Goal: Share content: Share content

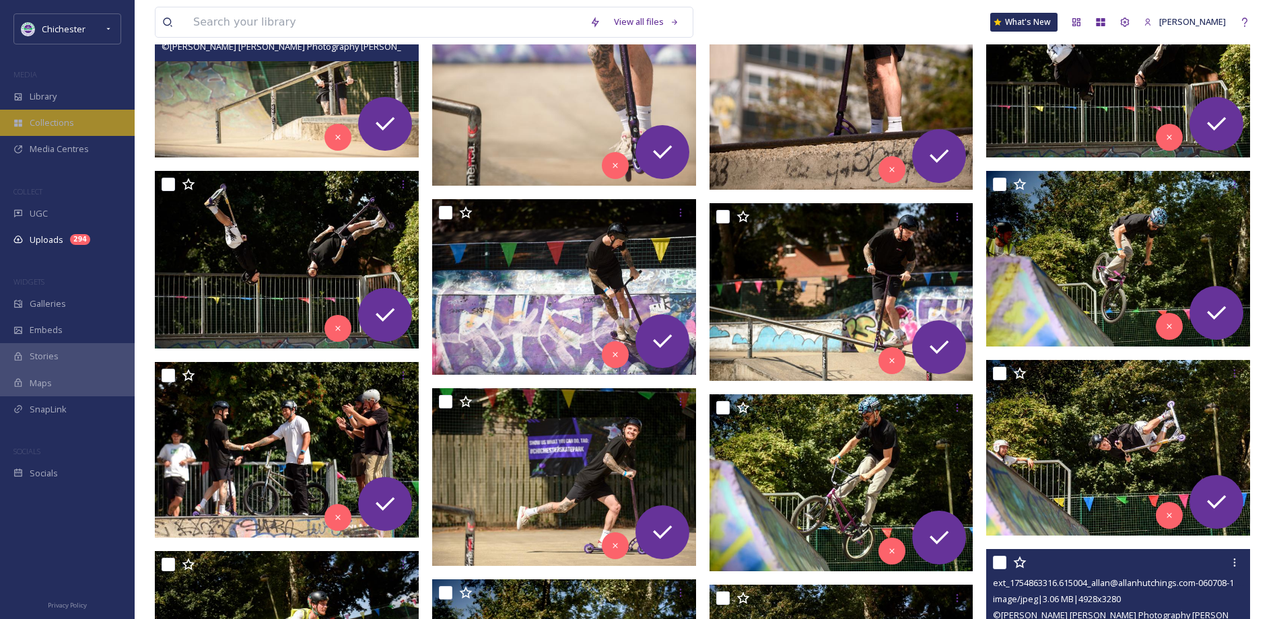
scroll to position [472, 0]
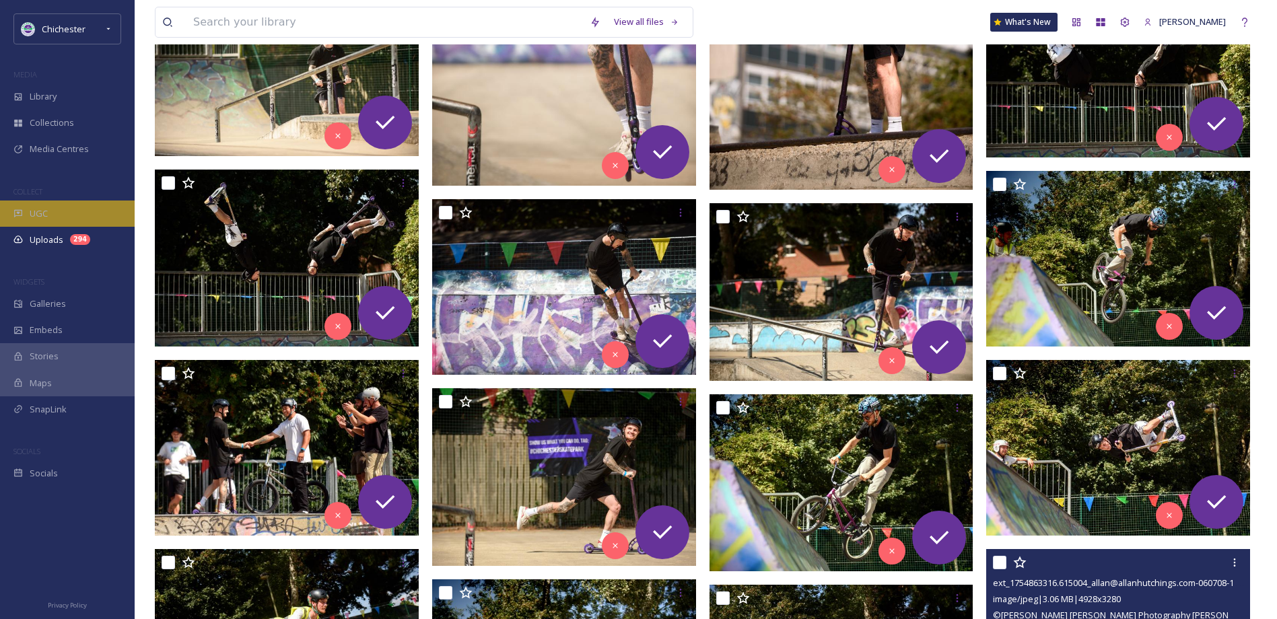
click at [36, 219] on span "UGC" at bounding box center [39, 213] width 18 height 13
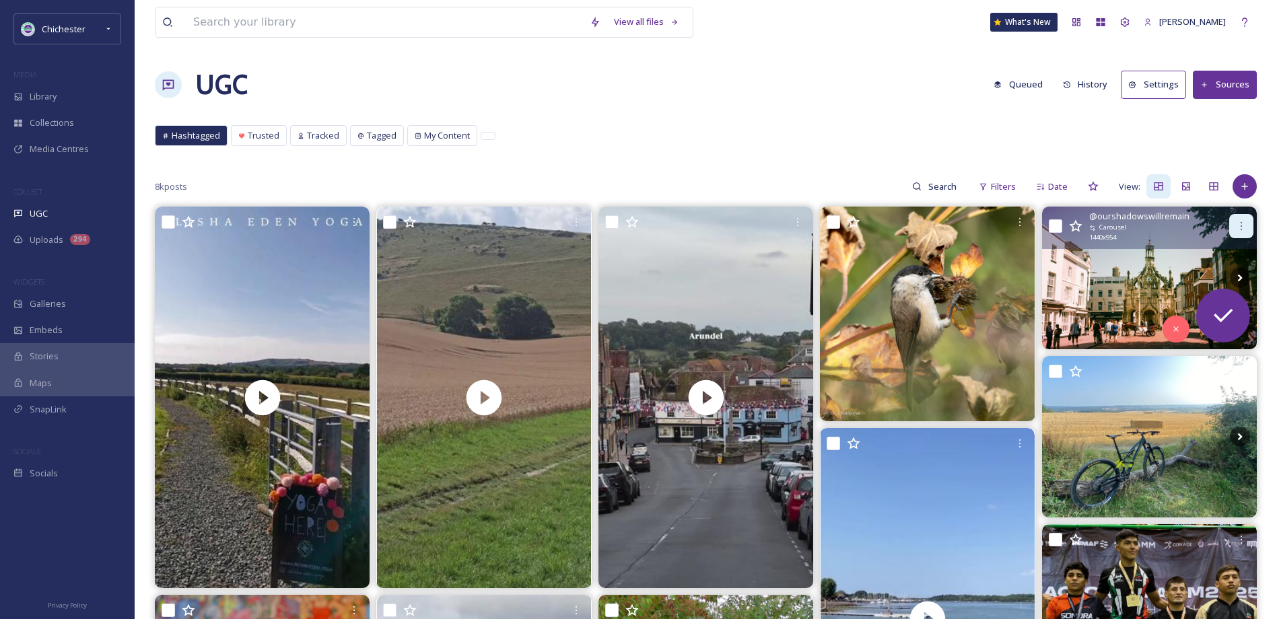
click at [1245, 222] on icon at bounding box center [1241, 226] width 11 height 11
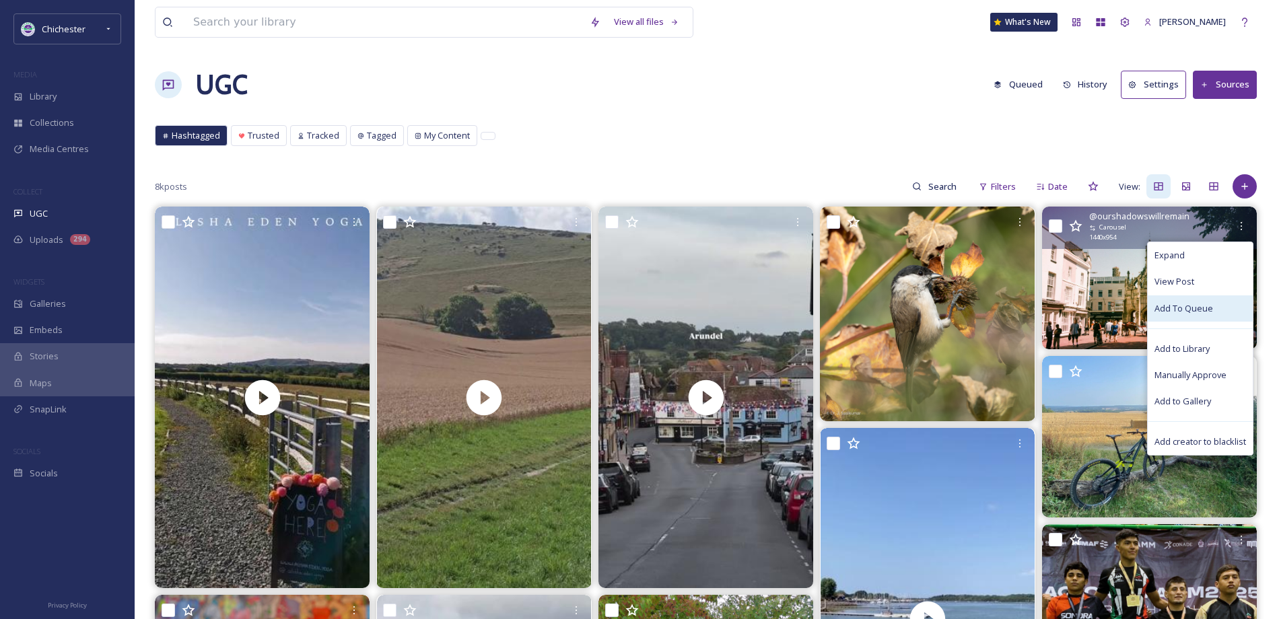
click at [1192, 311] on span "Add To Queue" at bounding box center [1183, 308] width 59 height 13
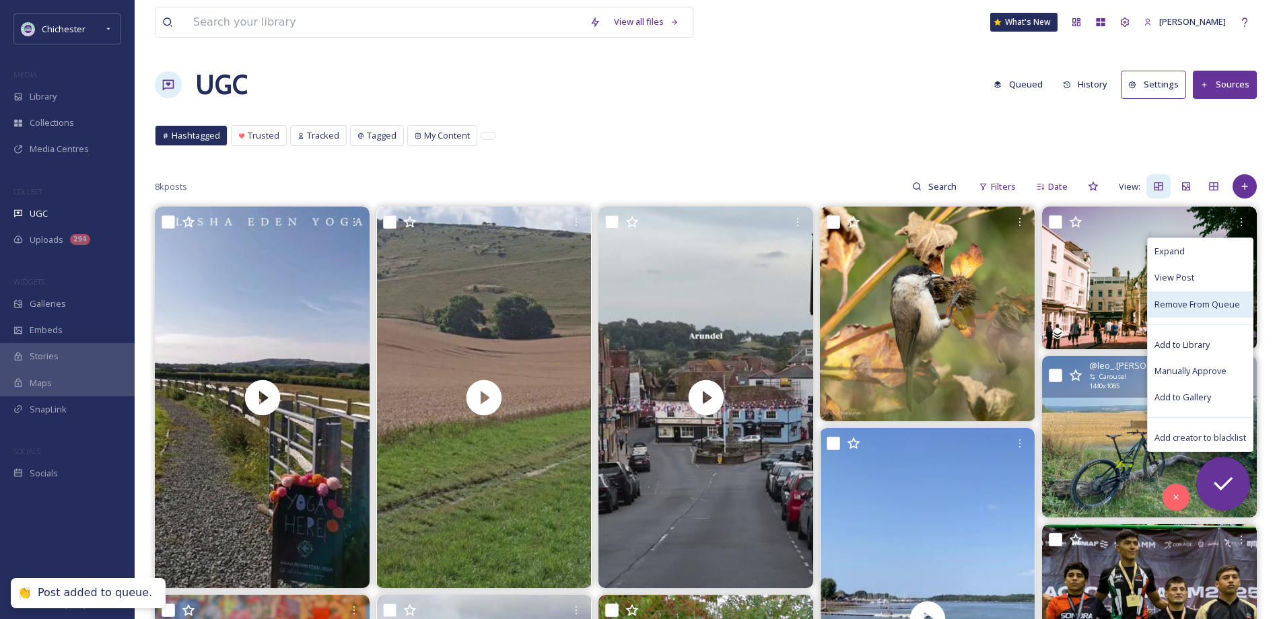
click at [1080, 440] on img at bounding box center [1149, 437] width 215 height 162
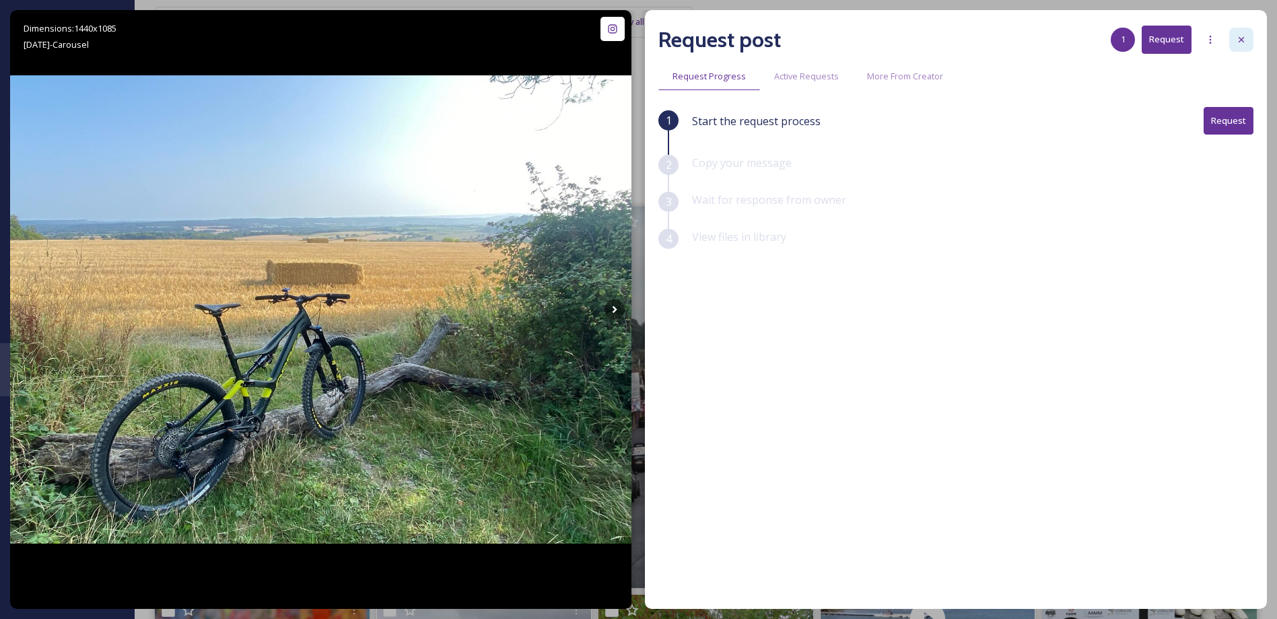
click at [1245, 38] on icon at bounding box center [1241, 39] width 11 height 11
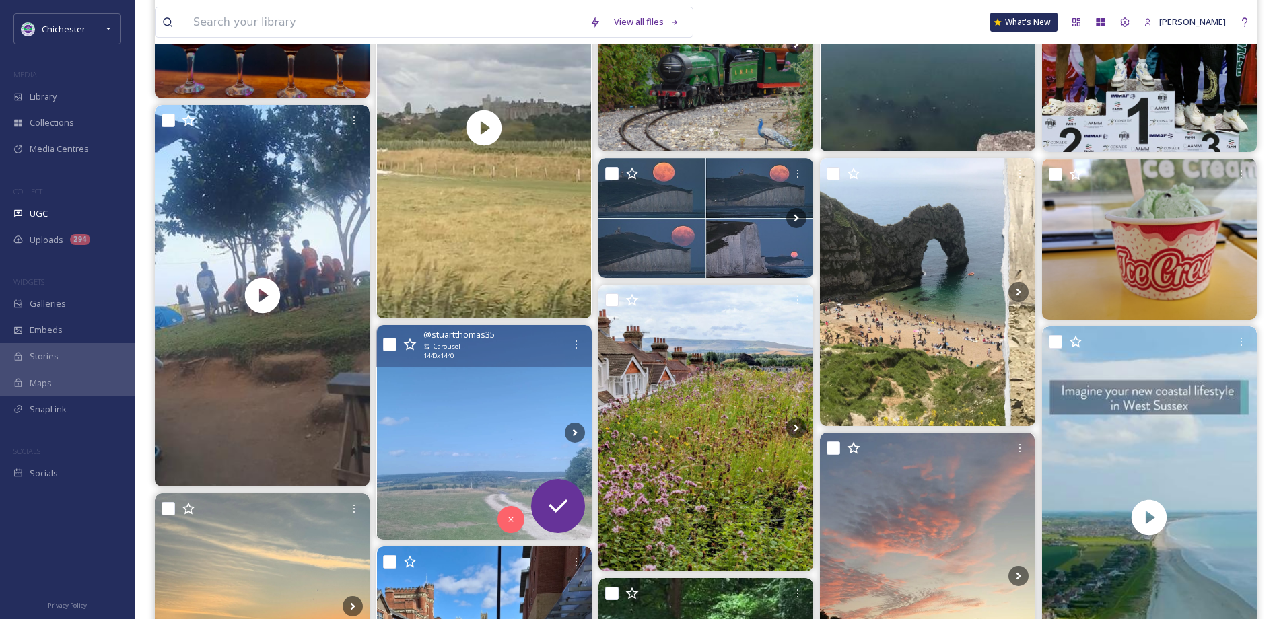
scroll to position [808, 0]
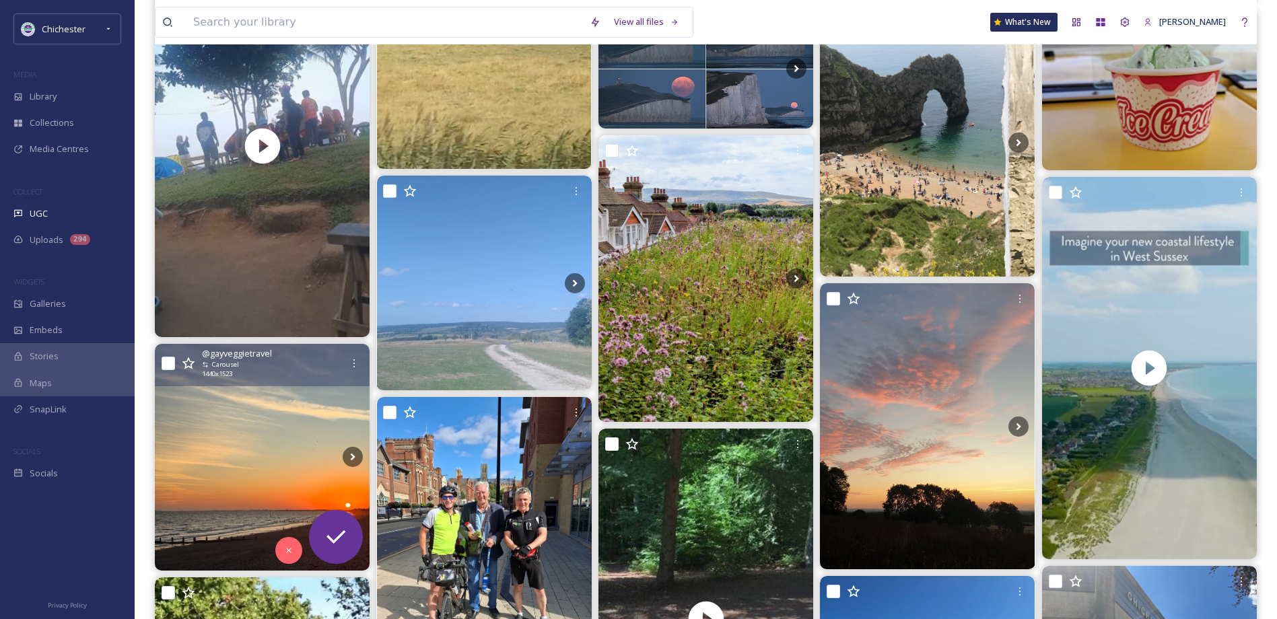
click at [264, 454] on img at bounding box center [262, 457] width 215 height 227
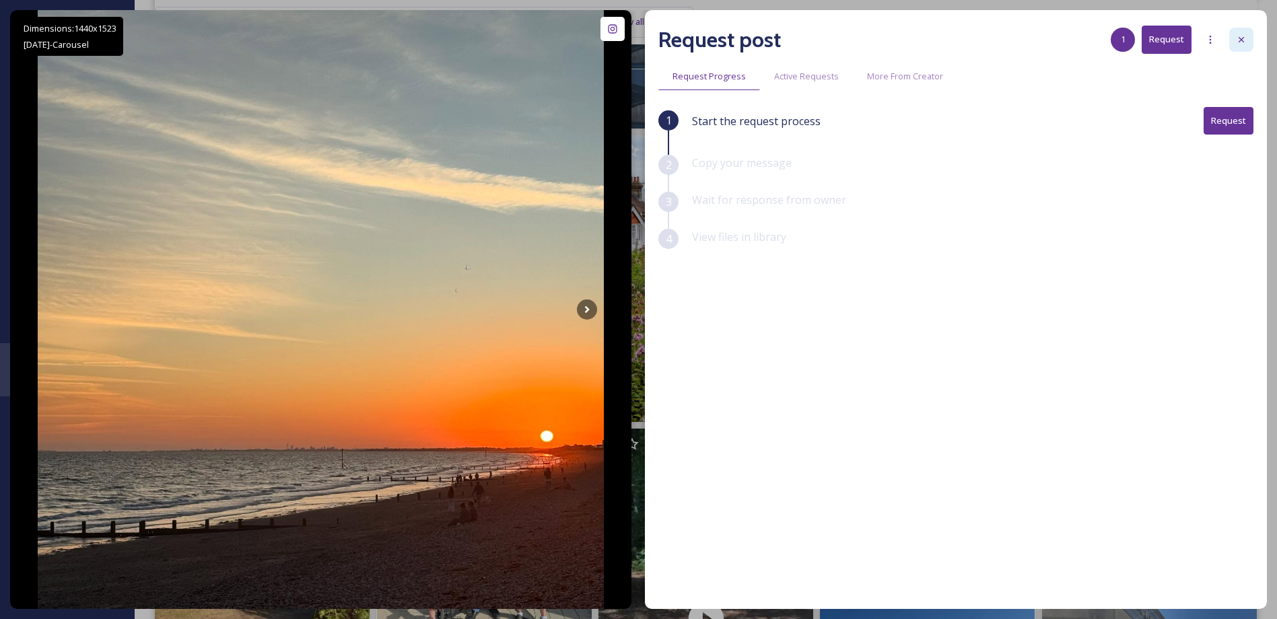
click at [1229, 40] on div at bounding box center [1241, 40] width 24 height 24
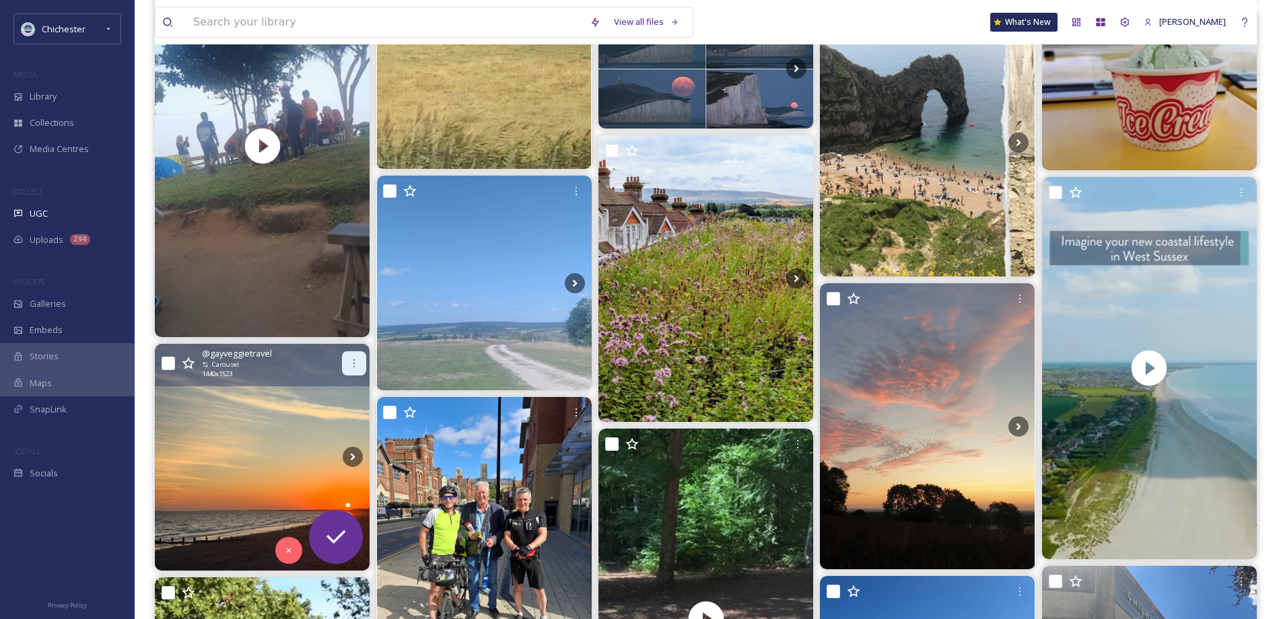
click at [353, 369] on div at bounding box center [354, 363] width 24 height 24
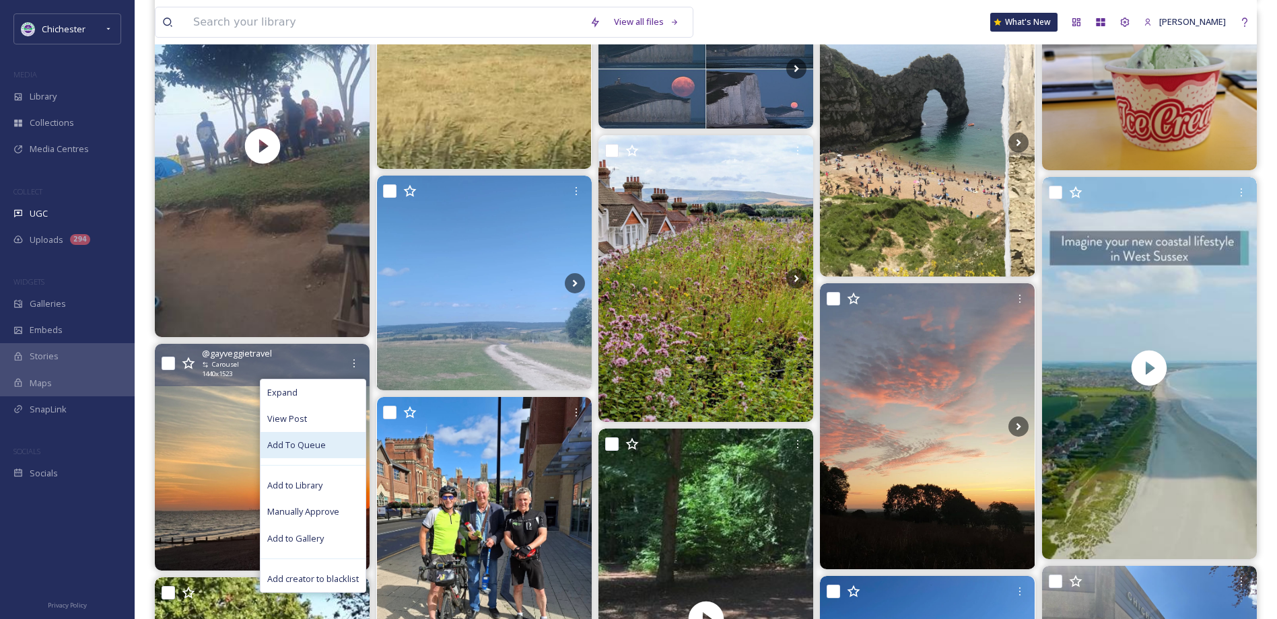
click at [314, 446] on span "Add To Queue" at bounding box center [296, 445] width 59 height 13
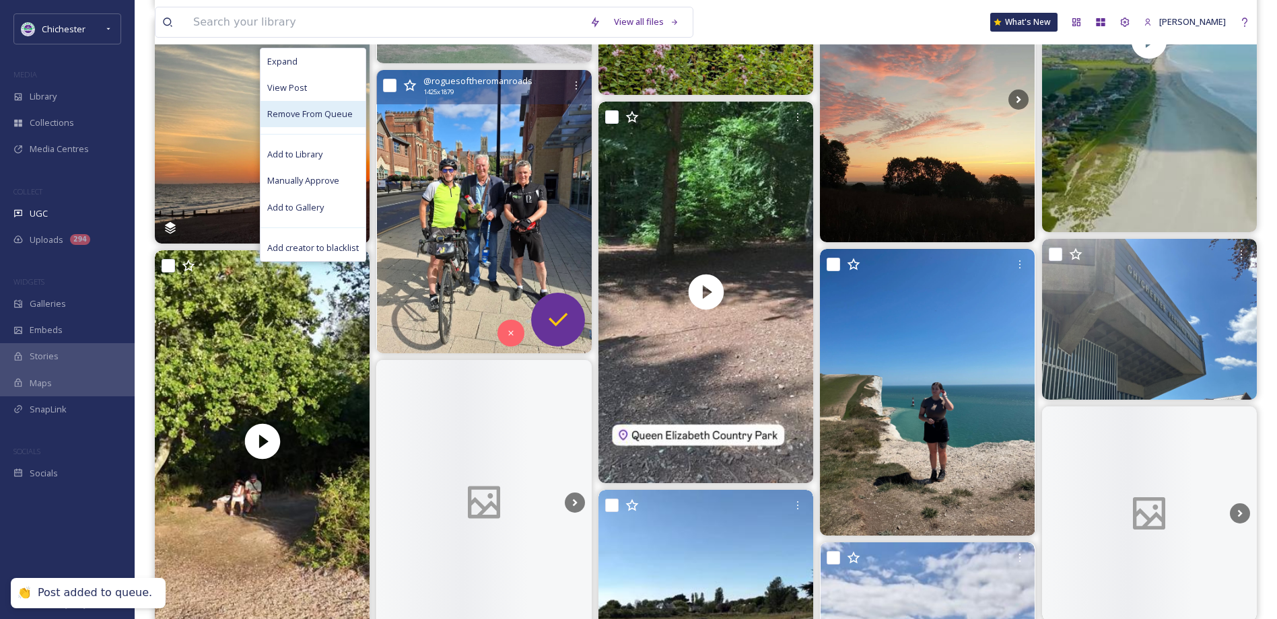
scroll to position [1144, 0]
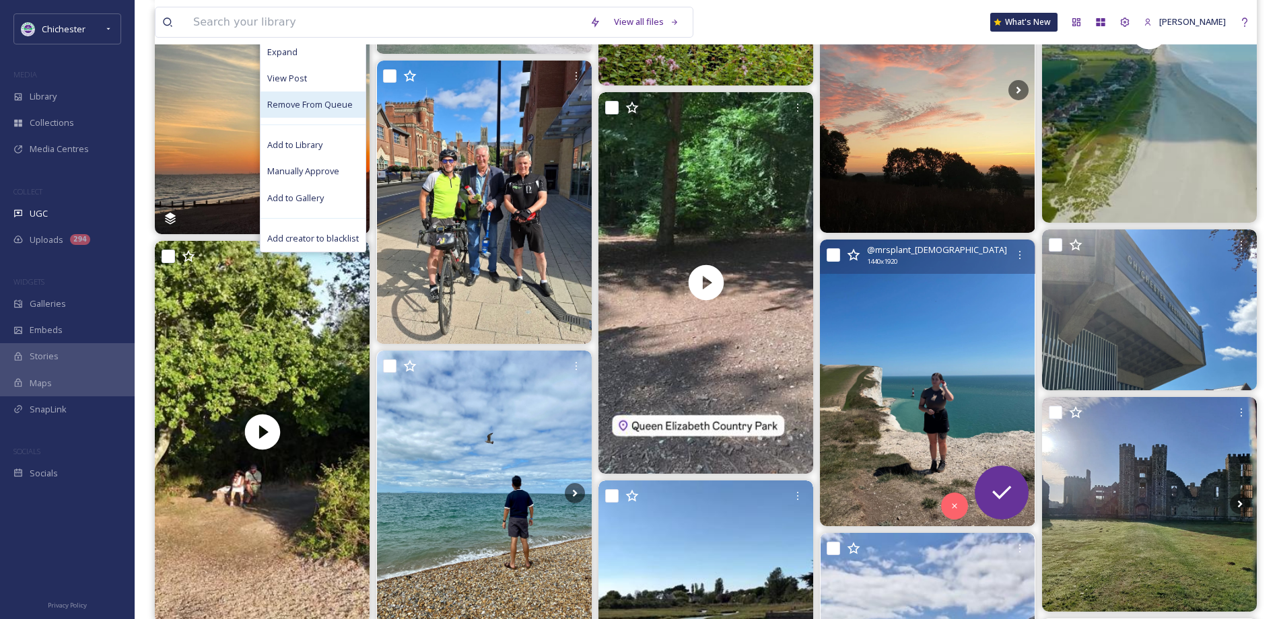
click at [944, 362] on img at bounding box center [927, 383] width 215 height 286
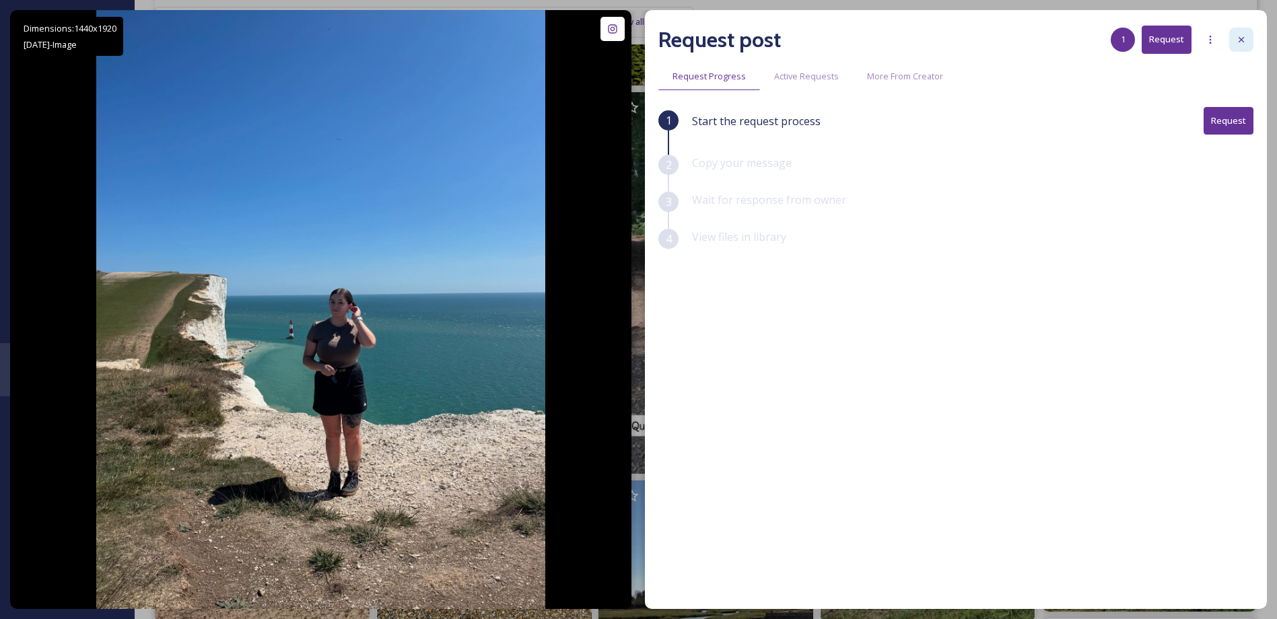
click at [1252, 40] on div at bounding box center [1241, 40] width 24 height 24
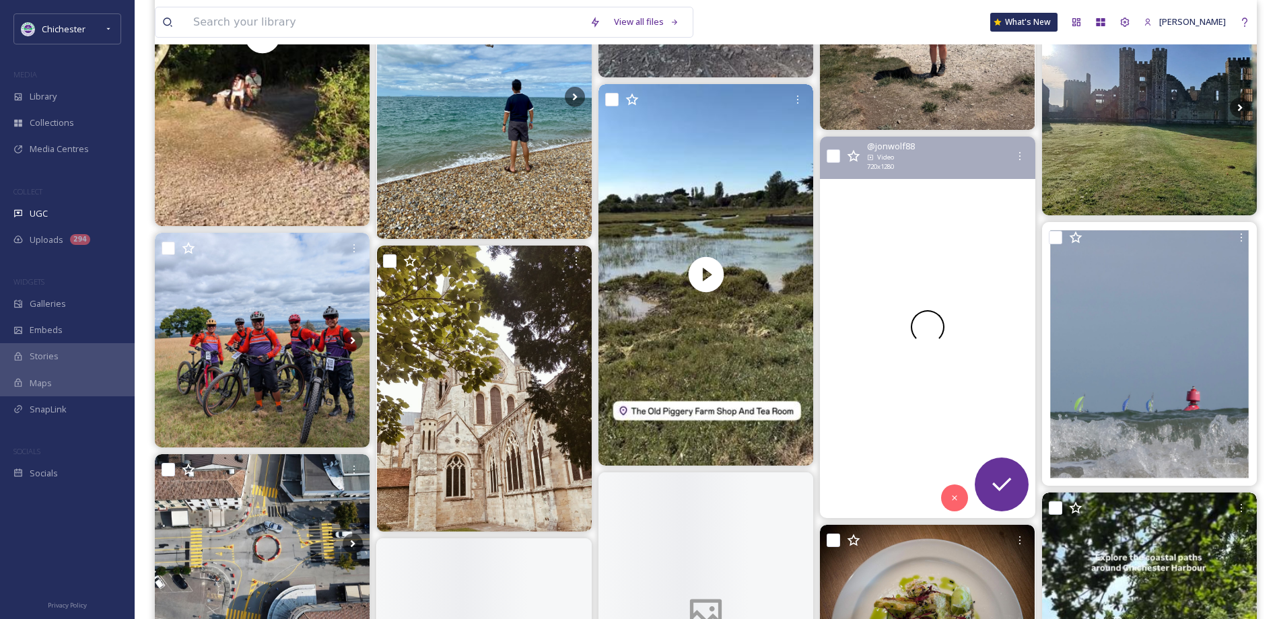
scroll to position [1548, 0]
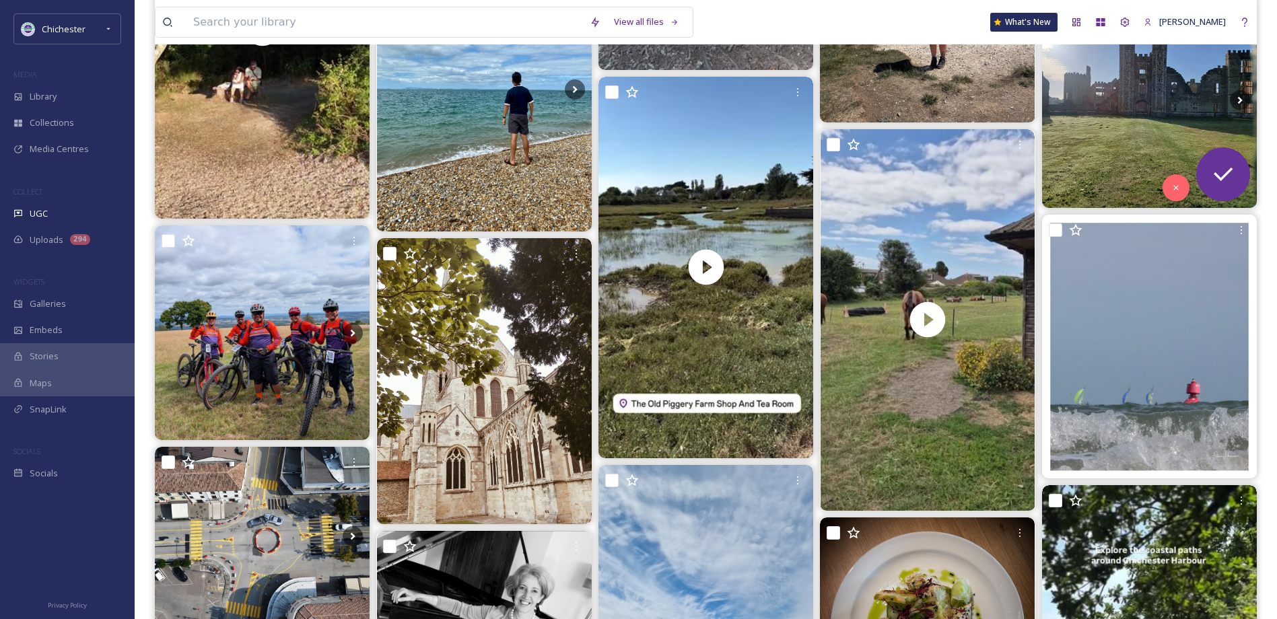
click at [1125, 97] on img at bounding box center [1149, 100] width 215 height 215
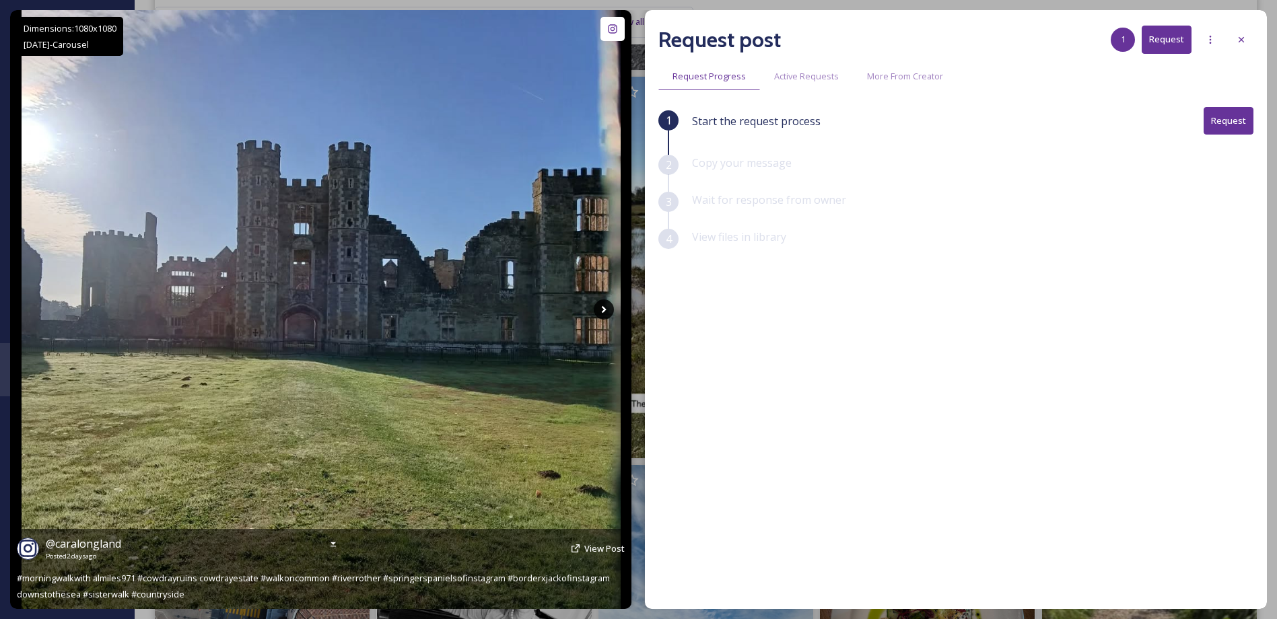
click at [602, 309] on icon at bounding box center [604, 309] width 20 height 20
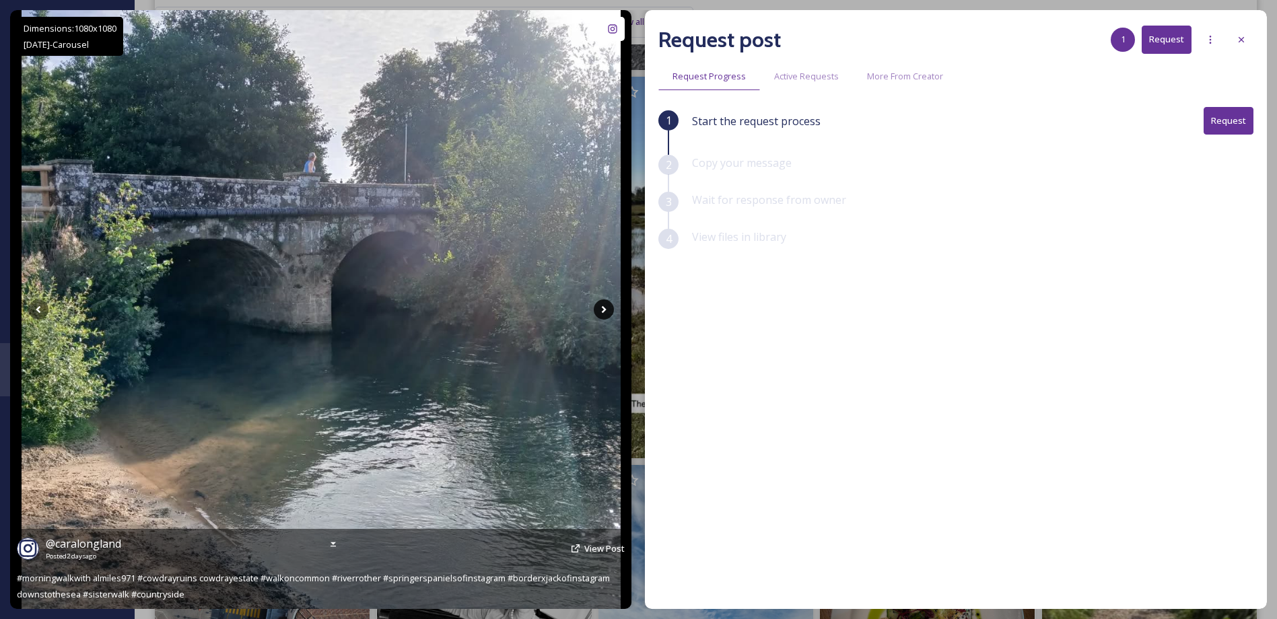
click at [602, 309] on icon at bounding box center [604, 309] width 20 height 20
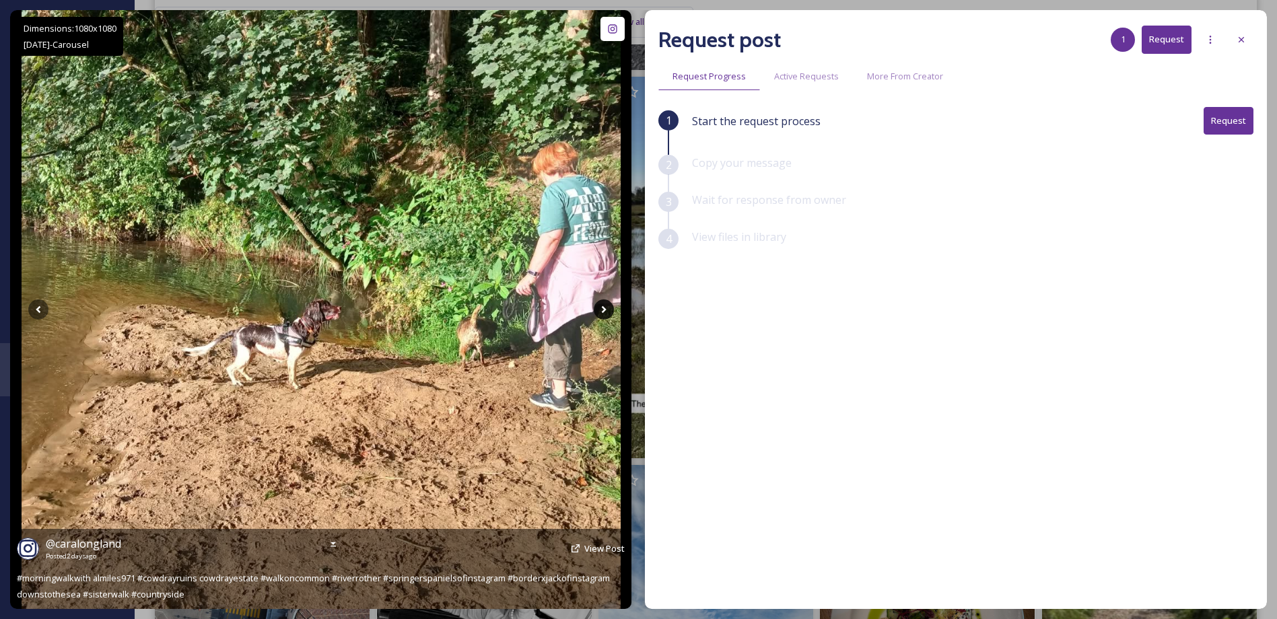
click at [602, 308] on icon at bounding box center [604, 309] width 20 height 20
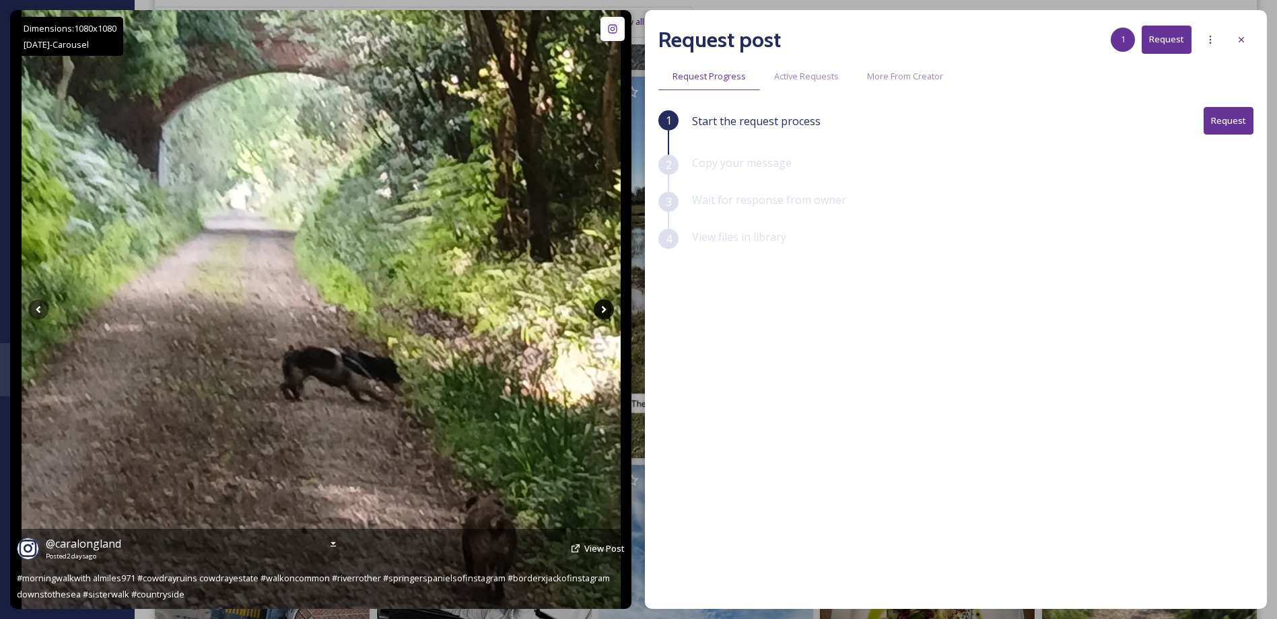
click at [602, 308] on icon at bounding box center [604, 309] width 20 height 20
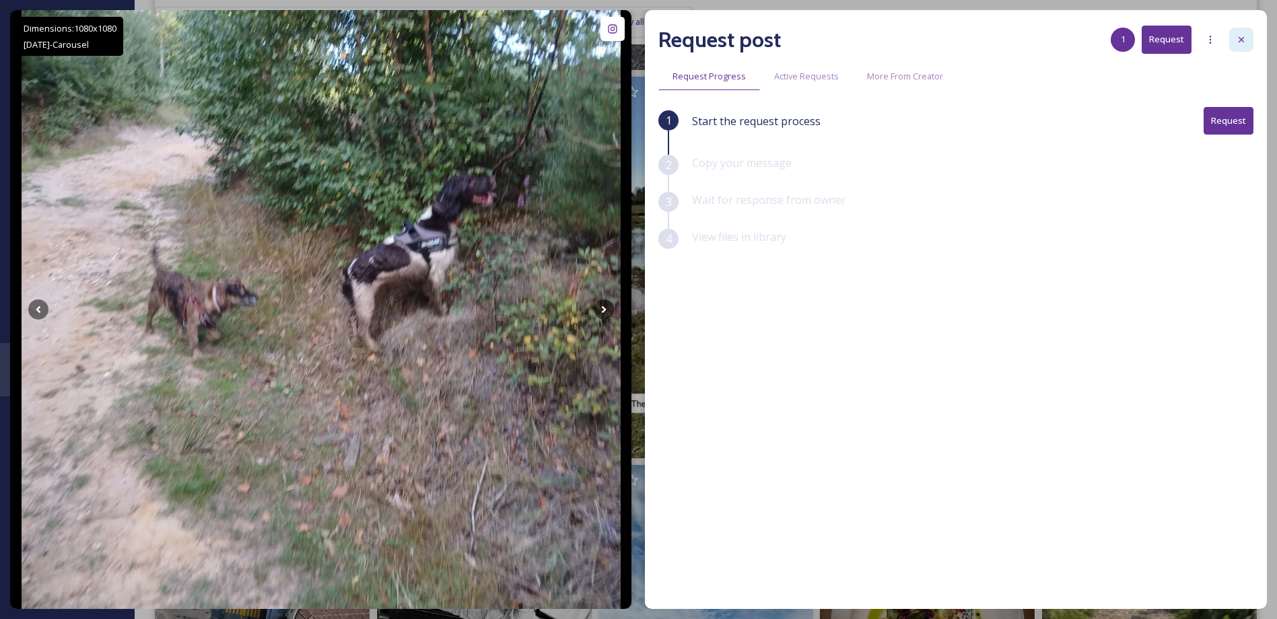
click at [1247, 40] on div at bounding box center [1241, 40] width 24 height 24
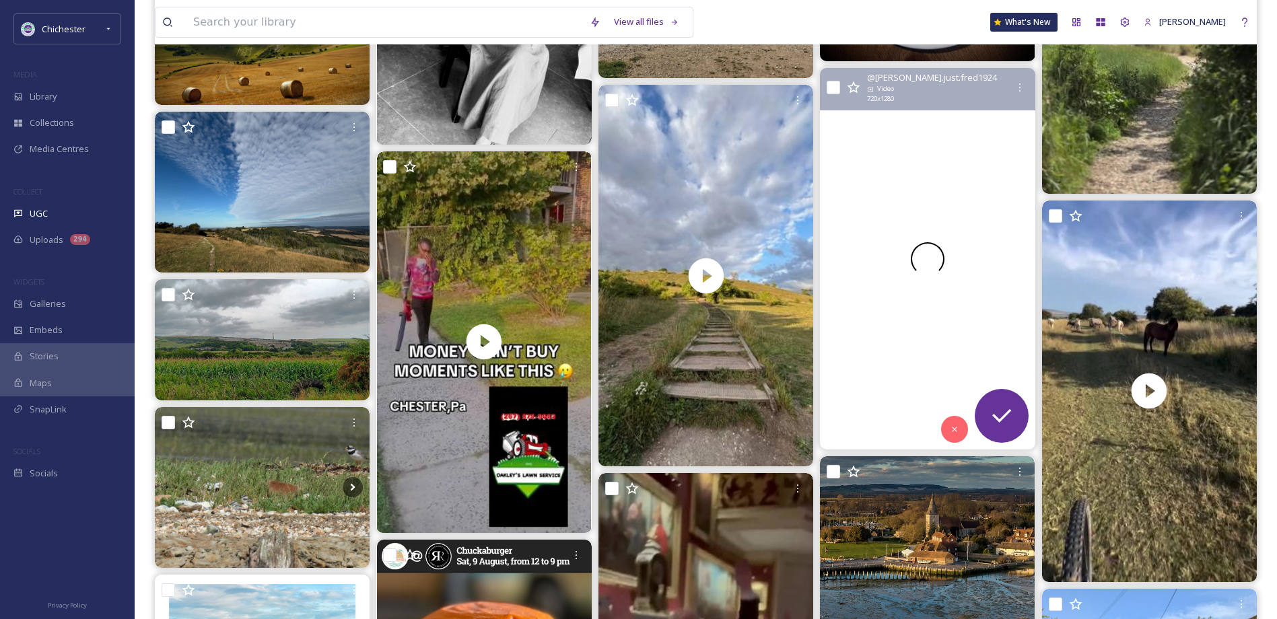
scroll to position [2423, 0]
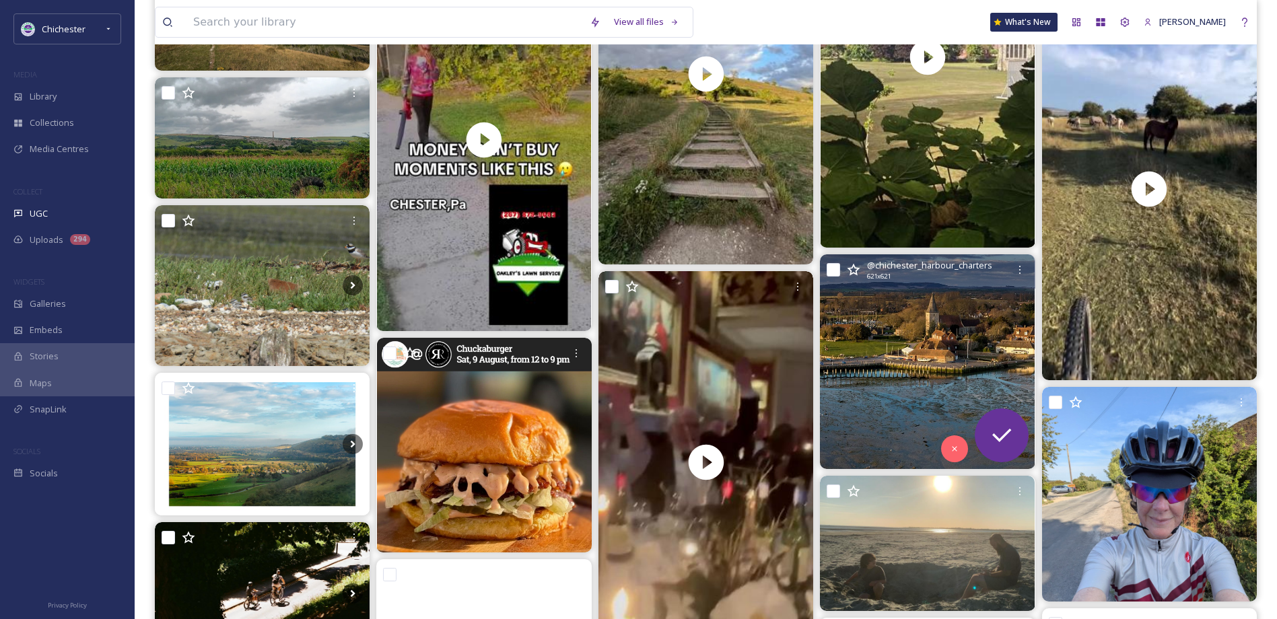
click at [917, 357] on img at bounding box center [927, 361] width 215 height 215
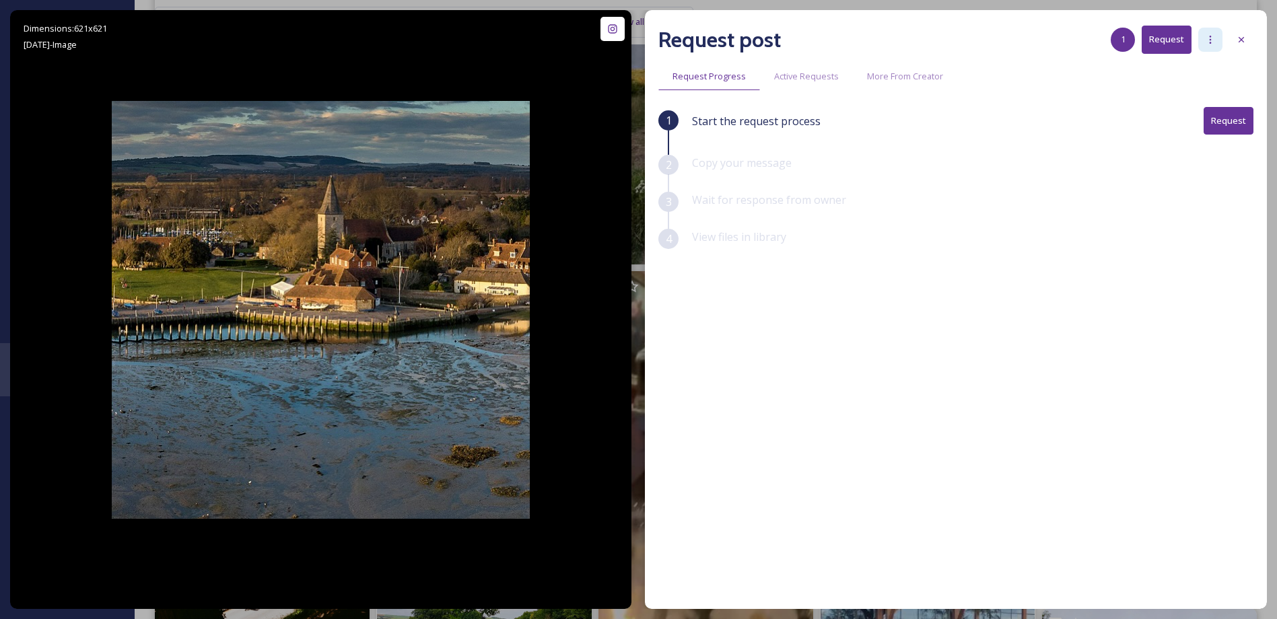
click at [1201, 38] on div at bounding box center [1210, 40] width 24 height 24
click at [1198, 69] on span "Add Posts To Queue" at bounding box center [1172, 69] width 83 height 13
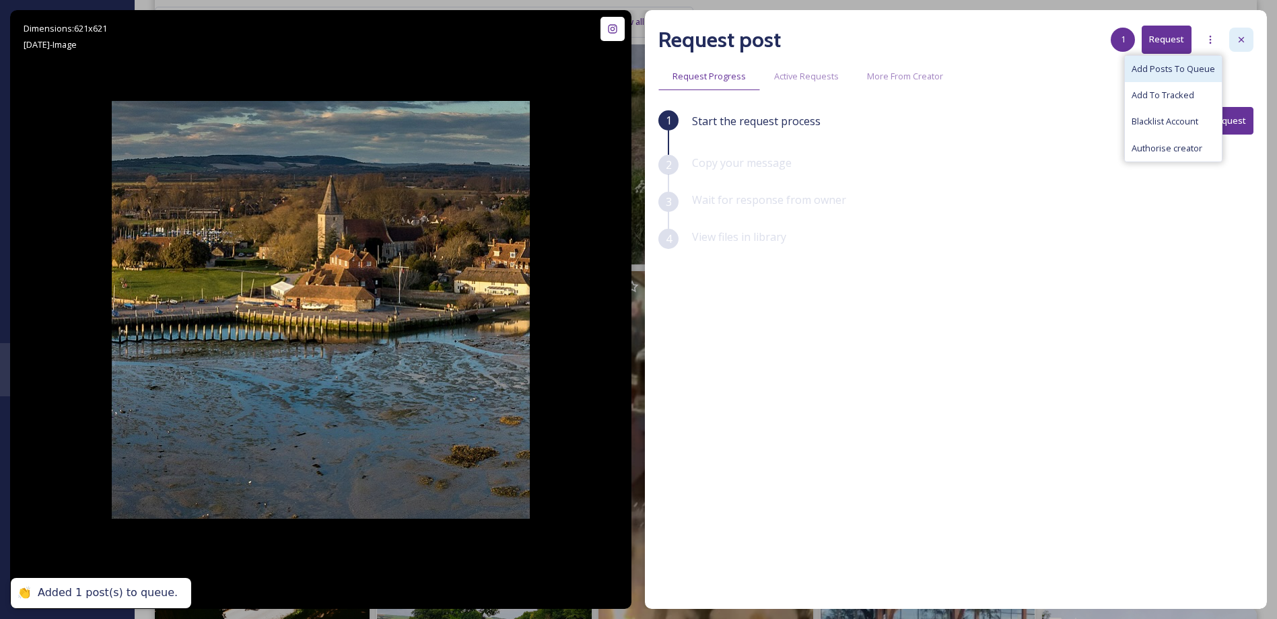
click at [1238, 38] on icon at bounding box center [1241, 39] width 11 height 11
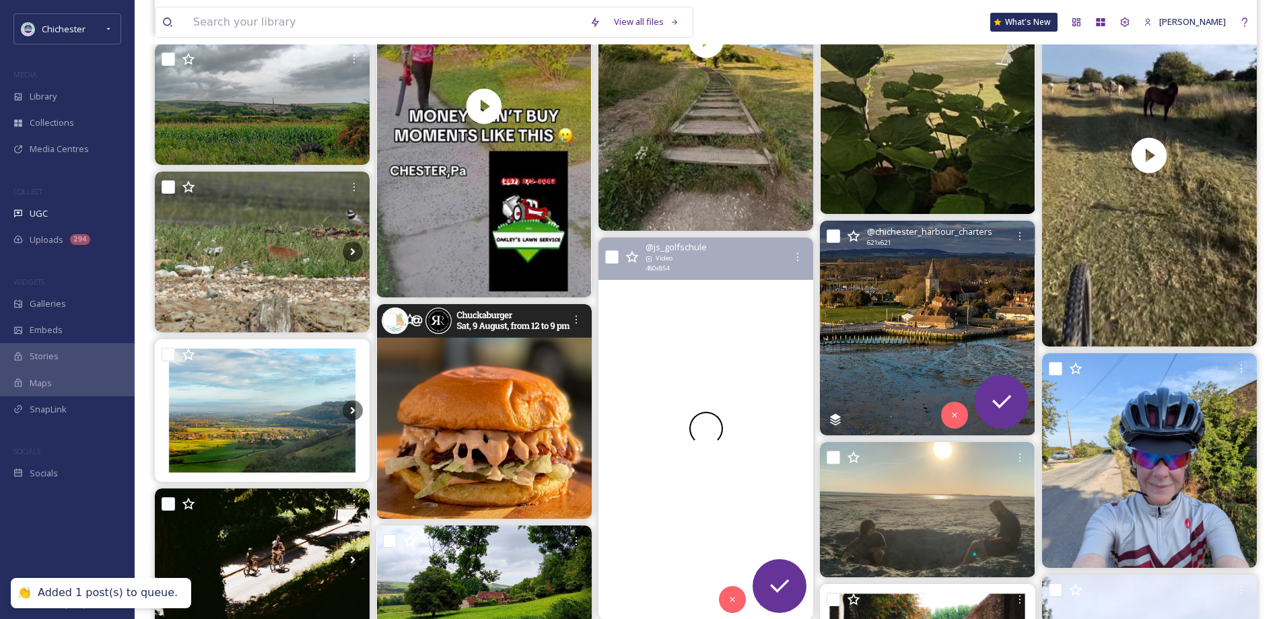
scroll to position [2692, 0]
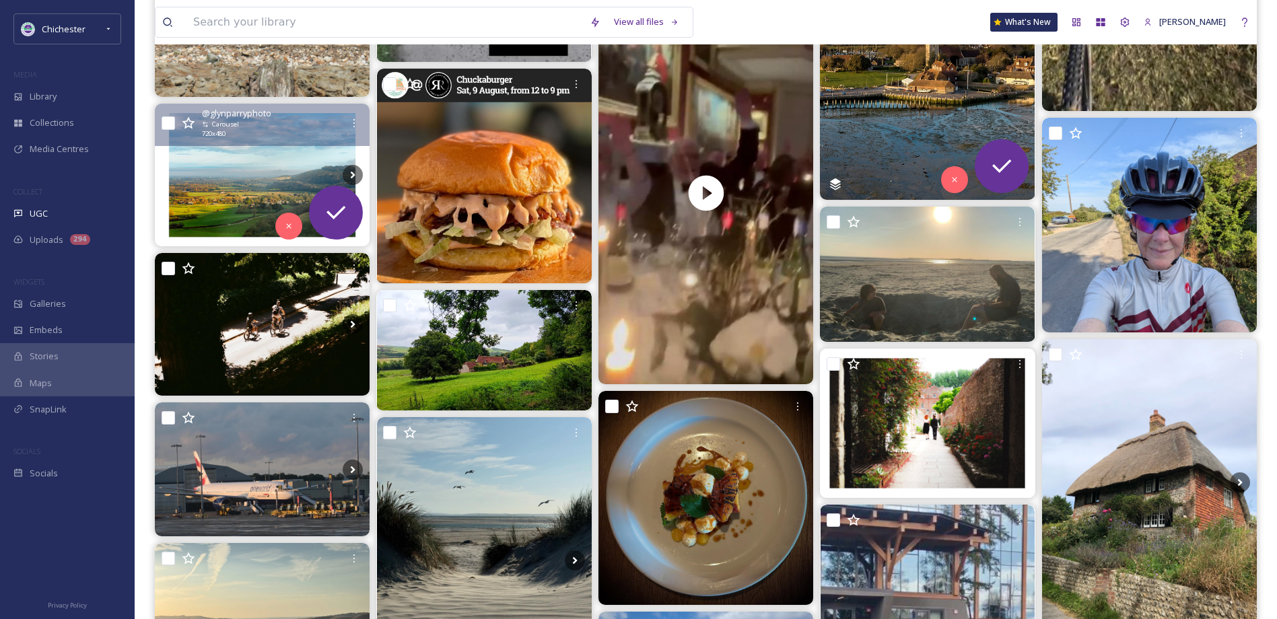
click at [229, 168] on img at bounding box center [262, 175] width 215 height 143
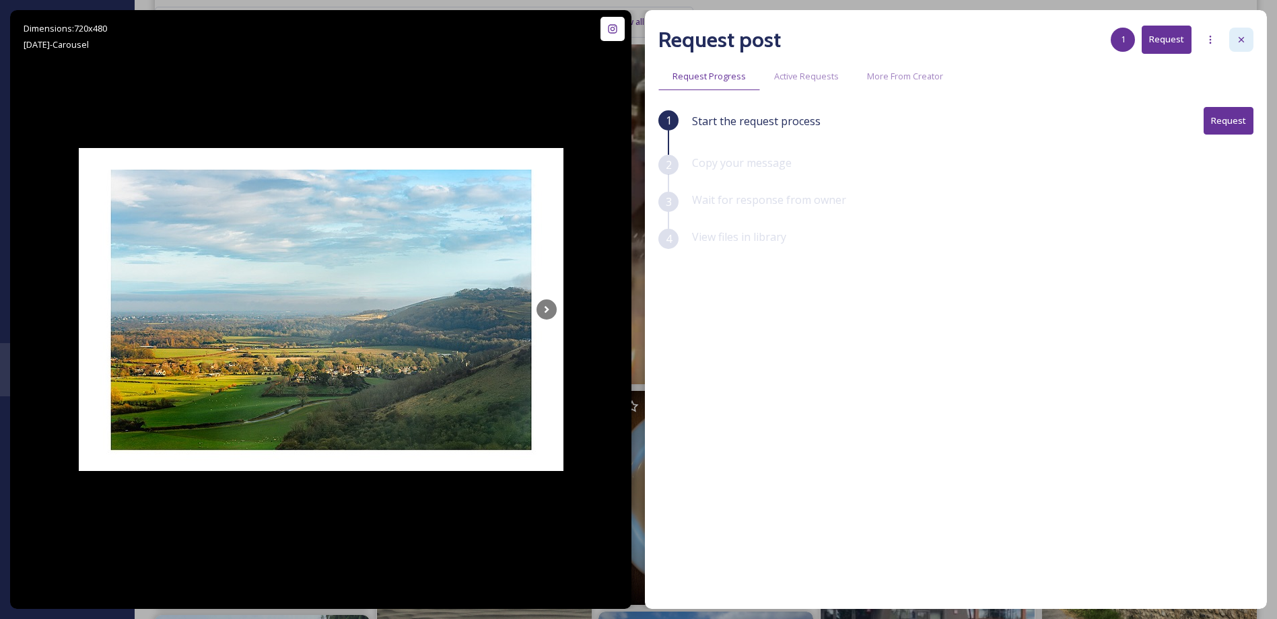
click at [1246, 43] on div at bounding box center [1241, 40] width 24 height 24
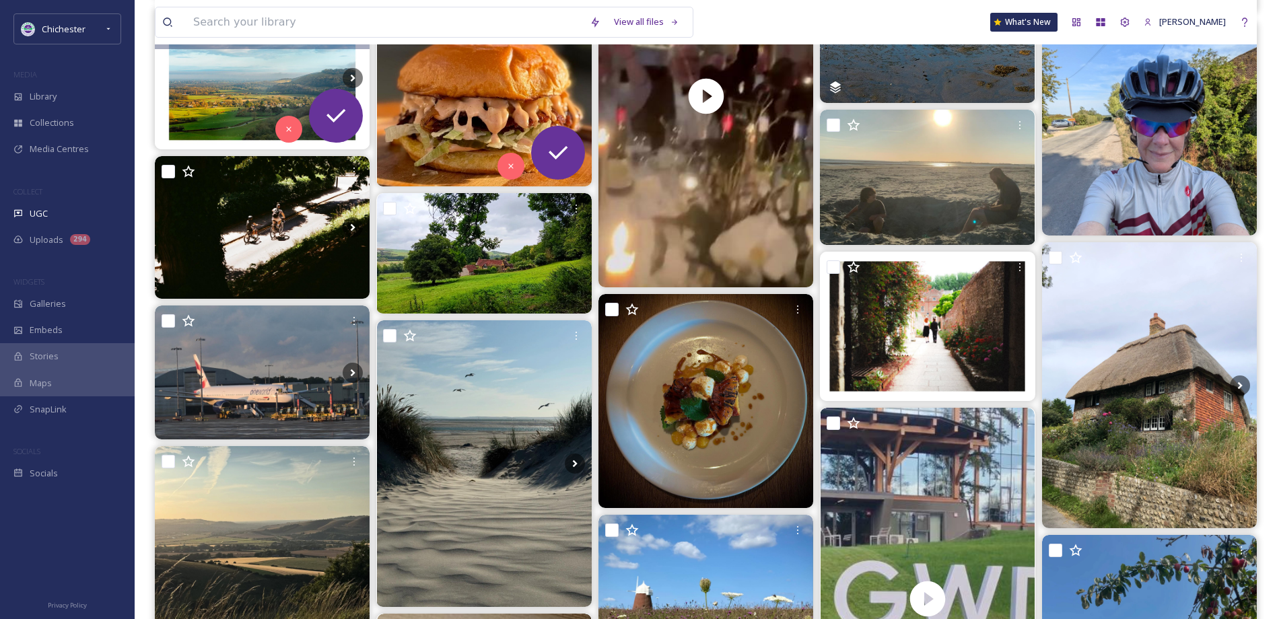
scroll to position [2894, 0]
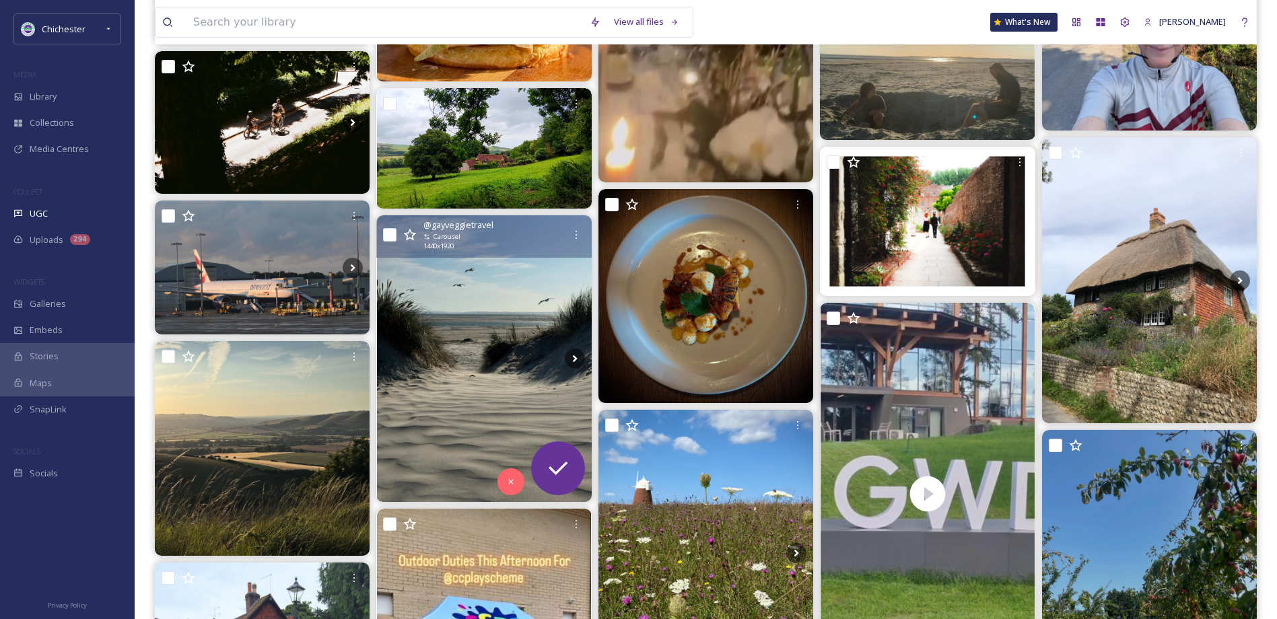
click at [526, 315] on img at bounding box center [484, 358] width 215 height 286
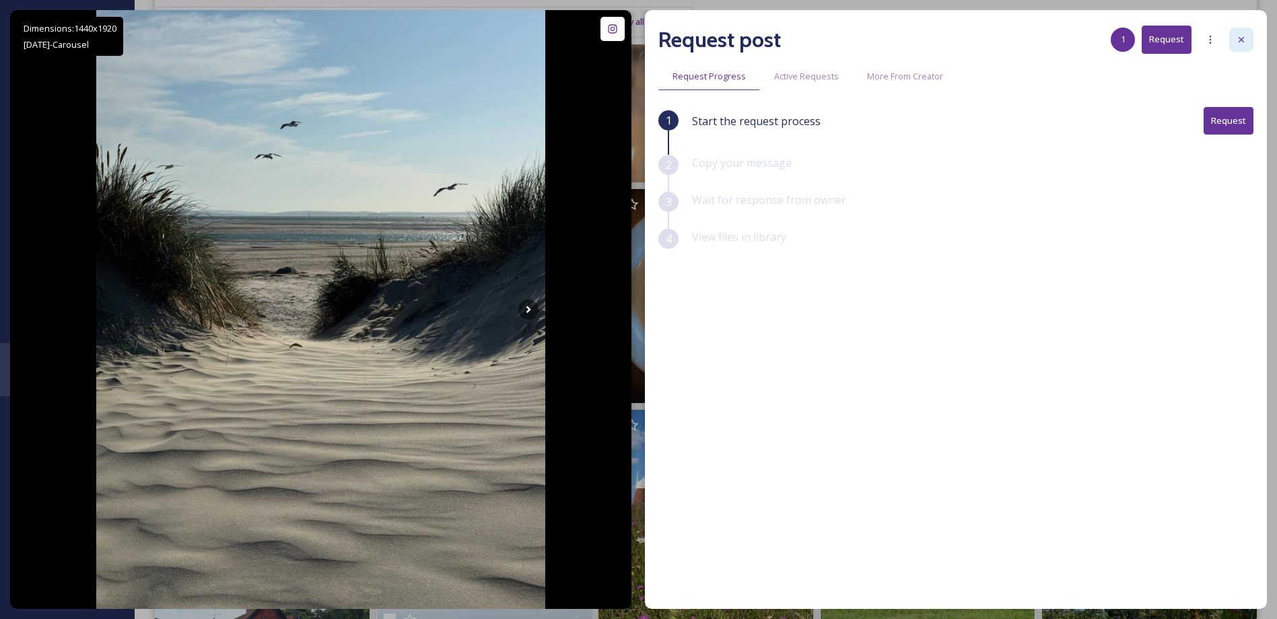
click at [1248, 37] on div at bounding box center [1241, 40] width 24 height 24
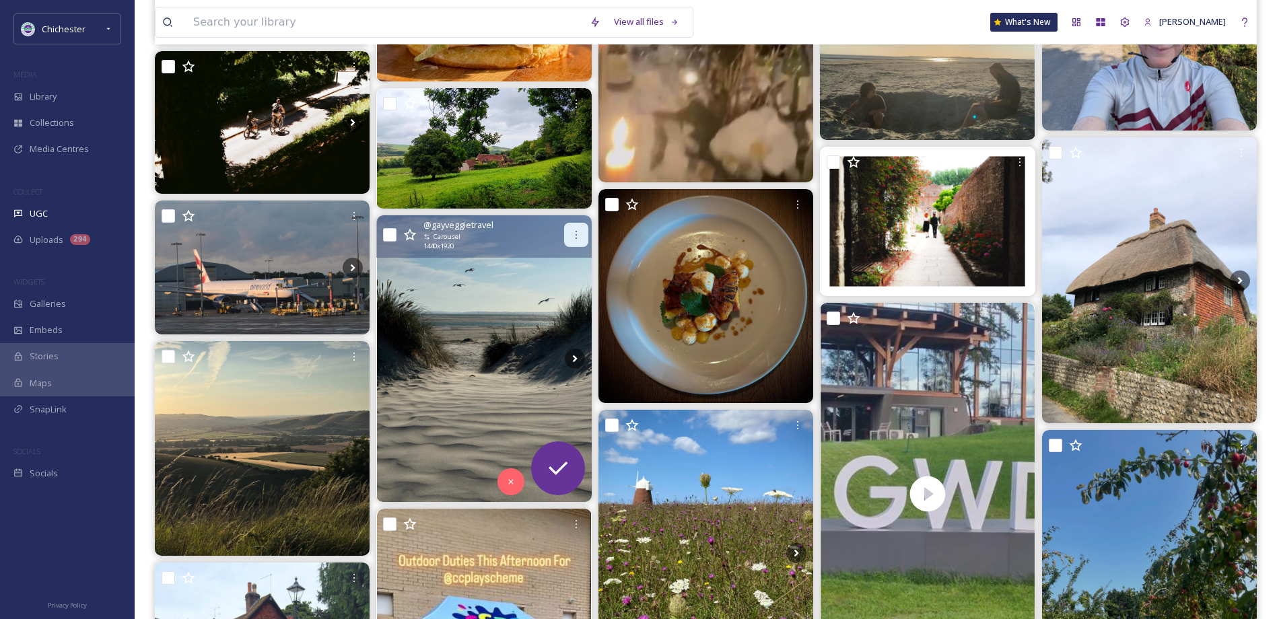
click at [582, 231] on div at bounding box center [576, 235] width 24 height 24
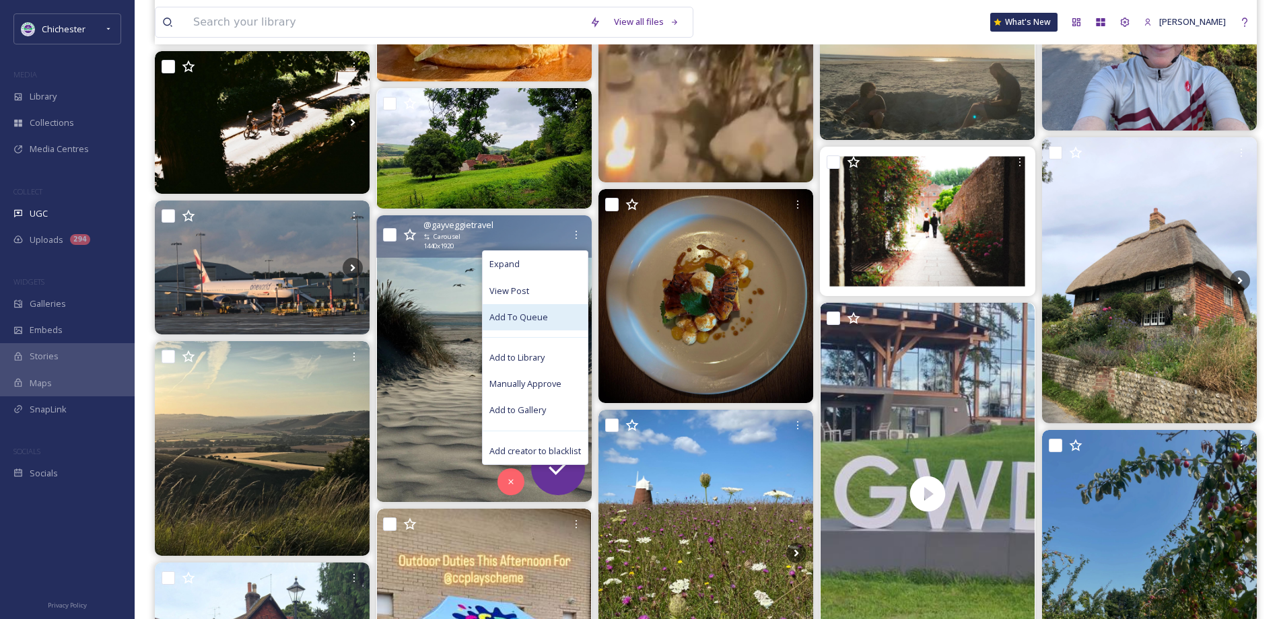
click at [532, 318] on span "Add To Queue" at bounding box center [518, 317] width 59 height 13
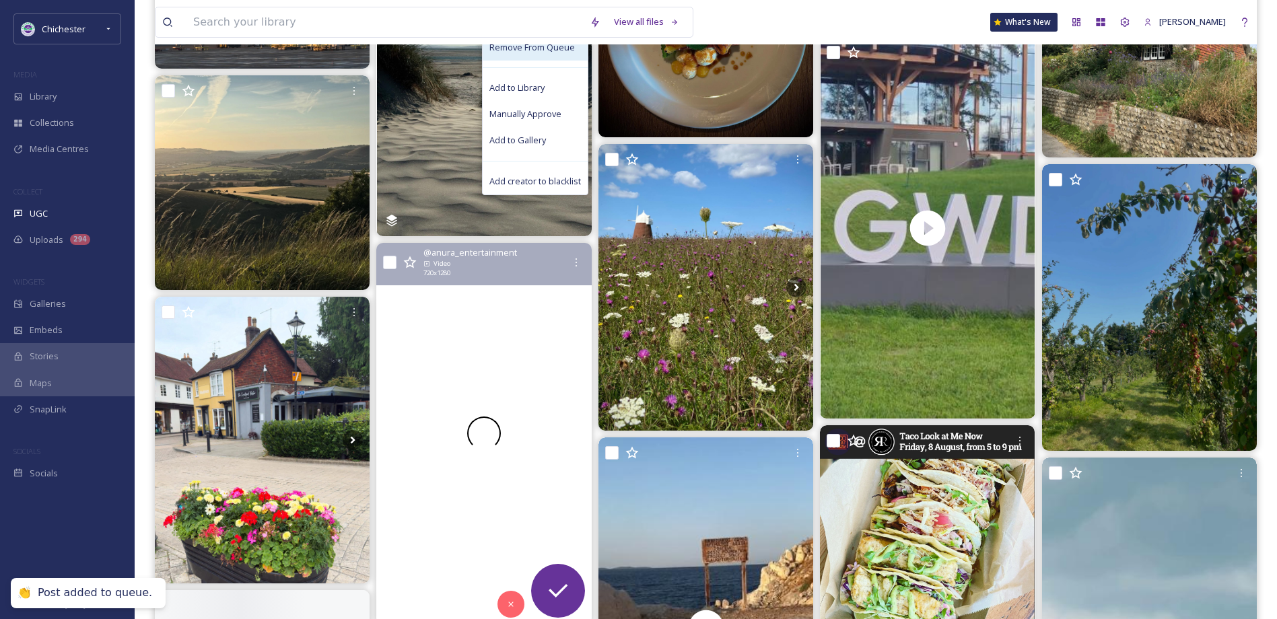
scroll to position [3163, 0]
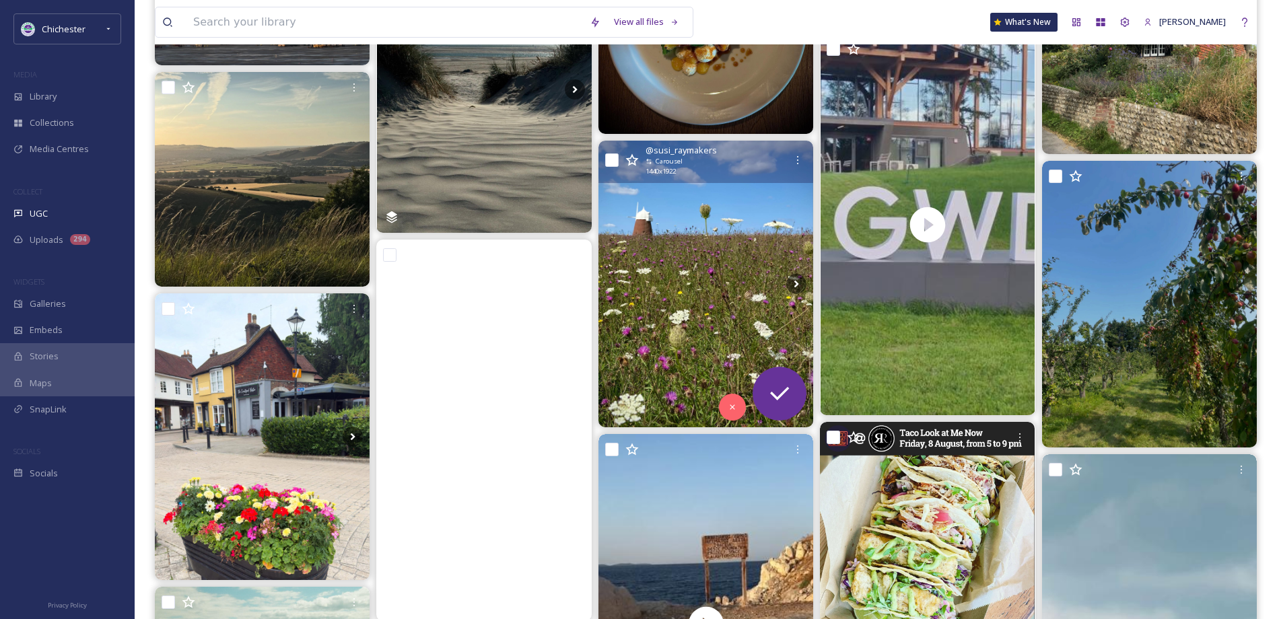
click at [697, 231] on img at bounding box center [705, 284] width 215 height 287
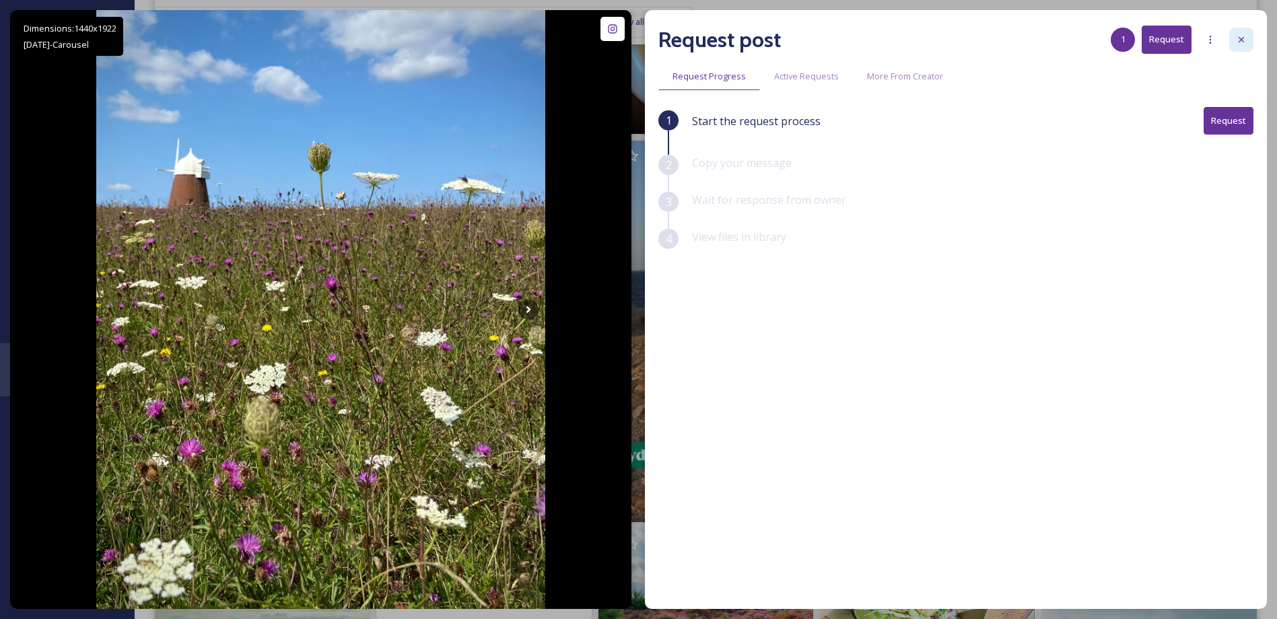
click at [1249, 30] on div at bounding box center [1241, 40] width 24 height 24
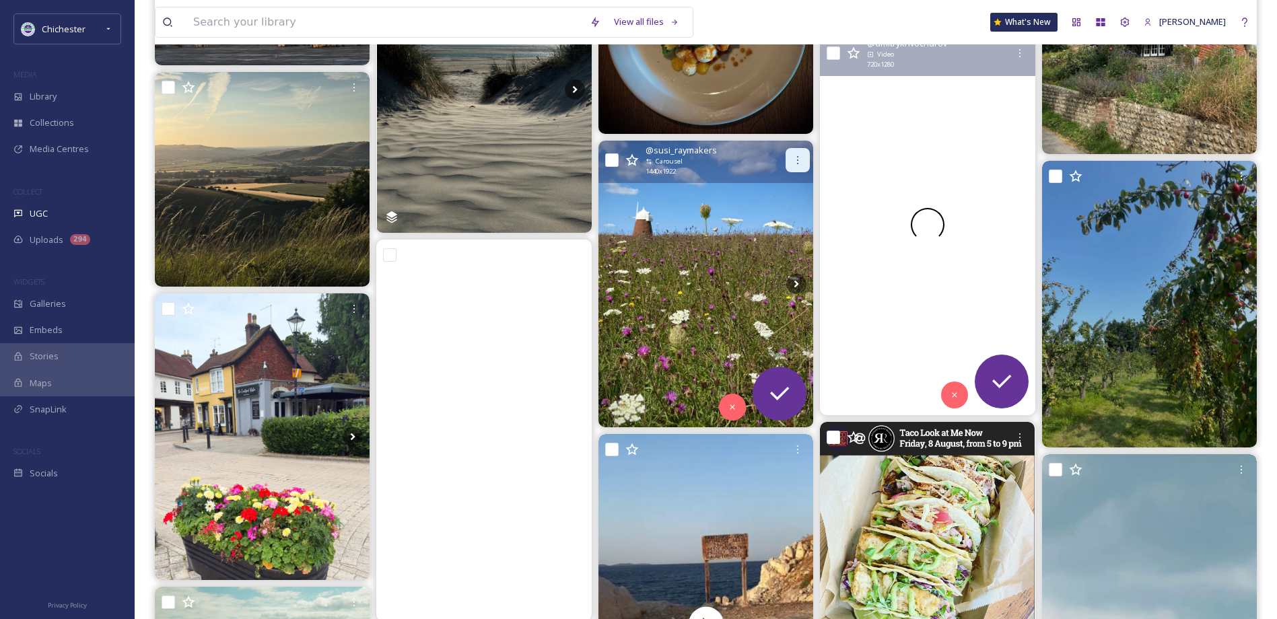
click at [793, 157] on icon at bounding box center [797, 160] width 11 height 11
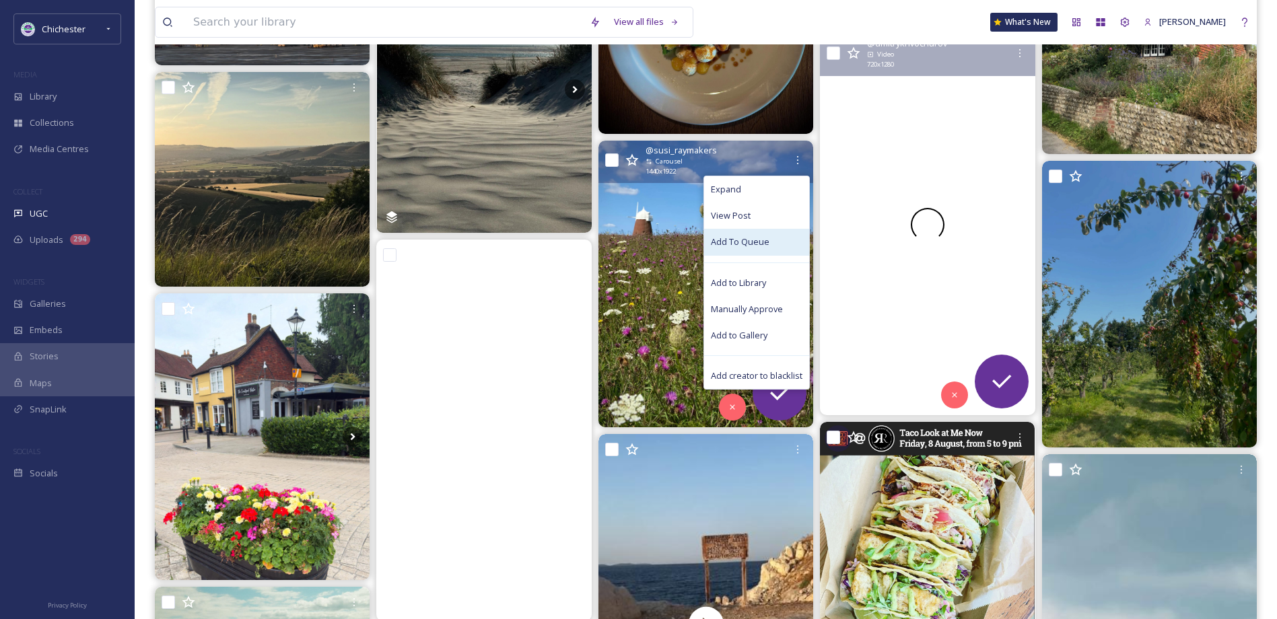
click at [748, 238] on span "Add To Queue" at bounding box center [740, 242] width 59 height 13
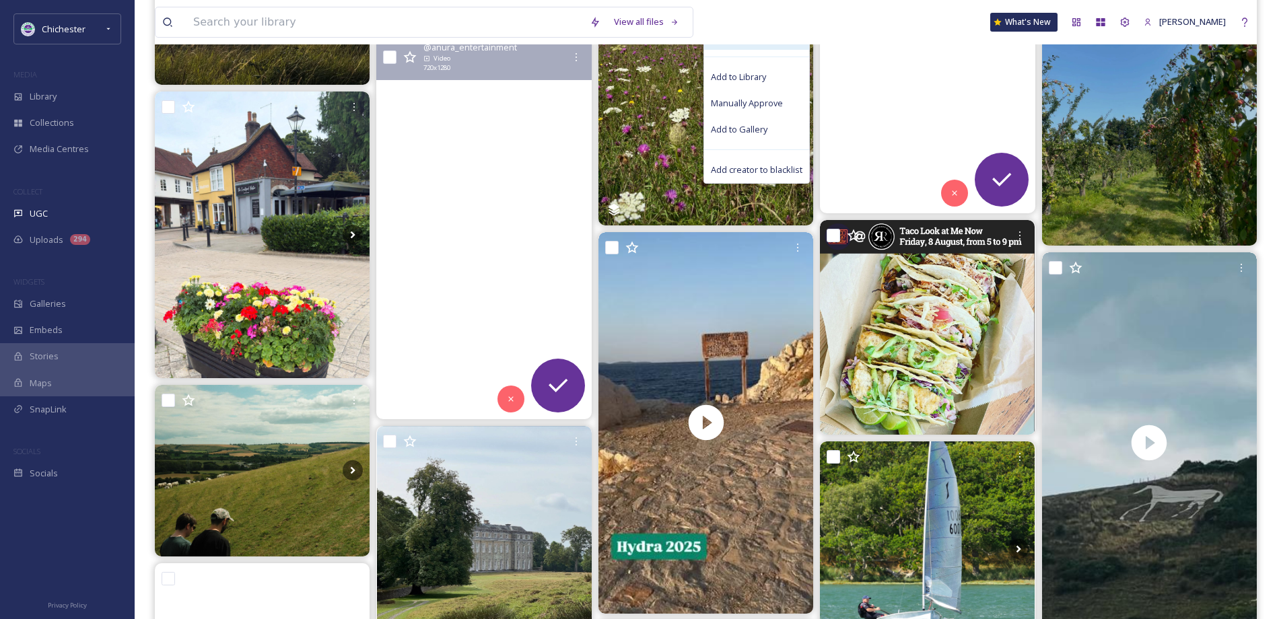
scroll to position [3567, 0]
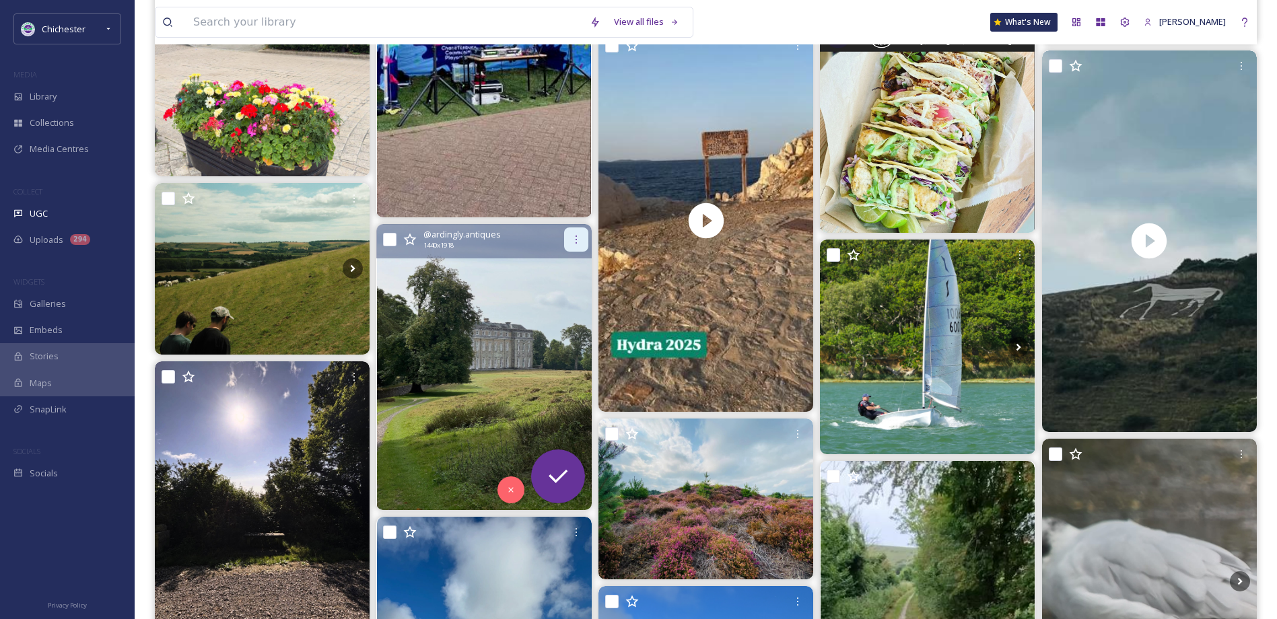
click at [570, 232] on div at bounding box center [576, 239] width 24 height 24
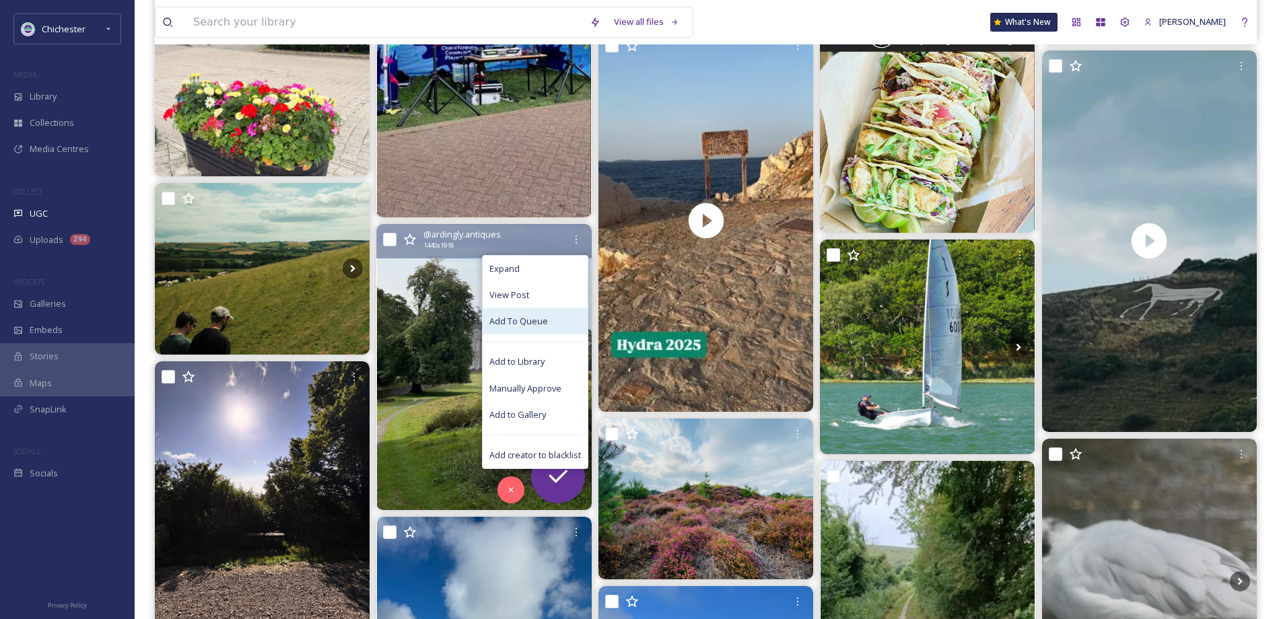
click at [527, 318] on span "Add To Queue" at bounding box center [518, 321] width 59 height 13
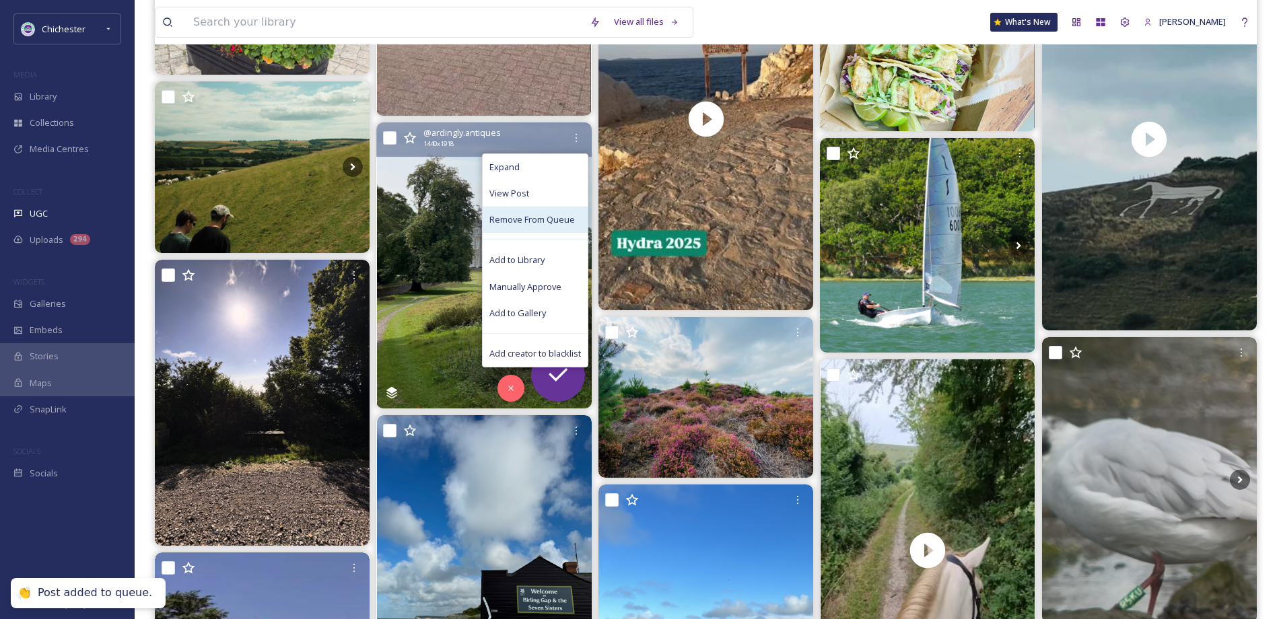
scroll to position [3836, 0]
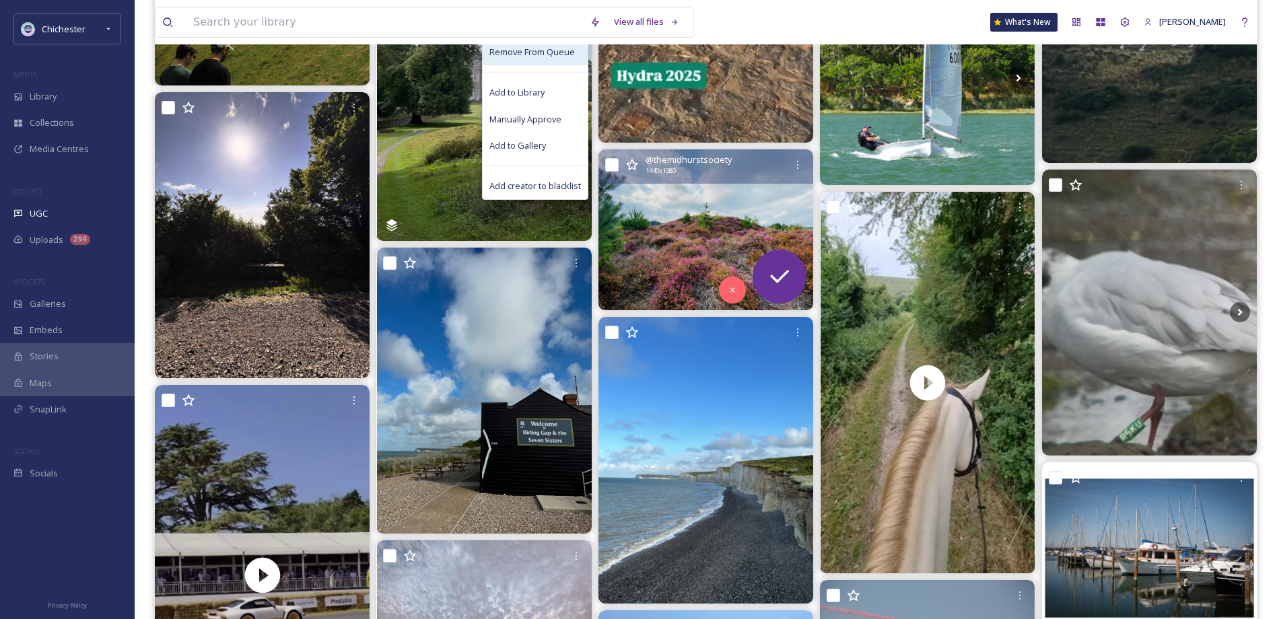
click at [678, 245] on img at bounding box center [705, 229] width 215 height 161
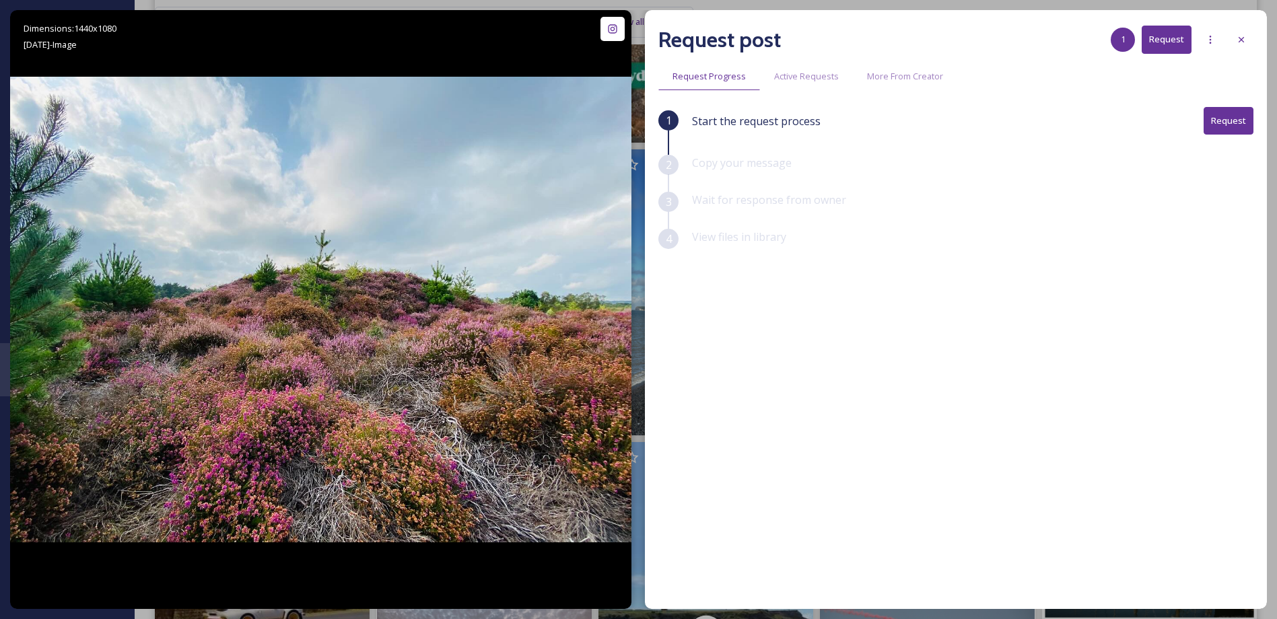
drag, startPoint x: 1252, startPoint y: 46, endPoint x: 1244, endPoint y: 47, distance: 8.1
click at [1252, 47] on div at bounding box center [1241, 40] width 24 height 24
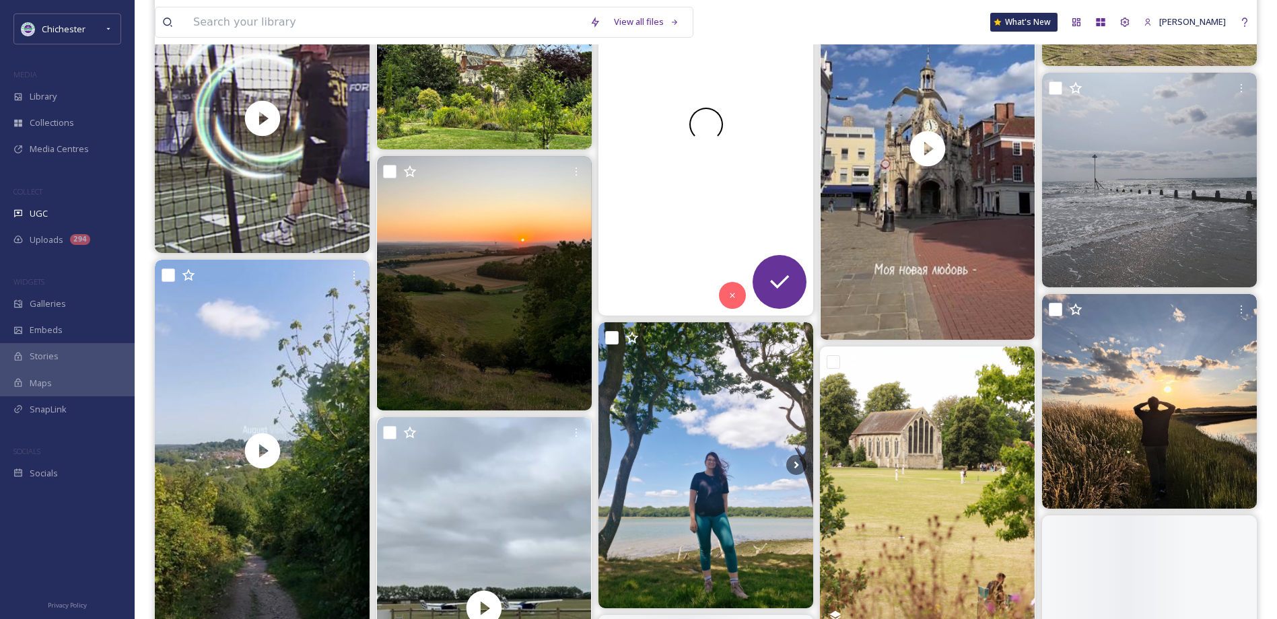
scroll to position [4913, 0]
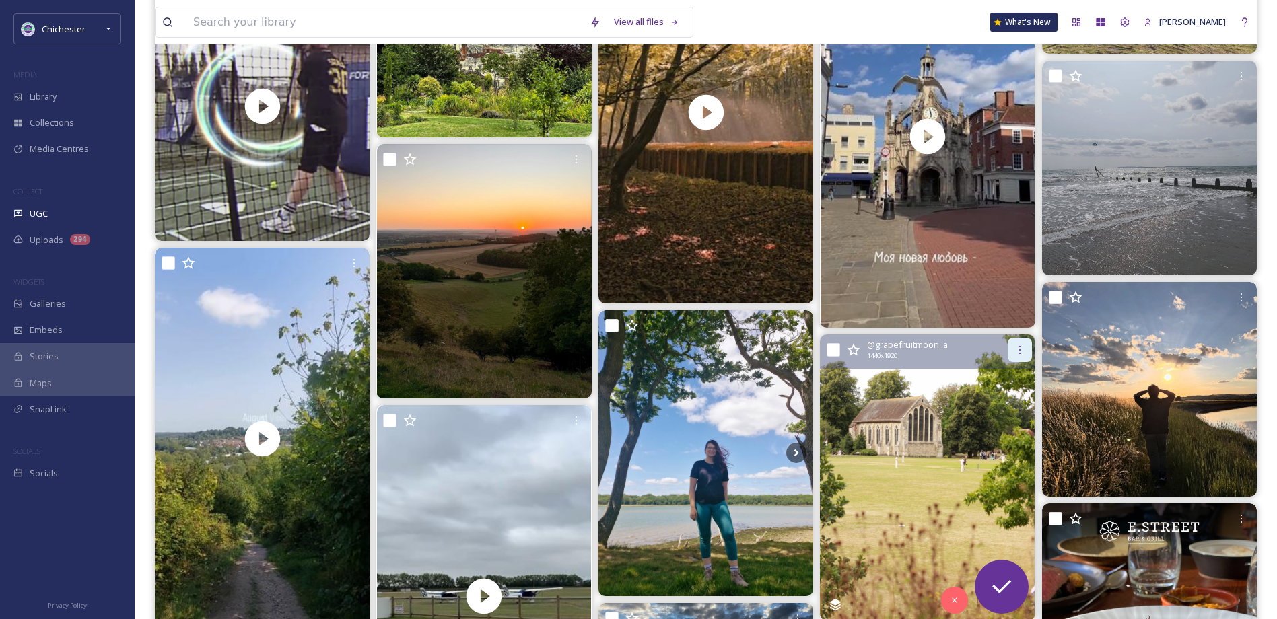
click at [1022, 345] on icon at bounding box center [1019, 350] width 11 height 11
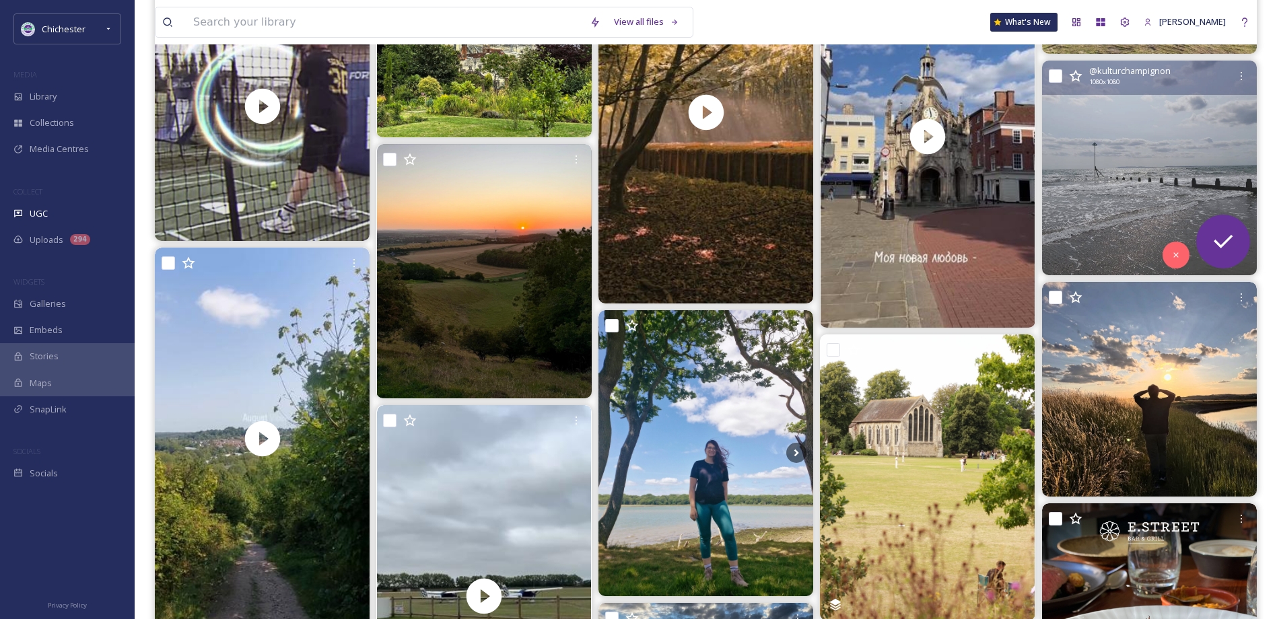
drag, startPoint x: 1276, startPoint y: 278, endPoint x: 1283, endPoint y: 153, distance: 124.7
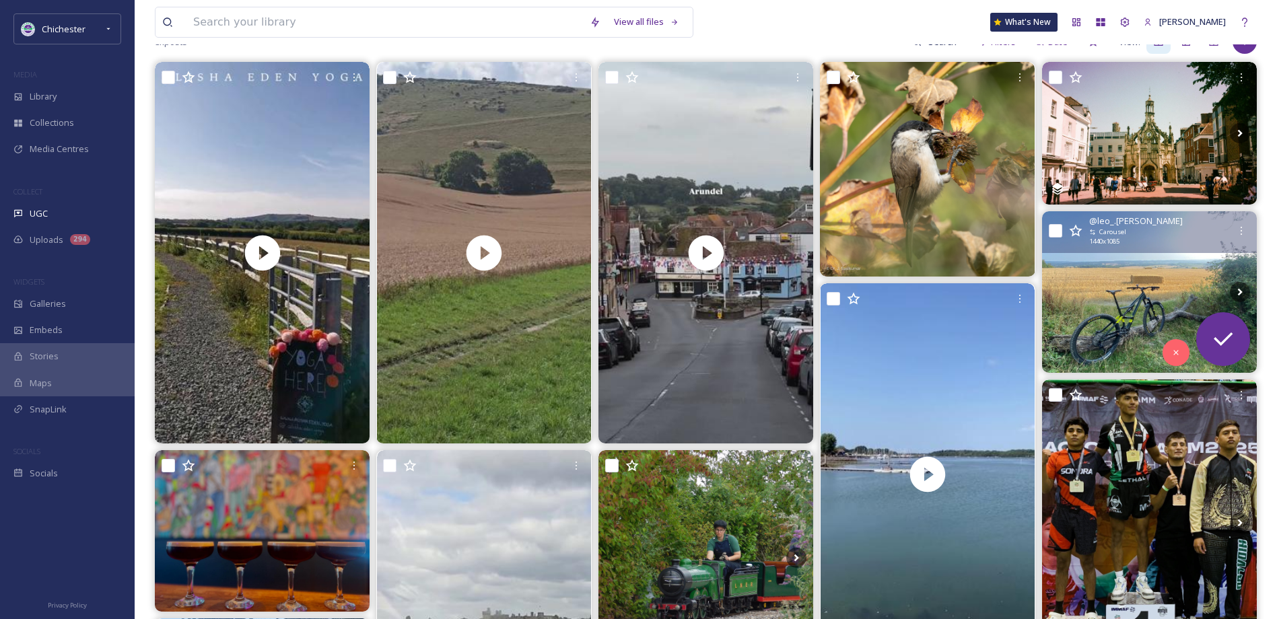
scroll to position [0, 0]
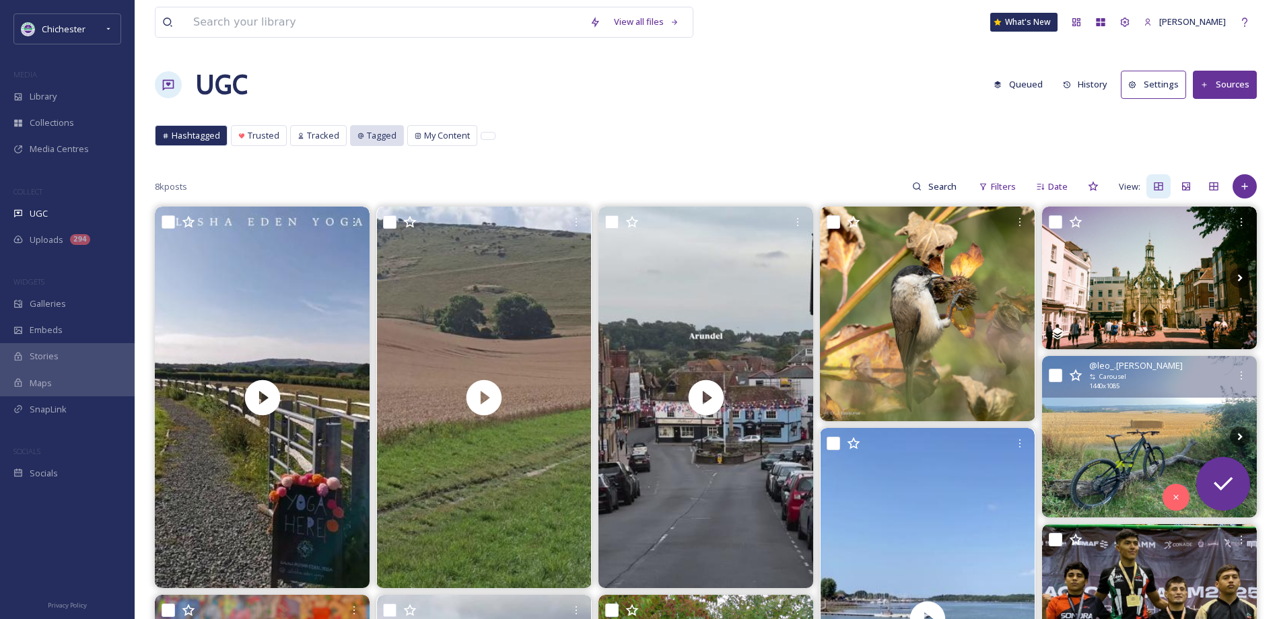
click at [386, 135] on span "Tagged" at bounding box center [382, 135] width 30 height 13
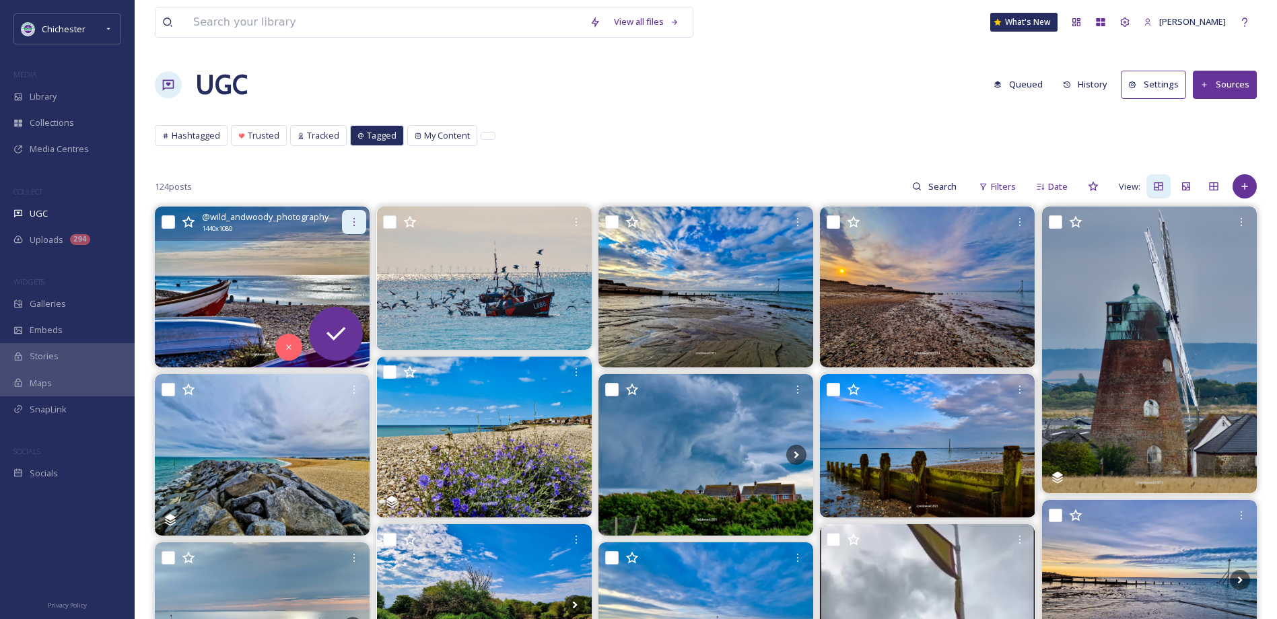
click at [355, 221] on icon at bounding box center [354, 222] width 11 height 11
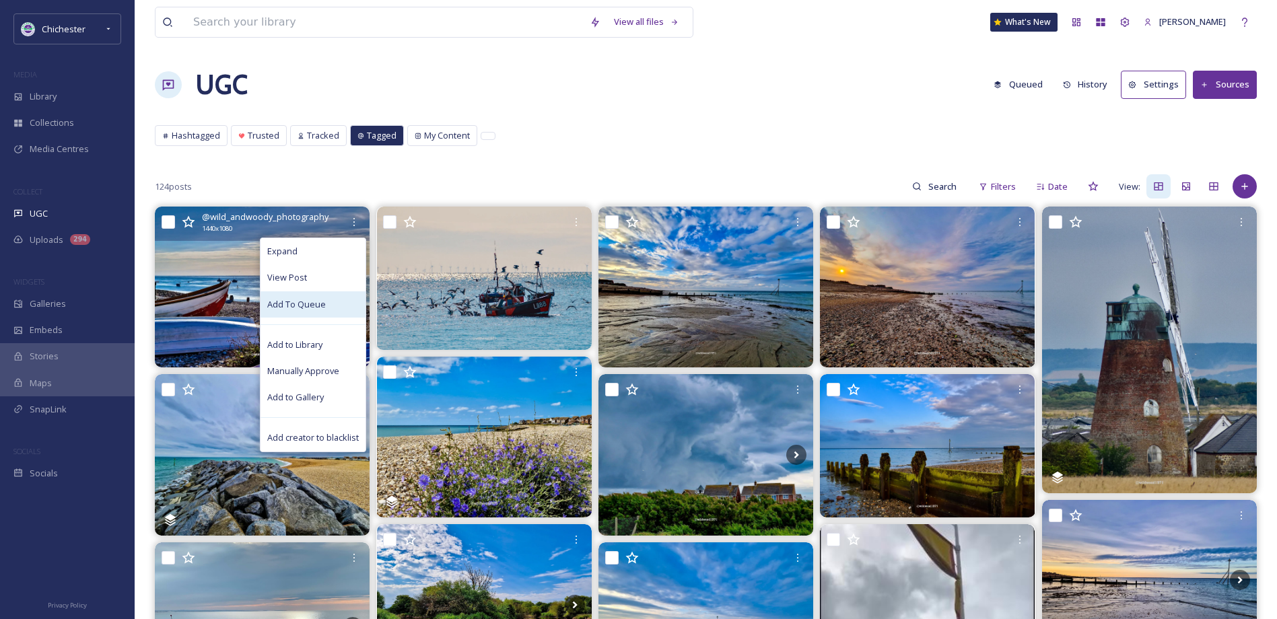
click at [326, 303] on div "Add To Queue" at bounding box center [312, 304] width 105 height 26
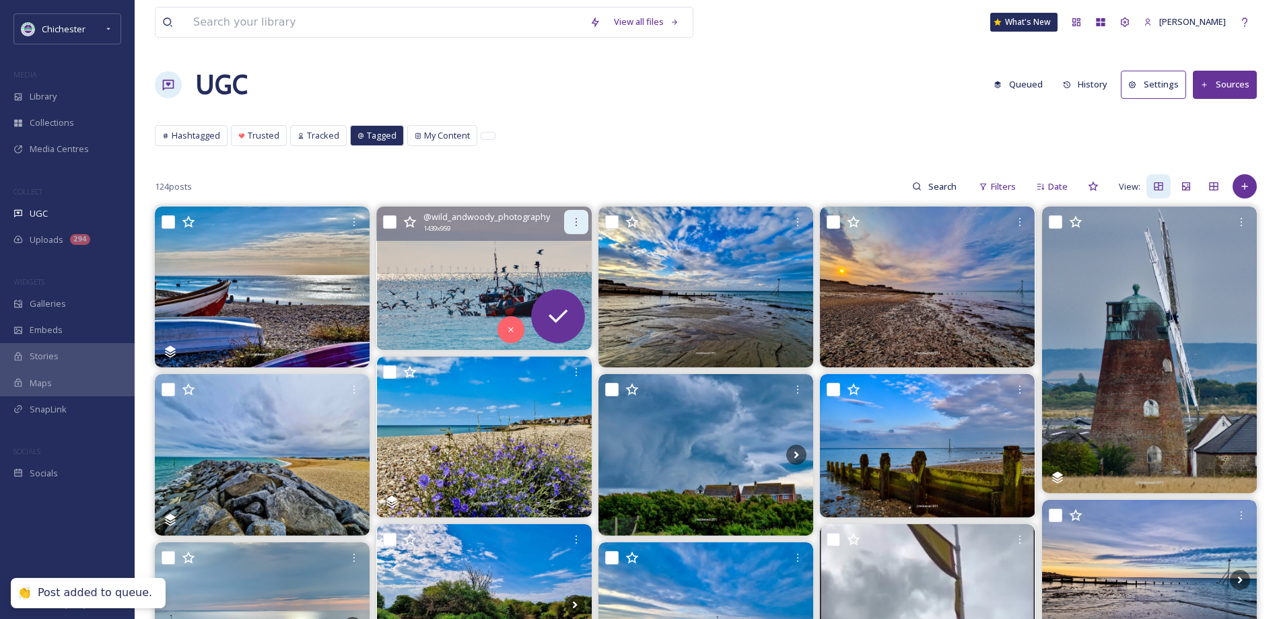
click at [580, 216] on div at bounding box center [576, 222] width 24 height 24
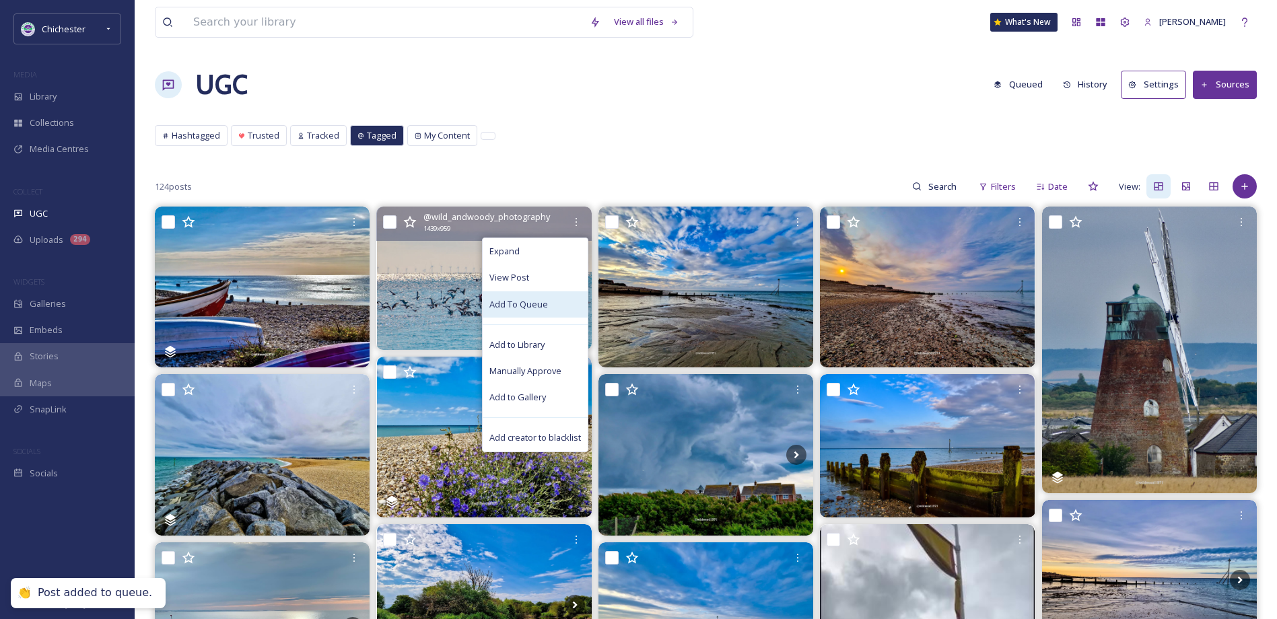
click at [533, 307] on span "Add To Queue" at bounding box center [518, 304] width 59 height 13
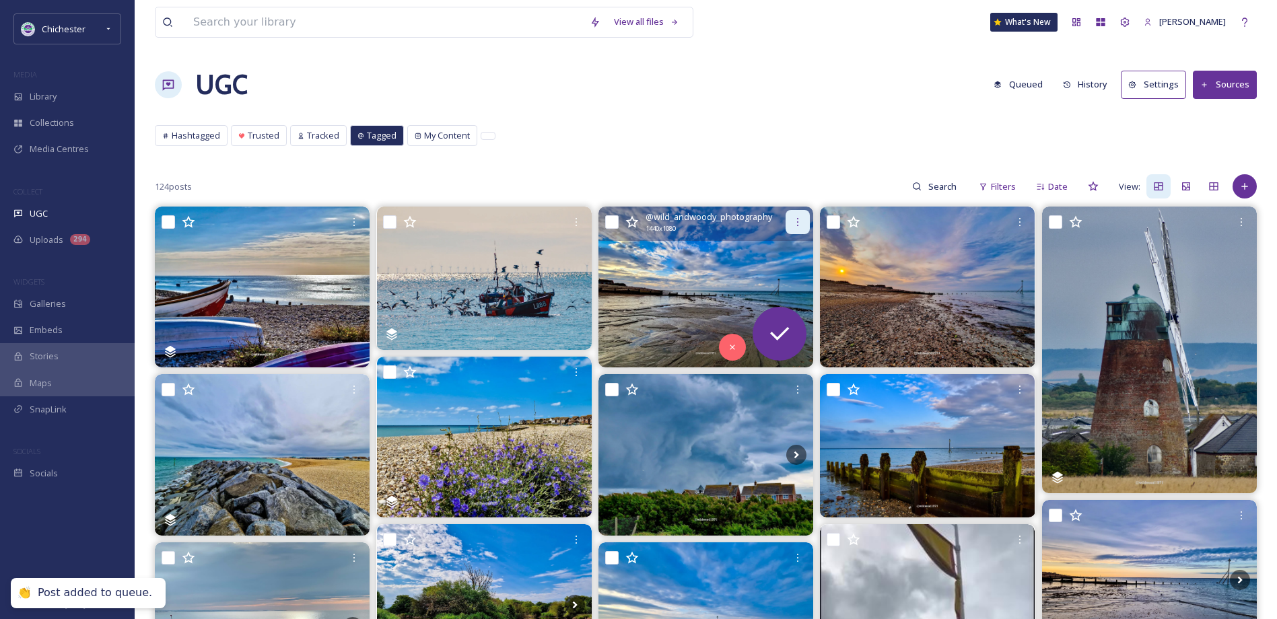
click at [792, 220] on icon at bounding box center [797, 222] width 11 height 11
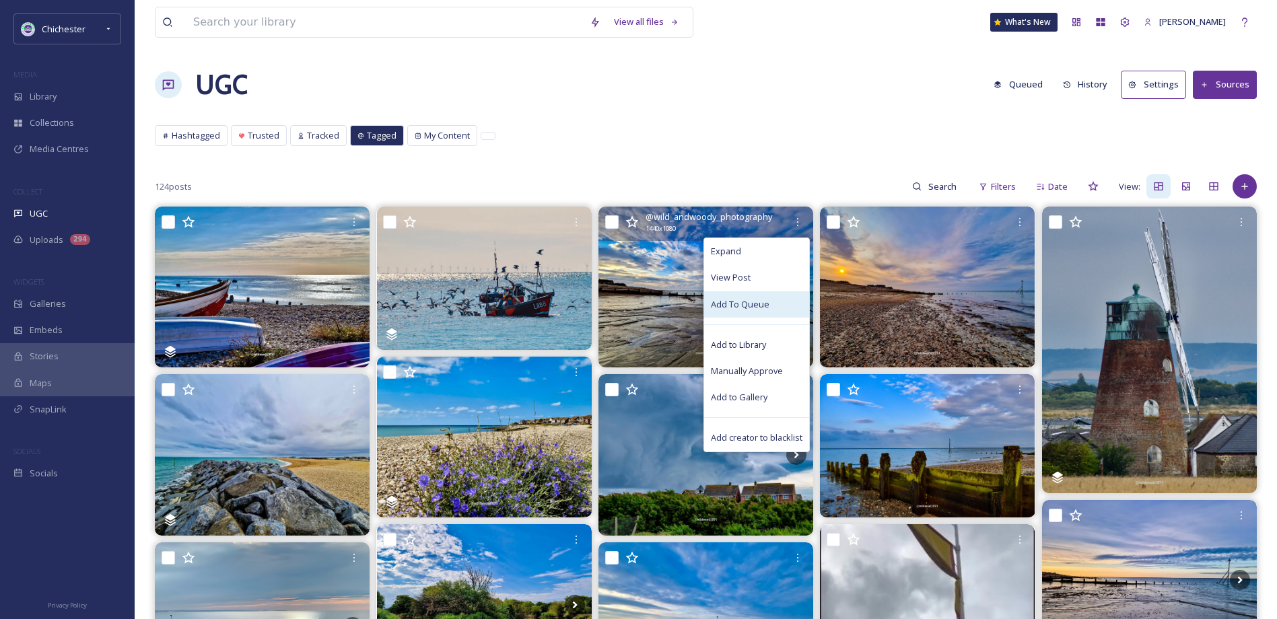
click at [763, 304] on span "Add To Queue" at bounding box center [740, 304] width 59 height 13
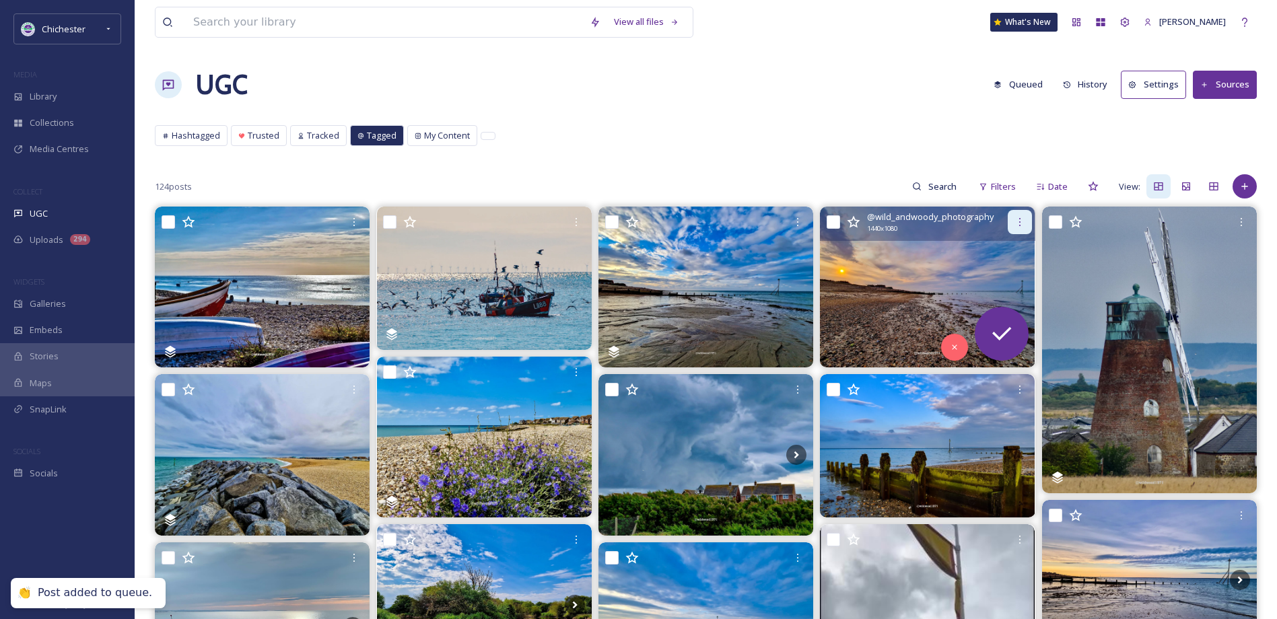
click at [1024, 221] on icon at bounding box center [1019, 222] width 11 height 11
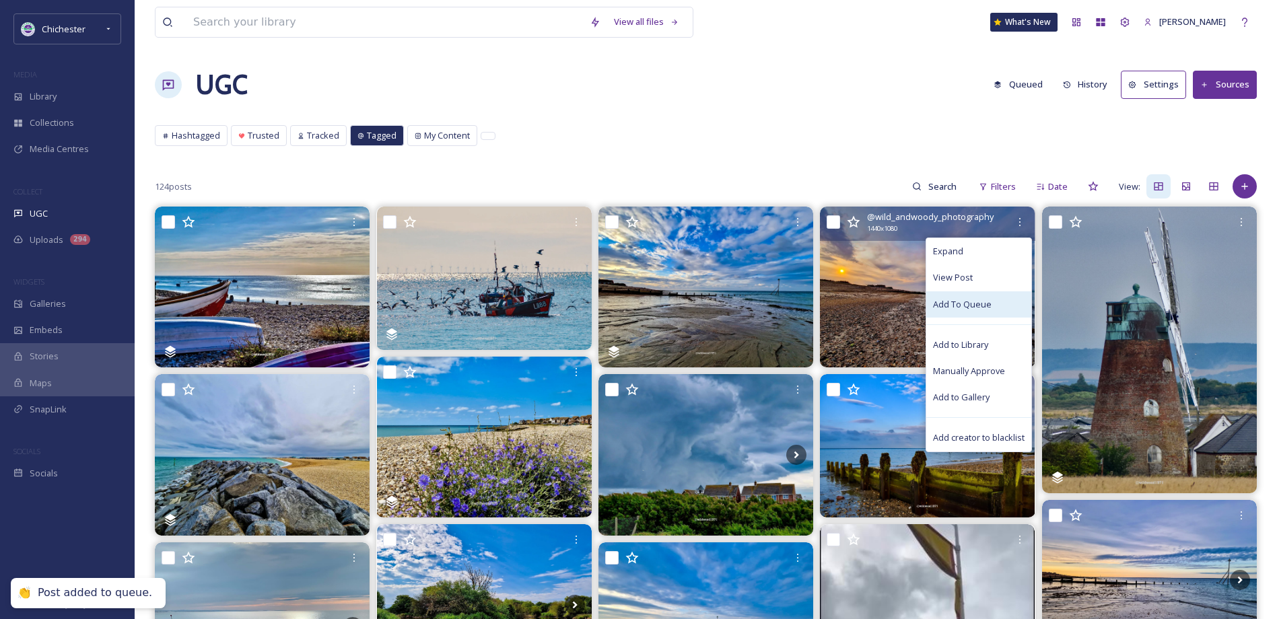
click at [961, 310] on span "Add To Queue" at bounding box center [962, 304] width 59 height 13
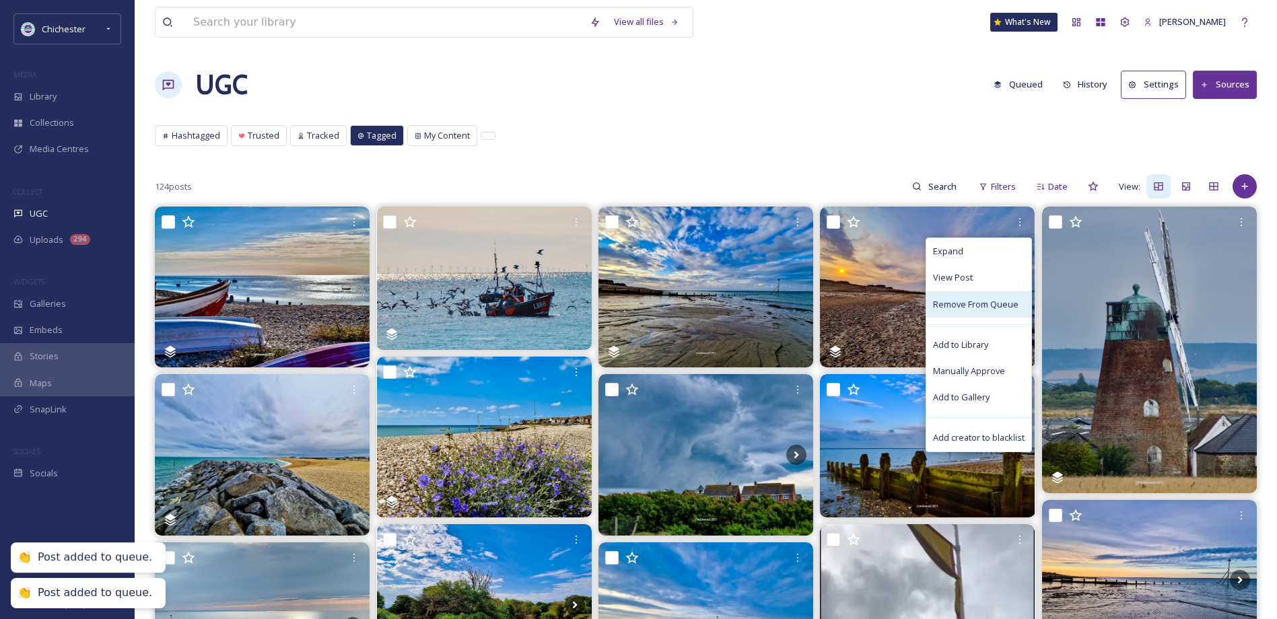
click at [1032, 76] on button "Queued" at bounding box center [1018, 84] width 63 height 26
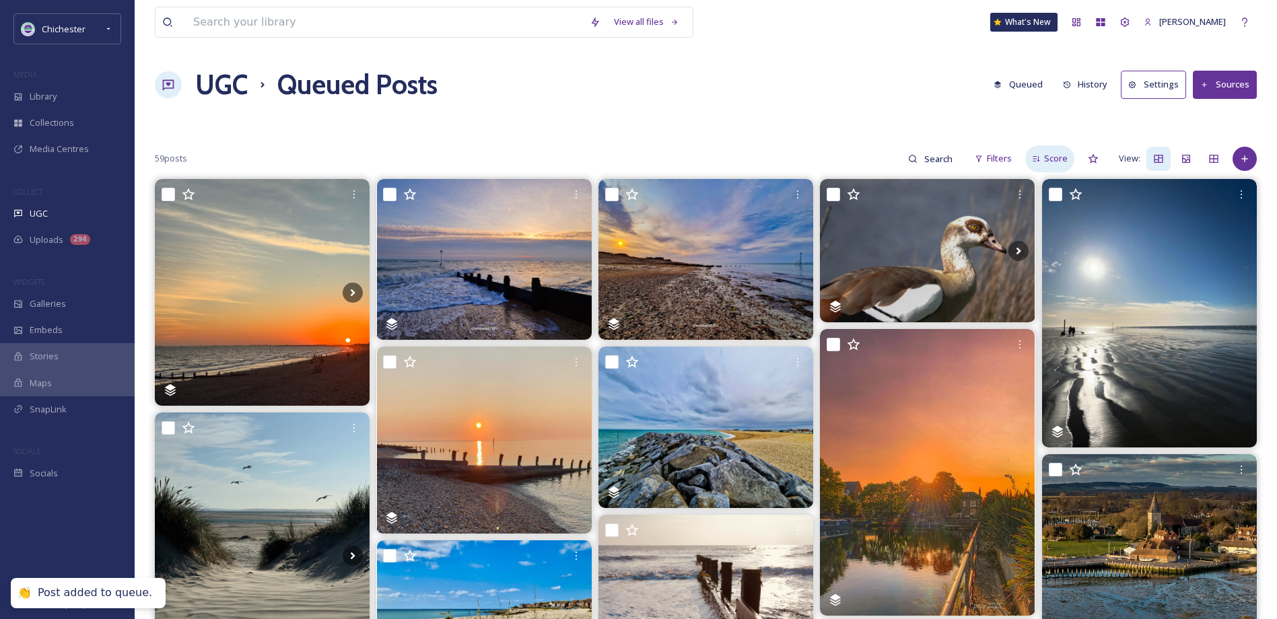
click at [1049, 162] on span "Score" at bounding box center [1056, 158] width 24 height 13
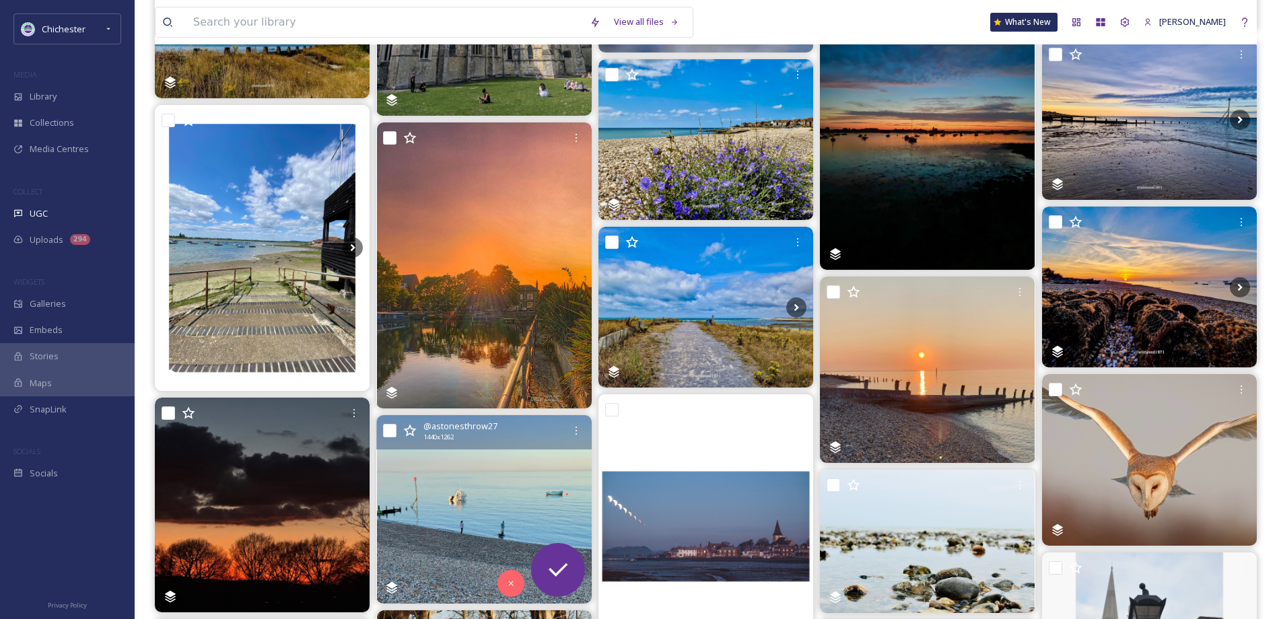
scroll to position [875, 0]
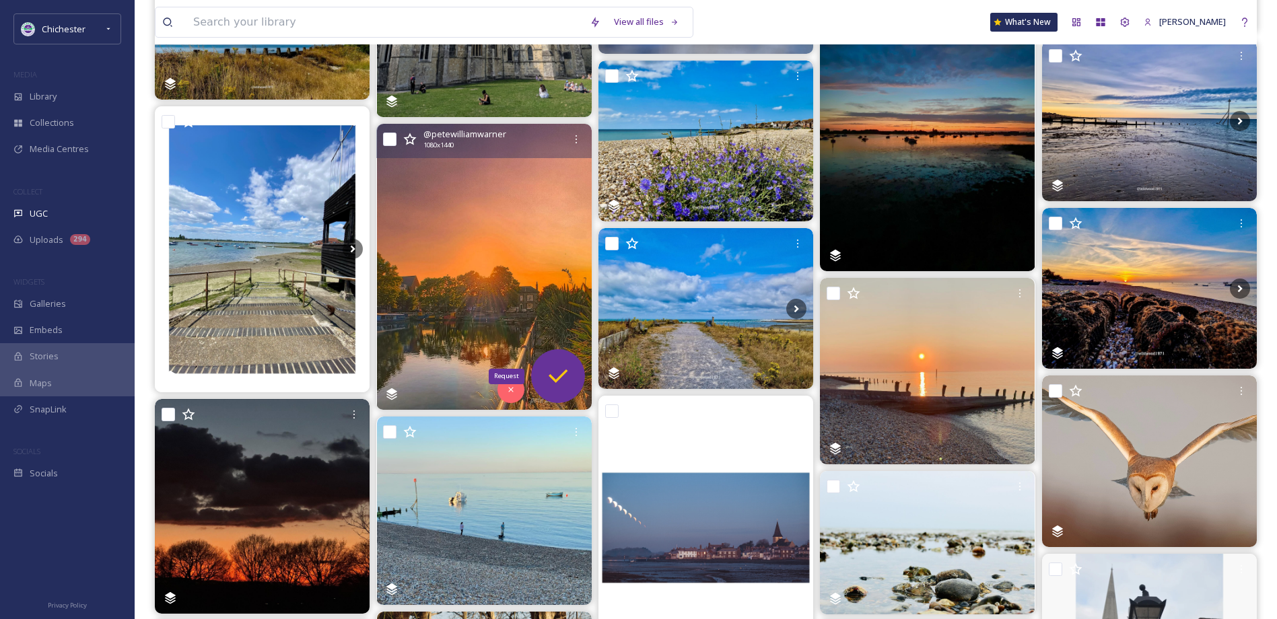
click at [556, 365] on icon at bounding box center [557, 376] width 27 height 27
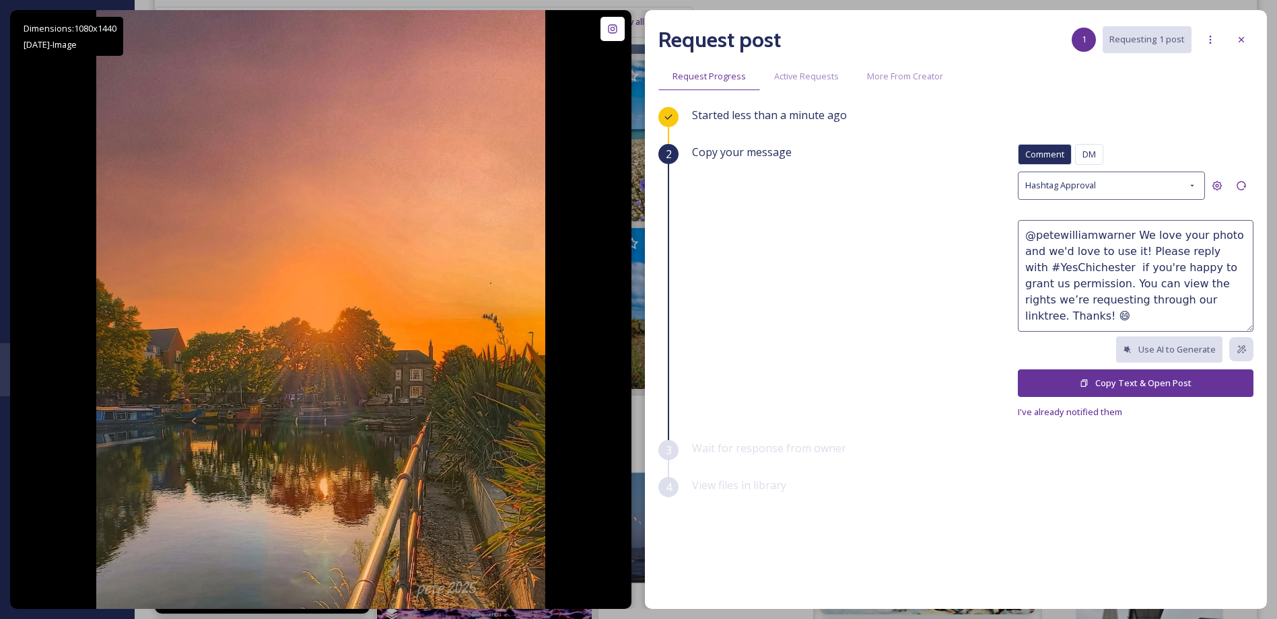
click at [1093, 384] on button "Copy Text & Open Post" at bounding box center [1136, 383] width 236 height 28
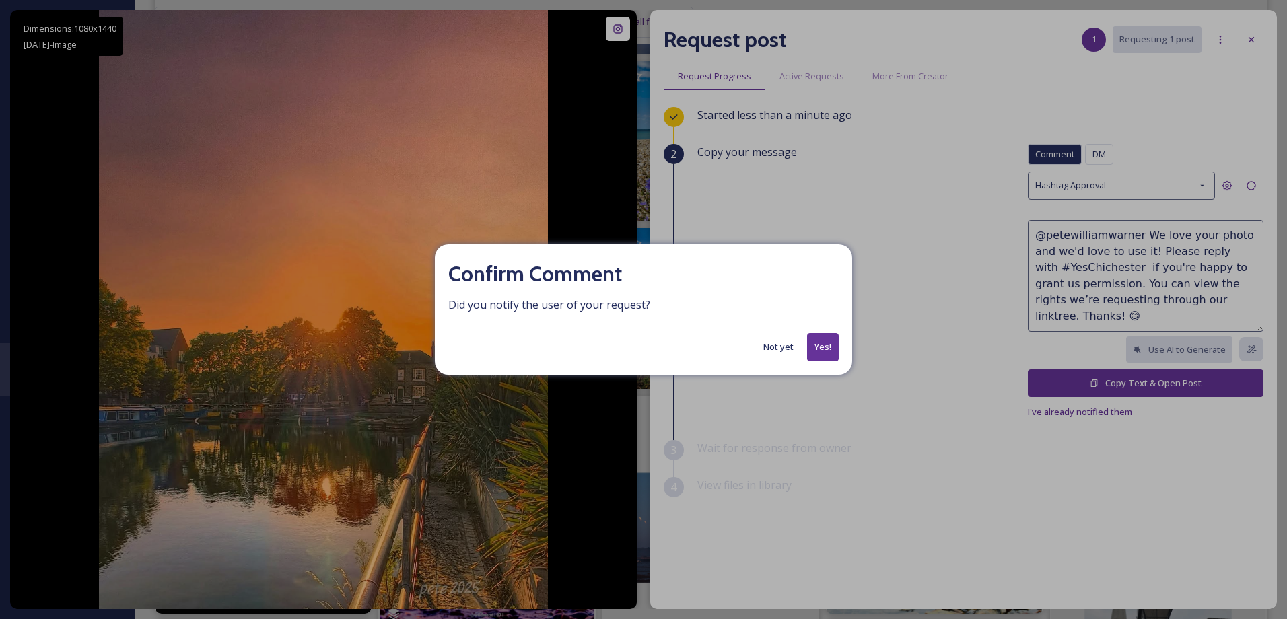
click at [812, 355] on button "Yes!" at bounding box center [823, 347] width 32 height 28
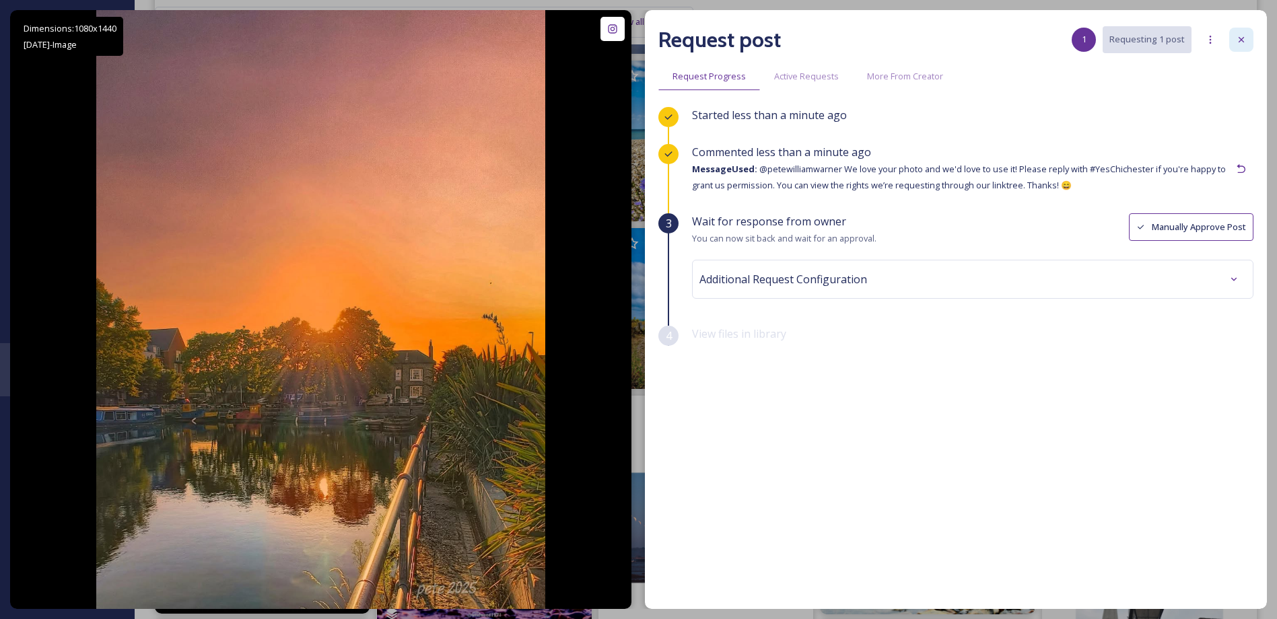
click at [1241, 36] on icon at bounding box center [1241, 39] width 11 height 11
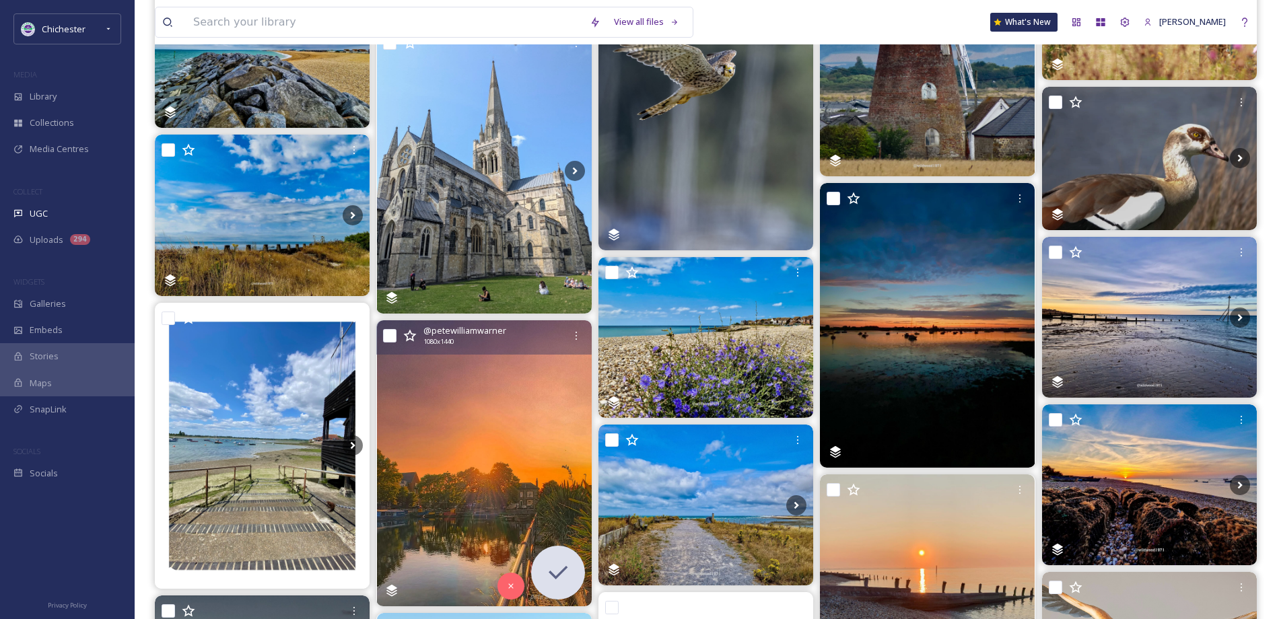
scroll to position [673, 0]
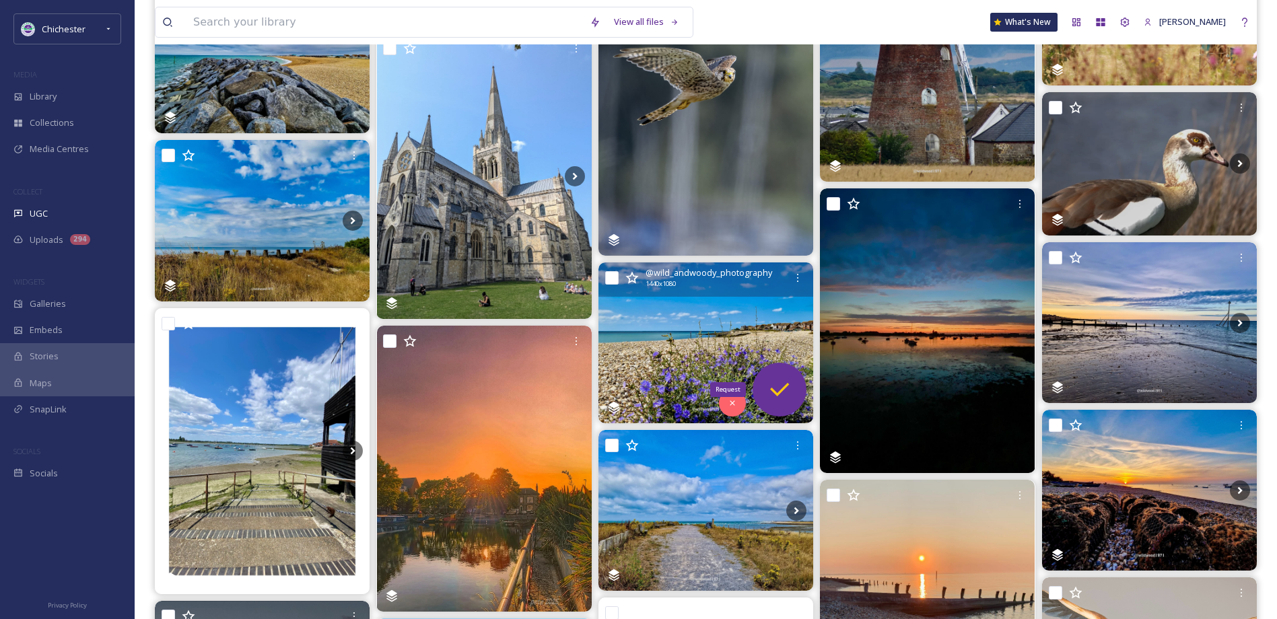
click at [771, 386] on icon at bounding box center [779, 389] width 27 height 27
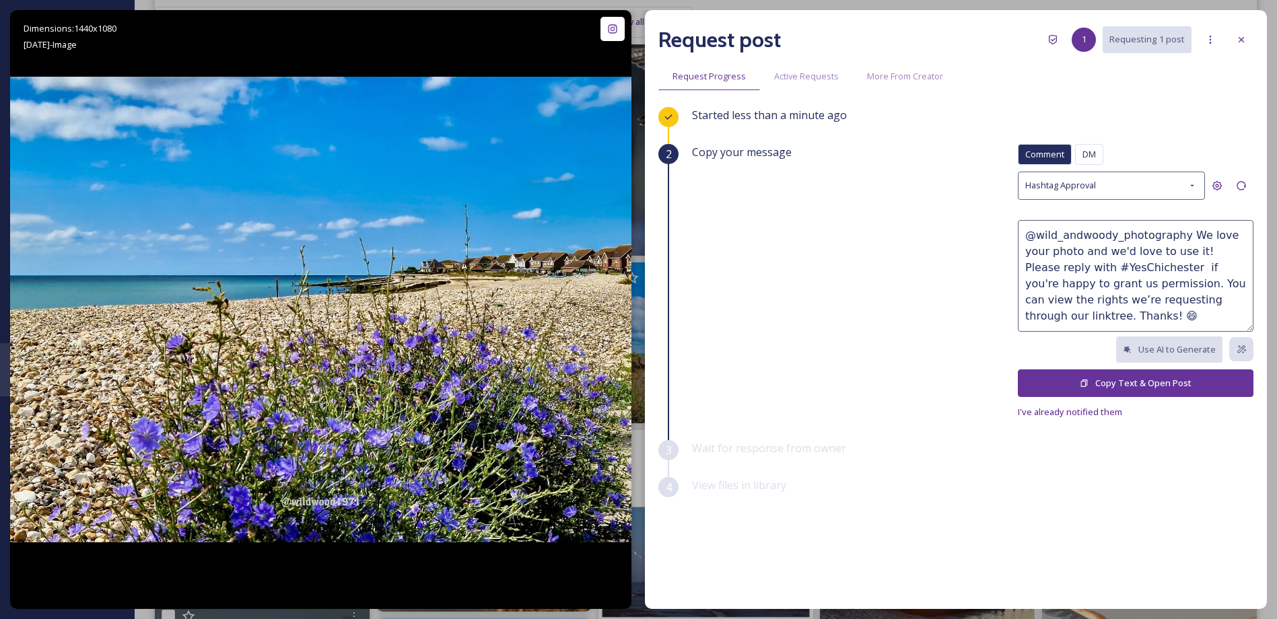
click at [1055, 378] on button "Copy Text & Open Post" at bounding box center [1136, 383] width 236 height 28
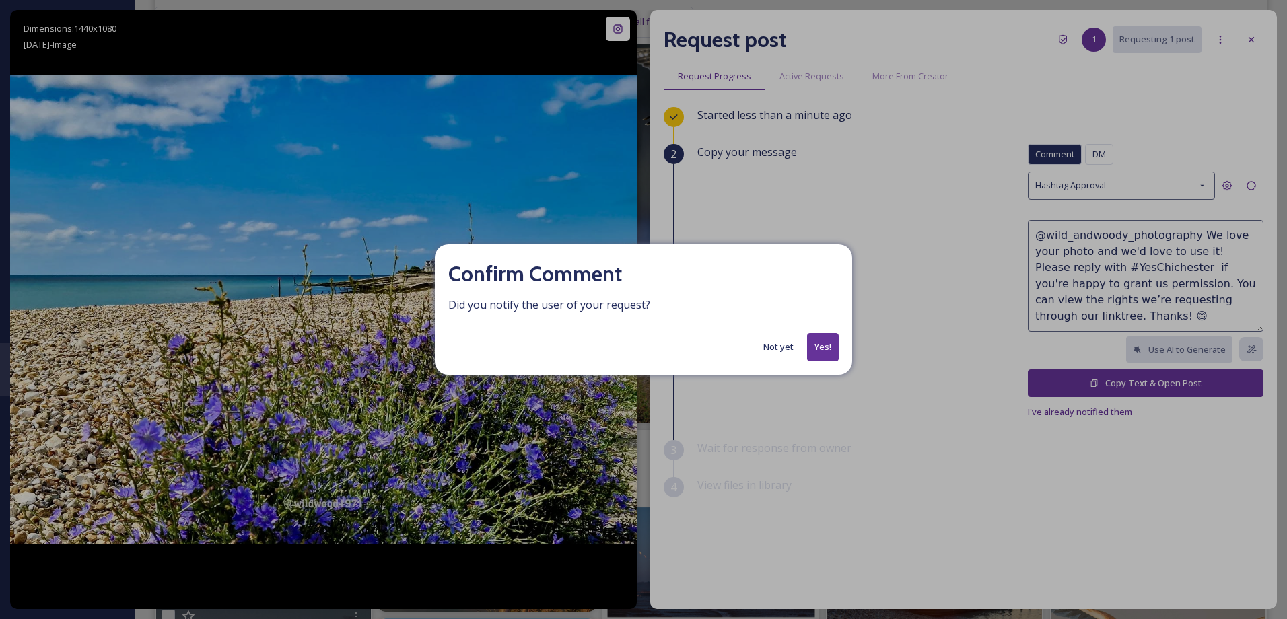
click at [821, 347] on button "Yes!" at bounding box center [823, 347] width 32 height 28
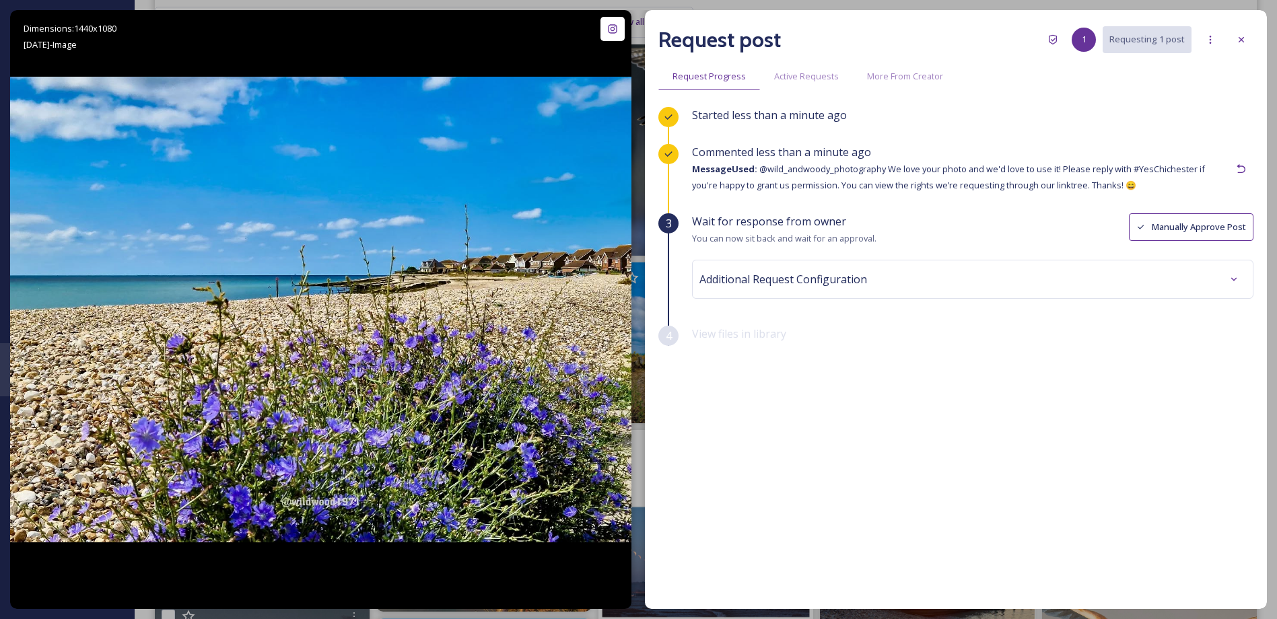
click at [1253, 36] on div "Request post 1 Requesting 1 post Request Progress Active Requests More From Cre…" at bounding box center [956, 309] width 622 height 599
click at [1224, 43] on div "Request post 1 Requesting 1 post" at bounding box center [955, 40] width 595 height 32
click at [1228, 43] on div "Request post 1 Requesting 1 post" at bounding box center [955, 40] width 595 height 32
click at [1234, 43] on div at bounding box center [1241, 40] width 24 height 24
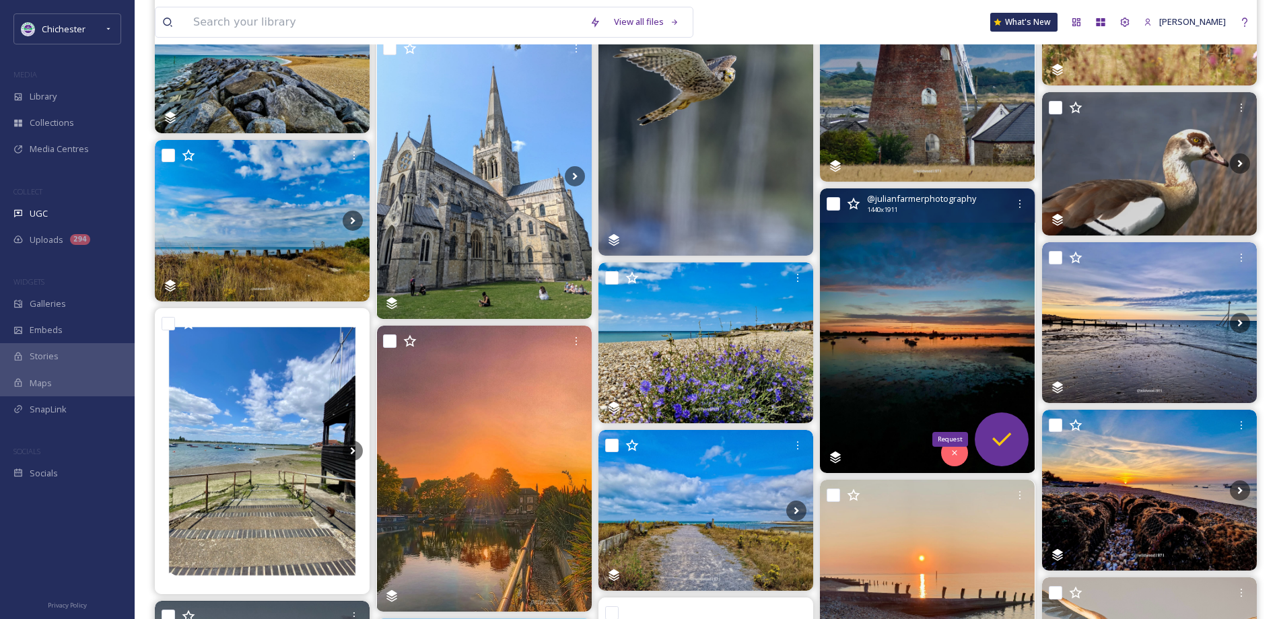
click at [992, 427] on icon at bounding box center [1001, 439] width 27 height 27
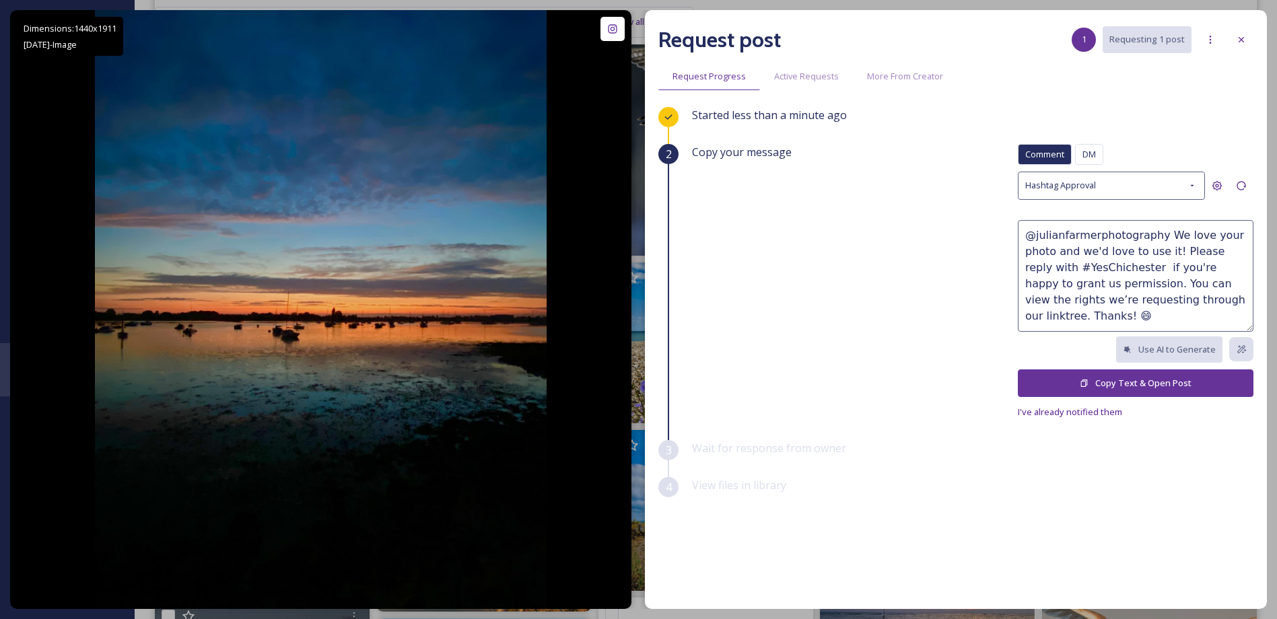
click at [1094, 376] on button "Copy Text & Open Post" at bounding box center [1136, 383] width 236 height 28
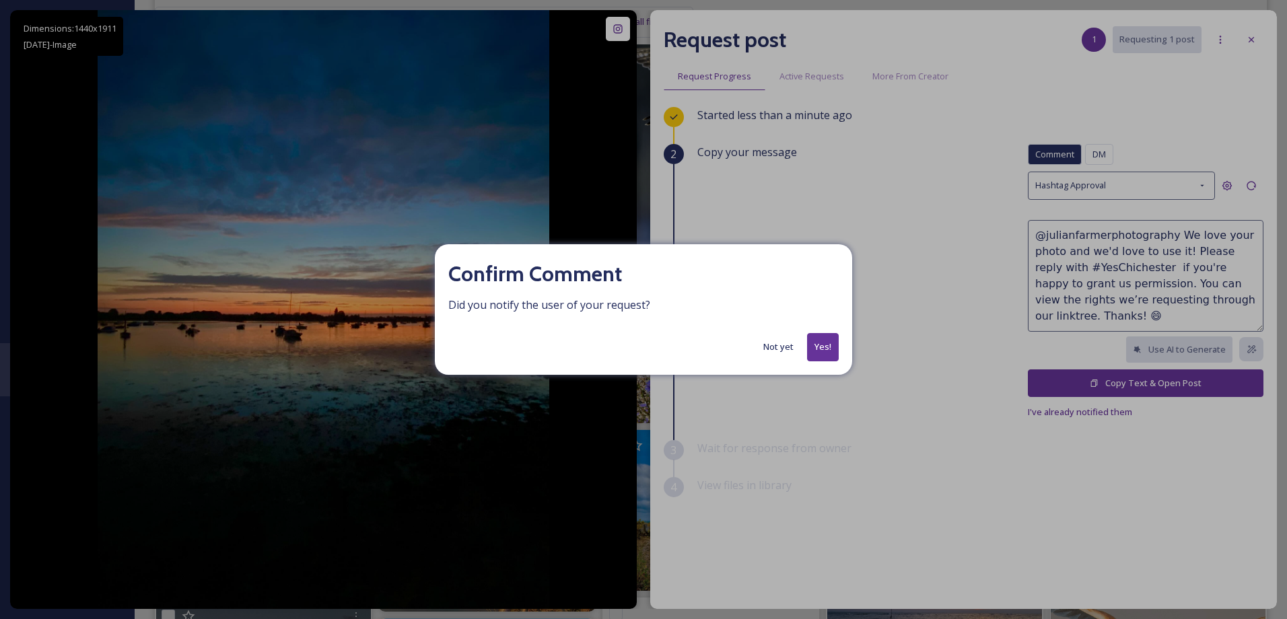
click at [826, 339] on button "Yes!" at bounding box center [823, 347] width 32 height 28
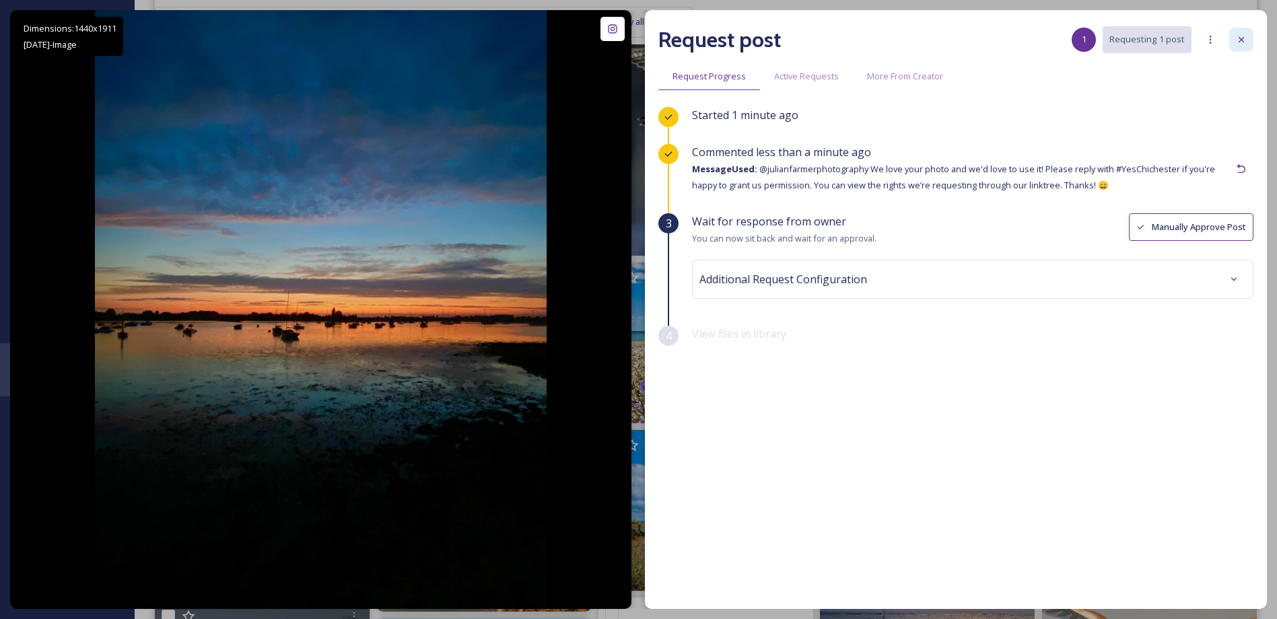
click at [1241, 31] on div at bounding box center [1241, 40] width 24 height 24
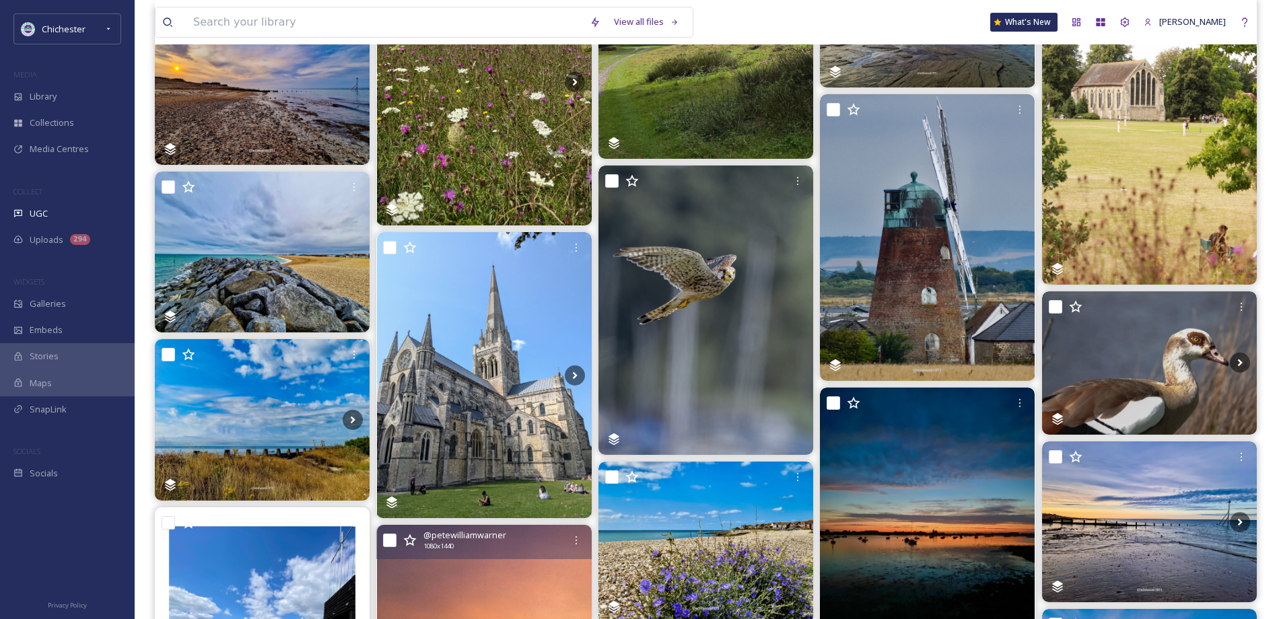
scroll to position [471, 0]
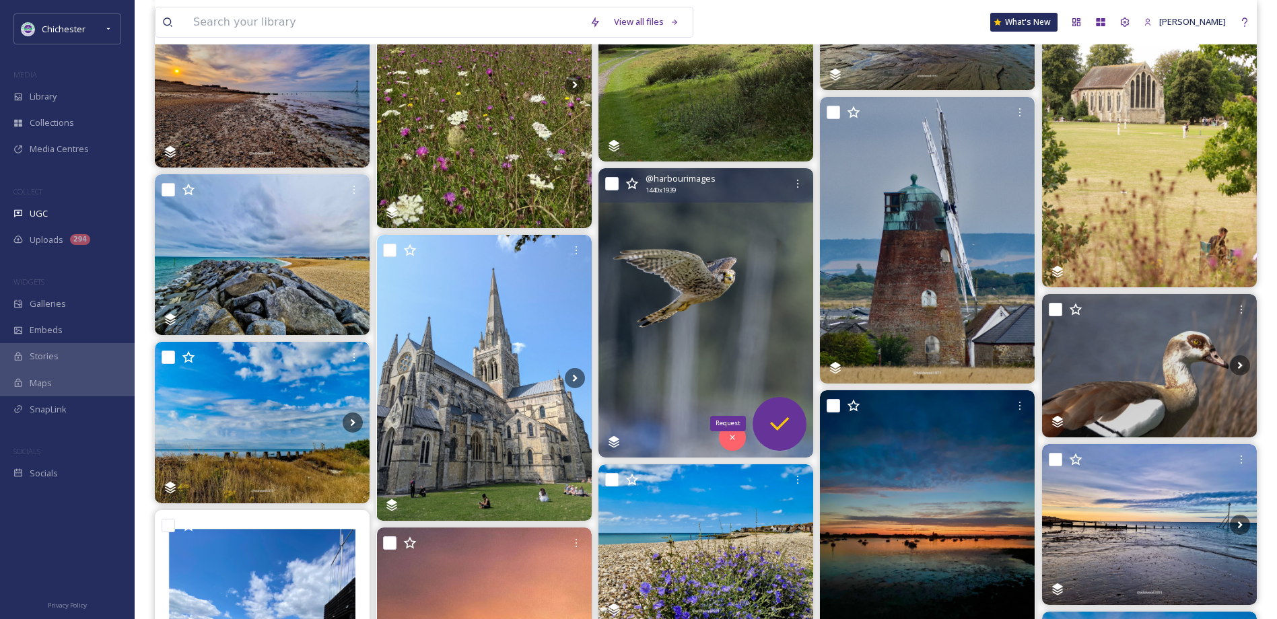
click at [778, 415] on icon at bounding box center [779, 424] width 27 height 27
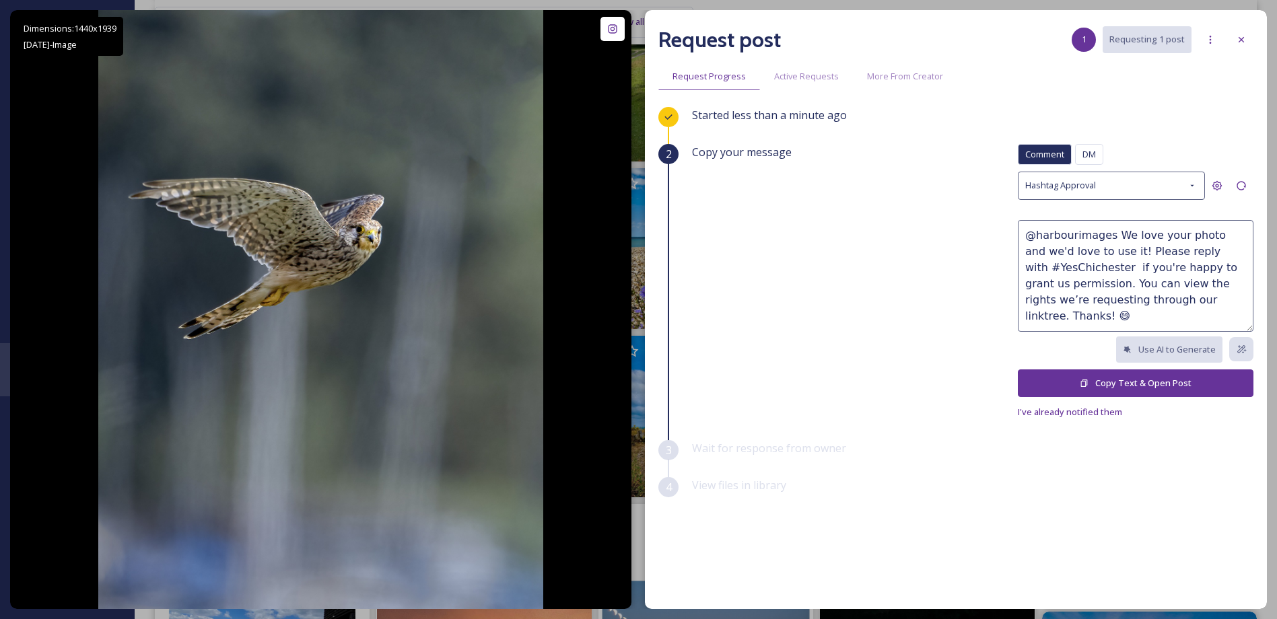
click at [1102, 371] on button "Copy Text & Open Post" at bounding box center [1136, 383] width 236 height 28
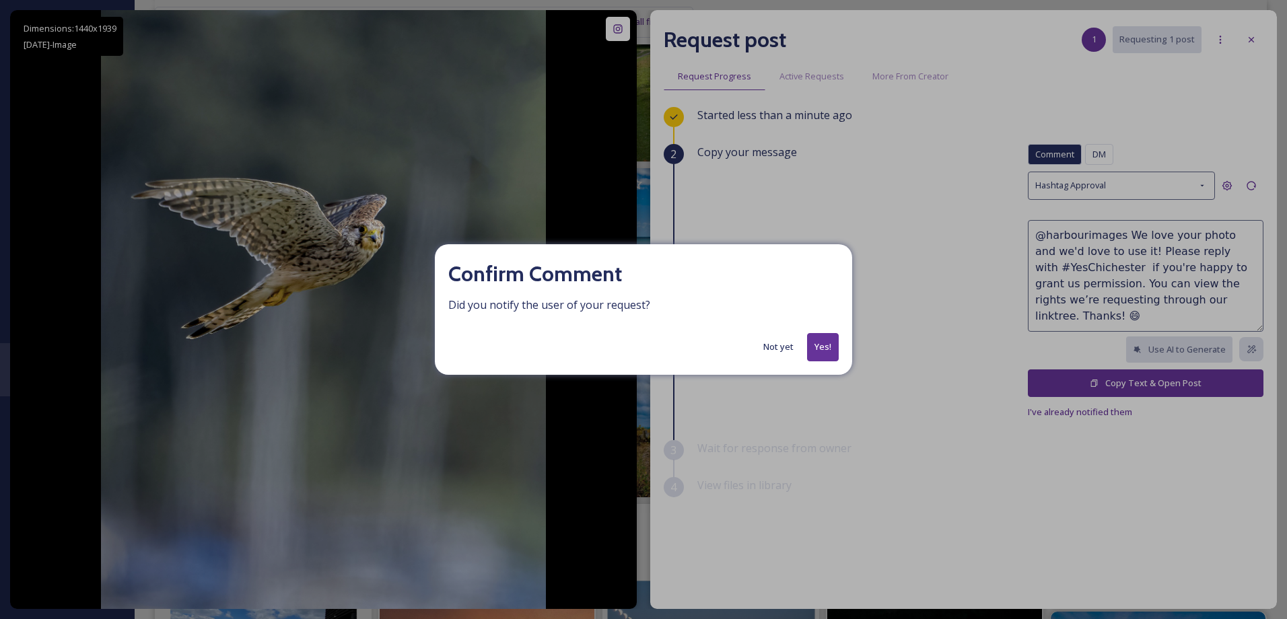
click at [830, 342] on button "Yes!" at bounding box center [823, 347] width 32 height 28
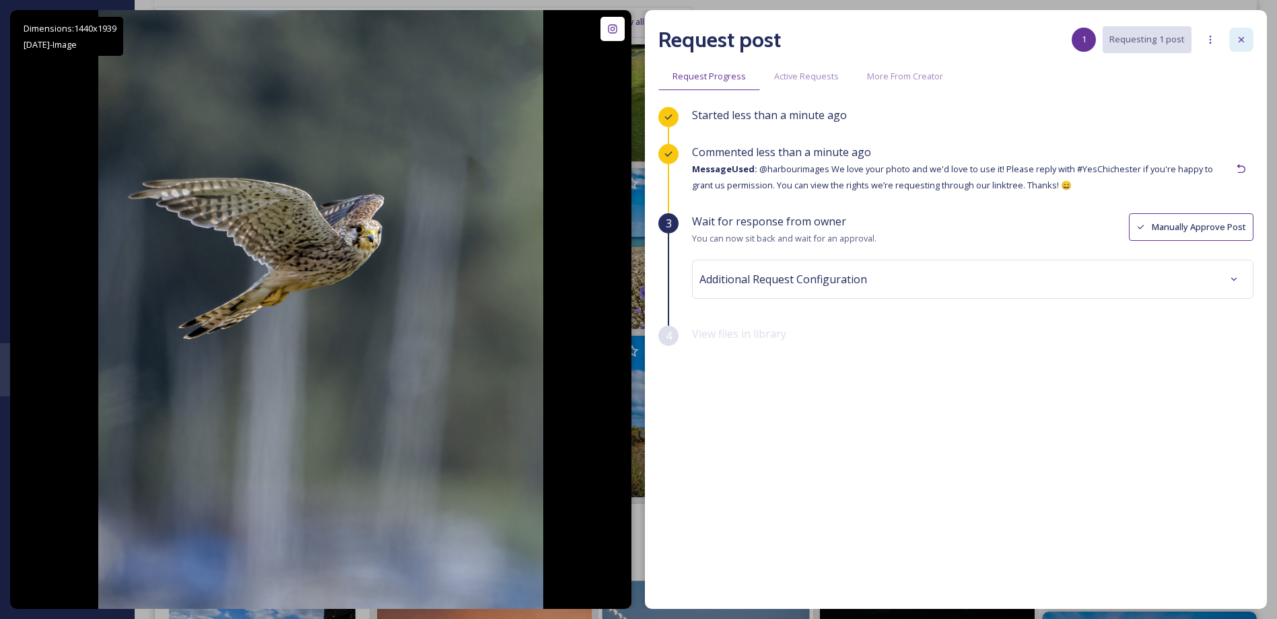
click at [1242, 41] on icon at bounding box center [1240, 39] width 5 height 5
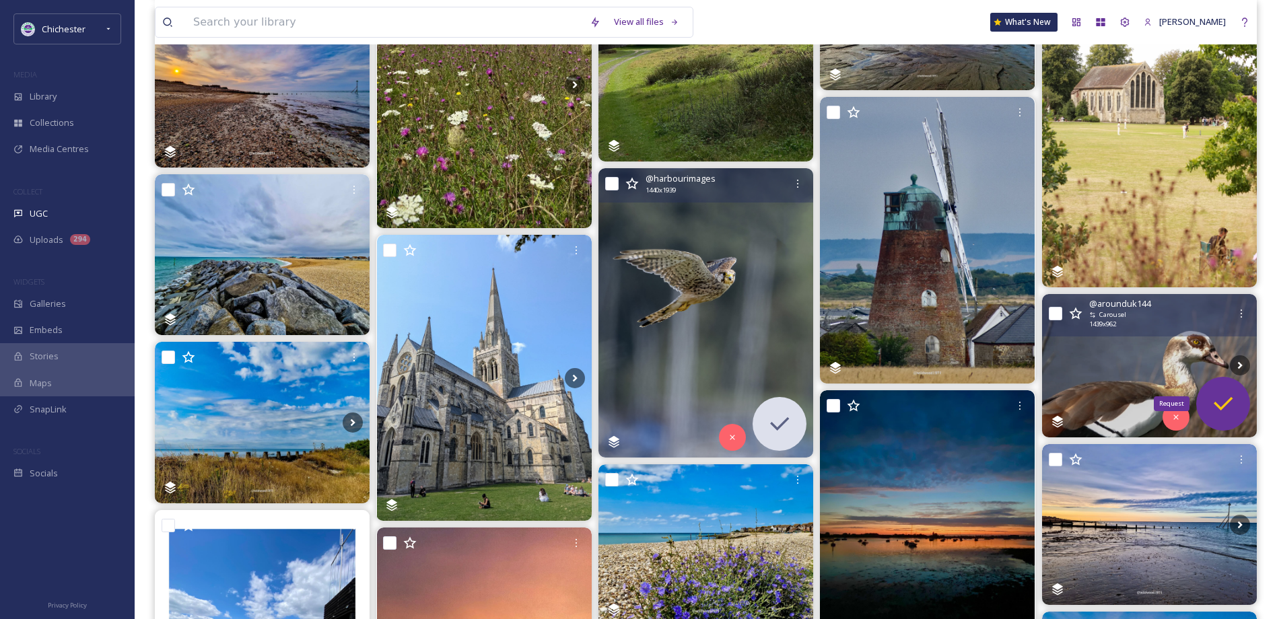
click at [1211, 400] on icon at bounding box center [1222, 403] width 27 height 27
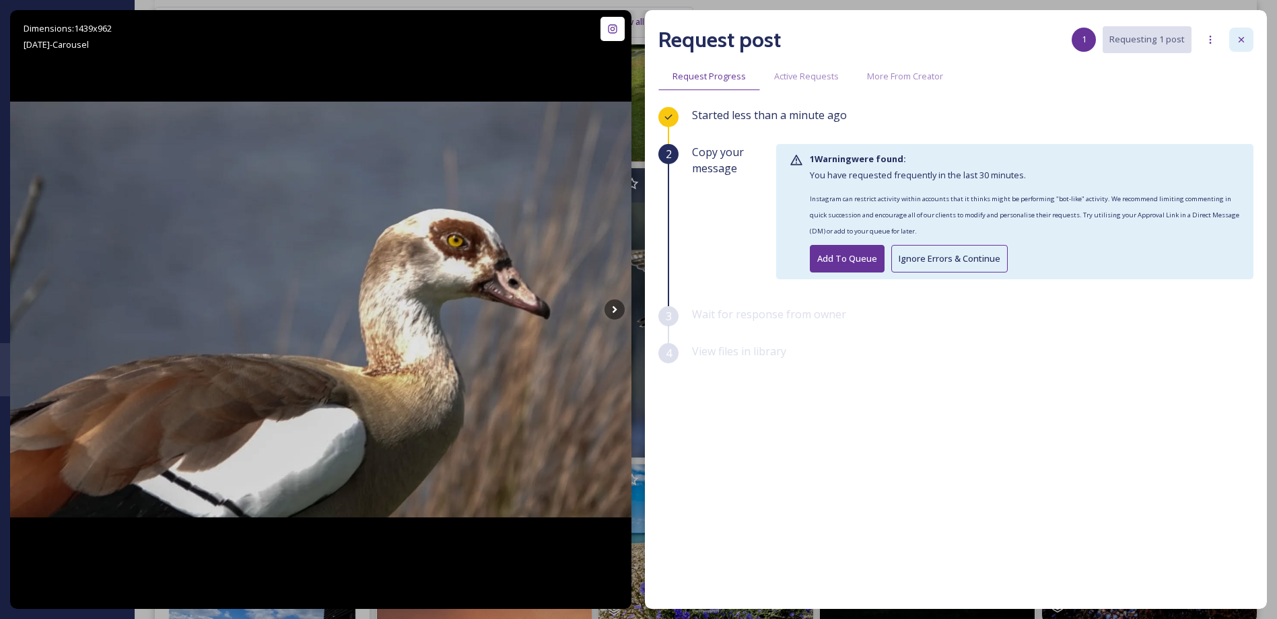
drag, startPoint x: 1248, startPoint y: 45, endPoint x: 1219, endPoint y: 64, distance: 34.0
click at [1247, 46] on div at bounding box center [1241, 40] width 24 height 24
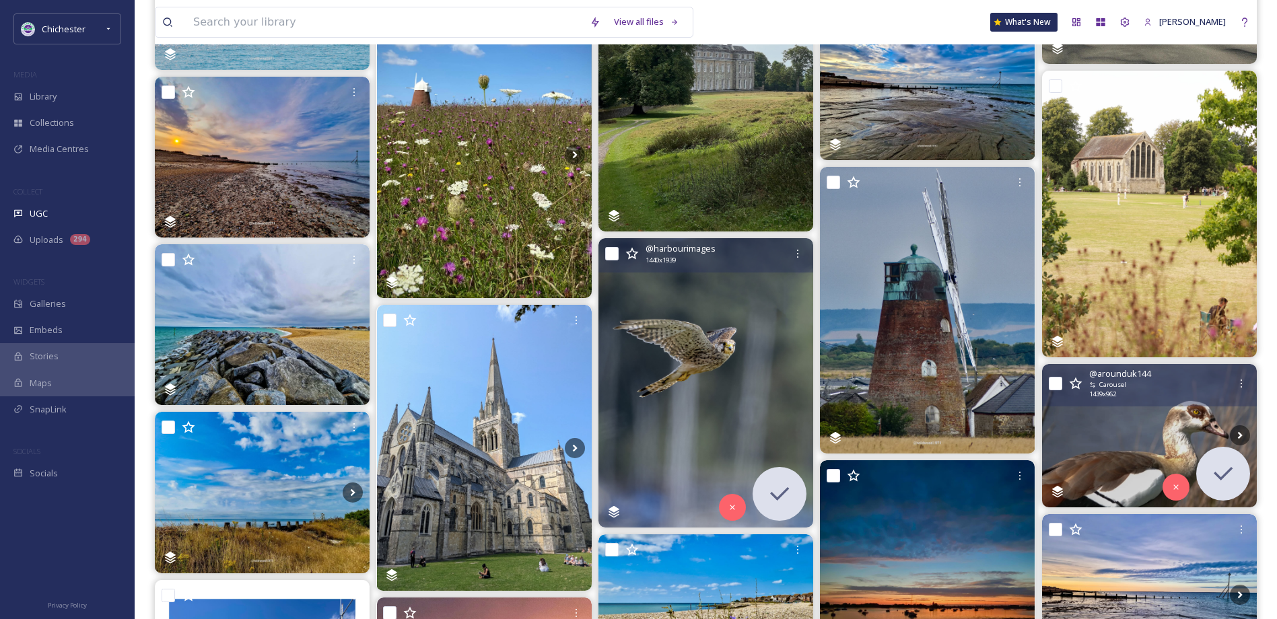
scroll to position [337, 0]
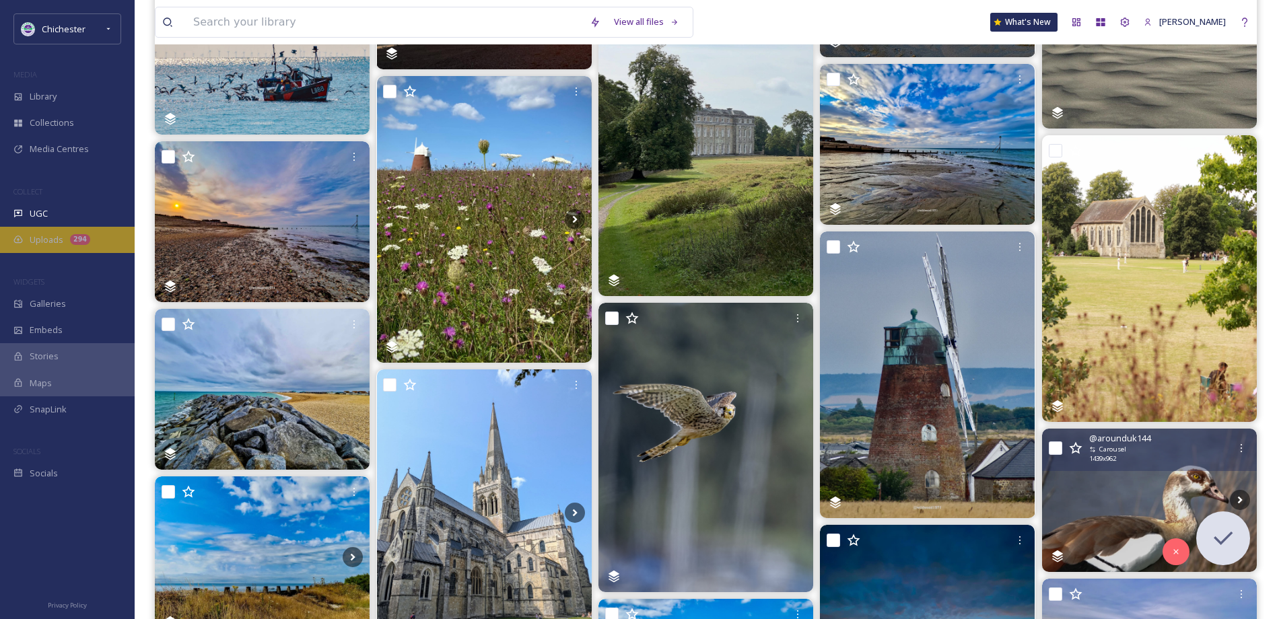
click at [63, 234] on div "Uploads 294" at bounding box center [67, 240] width 135 height 26
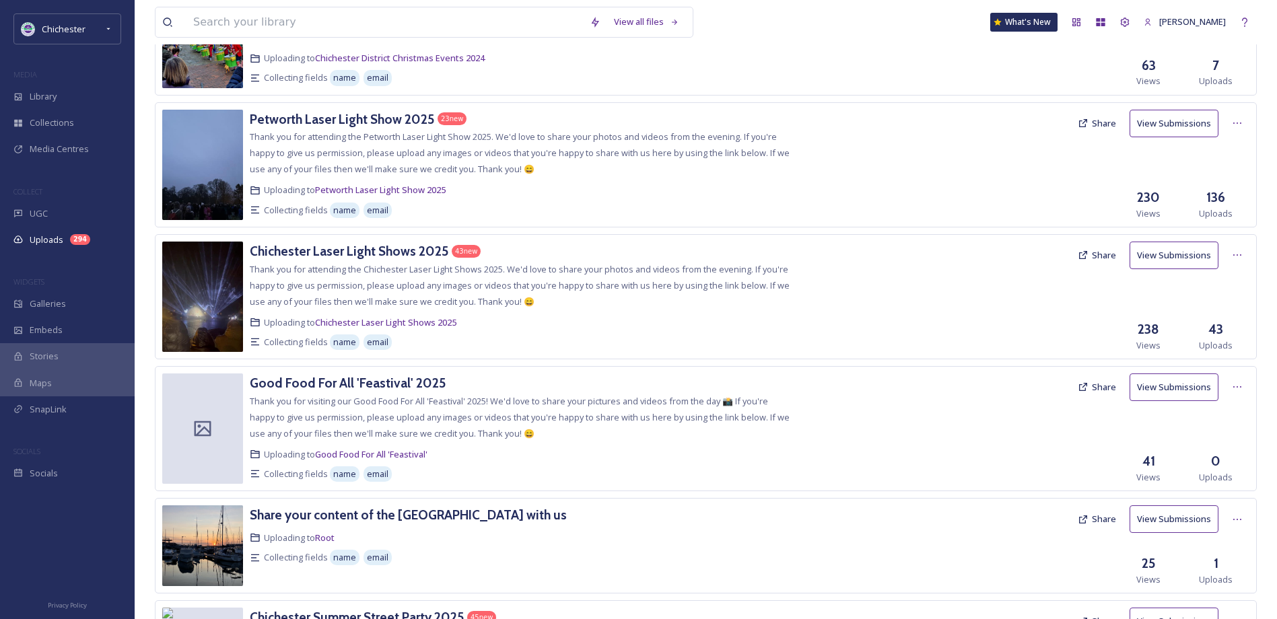
scroll to position [1950, 0]
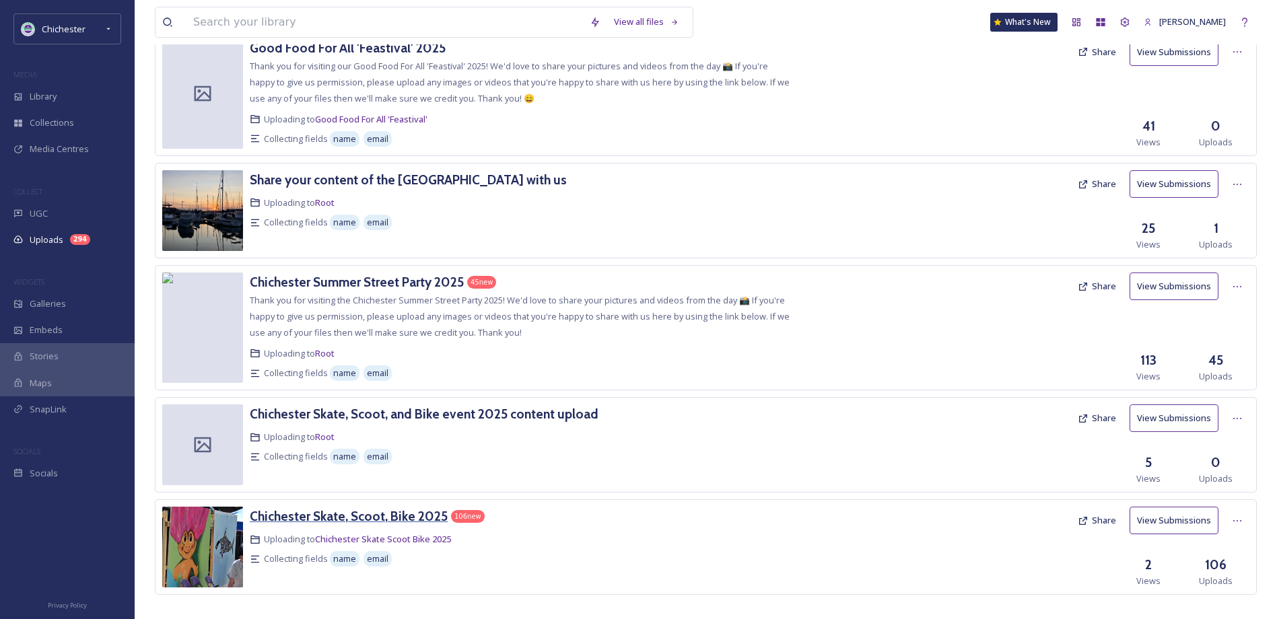
click at [394, 508] on h3 "Chichester Skate, Scoot, Bike 2025" at bounding box center [349, 516] width 198 height 16
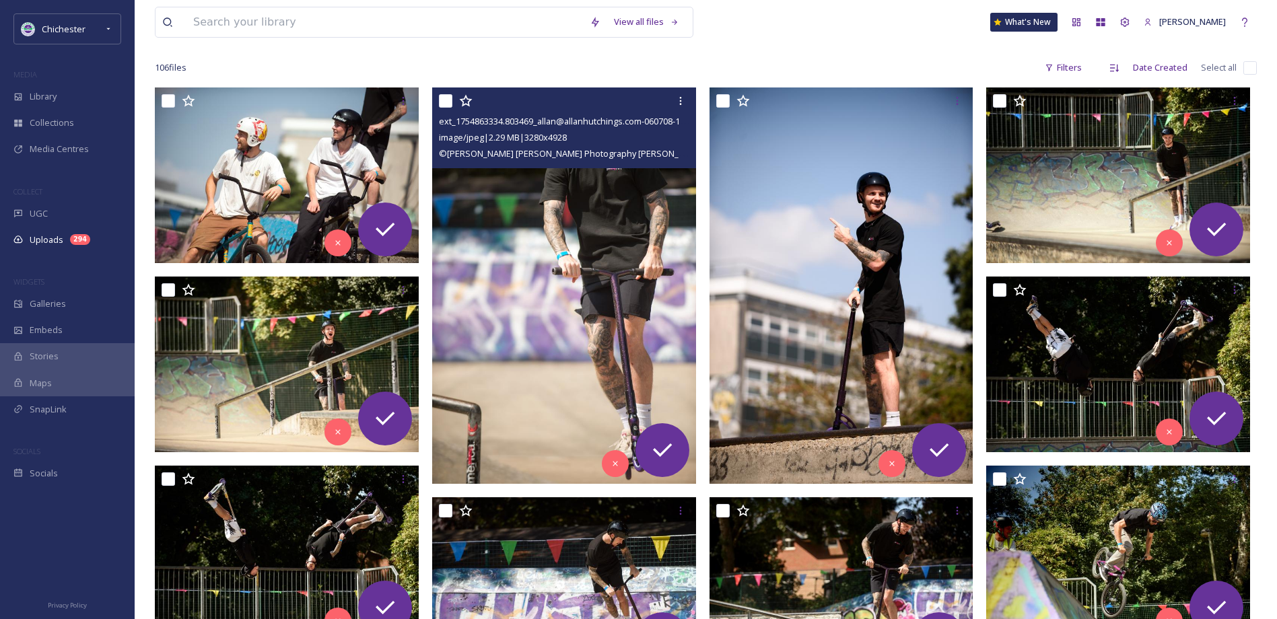
scroll to position [202, 0]
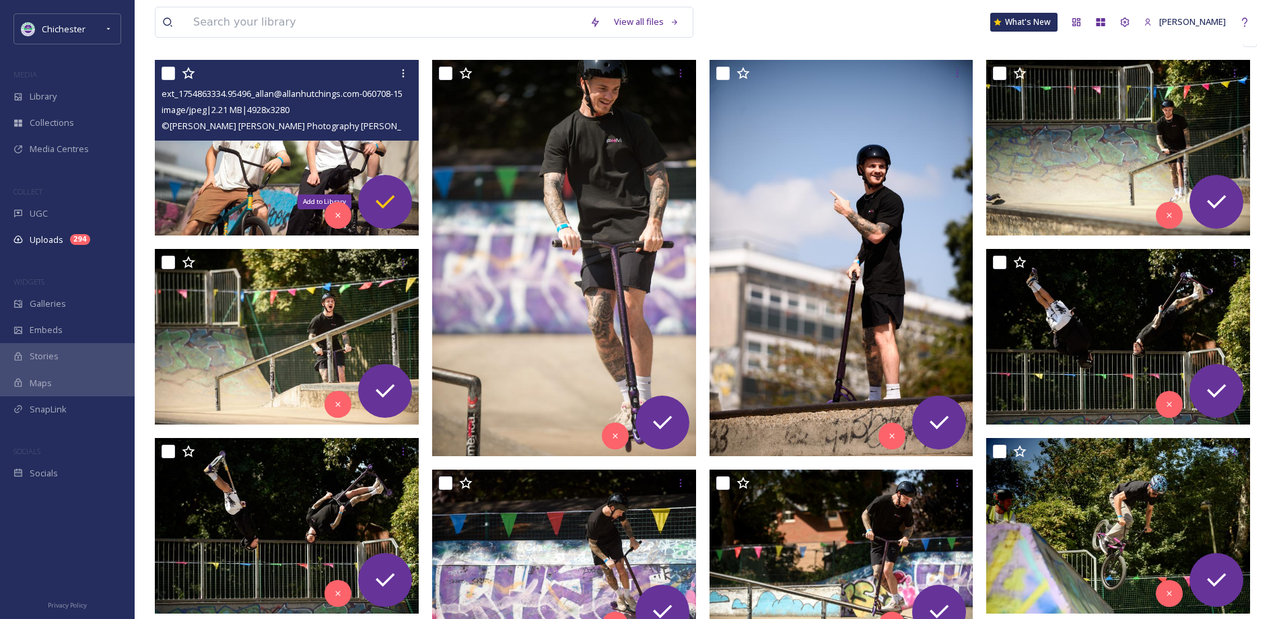
click at [385, 192] on icon at bounding box center [384, 201] width 27 height 27
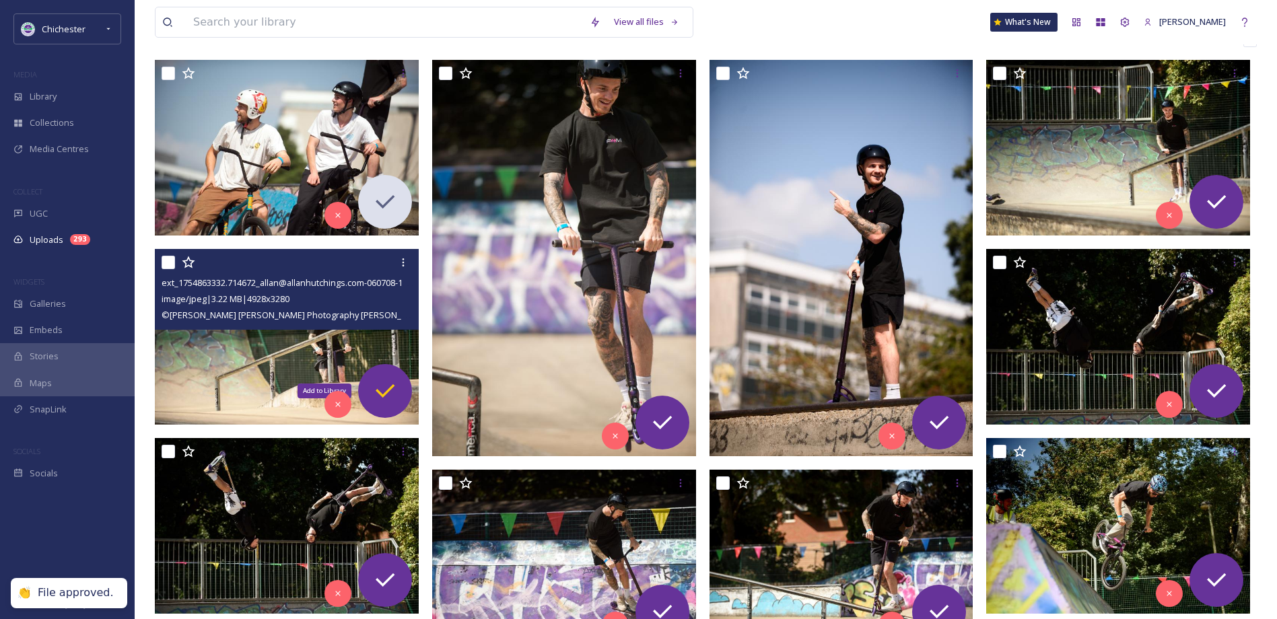
click at [384, 382] on icon at bounding box center [384, 391] width 27 height 27
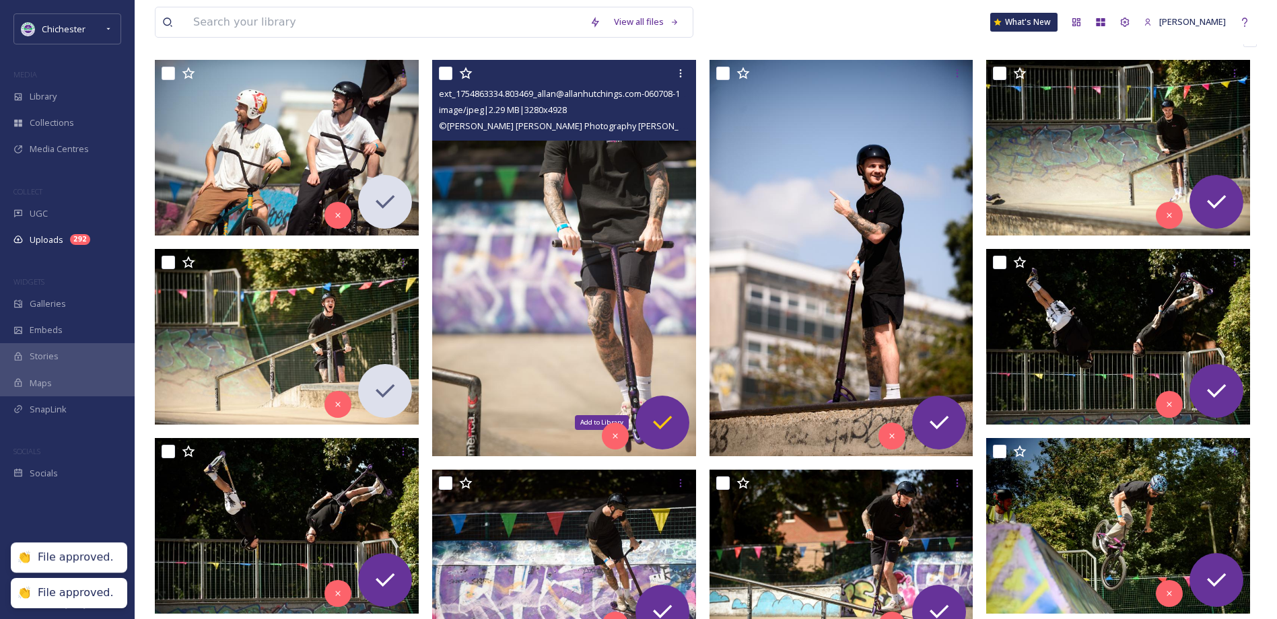
click at [656, 418] on icon at bounding box center [662, 422] width 27 height 27
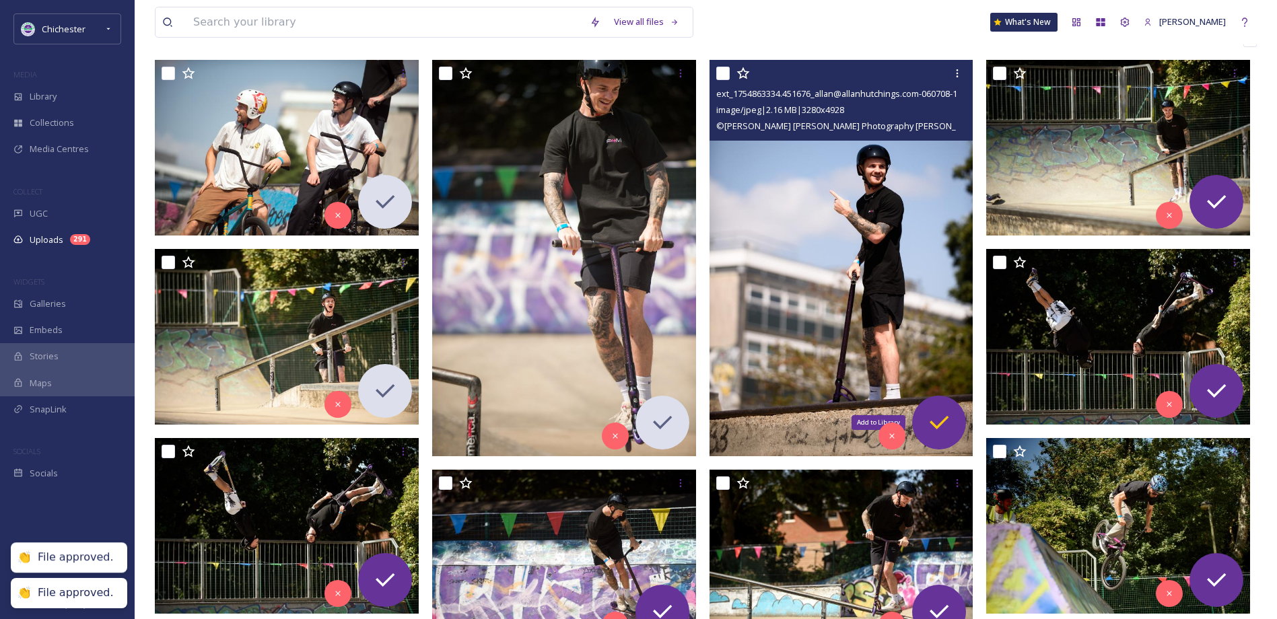
click at [934, 413] on icon at bounding box center [938, 422] width 27 height 27
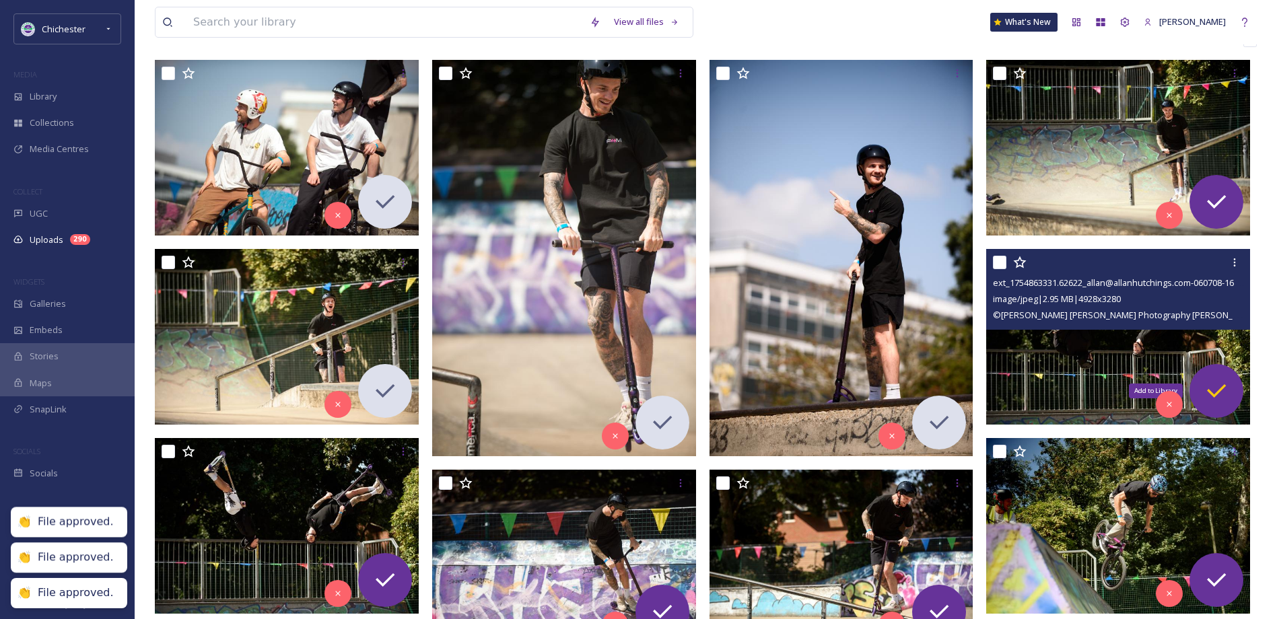
click at [1225, 385] on icon at bounding box center [1216, 390] width 19 height 13
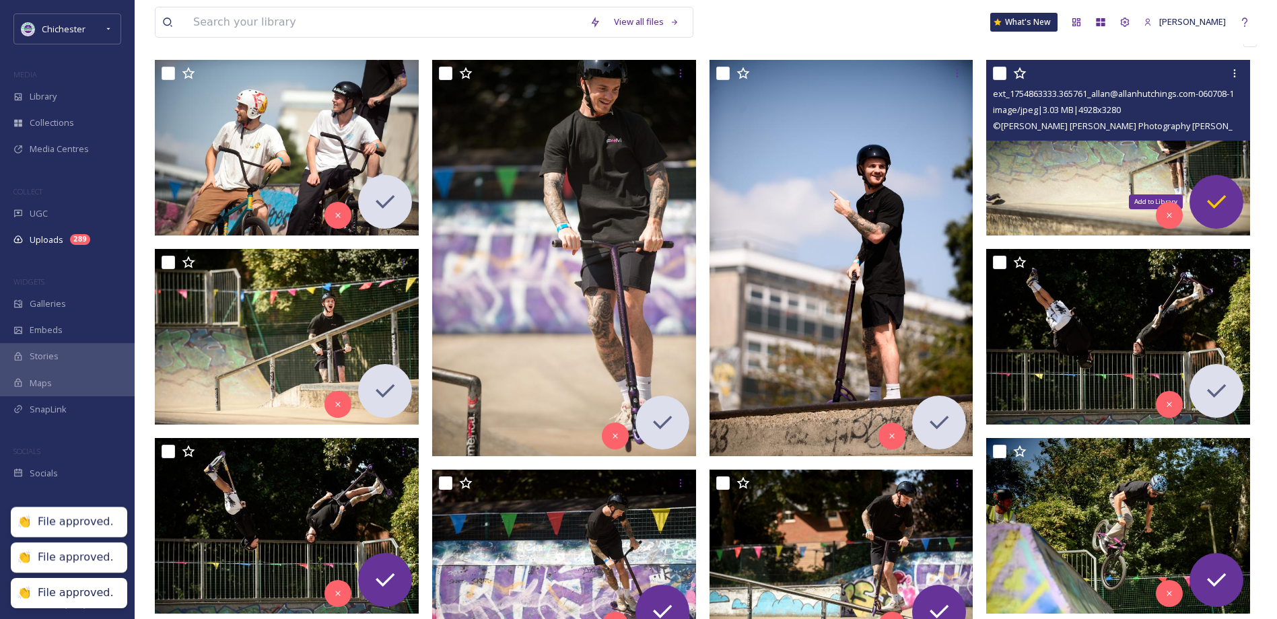
click at [1217, 200] on icon at bounding box center [1216, 201] width 27 height 27
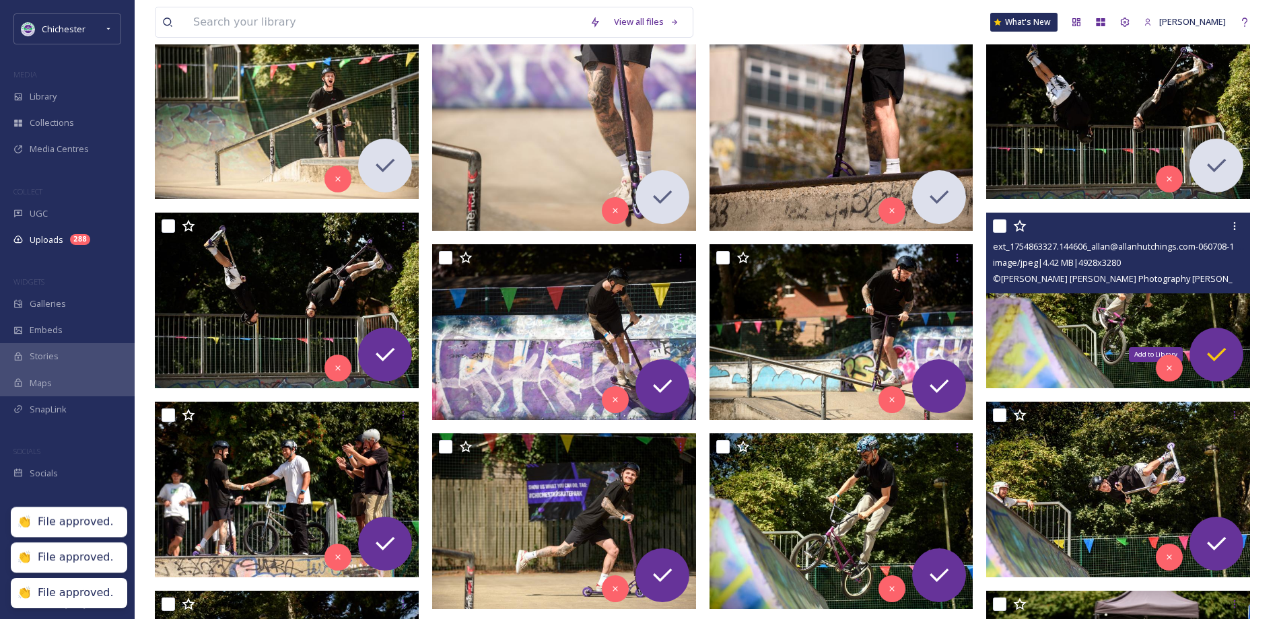
scroll to position [471, 0]
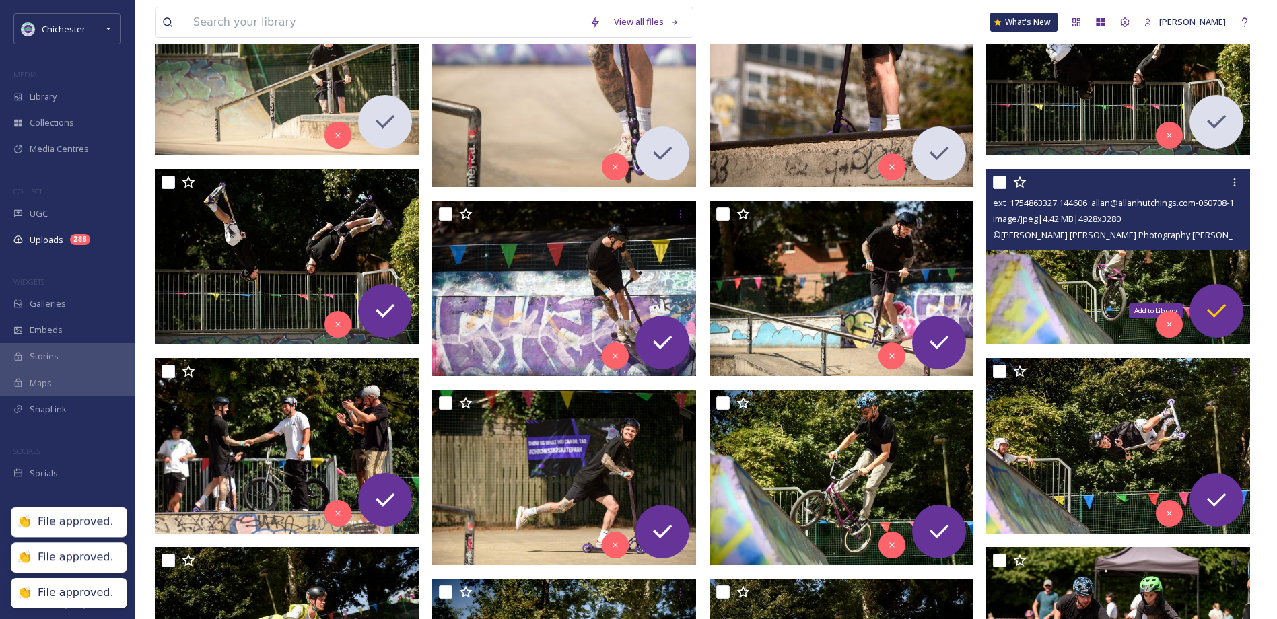
click at [1226, 299] on icon at bounding box center [1216, 310] width 27 height 27
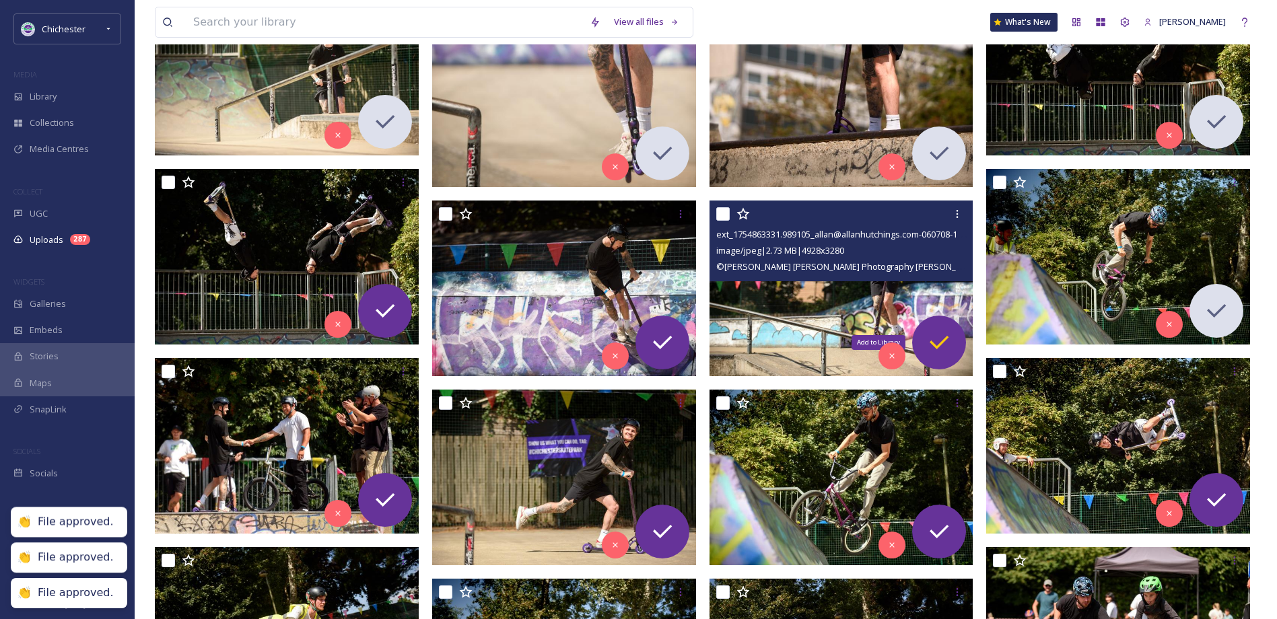
click at [946, 343] on icon at bounding box center [938, 342] width 27 height 27
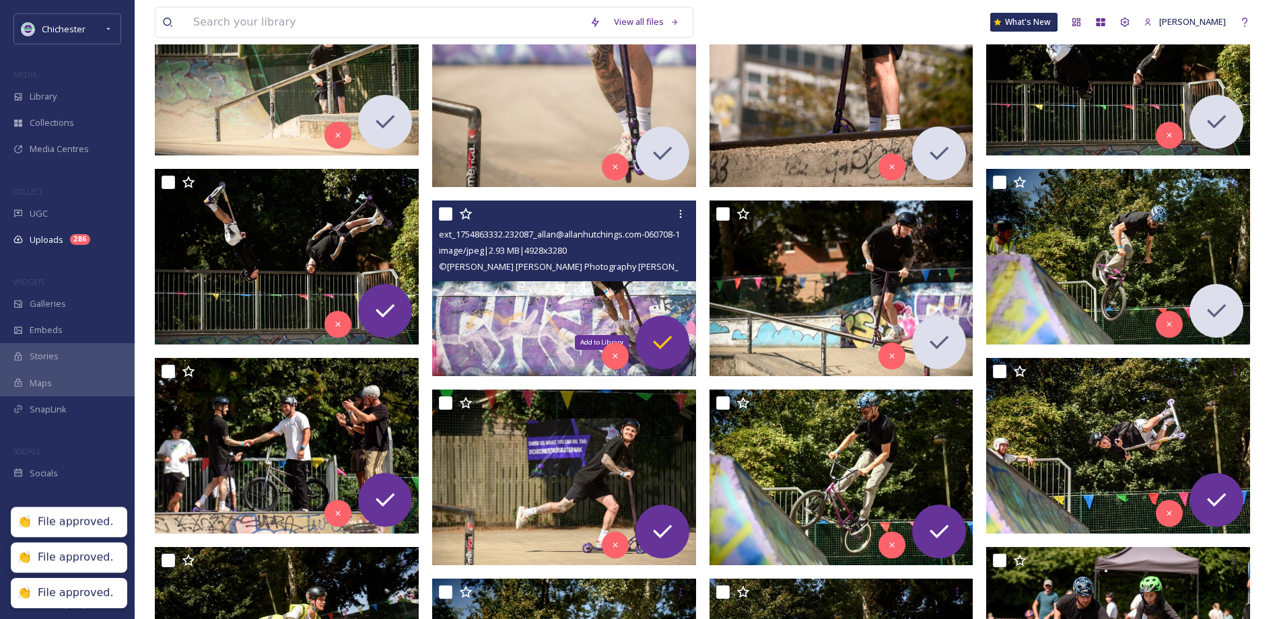
click at [664, 347] on icon at bounding box center [662, 342] width 27 height 27
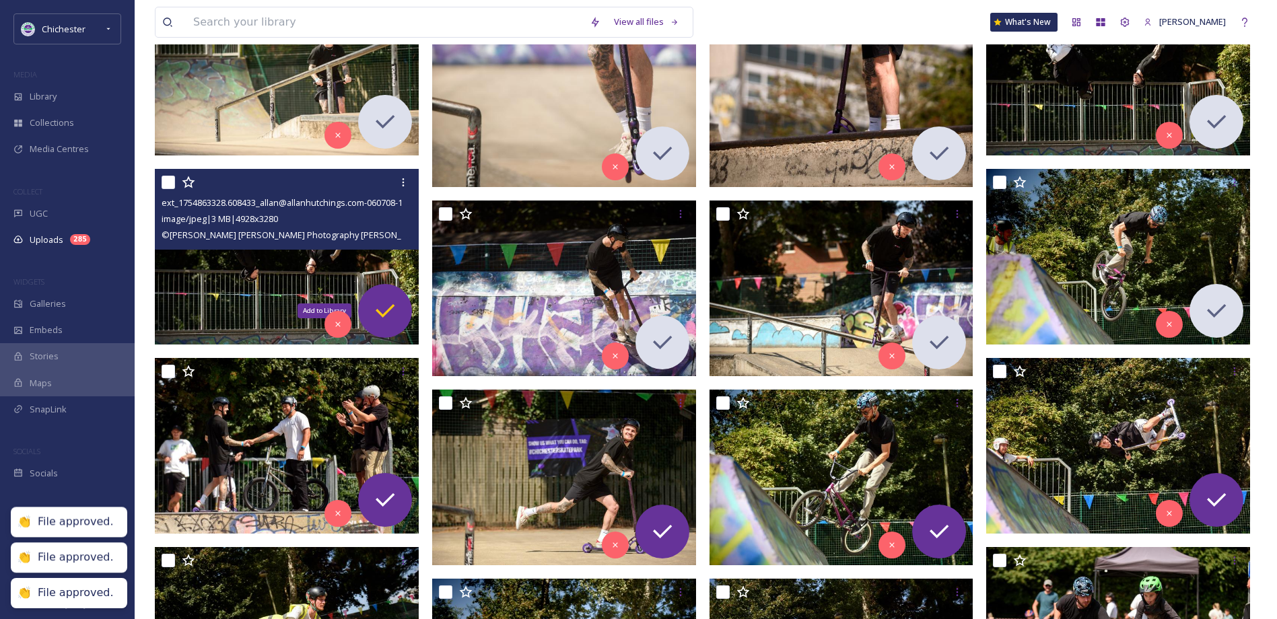
click at [379, 308] on icon at bounding box center [384, 310] width 27 height 27
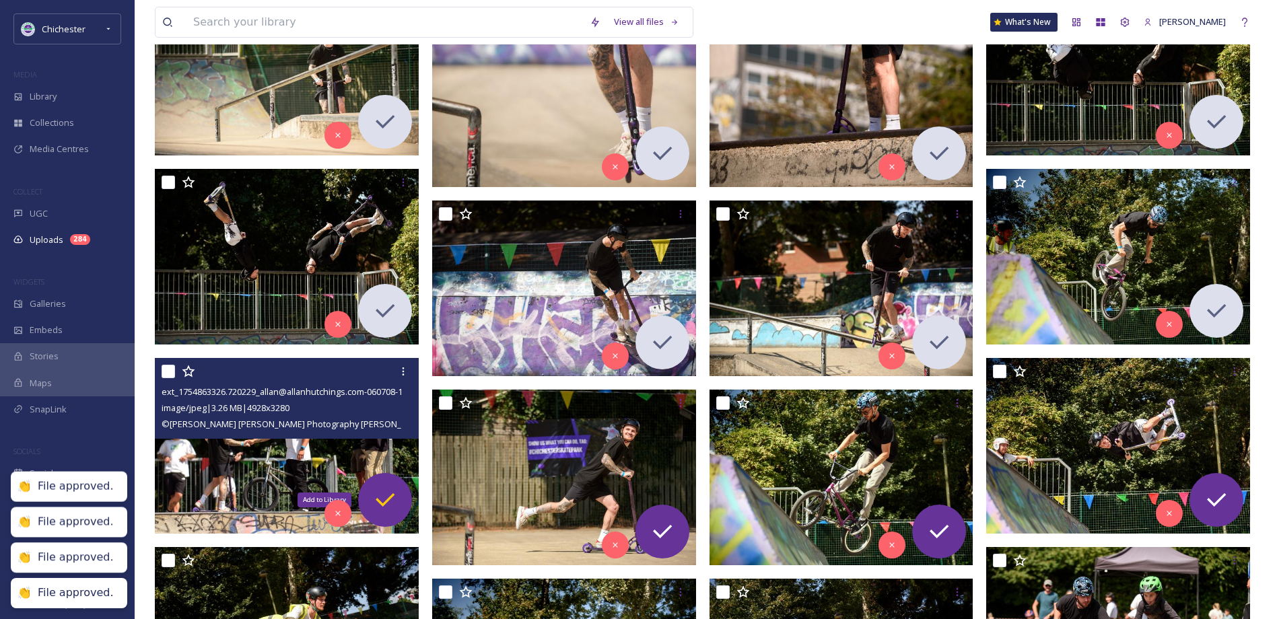
click at [395, 501] on icon at bounding box center [384, 500] width 27 height 27
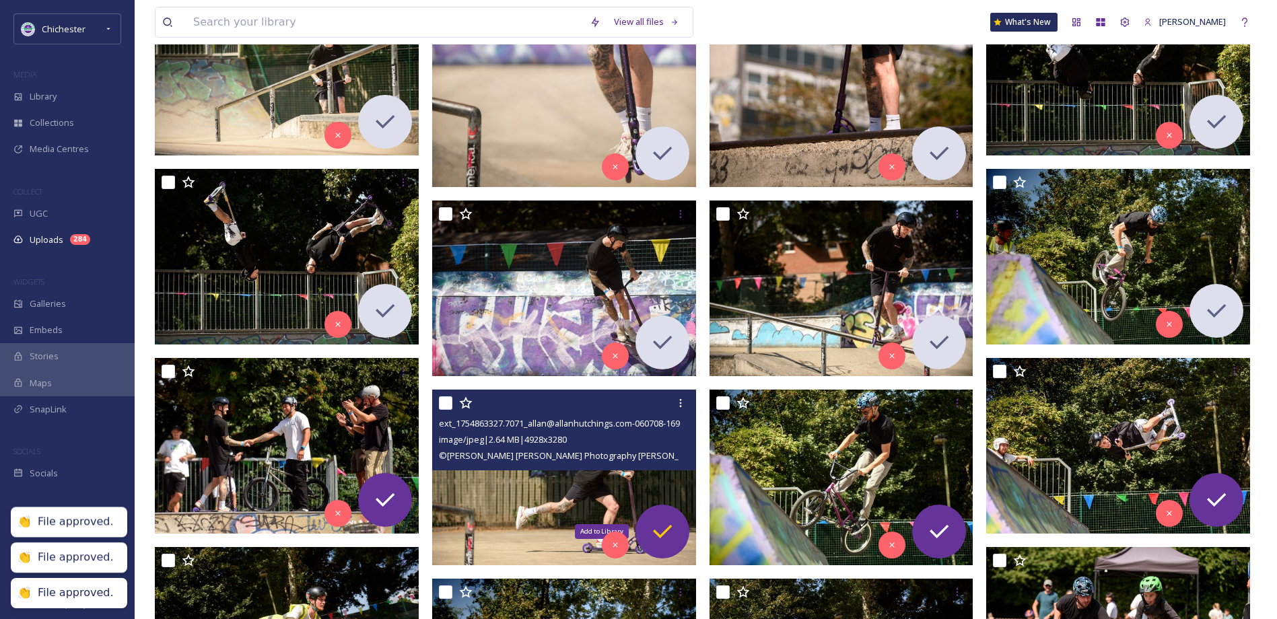
click at [651, 516] on div "Add to Library" at bounding box center [662, 532] width 54 height 54
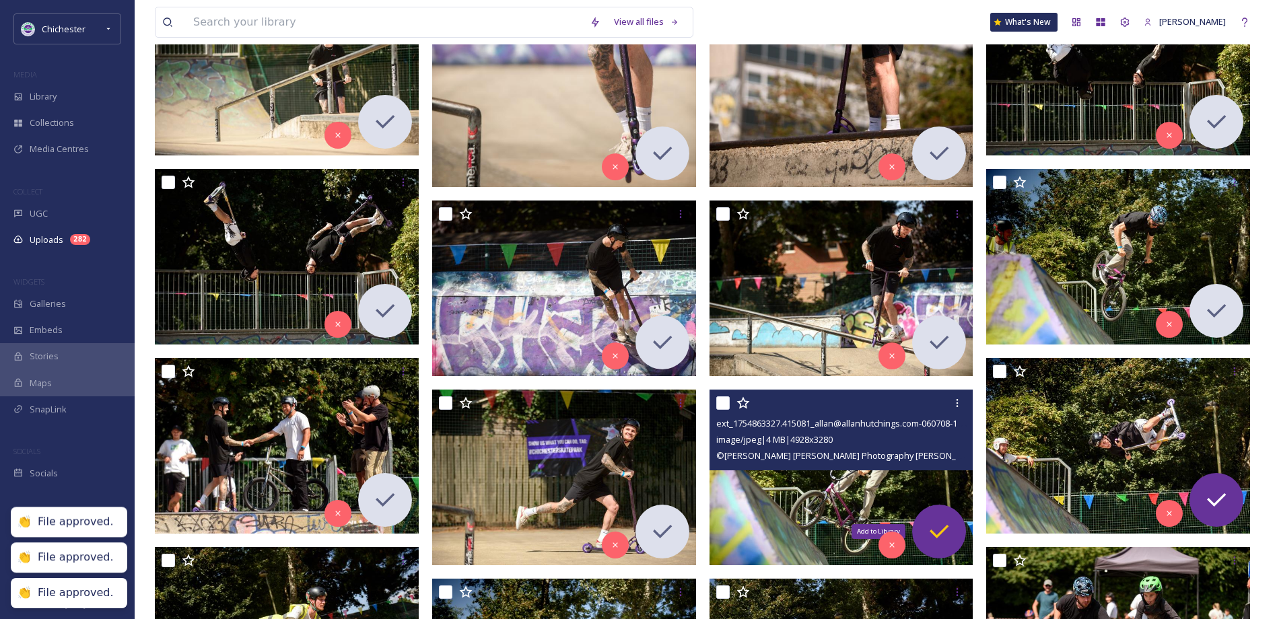
click at [938, 515] on div "Add to Library" at bounding box center [939, 532] width 54 height 54
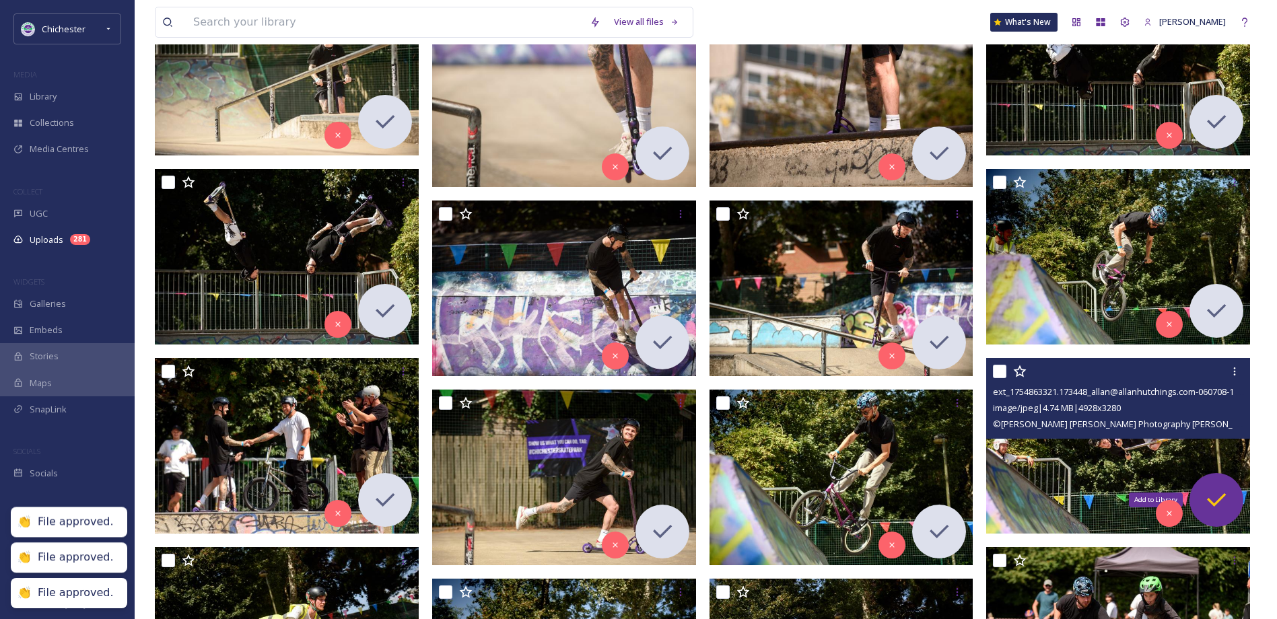
click at [1222, 505] on icon at bounding box center [1216, 500] width 27 height 27
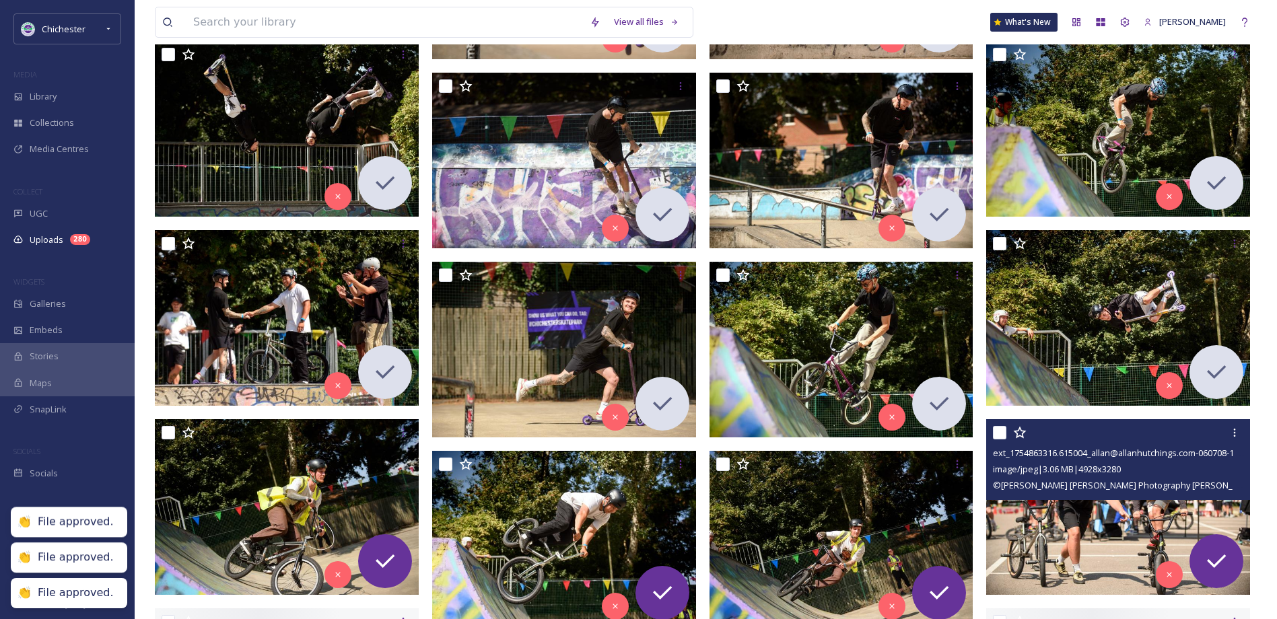
scroll to position [740, 0]
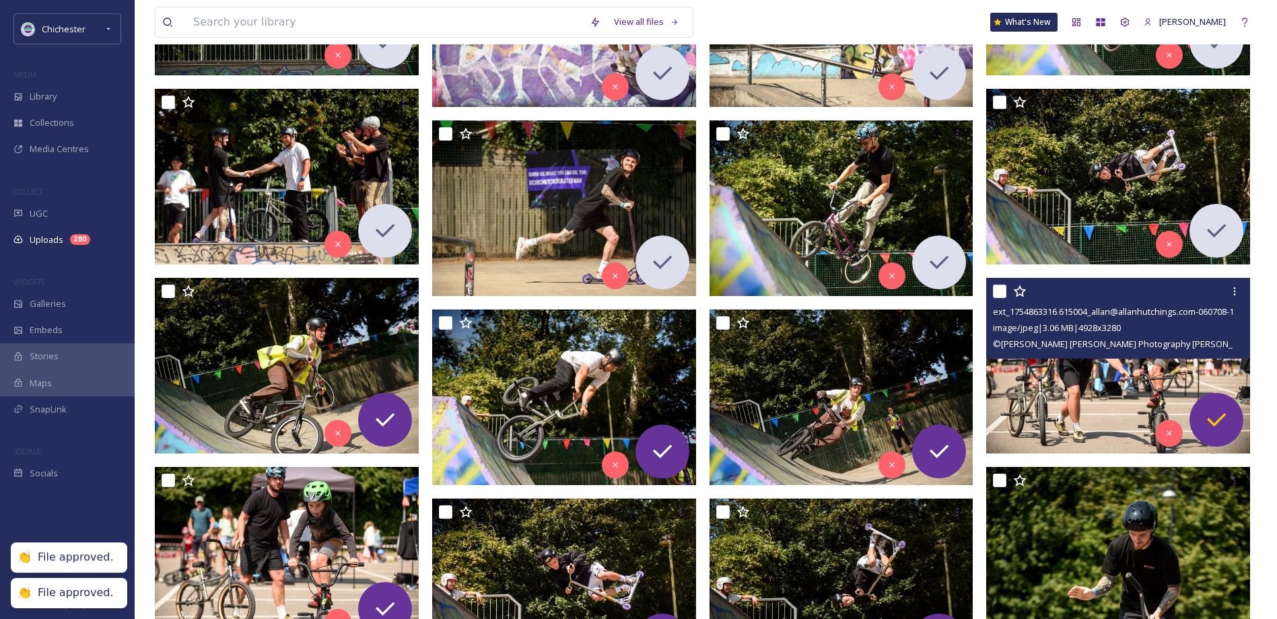
click at [1230, 413] on div at bounding box center [1216, 420] width 54 height 54
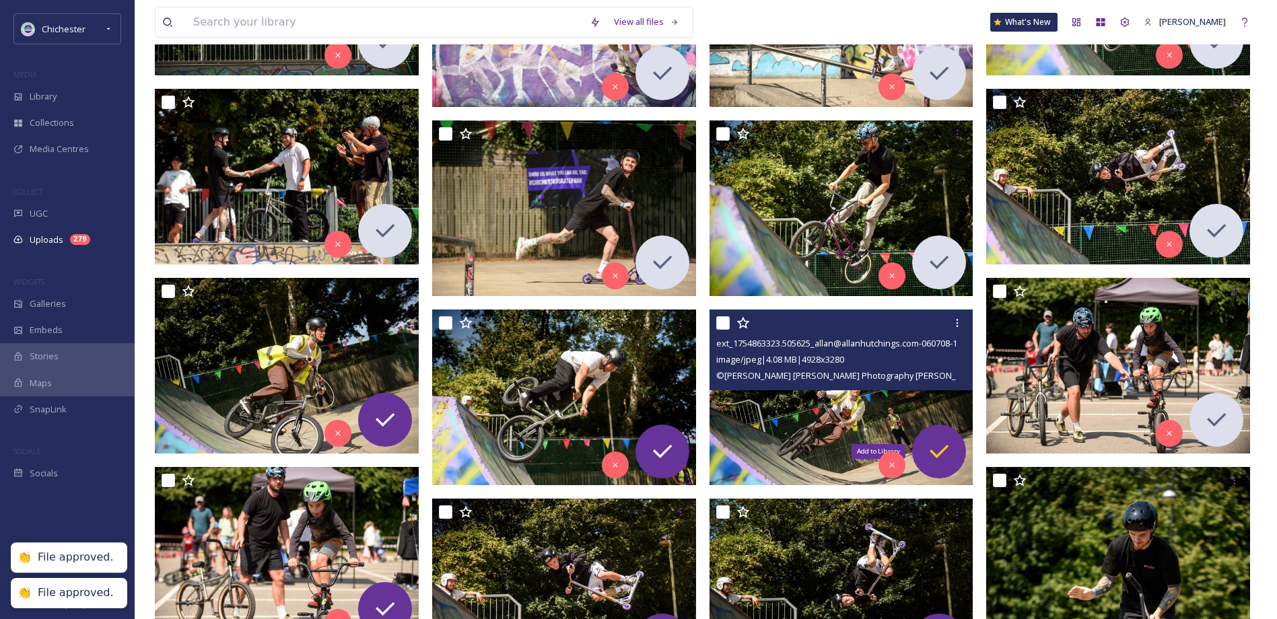
click at [946, 446] on icon at bounding box center [938, 451] width 27 height 27
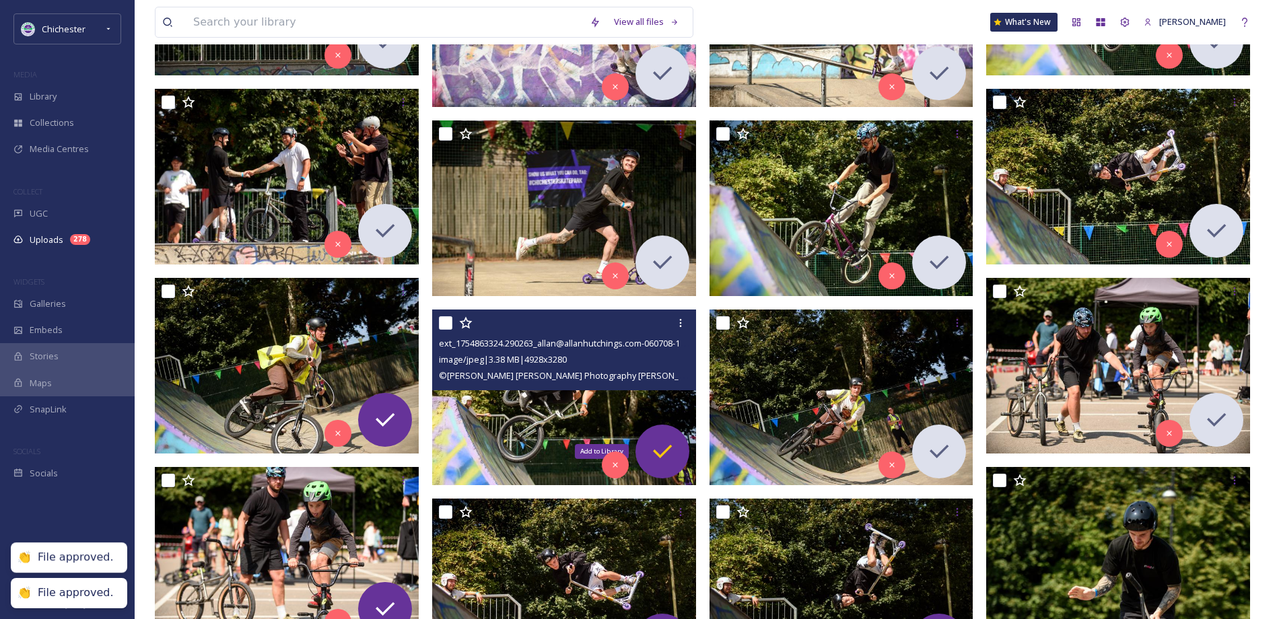
click at [681, 452] on div "Add to Library" at bounding box center [662, 452] width 54 height 54
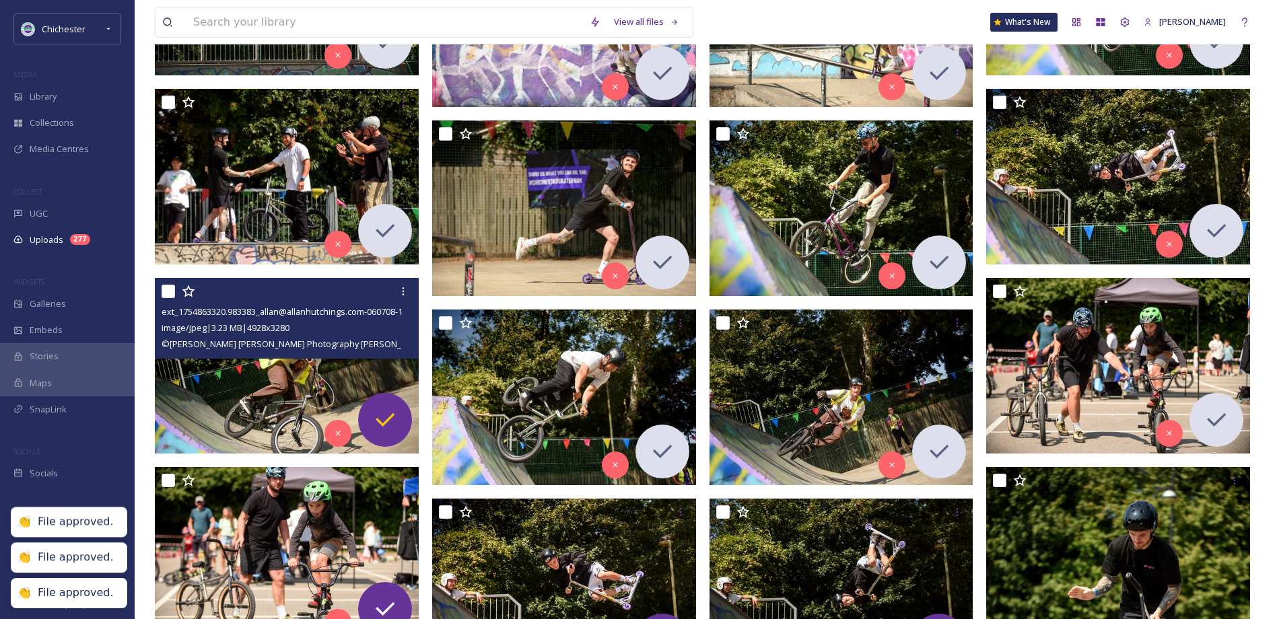
click at [391, 427] on icon at bounding box center [384, 419] width 27 height 27
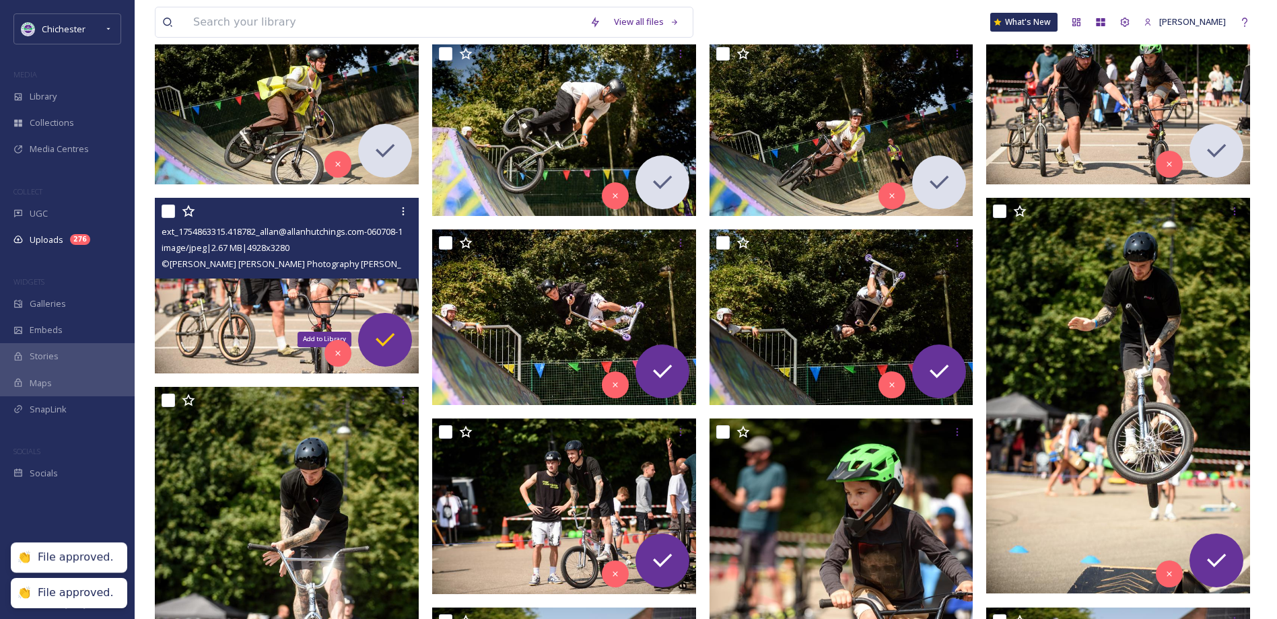
click at [388, 326] on icon at bounding box center [384, 339] width 27 height 27
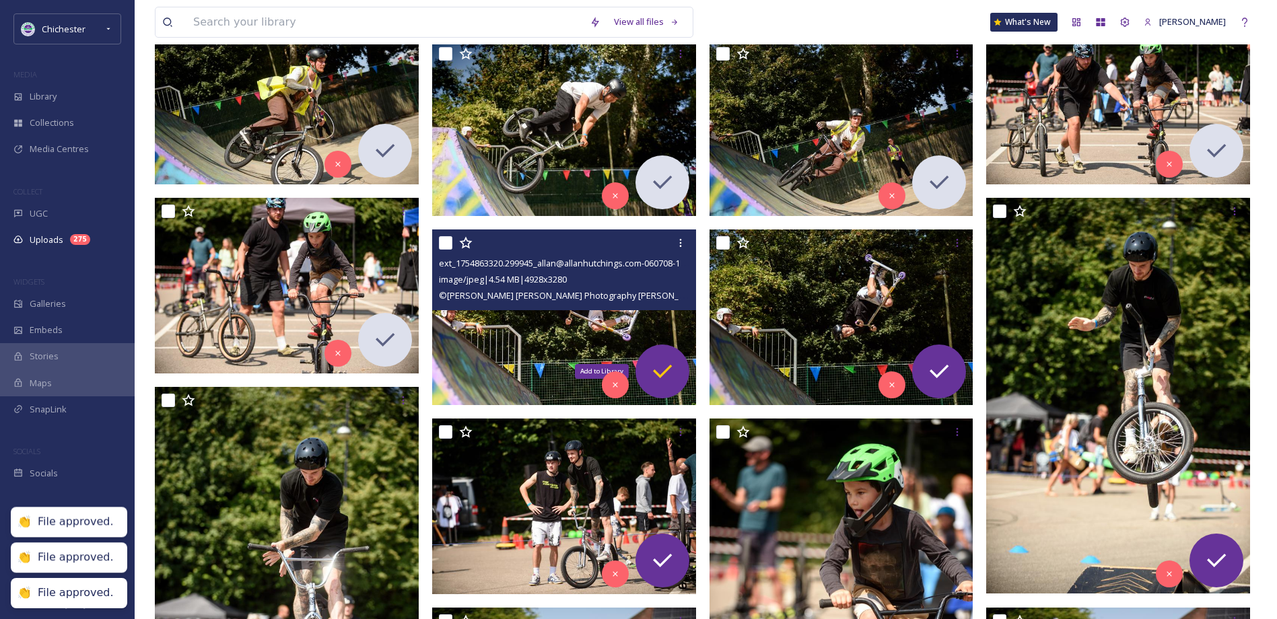
click at [658, 365] on icon at bounding box center [662, 371] width 27 height 27
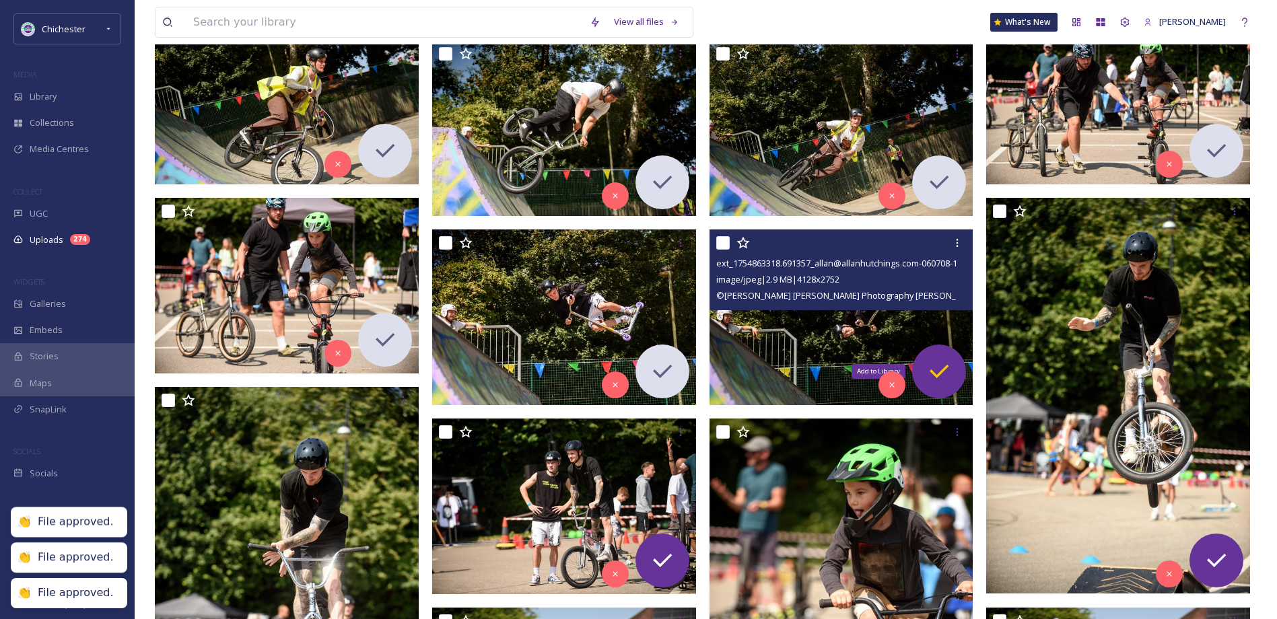
click at [931, 371] on icon at bounding box center [938, 371] width 19 height 13
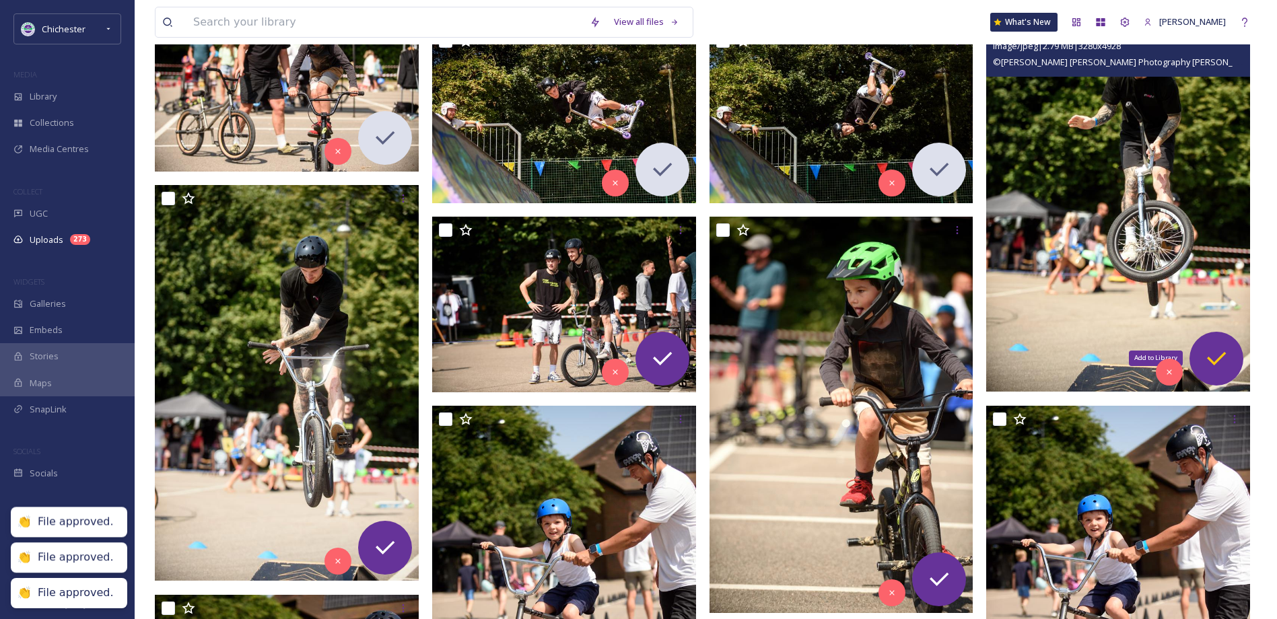
click at [1217, 355] on icon at bounding box center [1216, 358] width 27 height 27
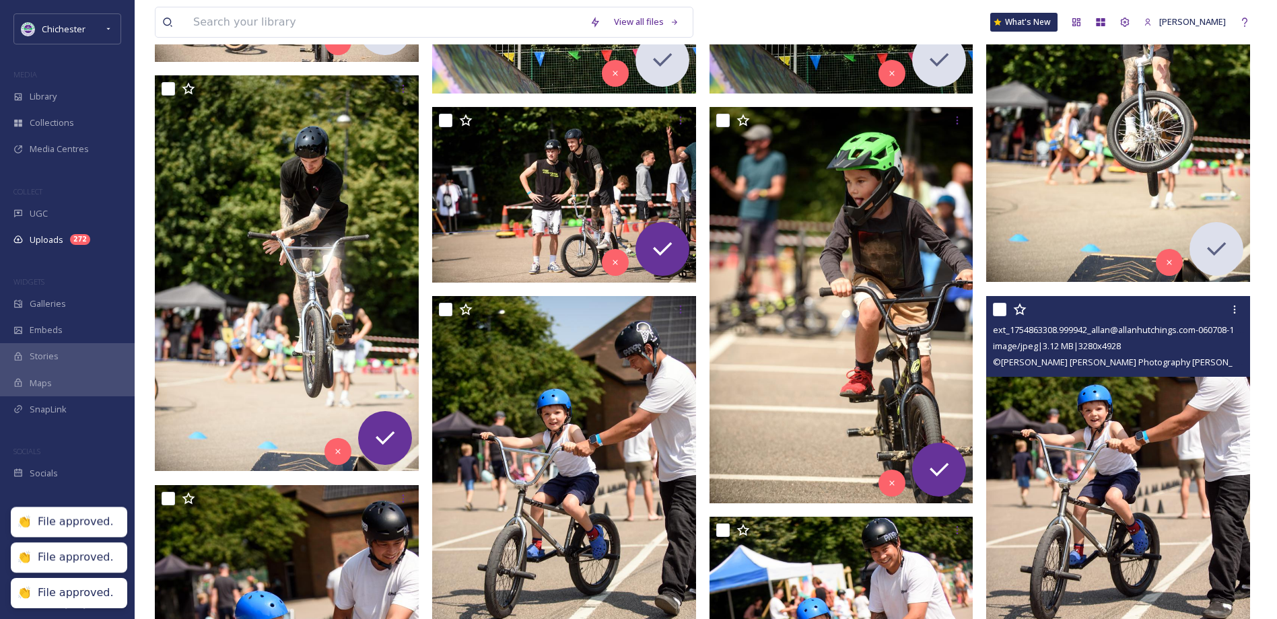
scroll to position [1346, 0]
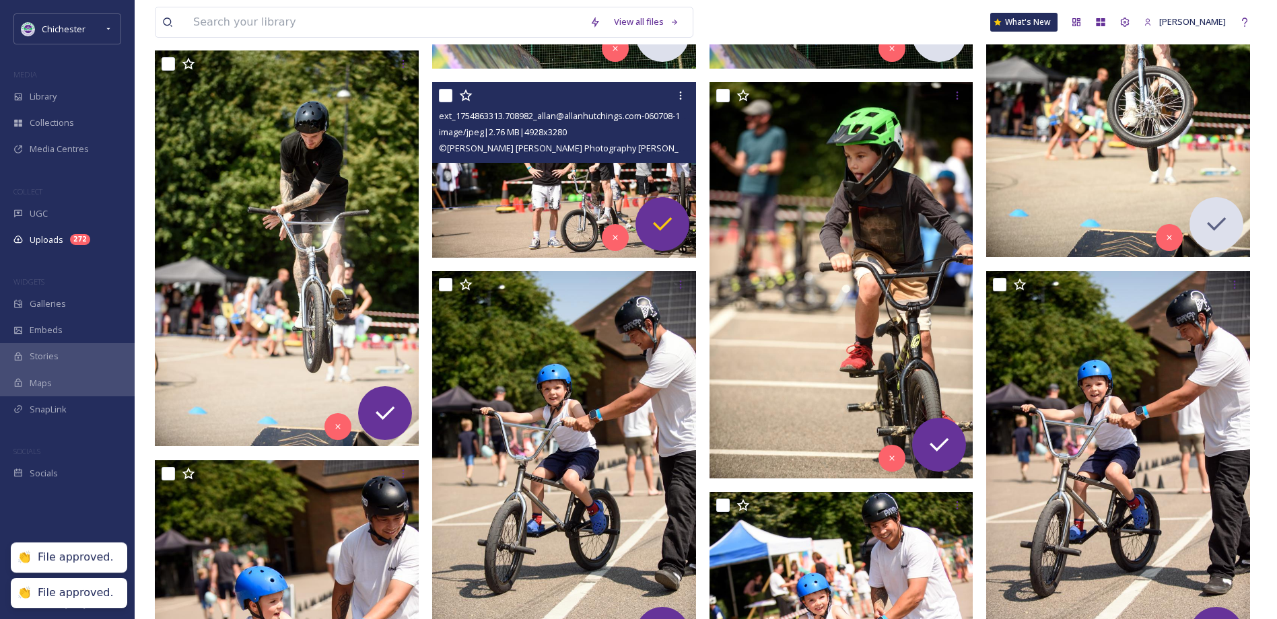
click at [666, 215] on icon at bounding box center [662, 224] width 27 height 27
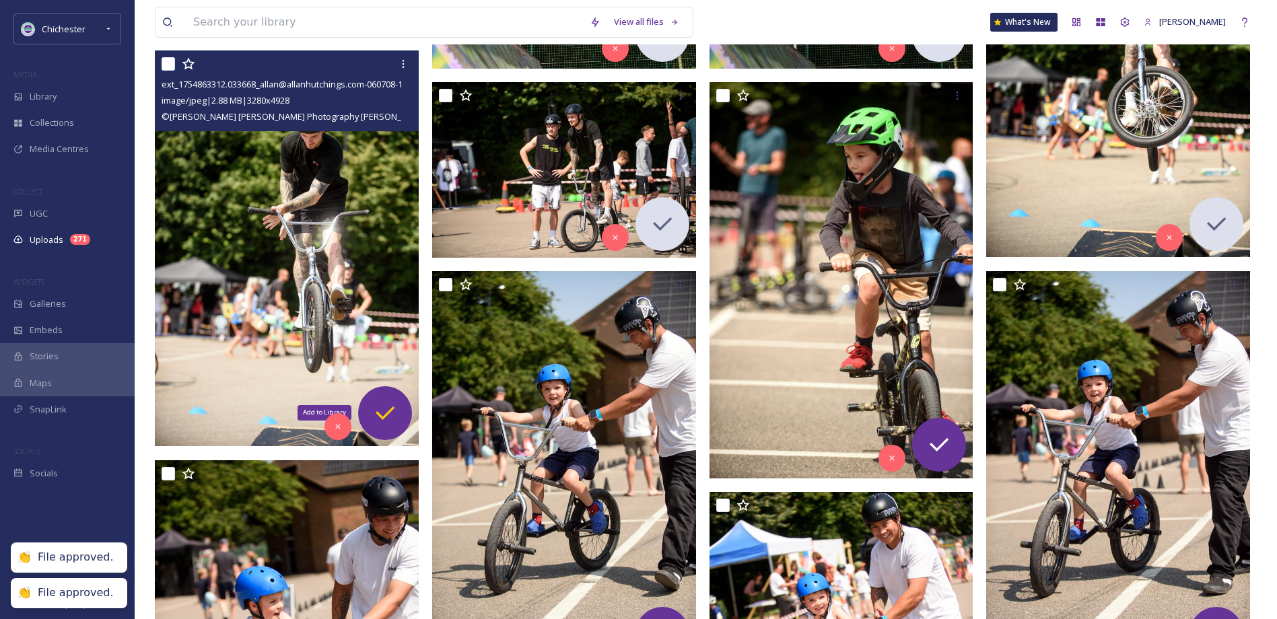
click at [384, 402] on icon at bounding box center [384, 413] width 27 height 27
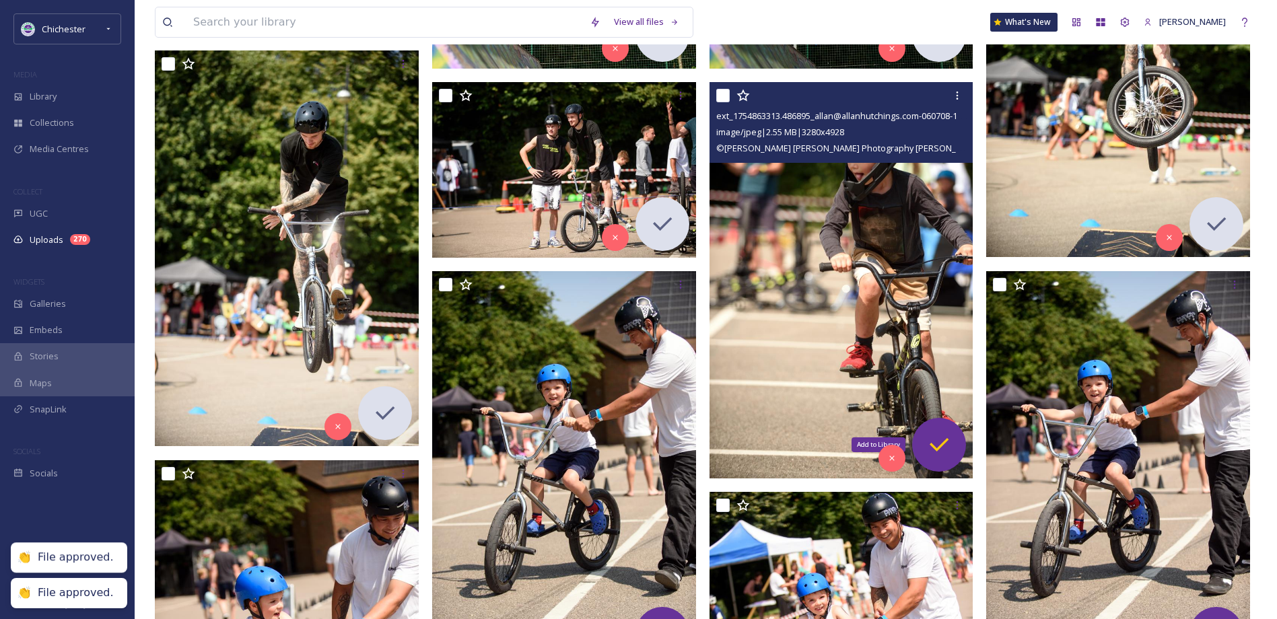
click at [928, 449] on icon at bounding box center [938, 444] width 27 height 27
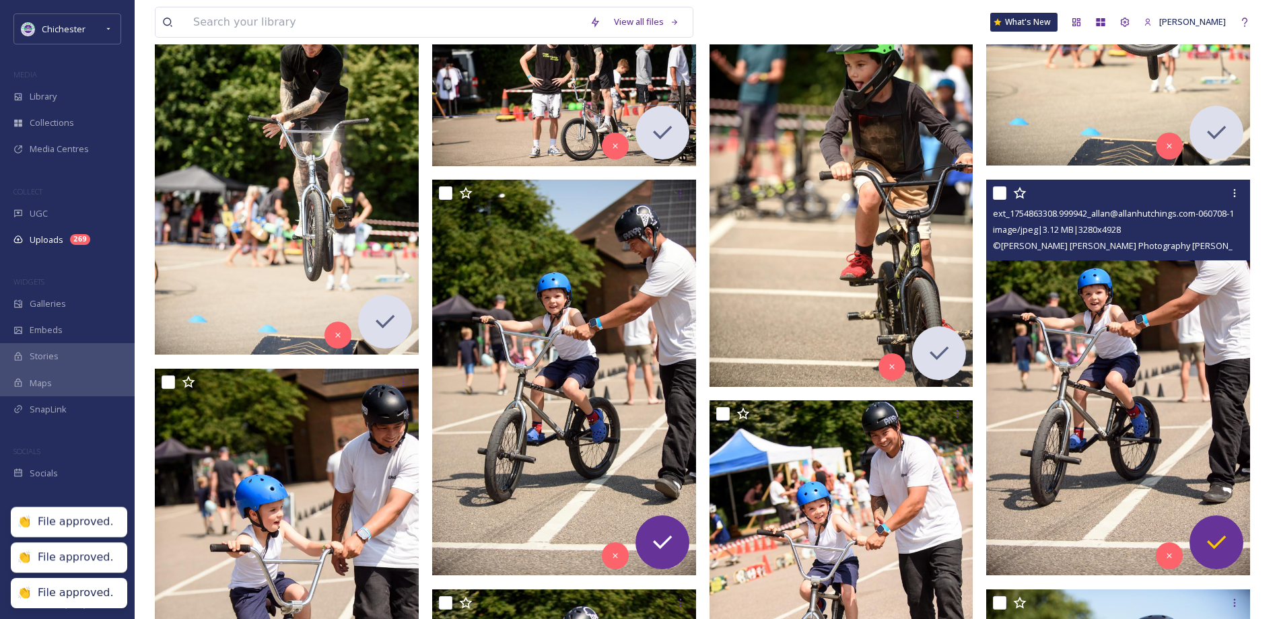
scroll to position [1548, 0]
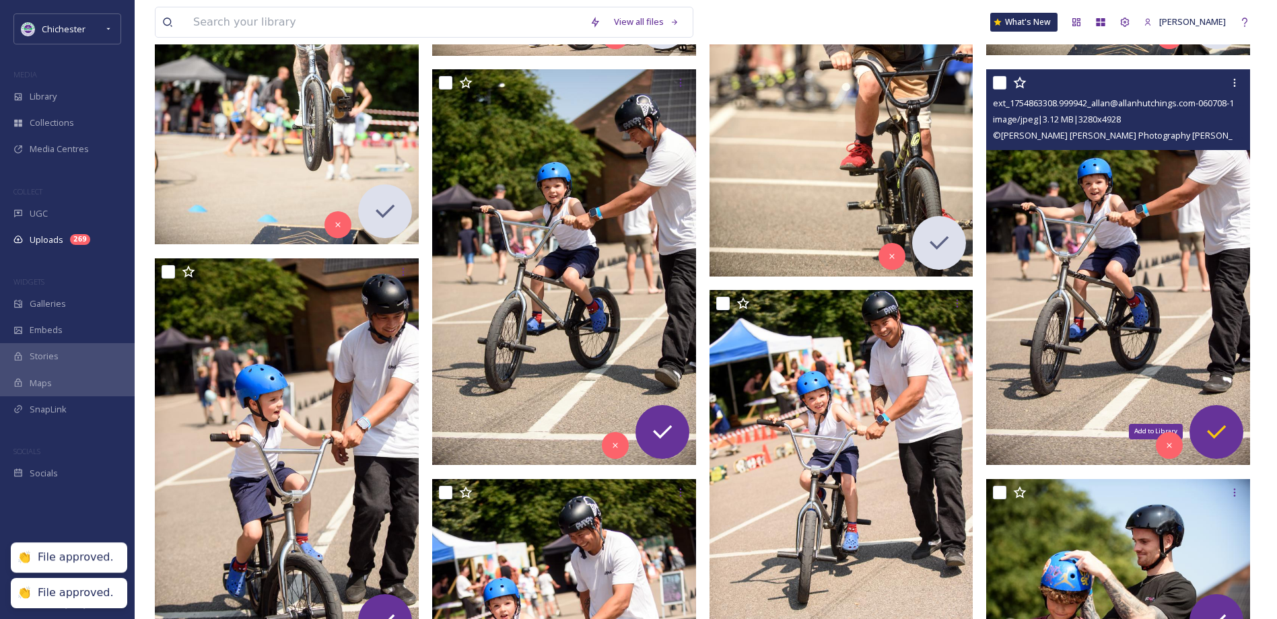
click at [1221, 435] on icon at bounding box center [1216, 432] width 27 height 27
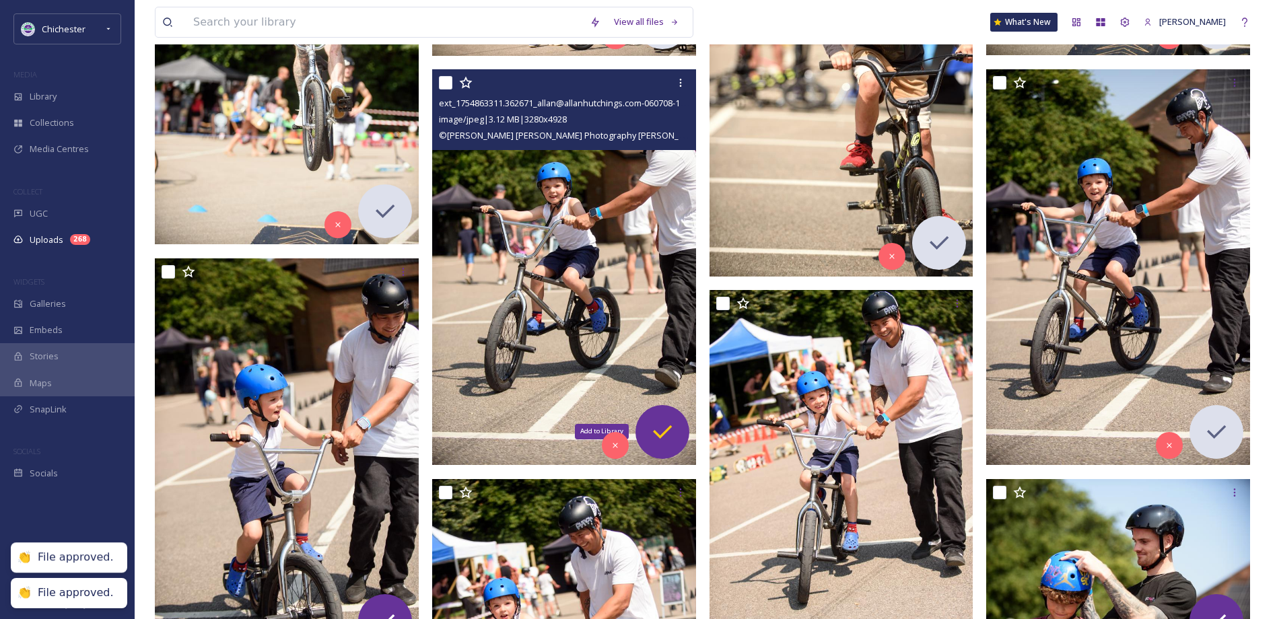
click at [673, 419] on icon at bounding box center [662, 432] width 27 height 27
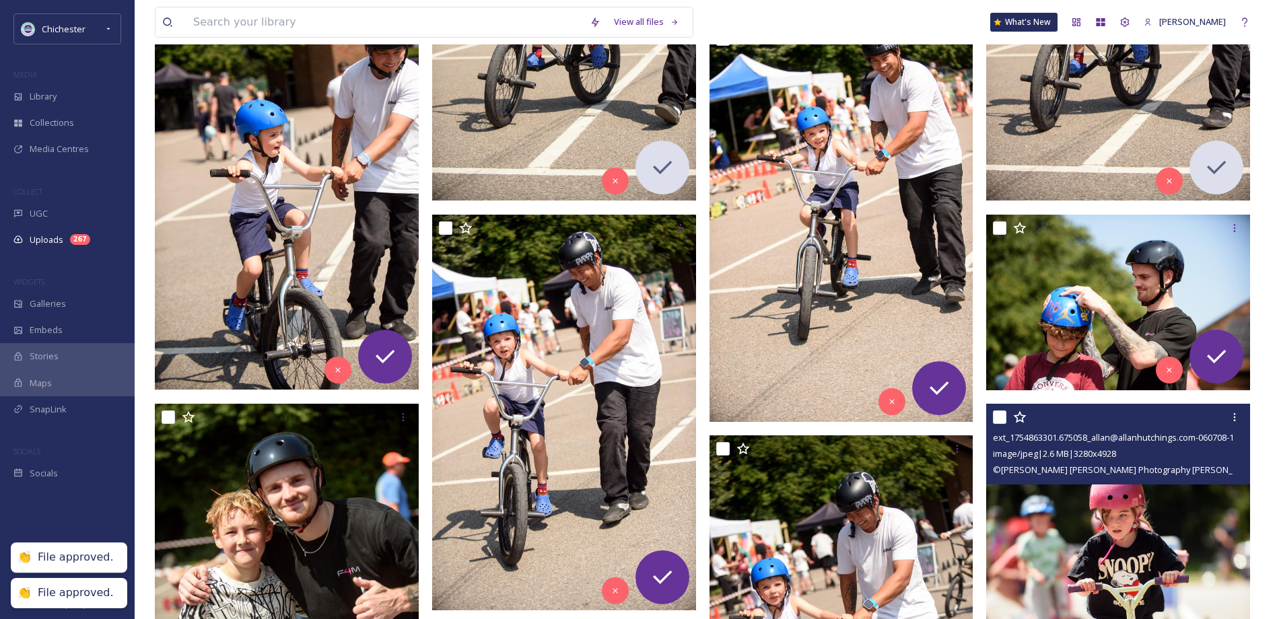
scroll to position [1817, 0]
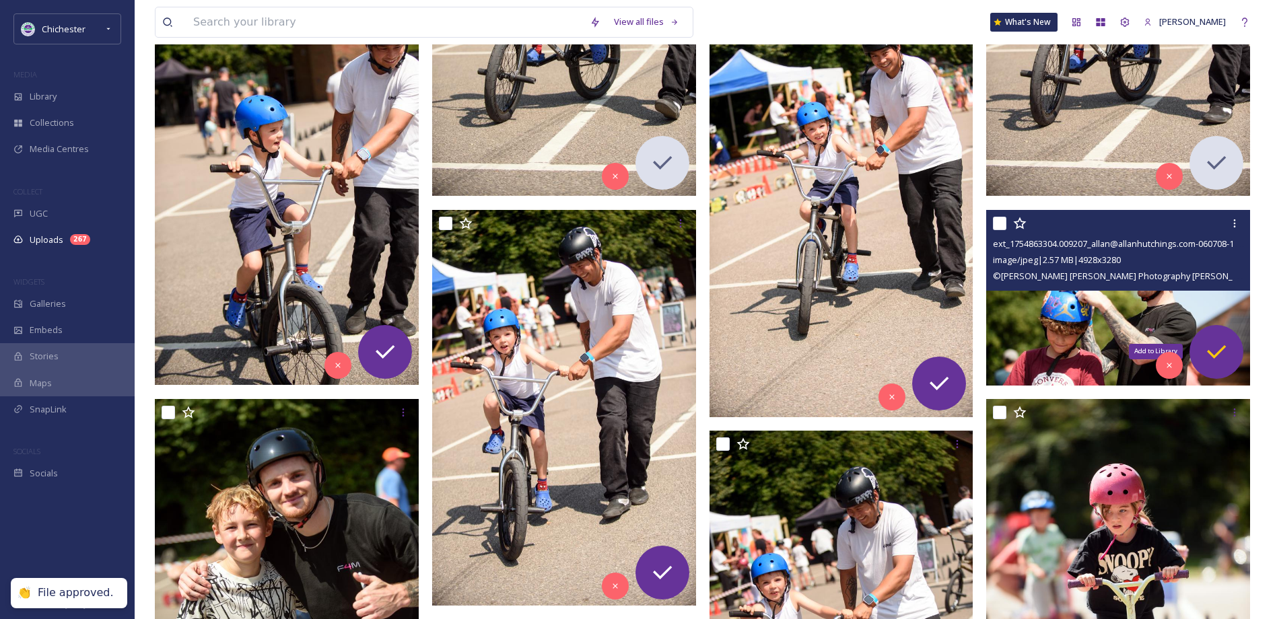
click at [1211, 347] on icon at bounding box center [1216, 352] width 27 height 27
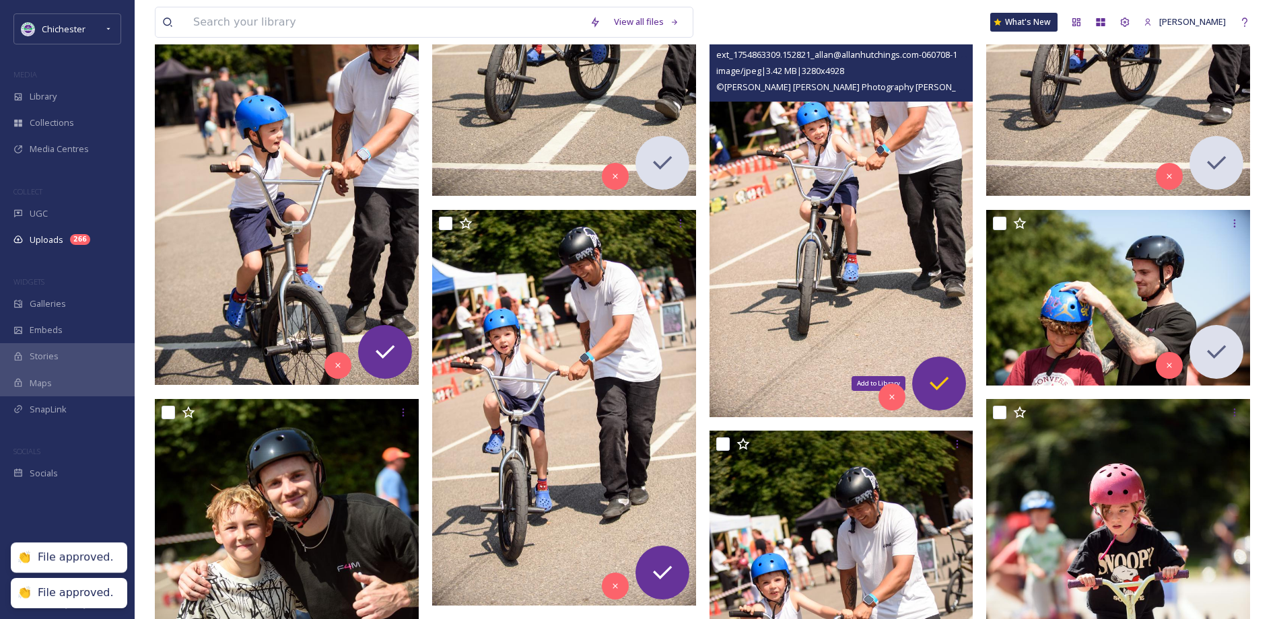
click at [946, 371] on icon at bounding box center [938, 383] width 27 height 27
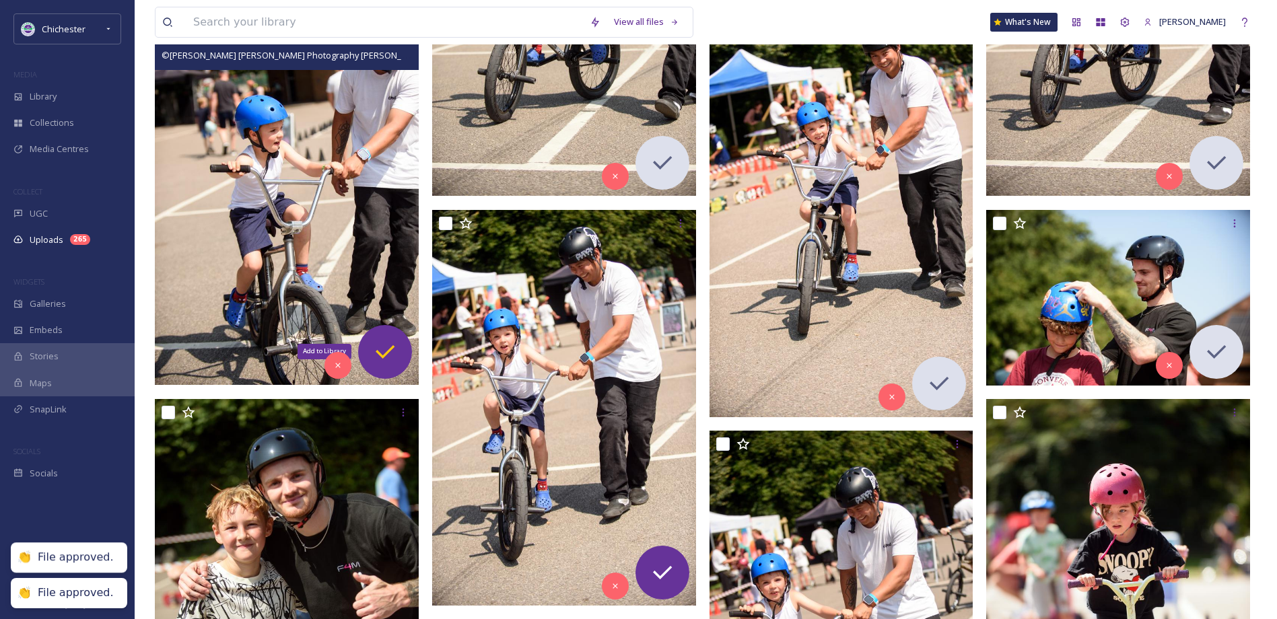
click at [388, 350] on icon at bounding box center [385, 351] width 19 height 13
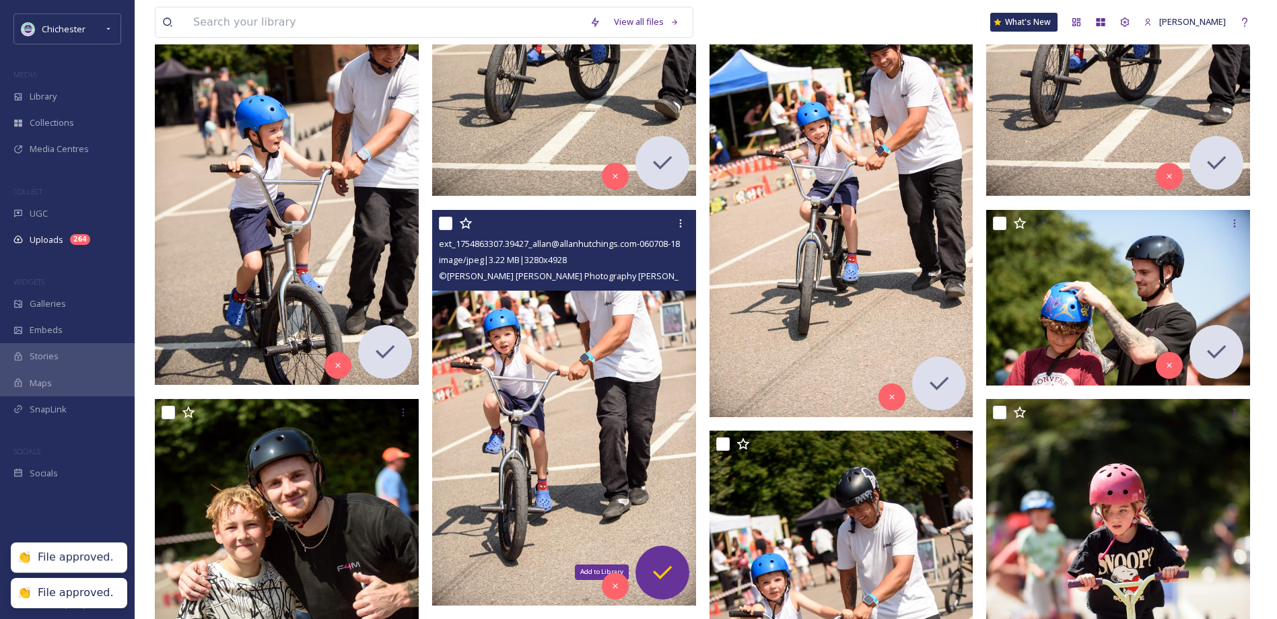
click at [654, 558] on div "Add to Library" at bounding box center [662, 573] width 54 height 54
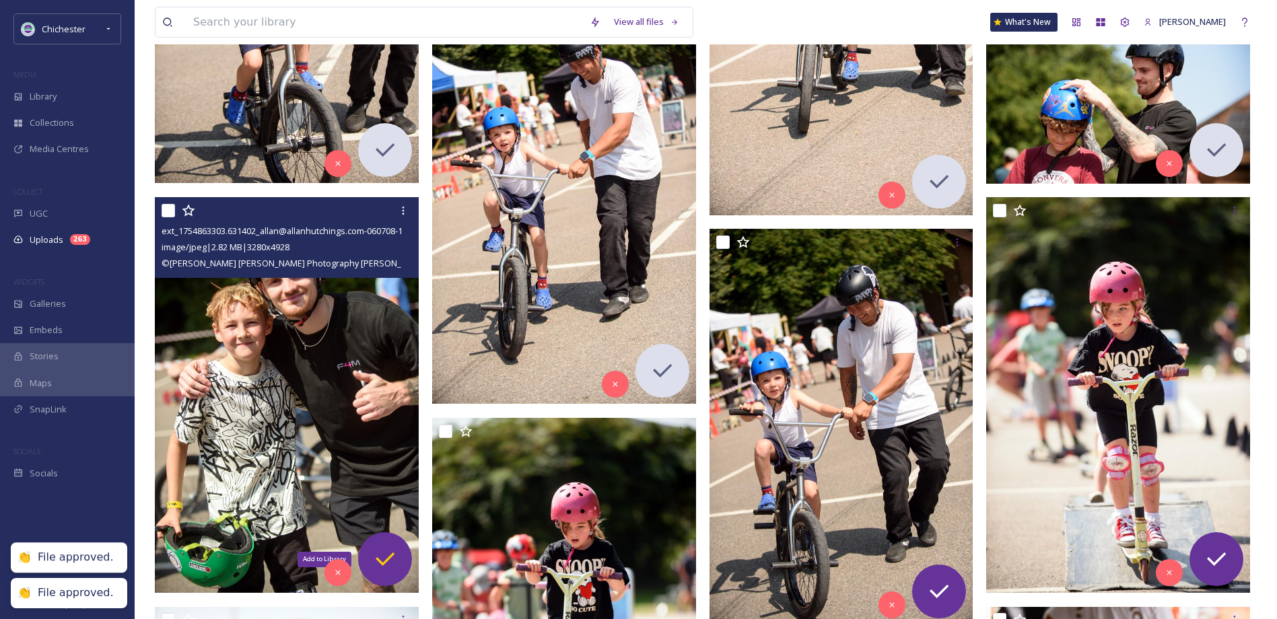
click at [396, 546] on icon at bounding box center [384, 559] width 27 height 27
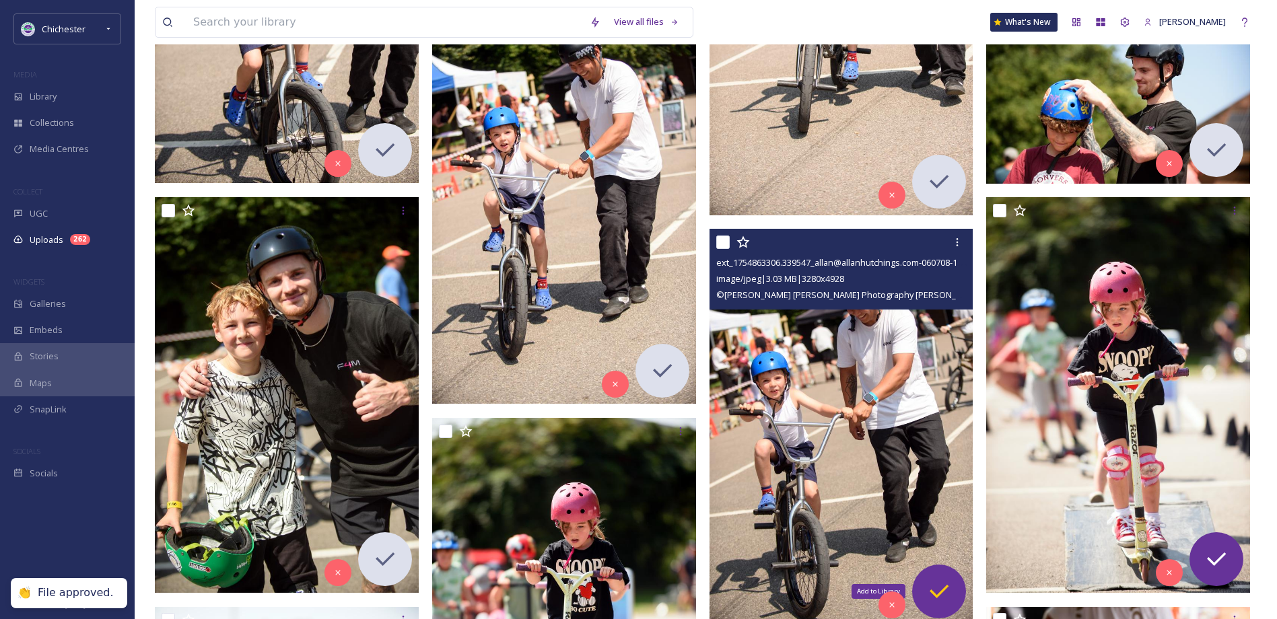
click at [937, 580] on icon at bounding box center [938, 591] width 27 height 27
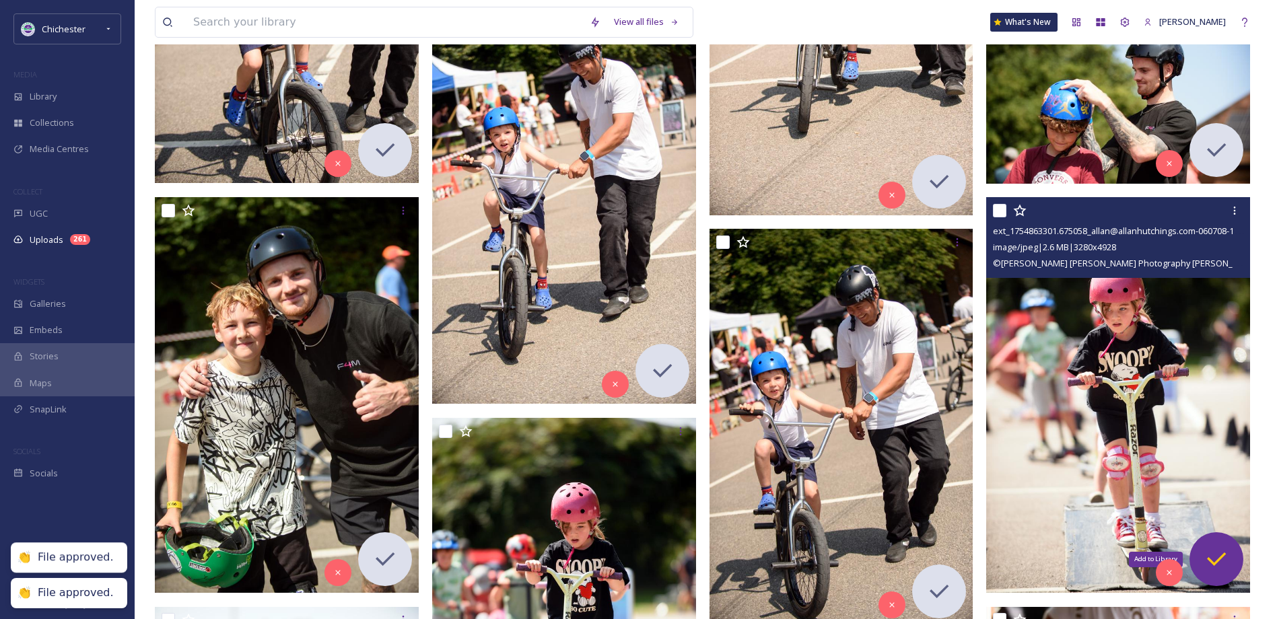
click at [1218, 544] on div "Add to Library" at bounding box center [1216, 559] width 54 height 54
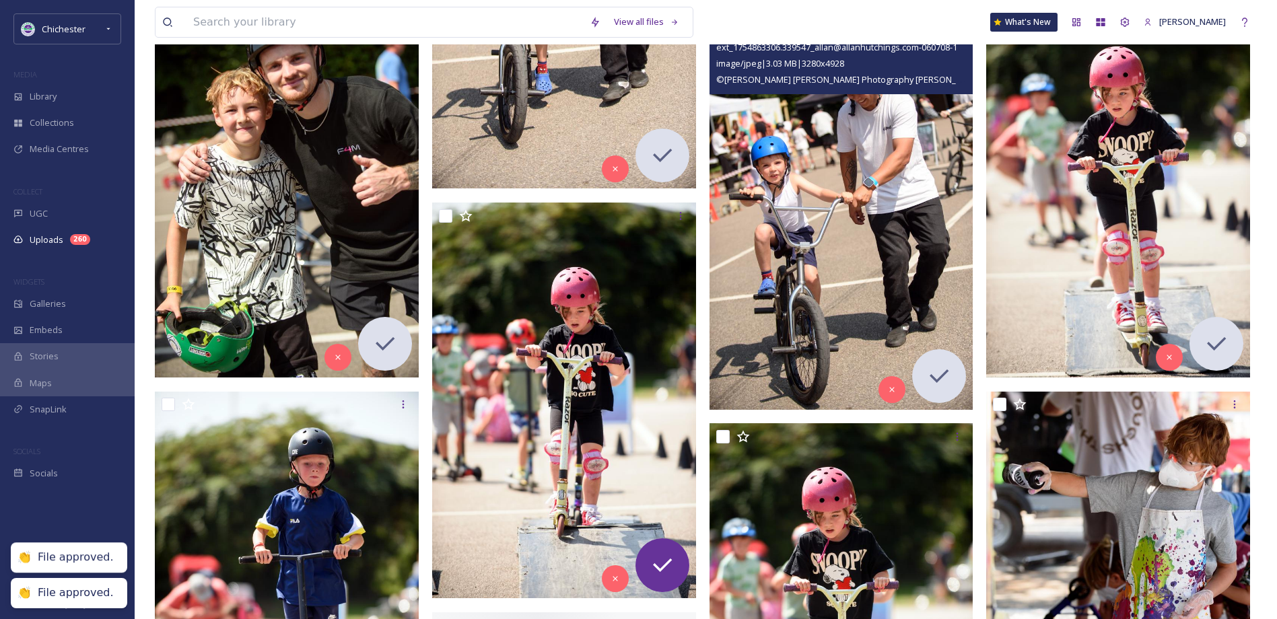
scroll to position [2288, 0]
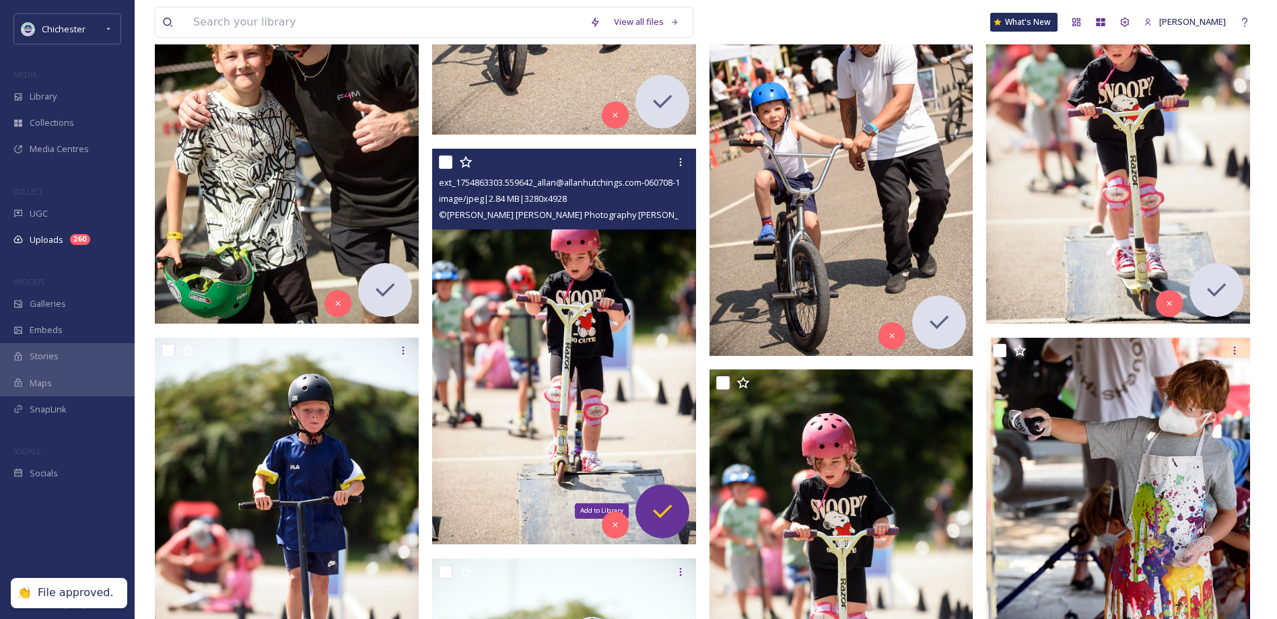
click at [678, 503] on div "Add to Library" at bounding box center [662, 512] width 54 height 54
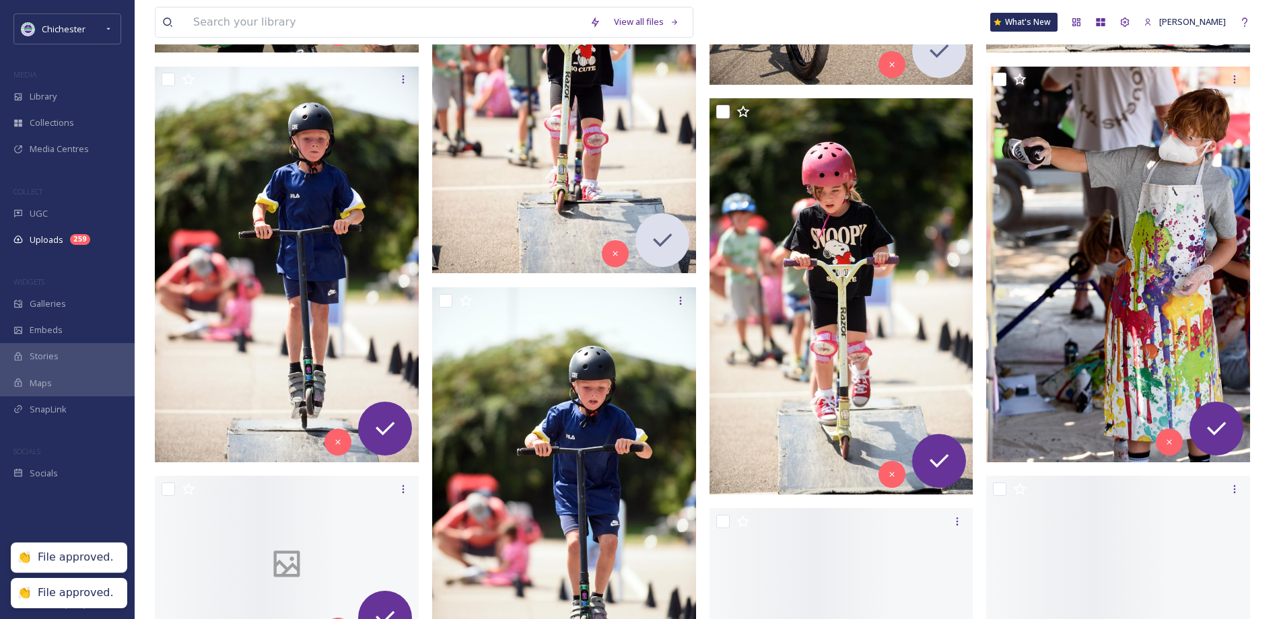
scroll to position [2625, 0]
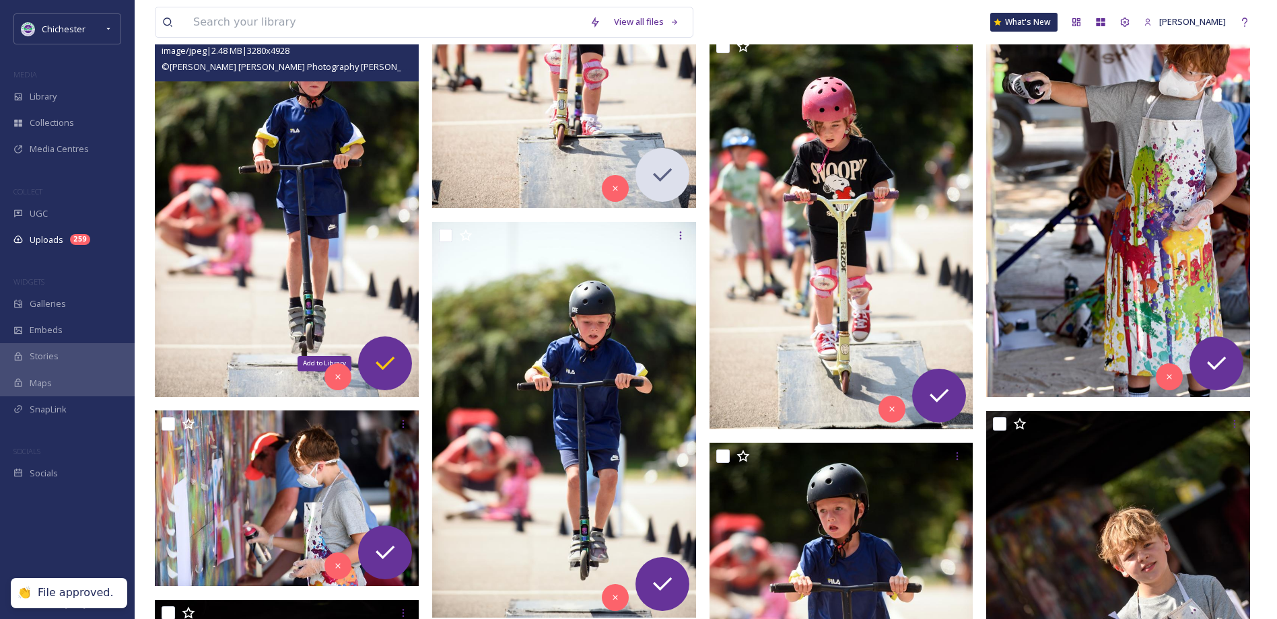
click at [388, 364] on icon at bounding box center [385, 363] width 19 height 13
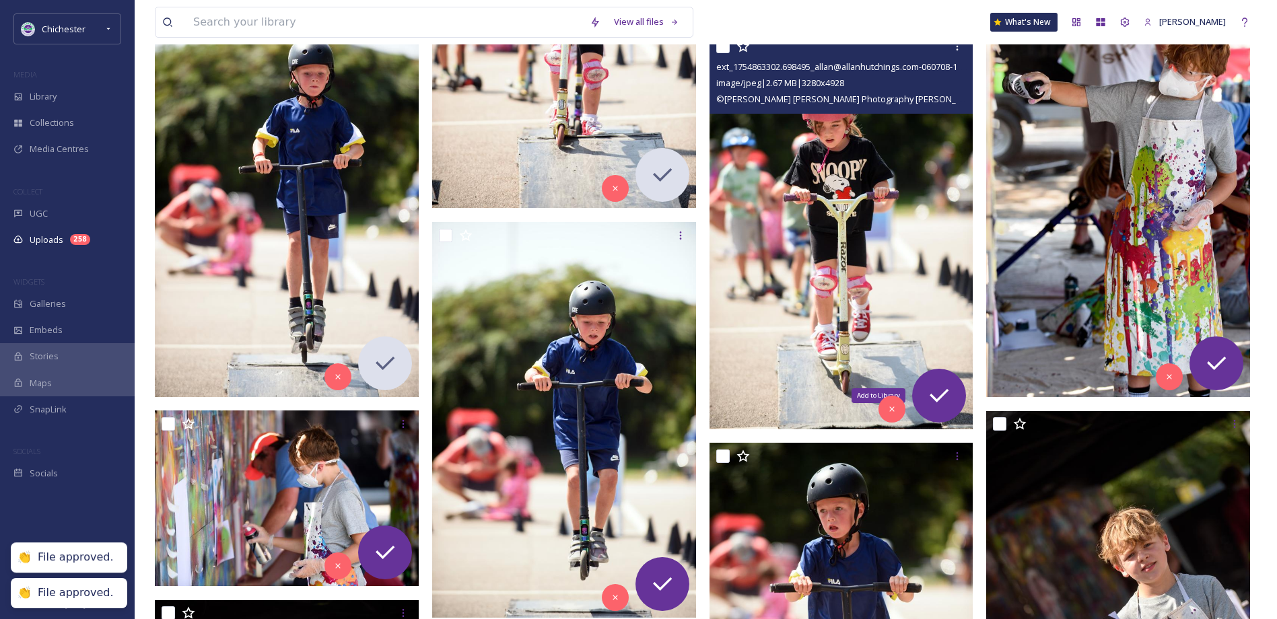
click at [951, 388] on icon at bounding box center [938, 395] width 27 height 27
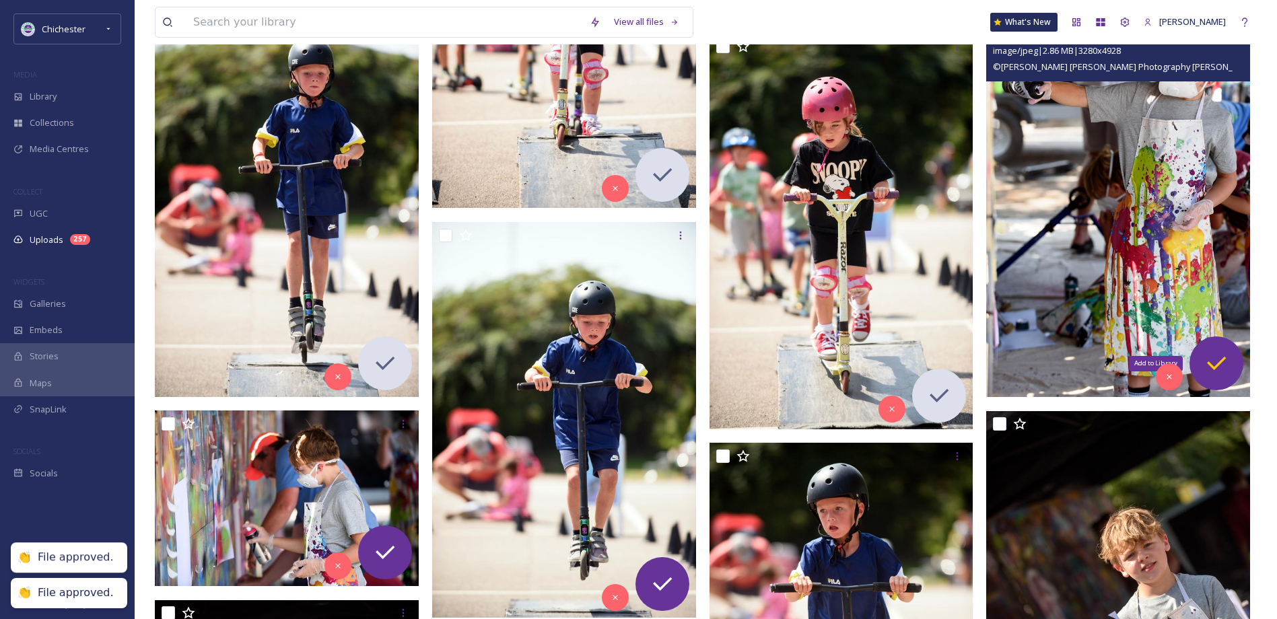
click at [1220, 353] on icon at bounding box center [1216, 363] width 27 height 27
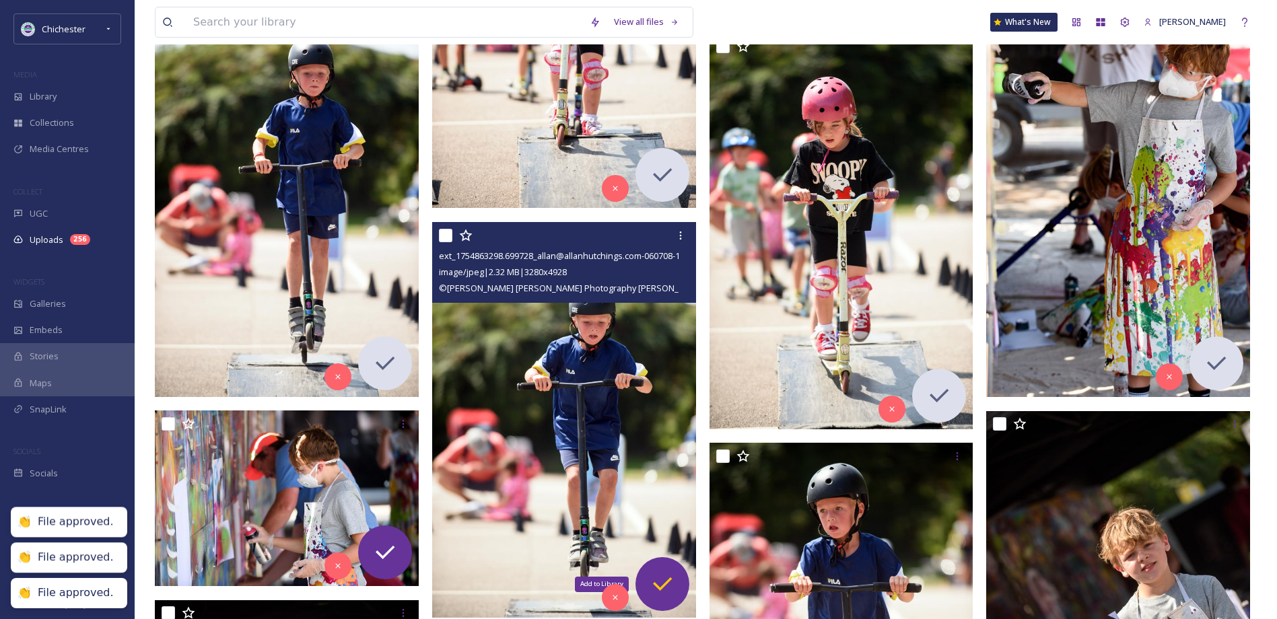
click at [674, 578] on icon at bounding box center [662, 584] width 27 height 27
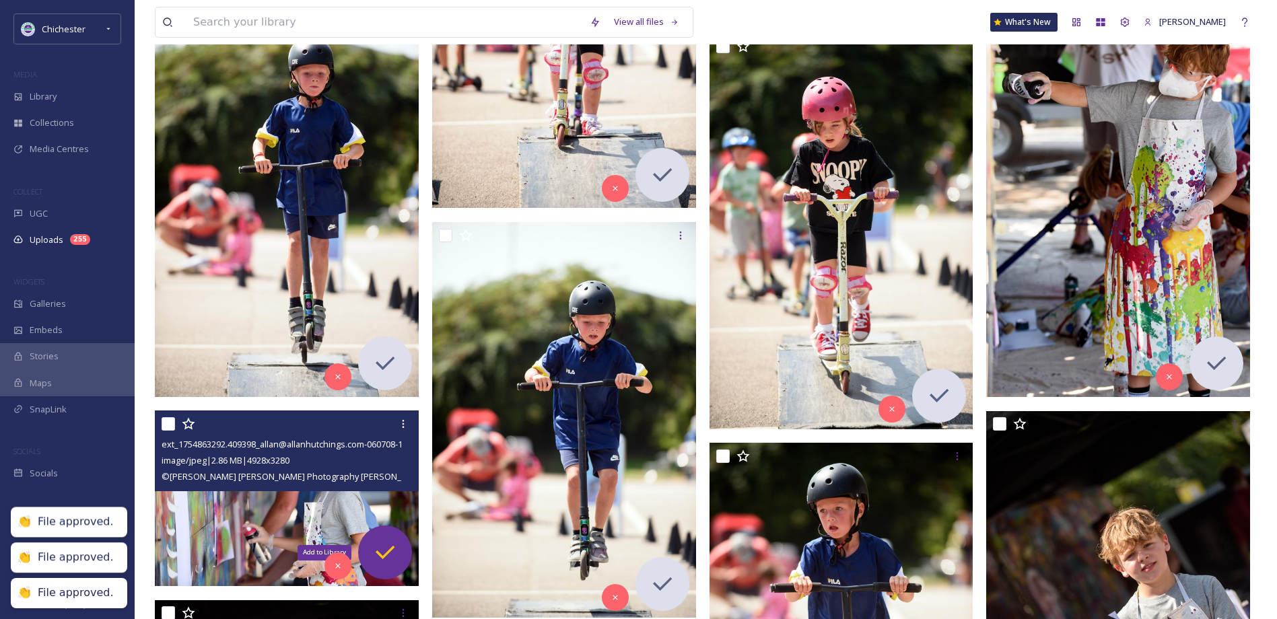
click at [385, 557] on icon at bounding box center [384, 552] width 27 height 27
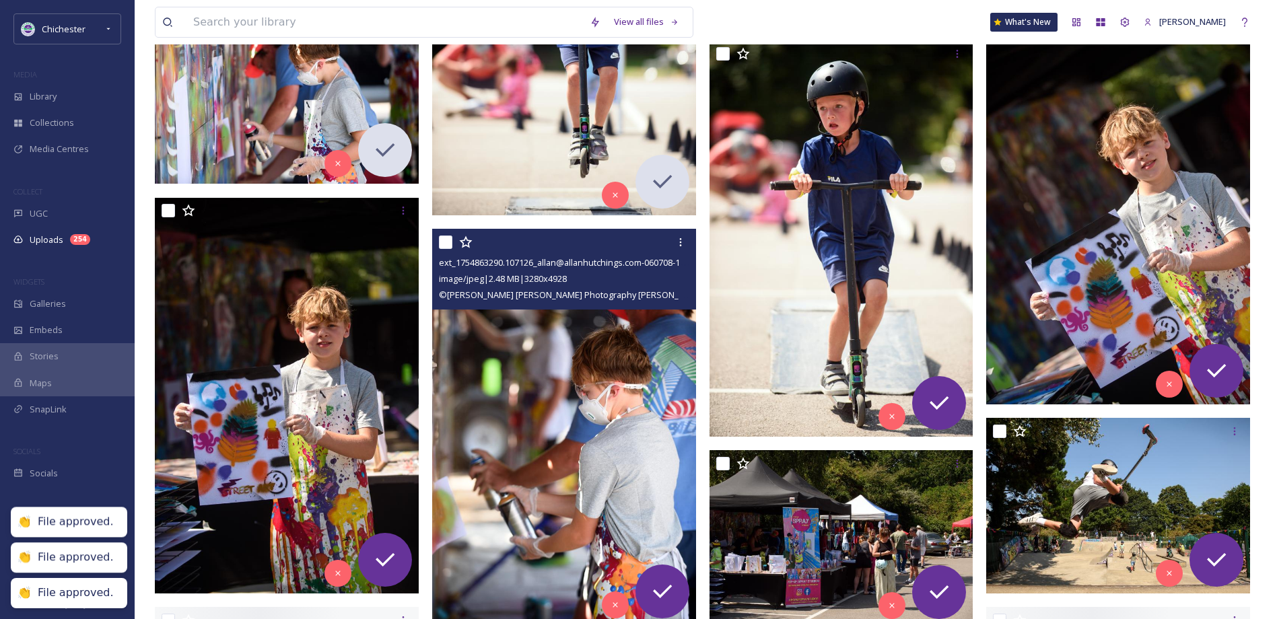
scroll to position [3029, 0]
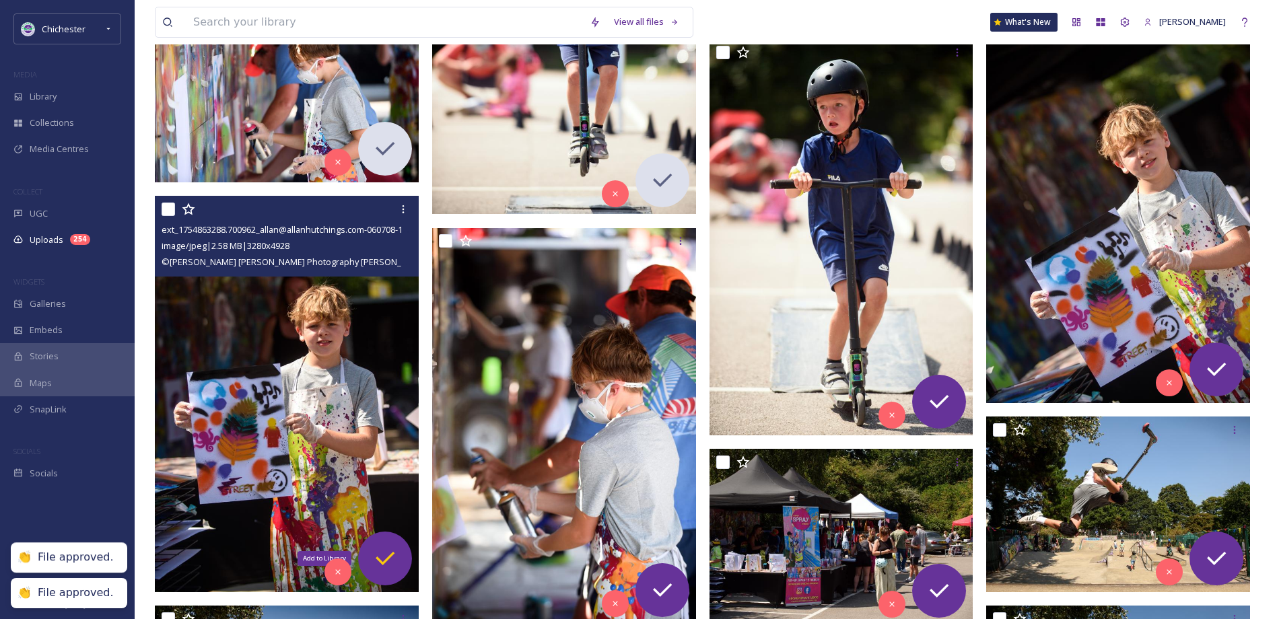
click at [382, 551] on icon at bounding box center [384, 558] width 27 height 27
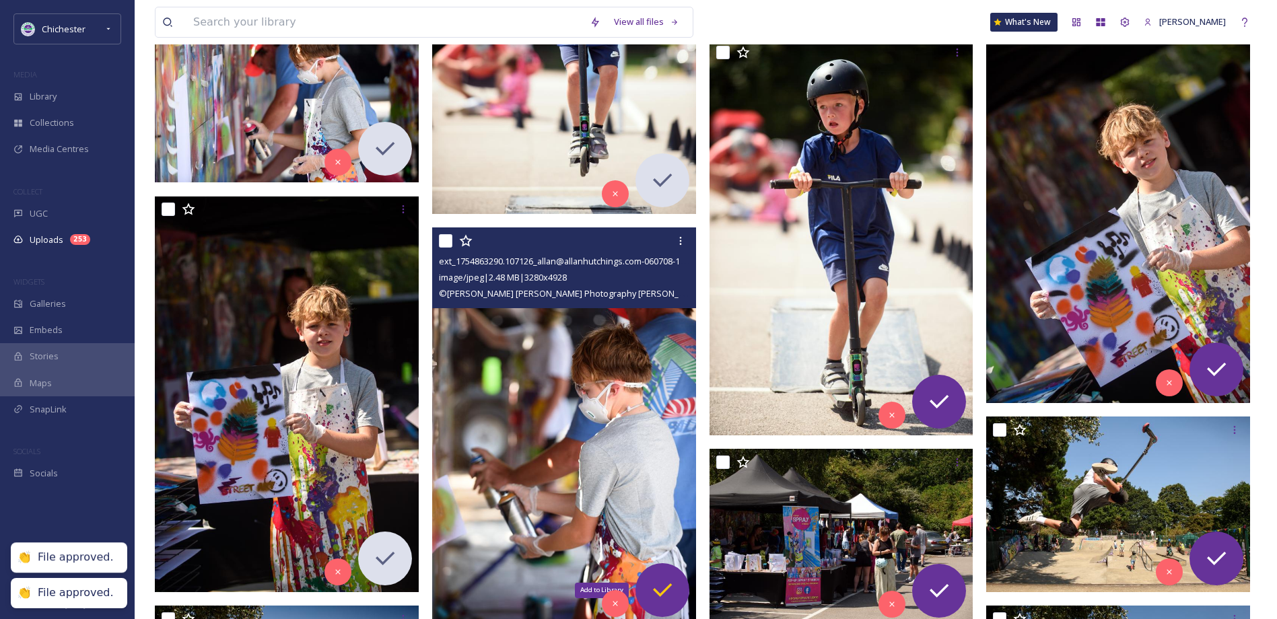
click at [670, 588] on icon at bounding box center [662, 590] width 27 height 27
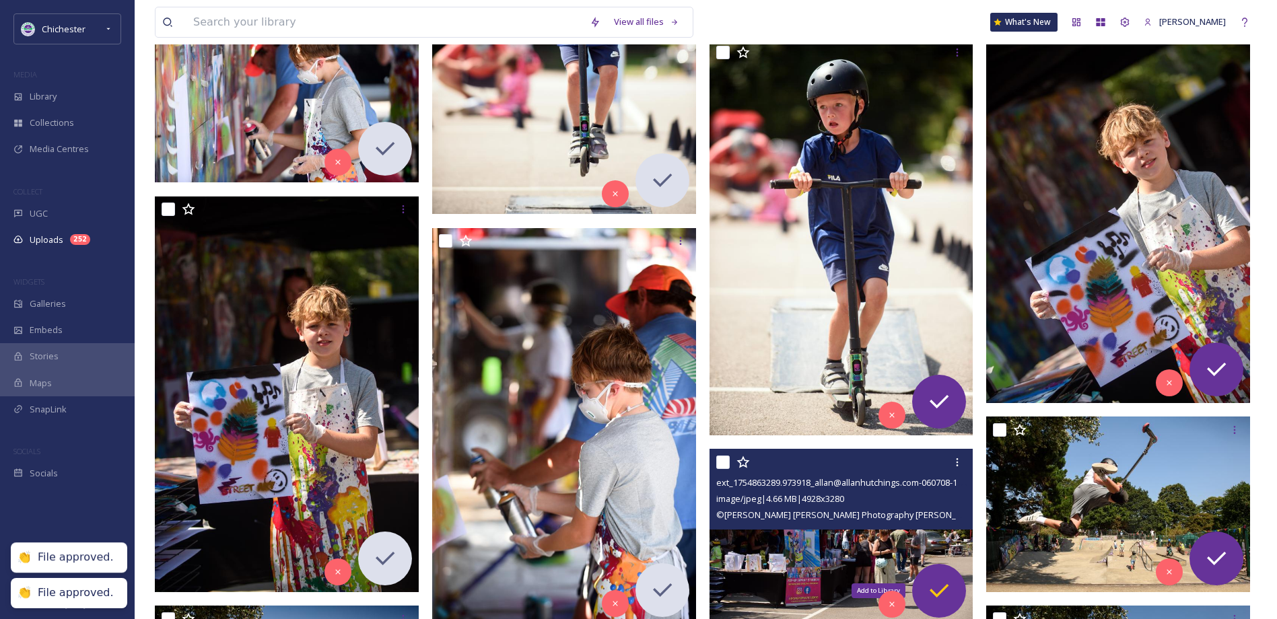
click at [937, 589] on icon at bounding box center [938, 590] width 27 height 27
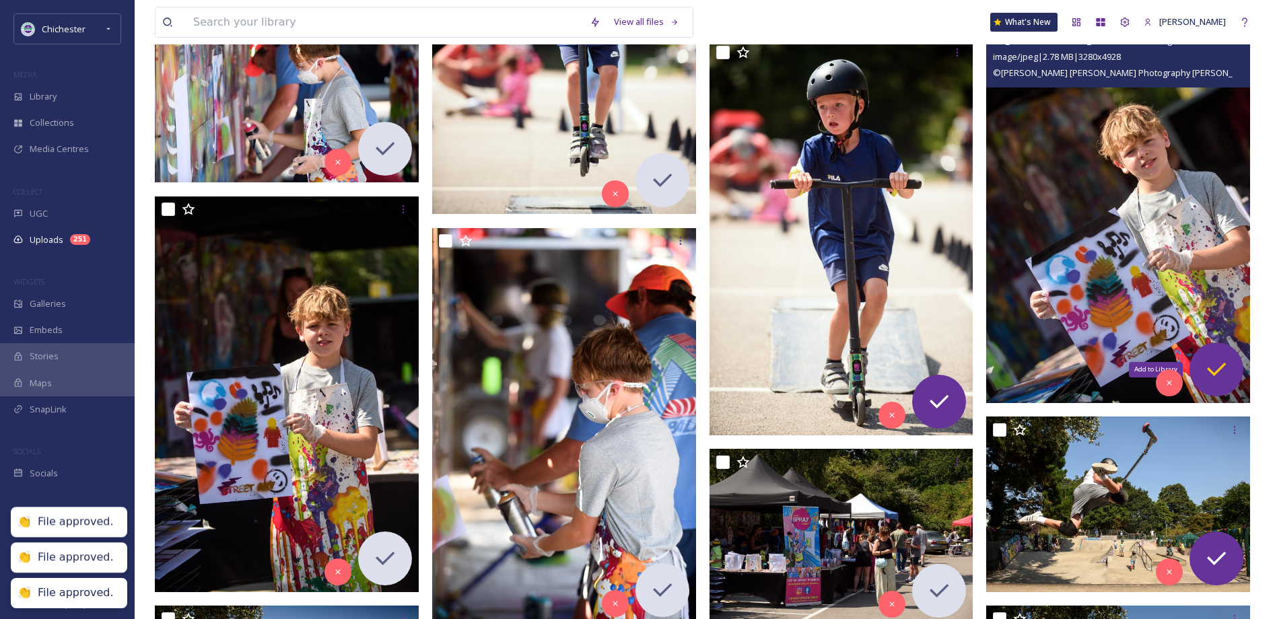
click at [1206, 360] on icon at bounding box center [1216, 369] width 27 height 27
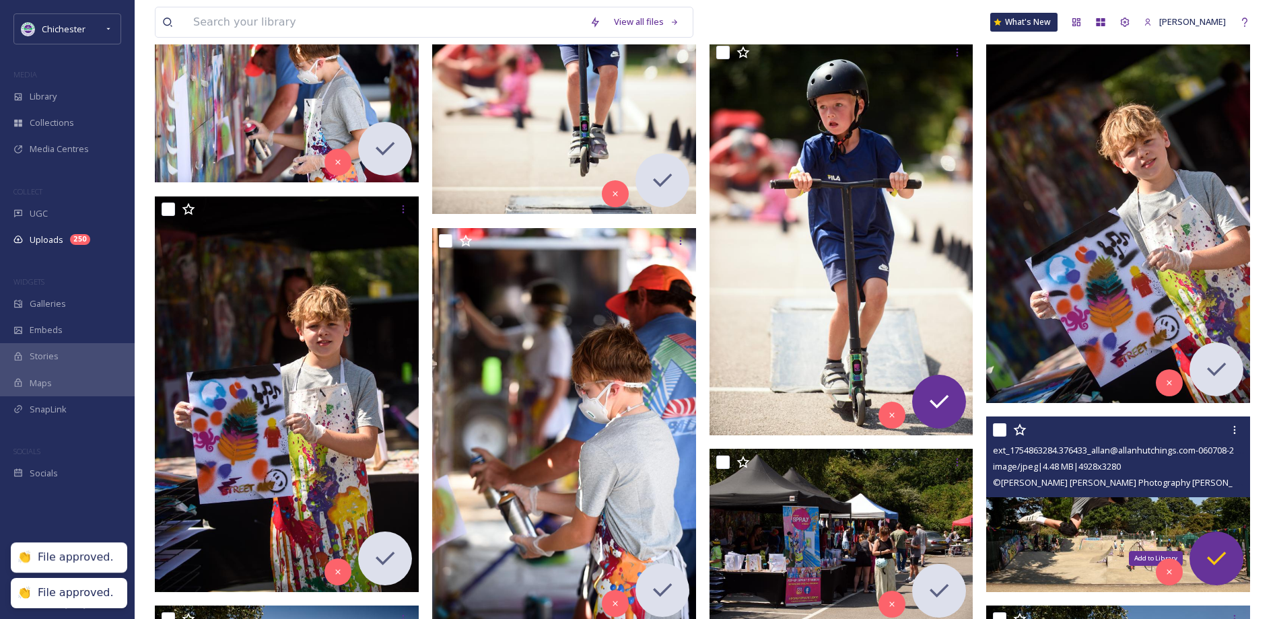
click at [1226, 557] on icon at bounding box center [1216, 558] width 27 height 27
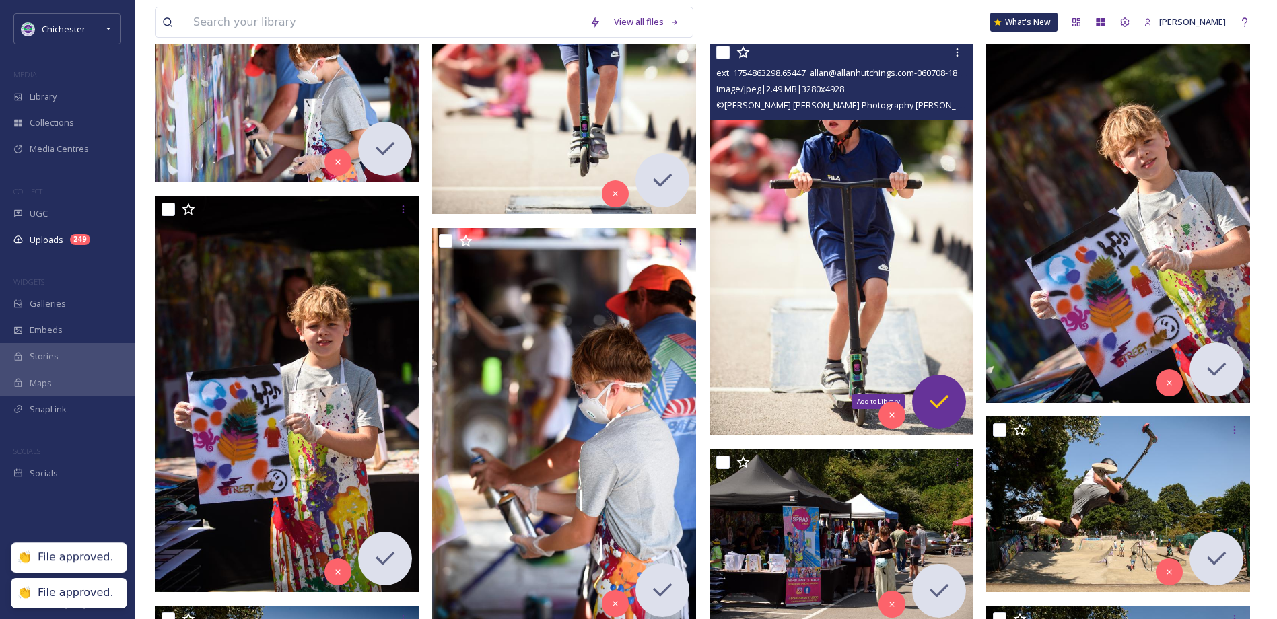
click at [938, 396] on icon at bounding box center [938, 401] width 27 height 27
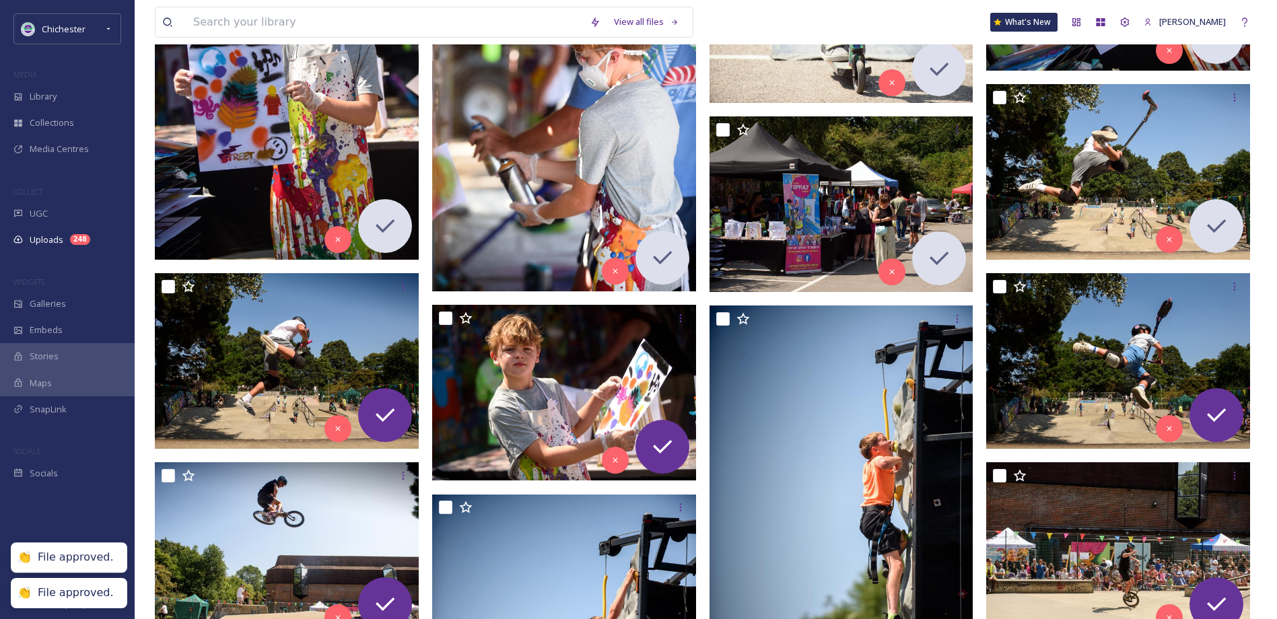
scroll to position [3365, 0]
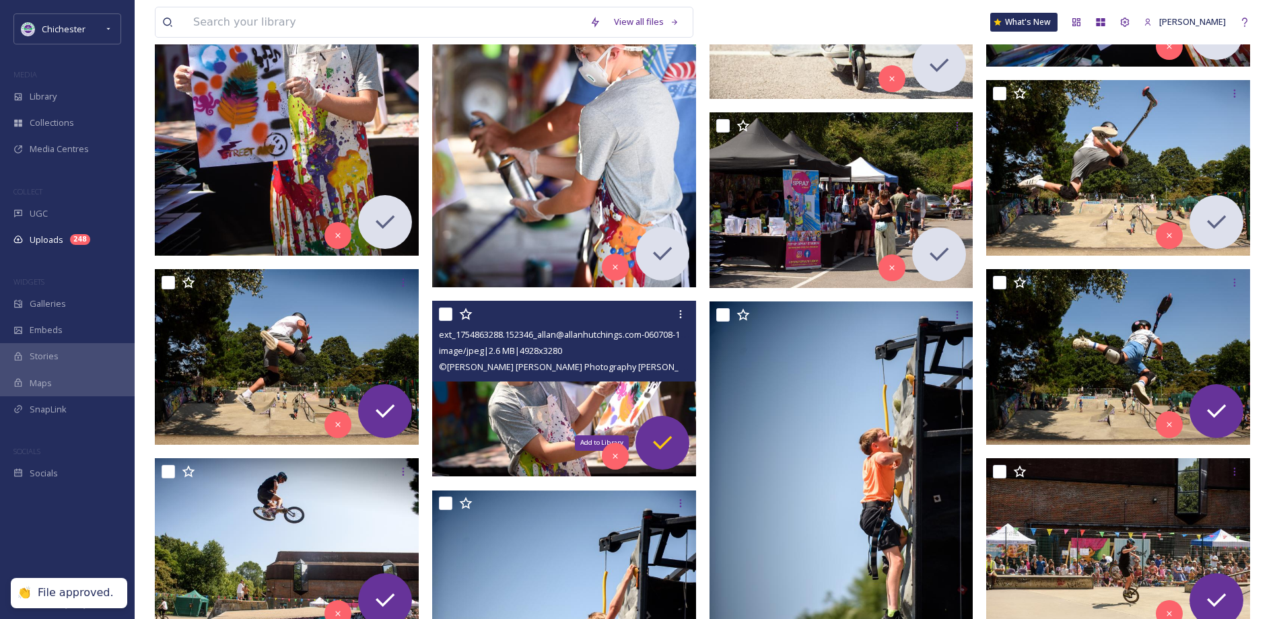
click at [662, 424] on div "Add to Library" at bounding box center [662, 443] width 54 height 54
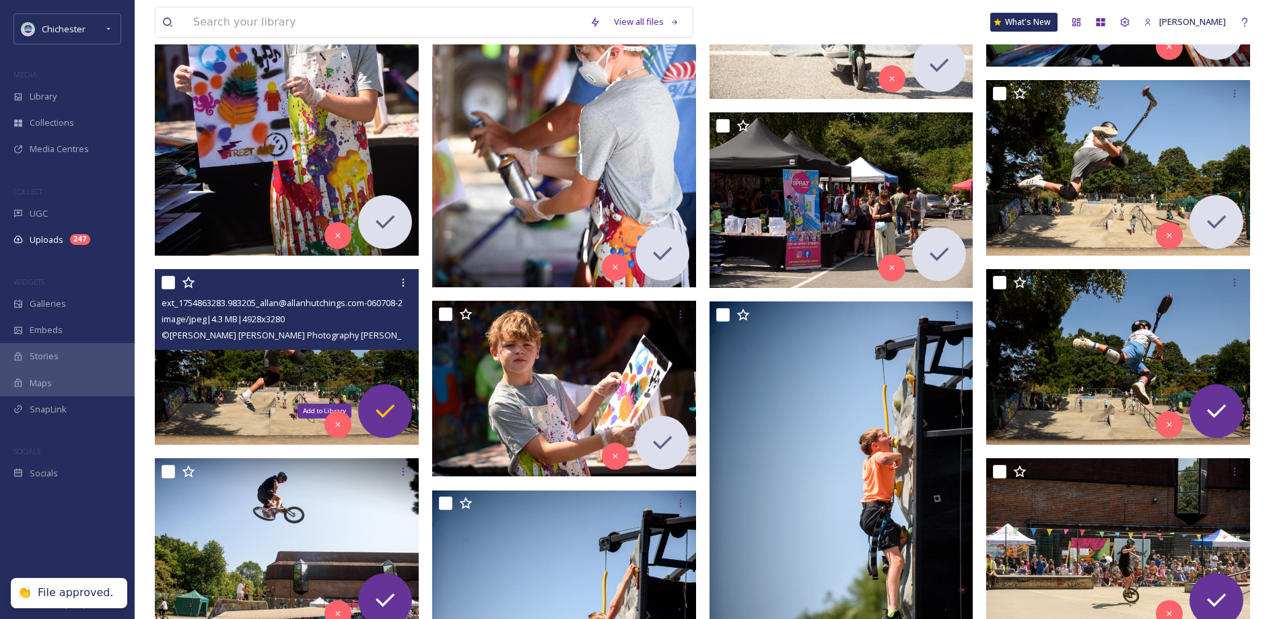
click at [385, 401] on icon at bounding box center [384, 411] width 27 height 27
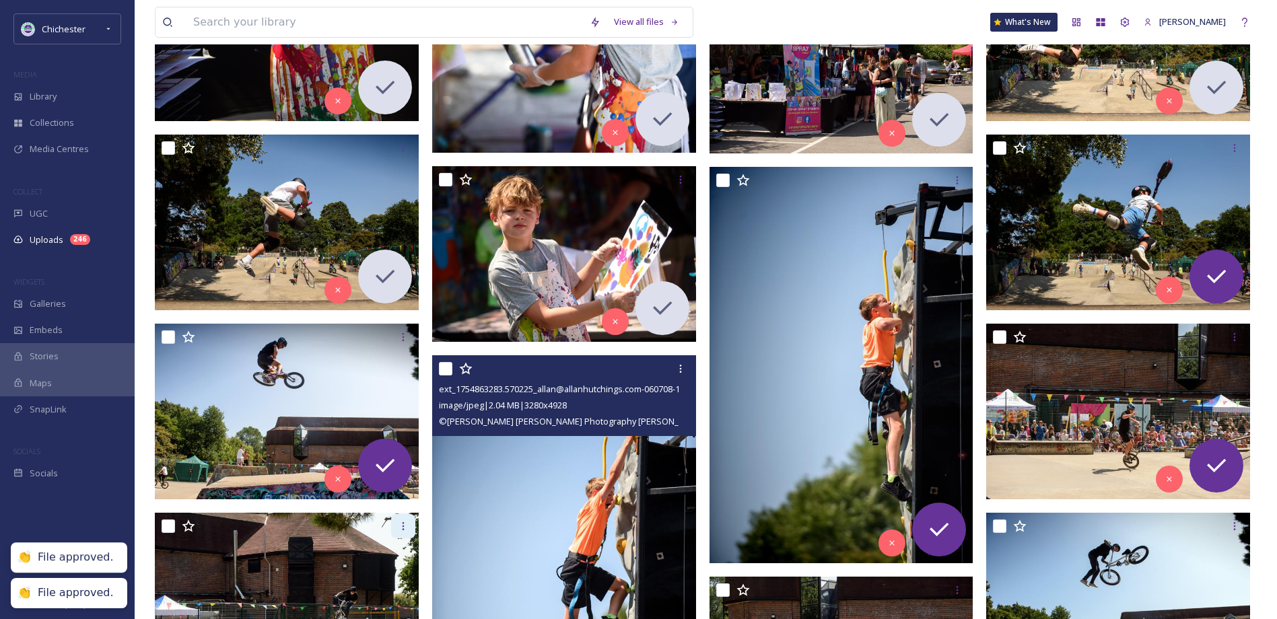
scroll to position [3634, 0]
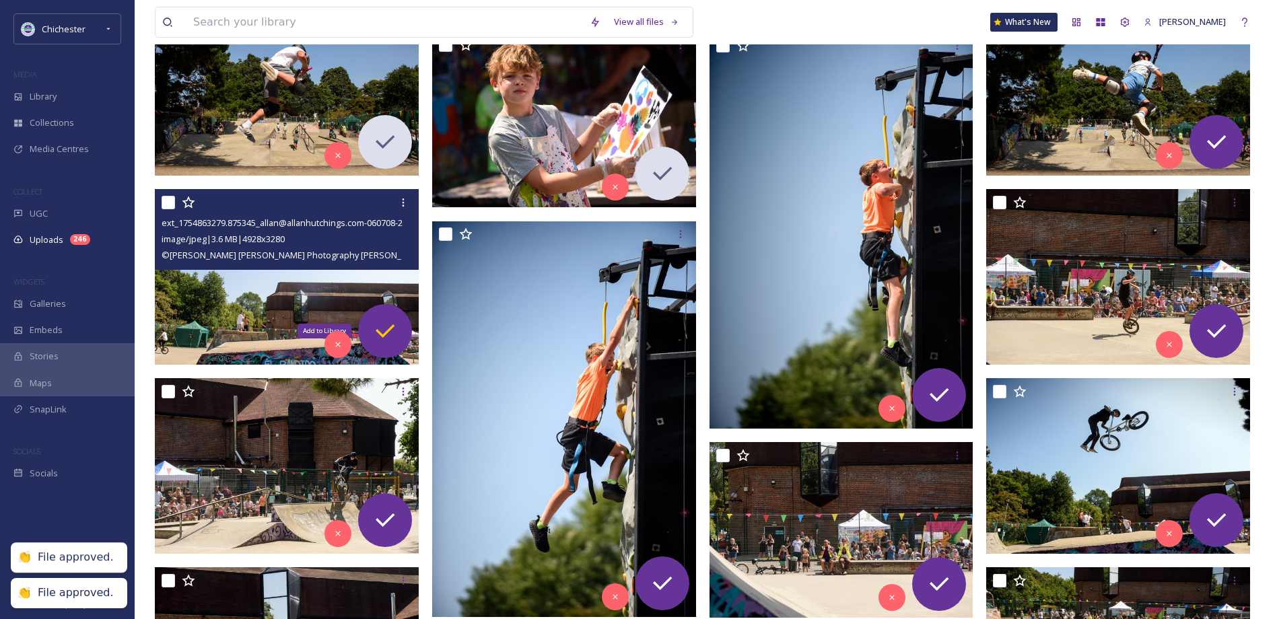
click at [395, 341] on icon at bounding box center [384, 331] width 27 height 27
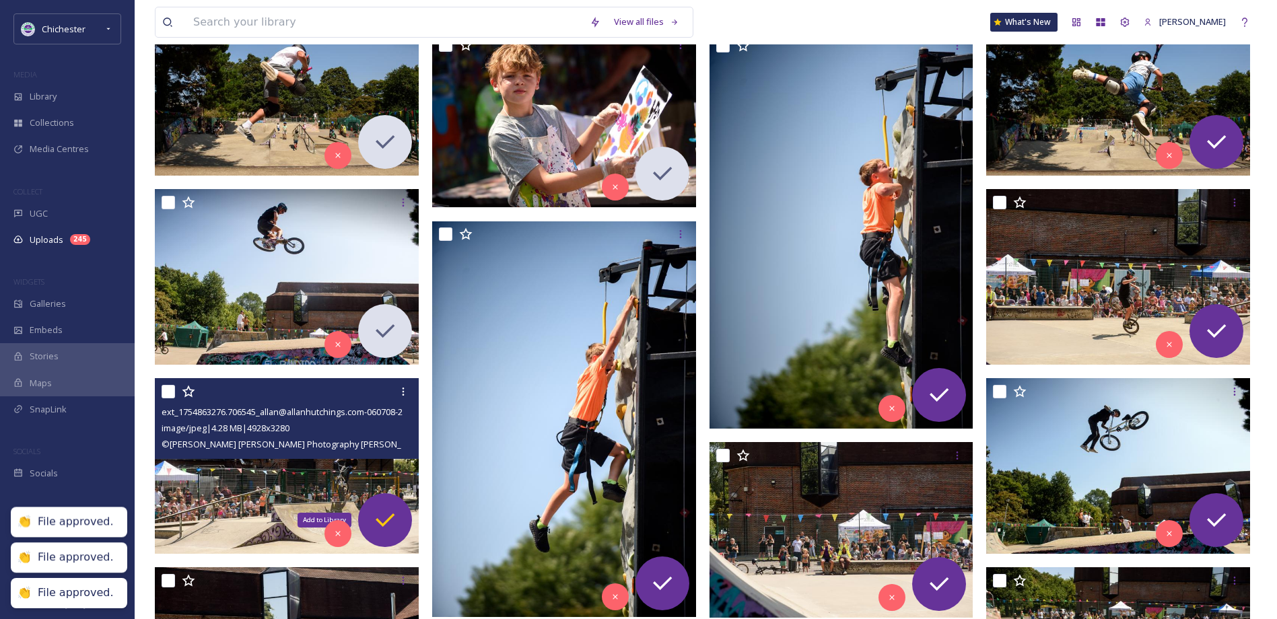
click at [396, 526] on icon at bounding box center [384, 520] width 27 height 27
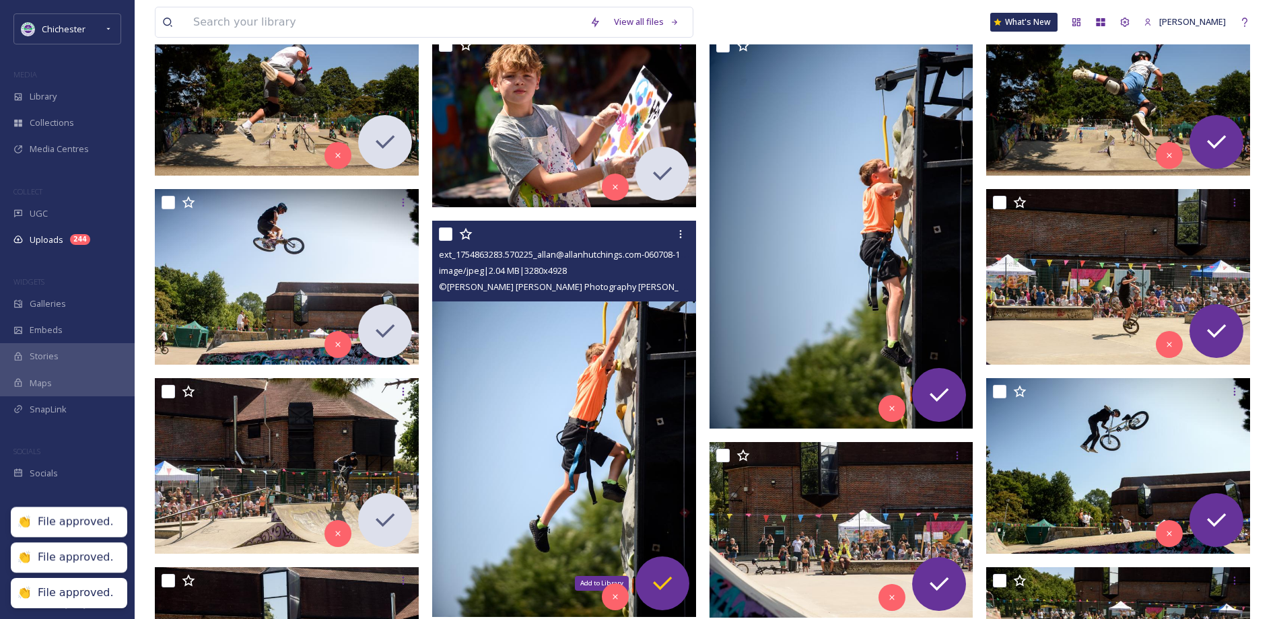
click at [665, 591] on icon at bounding box center [662, 583] width 27 height 27
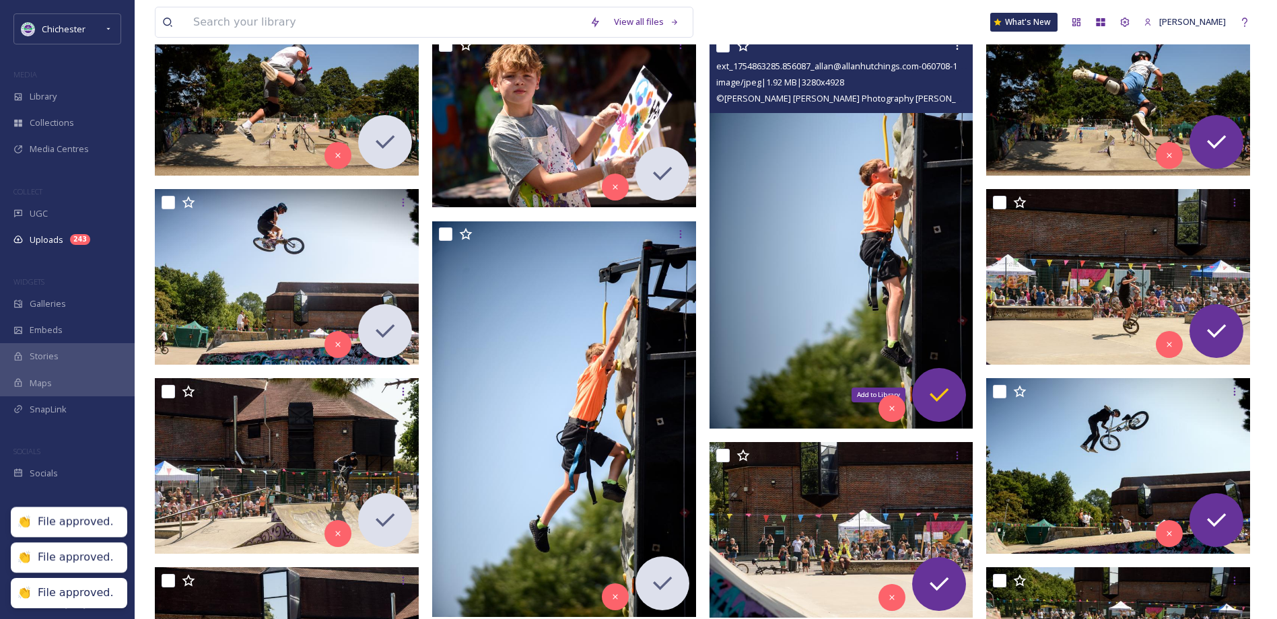
click at [942, 398] on icon at bounding box center [938, 395] width 27 height 27
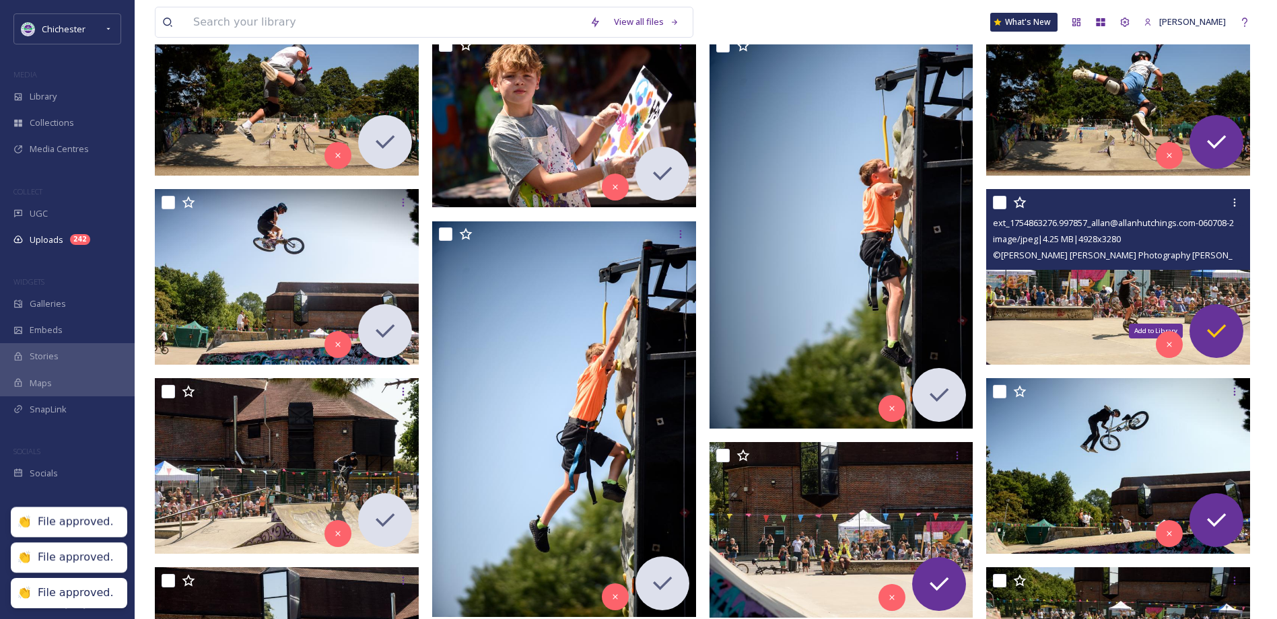
click at [1221, 332] on icon at bounding box center [1216, 331] width 27 height 27
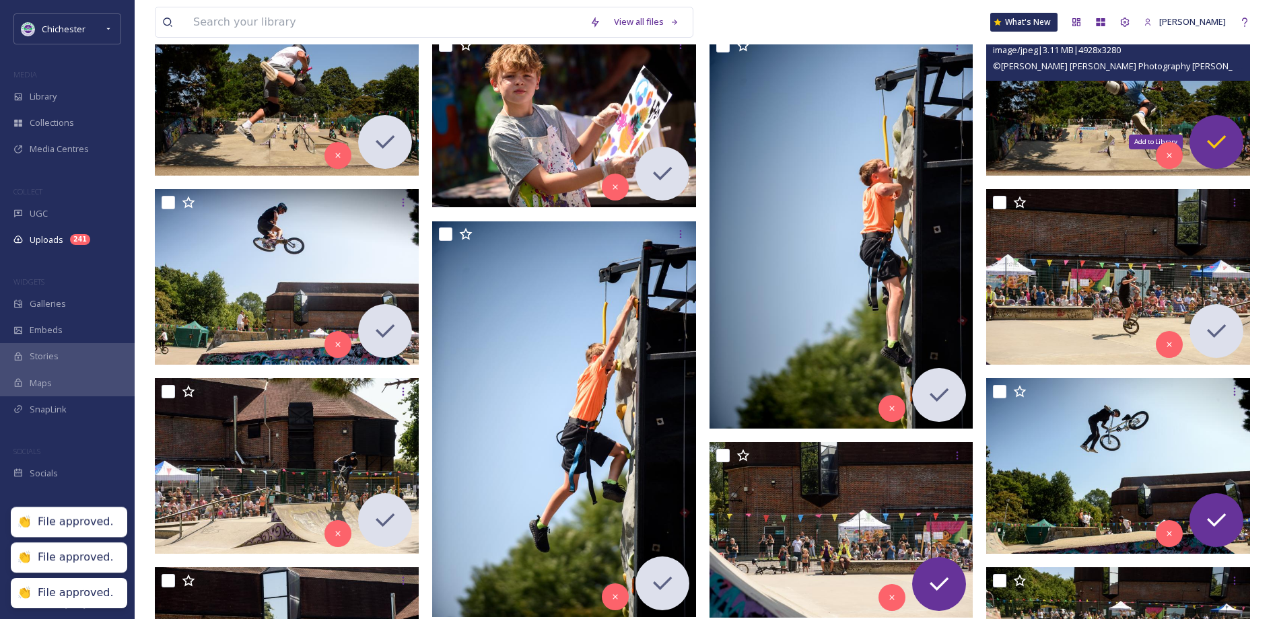
click at [1221, 143] on icon at bounding box center [1216, 142] width 27 height 27
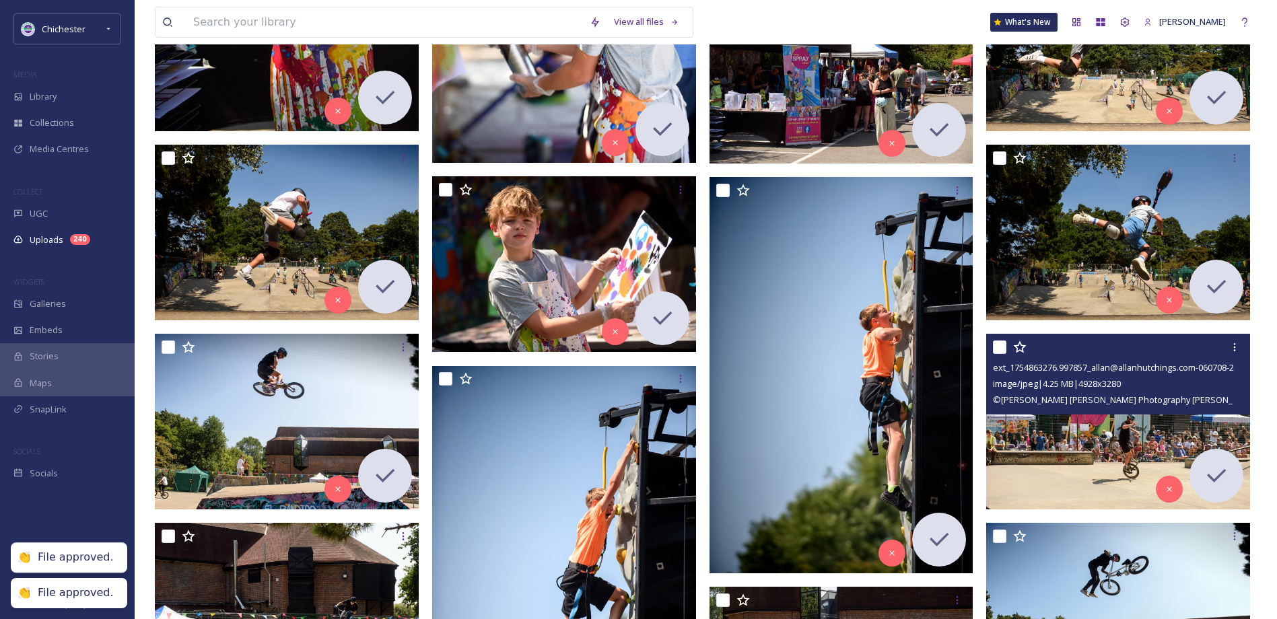
scroll to position [3769, 0]
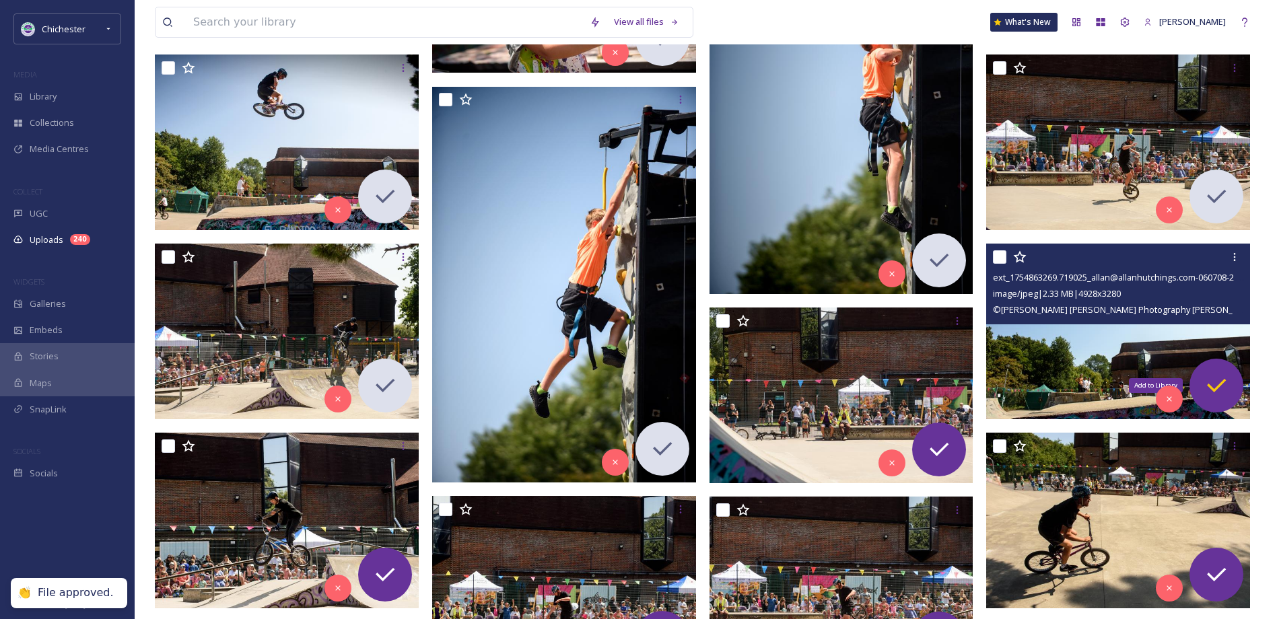
click at [1210, 392] on icon at bounding box center [1216, 385] width 27 height 27
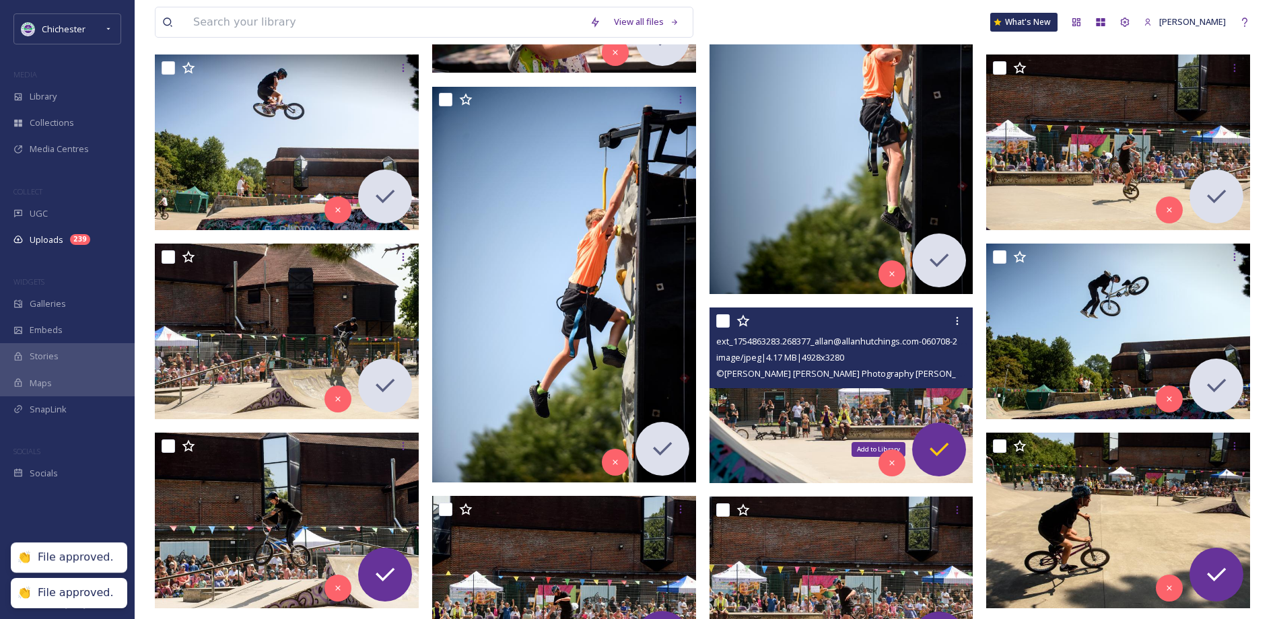
click at [937, 452] on icon at bounding box center [938, 449] width 27 height 27
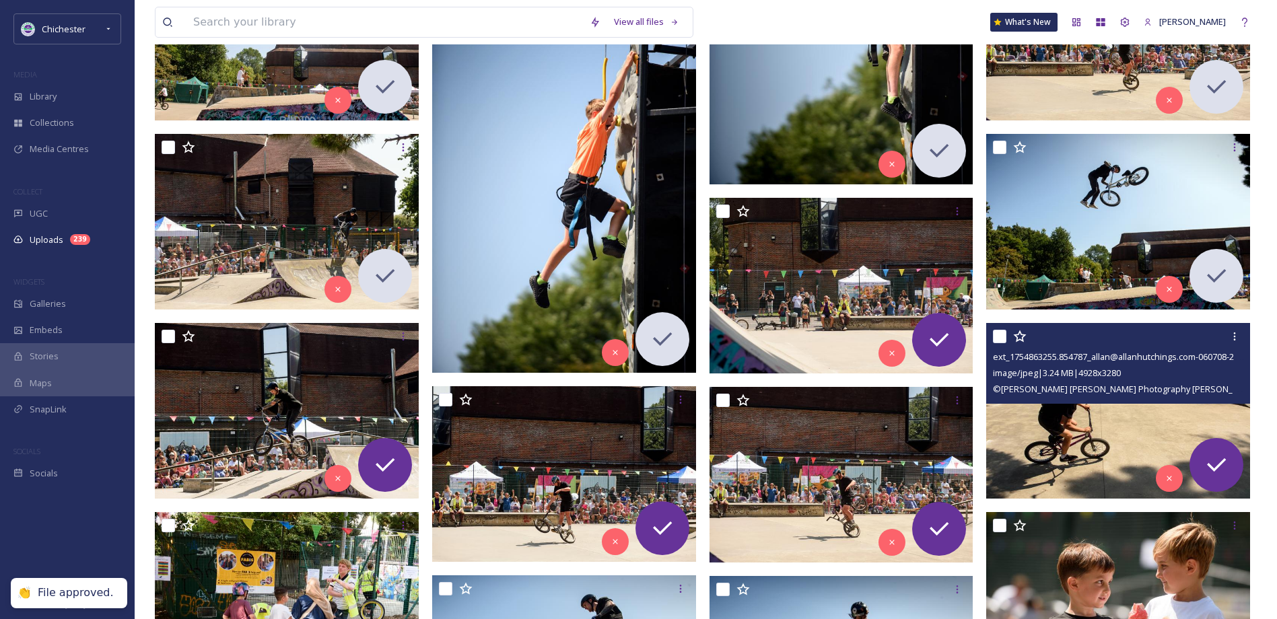
scroll to position [4038, 0]
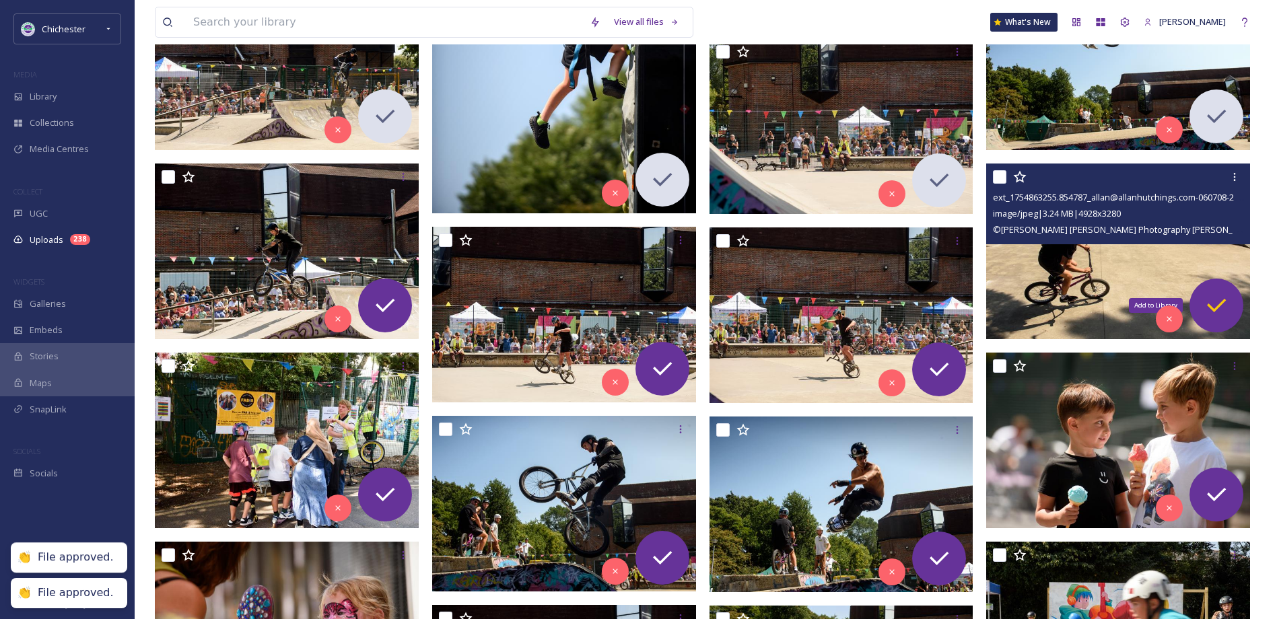
click at [1217, 310] on icon at bounding box center [1216, 305] width 27 height 27
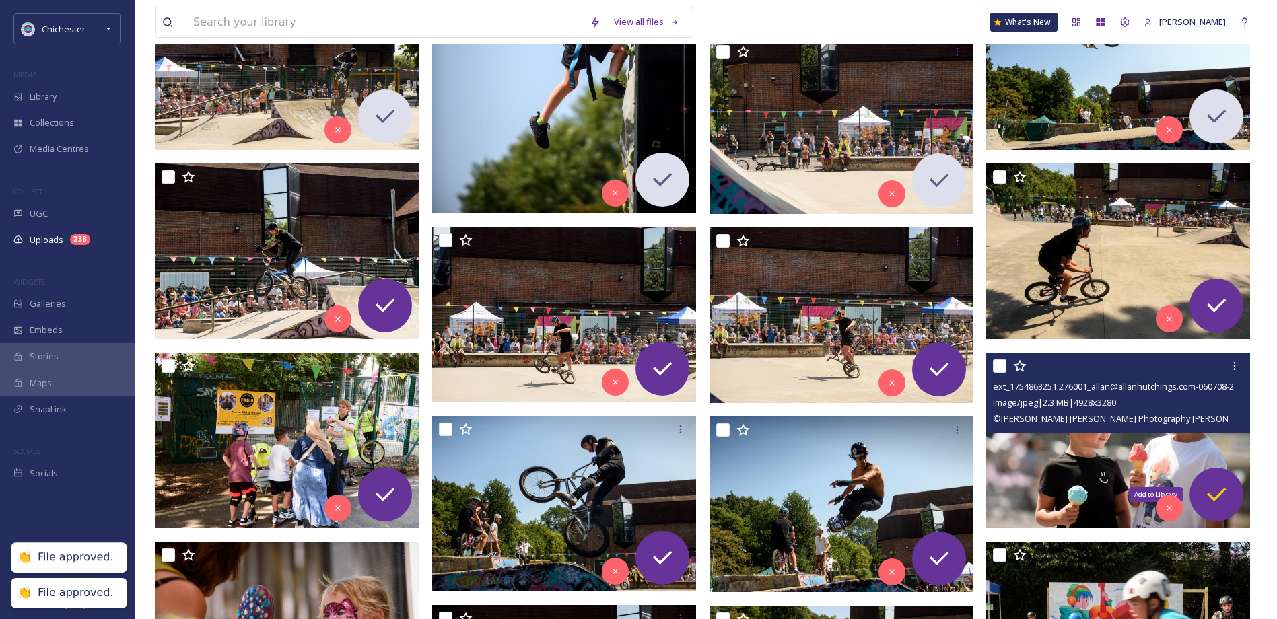
click at [1217, 500] on icon at bounding box center [1216, 494] width 27 height 27
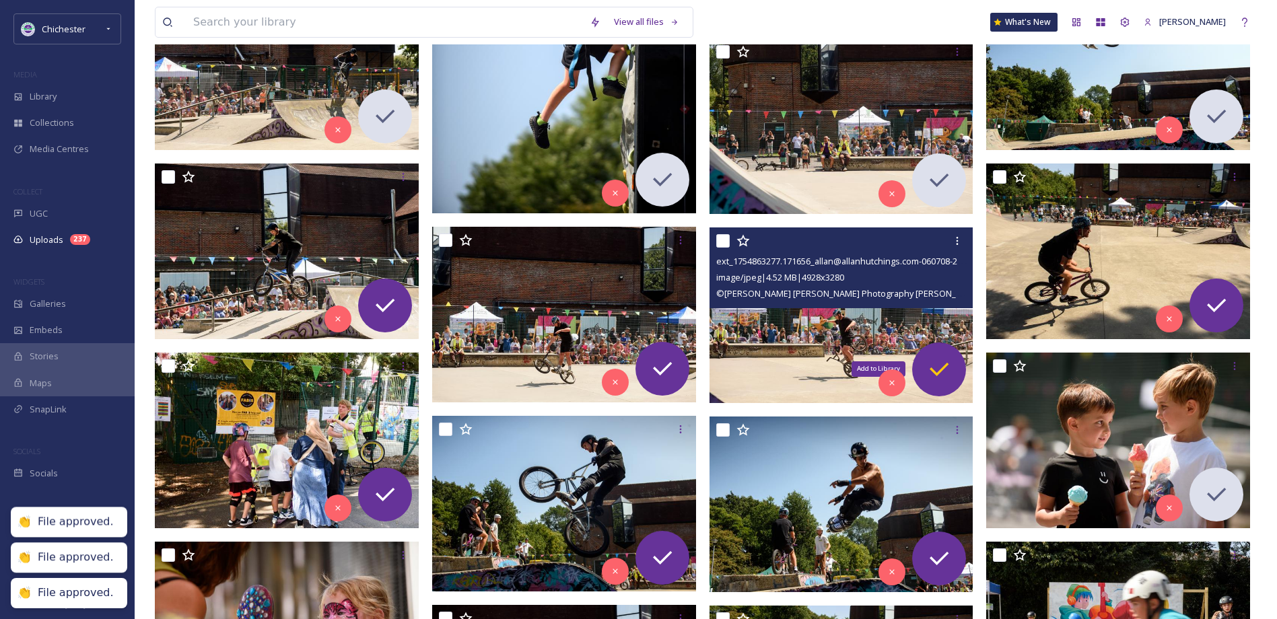
click at [942, 372] on icon at bounding box center [938, 369] width 27 height 27
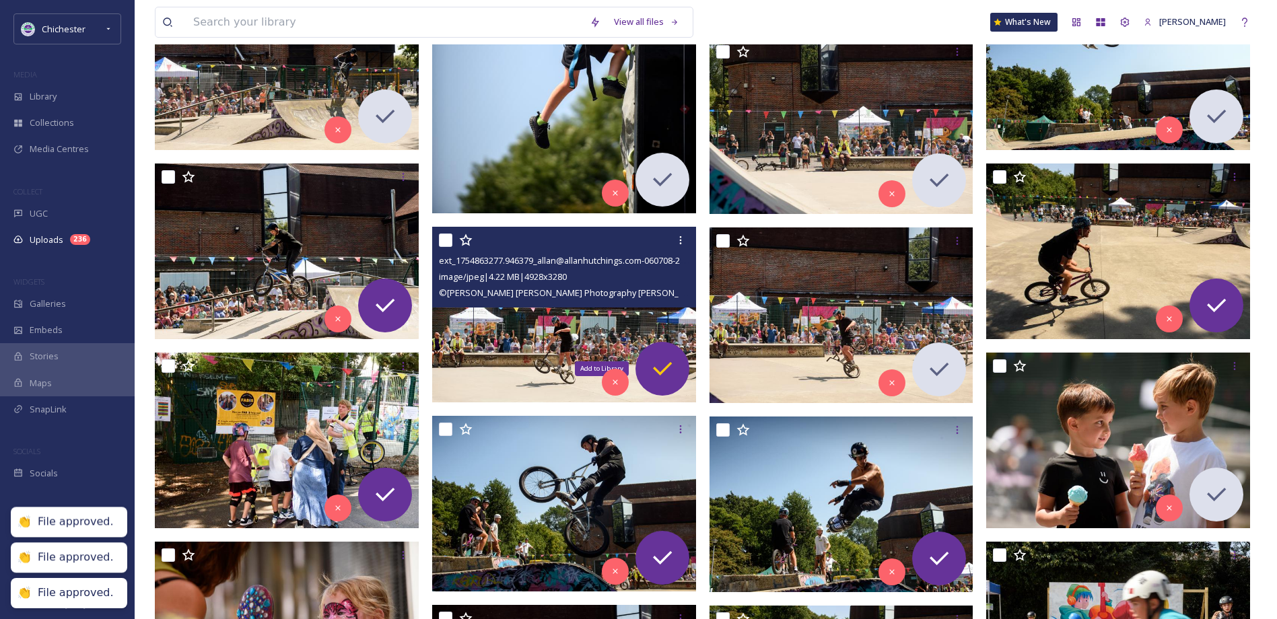
click at [676, 367] on div "Add to Library" at bounding box center [662, 369] width 54 height 54
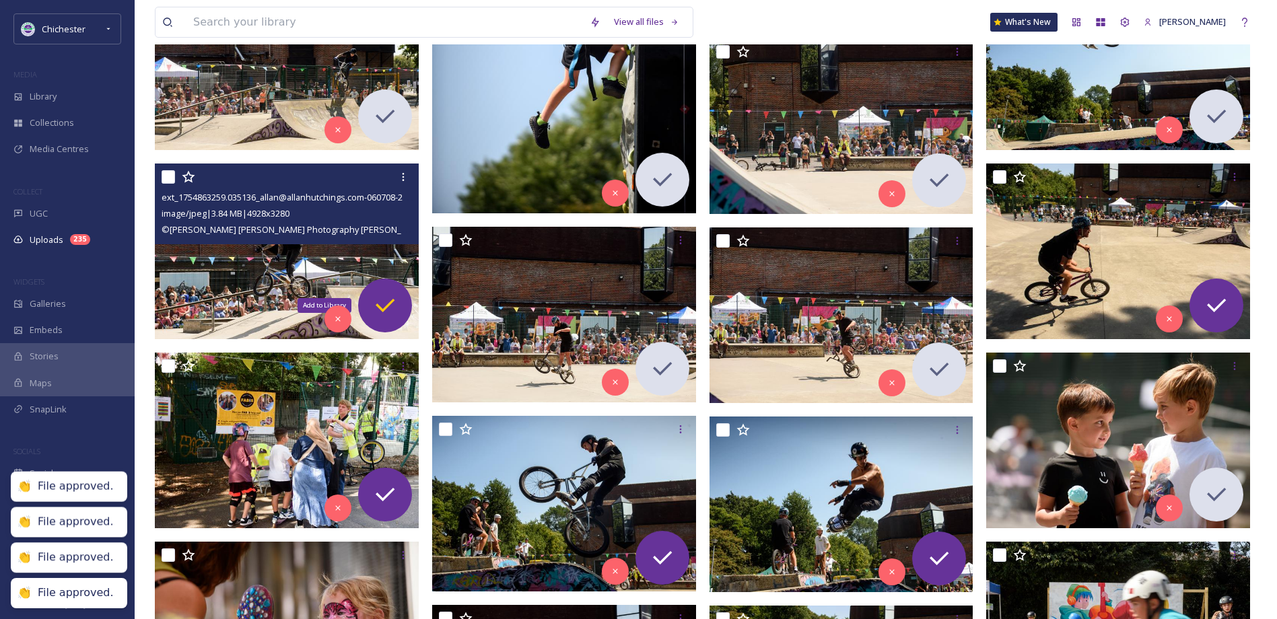
click at [390, 297] on icon at bounding box center [384, 305] width 27 height 27
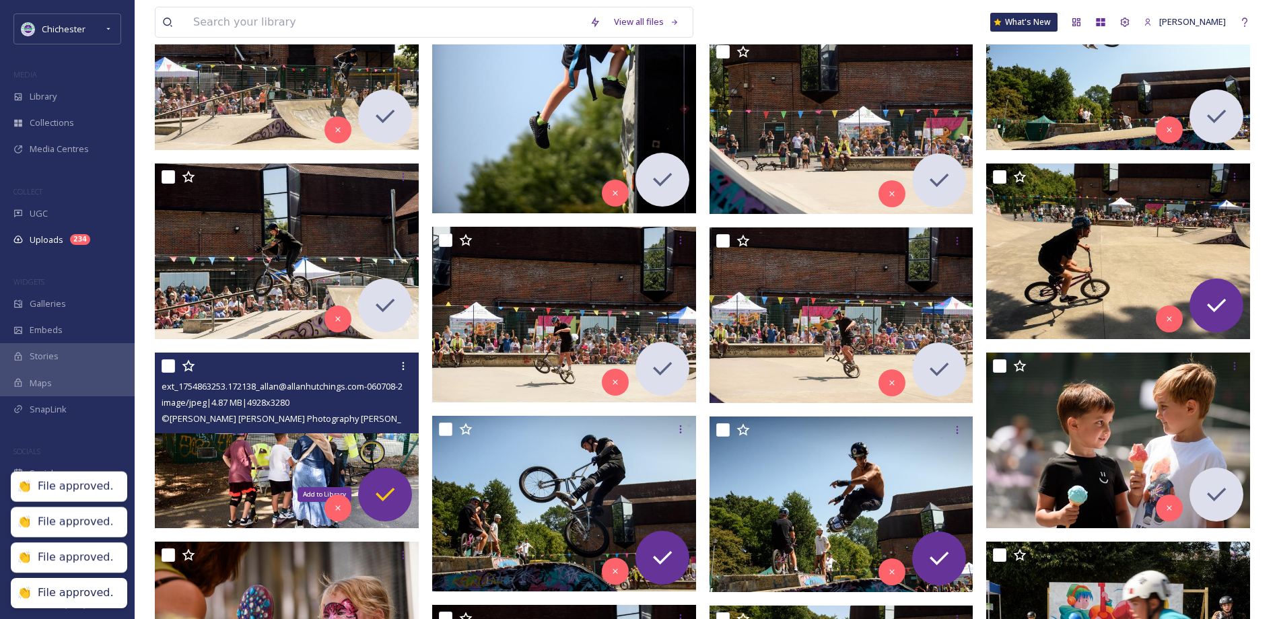
click at [397, 501] on icon at bounding box center [384, 494] width 27 height 27
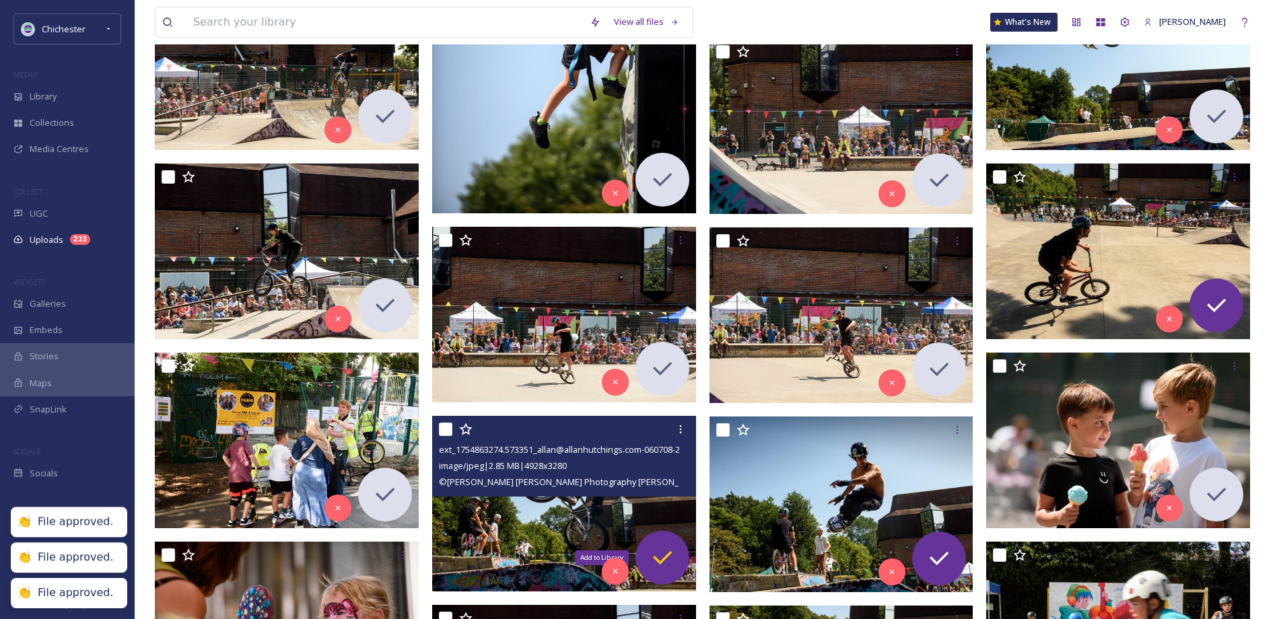
click at [675, 552] on icon at bounding box center [662, 557] width 27 height 27
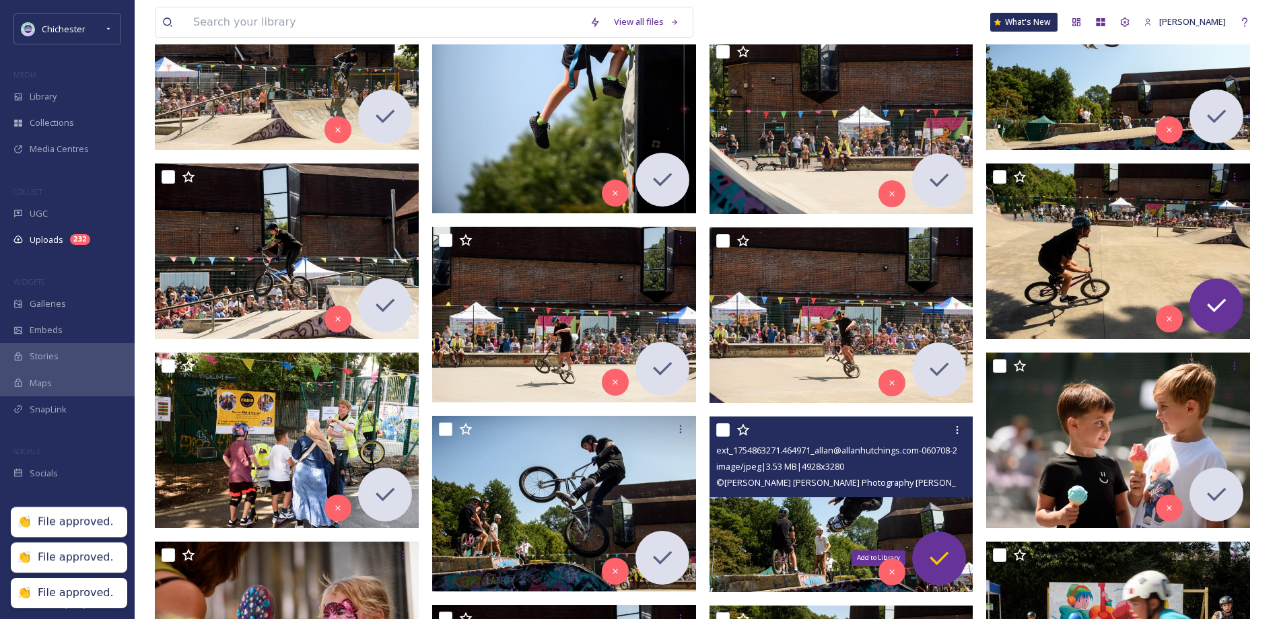
click at [935, 552] on icon at bounding box center [938, 558] width 27 height 27
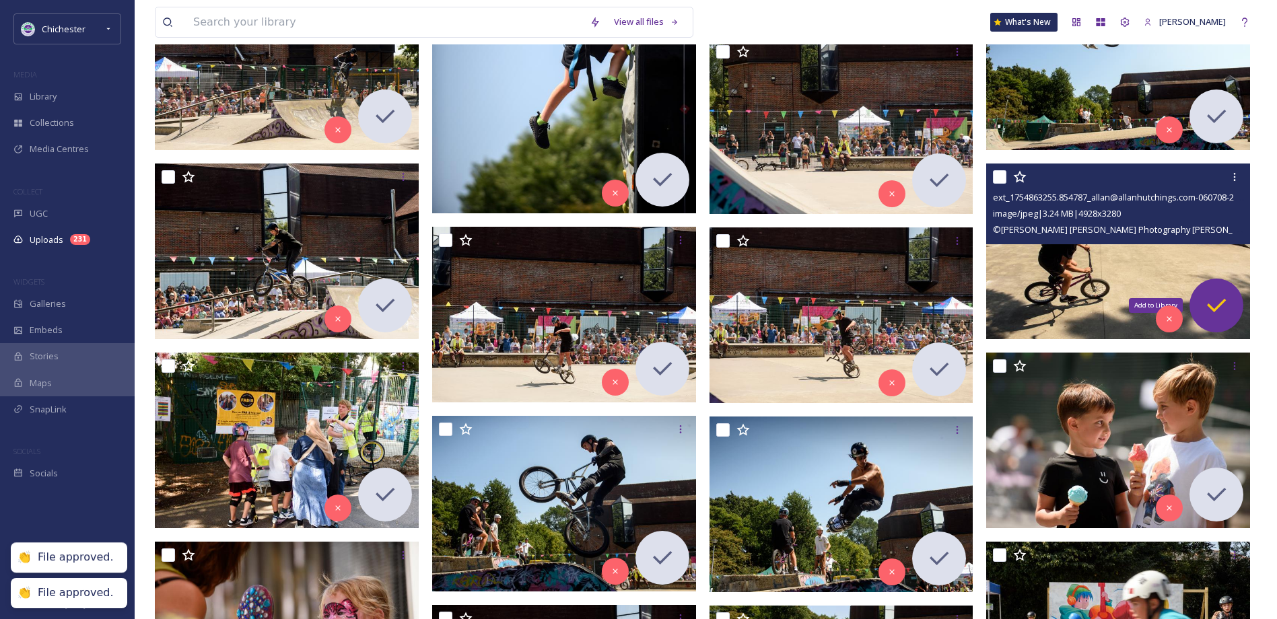
click at [1210, 300] on icon at bounding box center [1216, 305] width 27 height 27
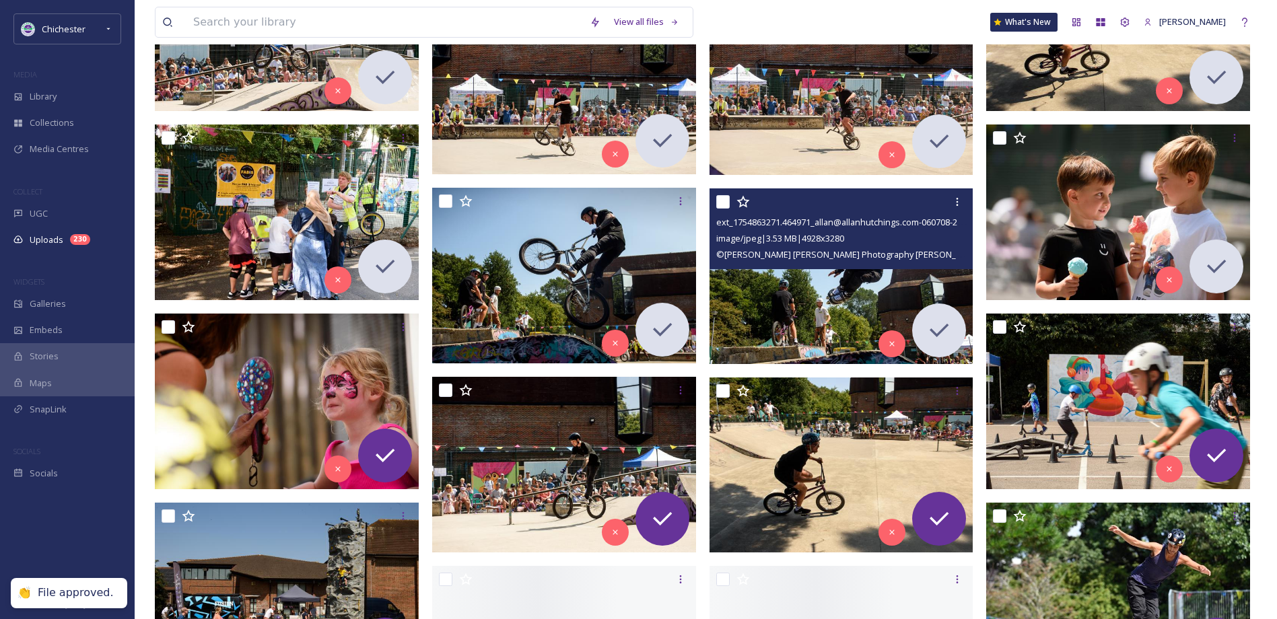
scroll to position [4307, 0]
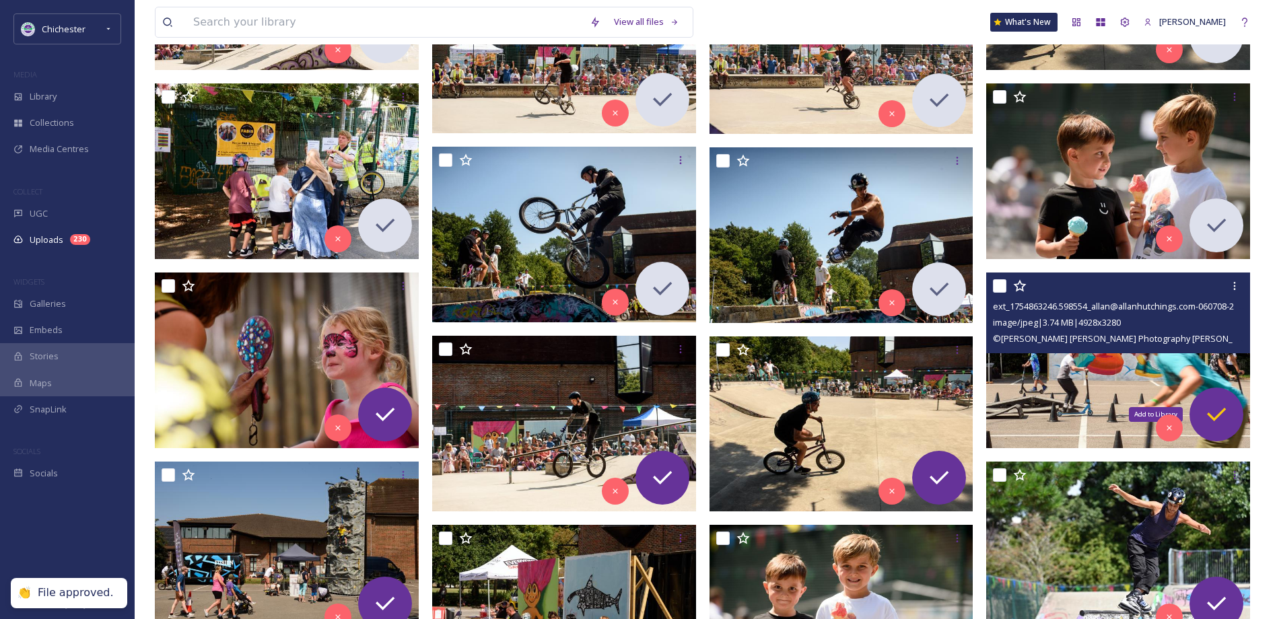
click at [1223, 413] on icon at bounding box center [1216, 414] width 27 height 27
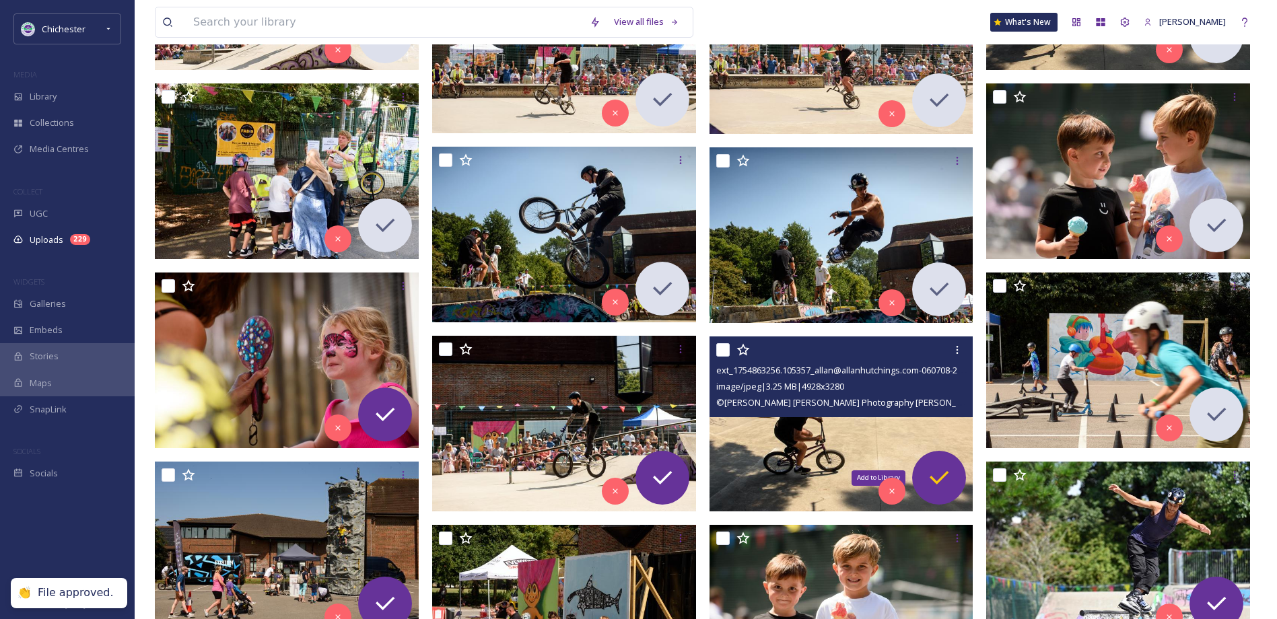
click at [947, 466] on icon at bounding box center [938, 477] width 27 height 27
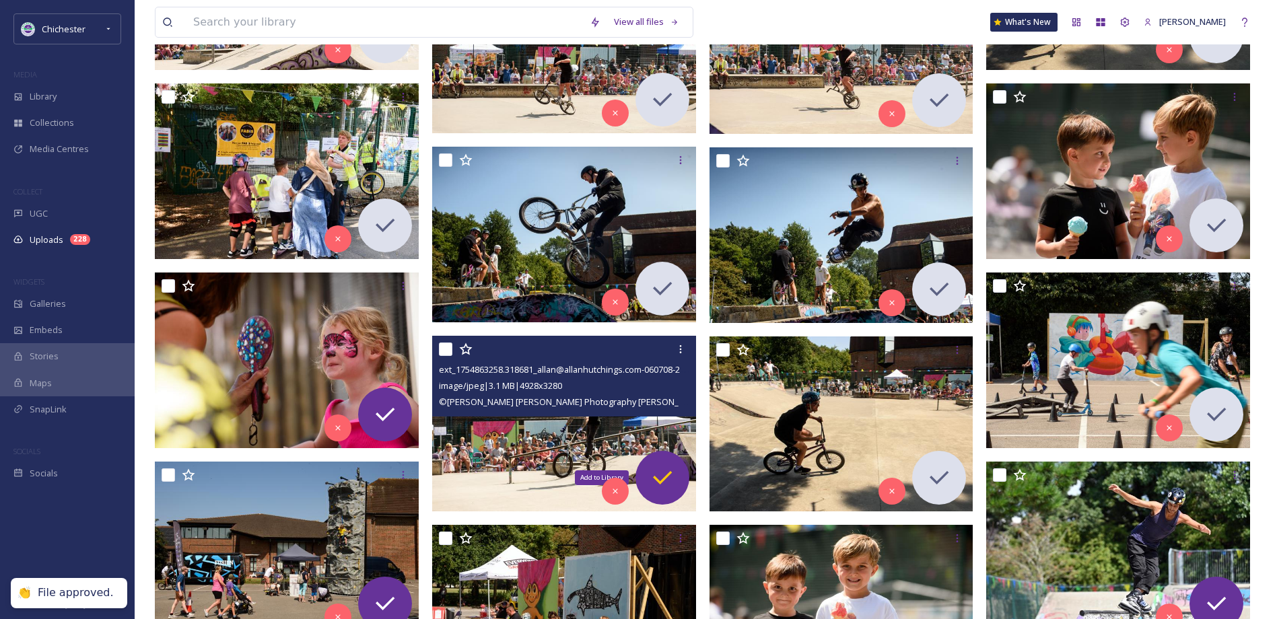
click at [667, 469] on icon at bounding box center [662, 477] width 27 height 27
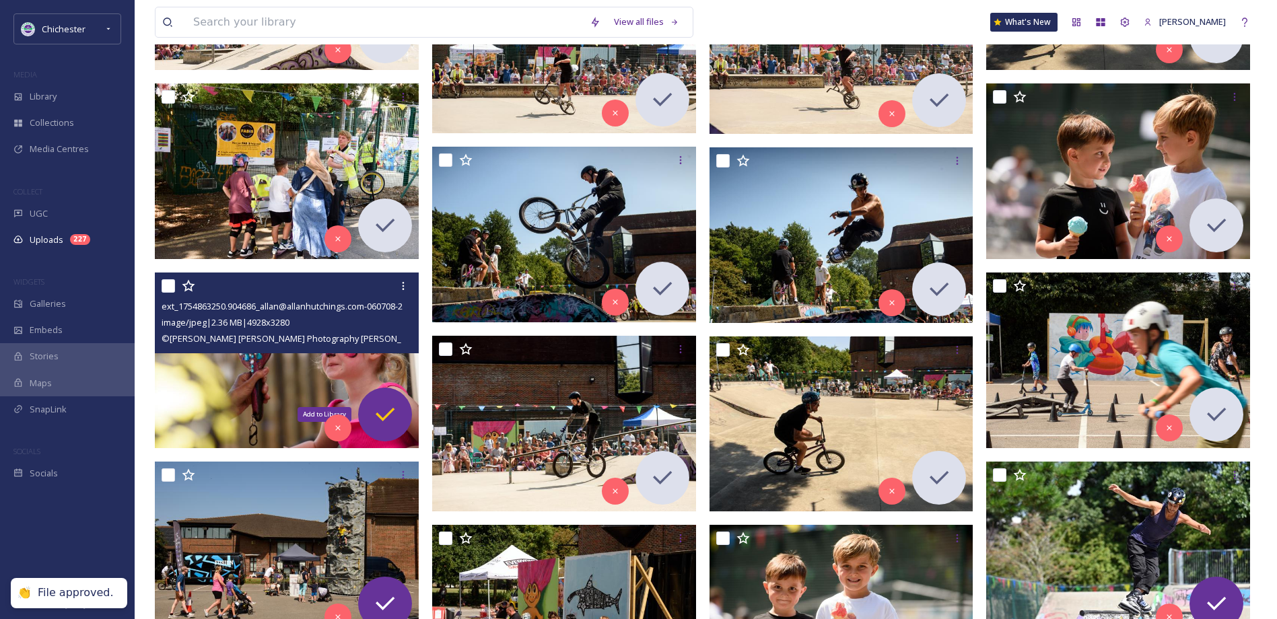
click at [398, 404] on div "Add to Library" at bounding box center [385, 415] width 54 height 54
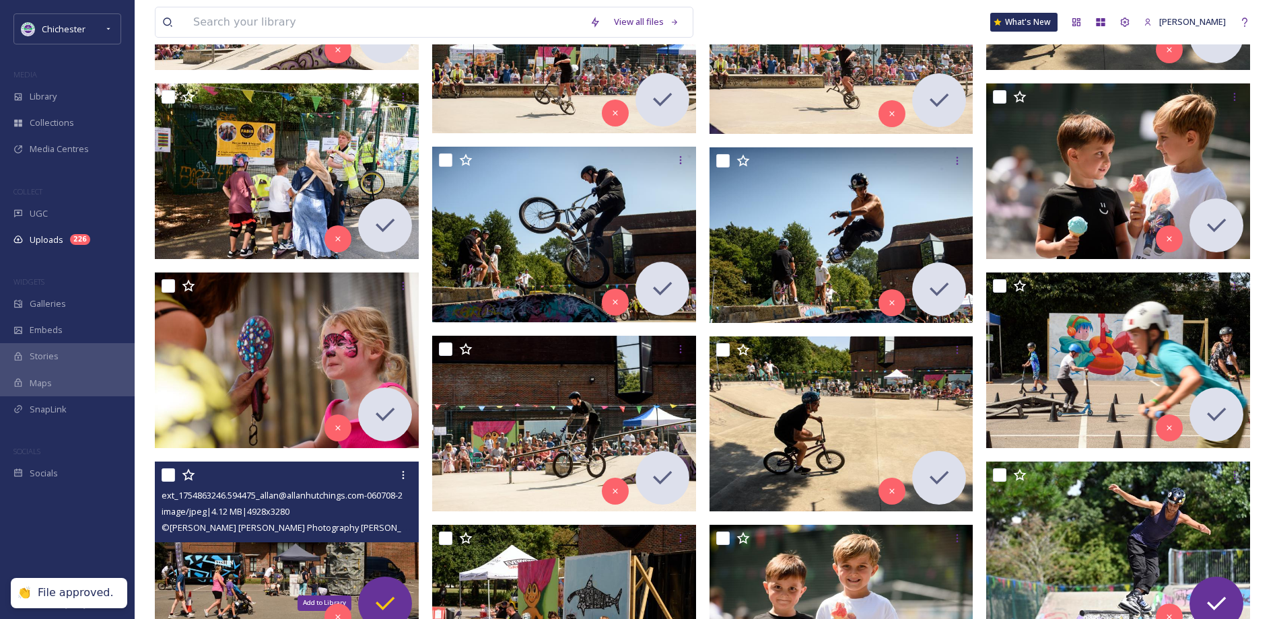
click at [395, 583] on div "Add to Library" at bounding box center [385, 604] width 54 height 54
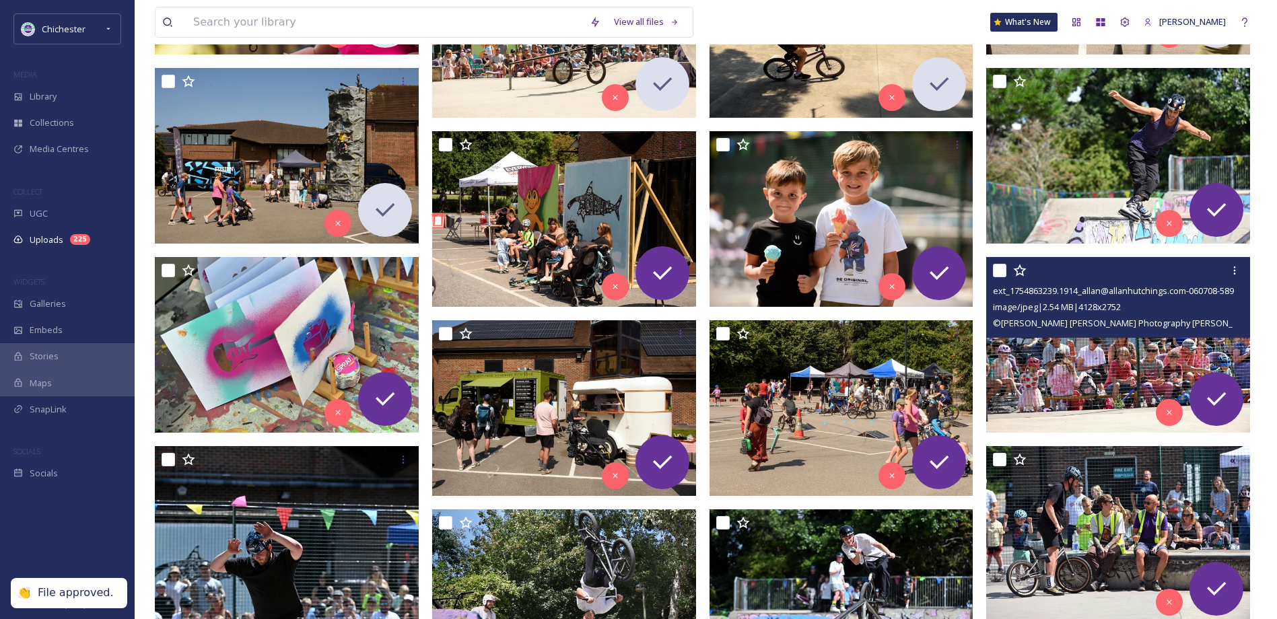
scroll to position [4711, 0]
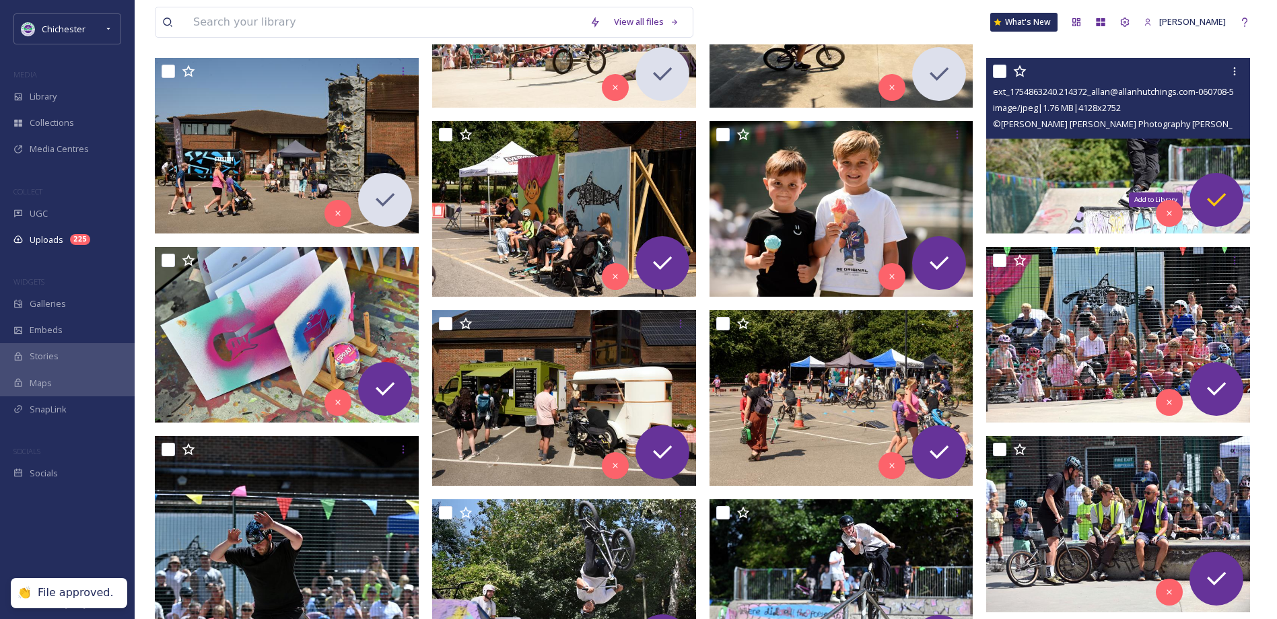
click at [1224, 199] on icon at bounding box center [1216, 199] width 27 height 27
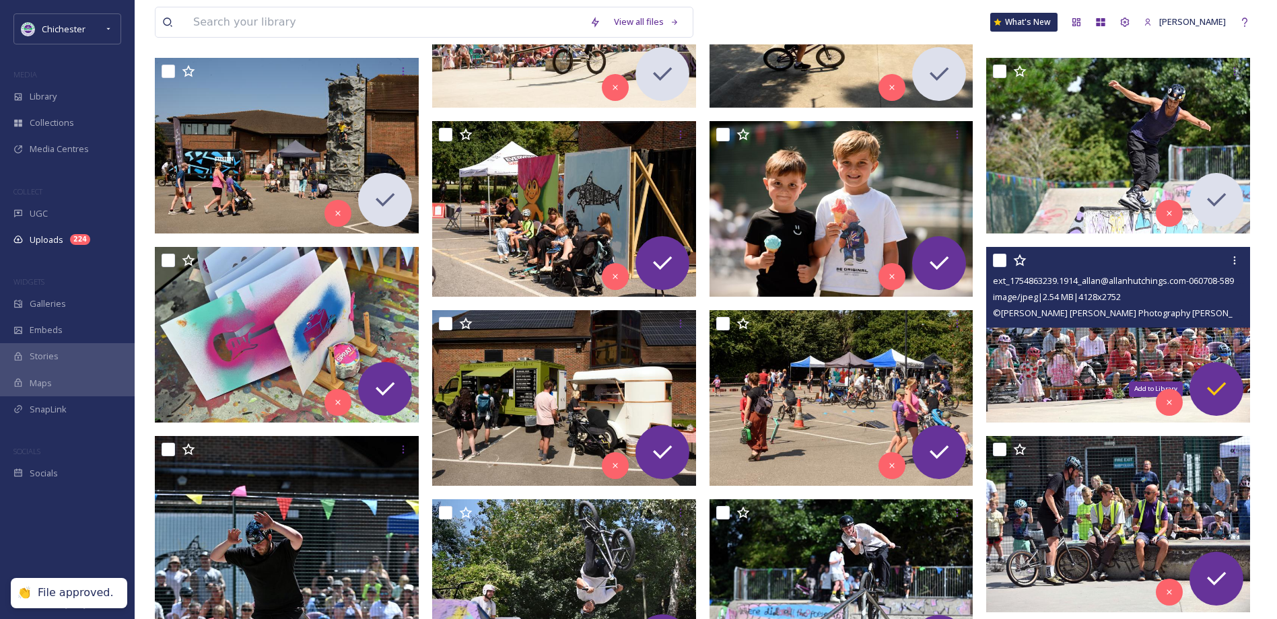
click at [1227, 380] on icon at bounding box center [1216, 389] width 27 height 27
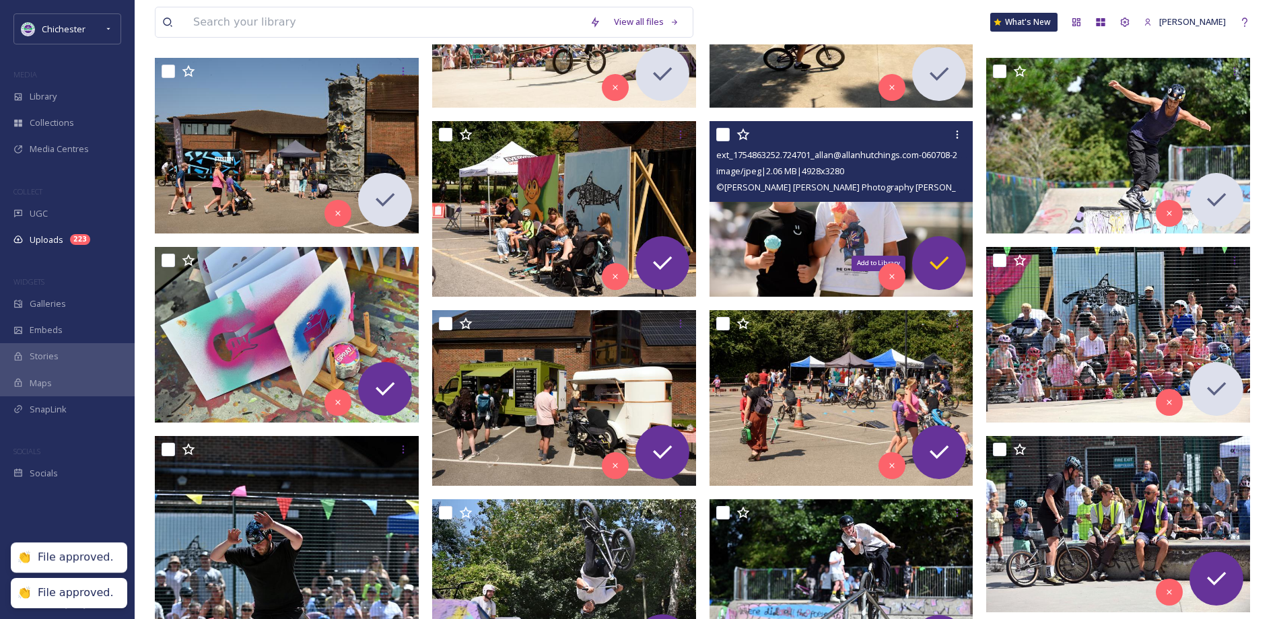
click at [944, 273] on icon at bounding box center [938, 263] width 27 height 27
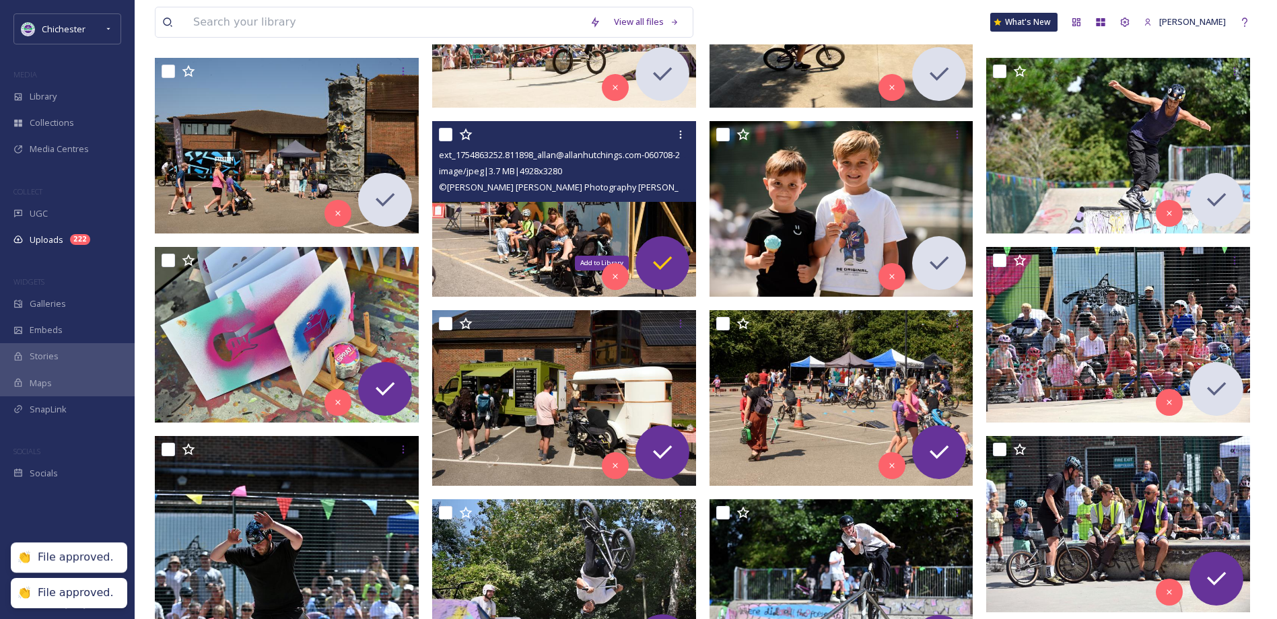
click at [678, 261] on div "Add to Library" at bounding box center [662, 263] width 54 height 54
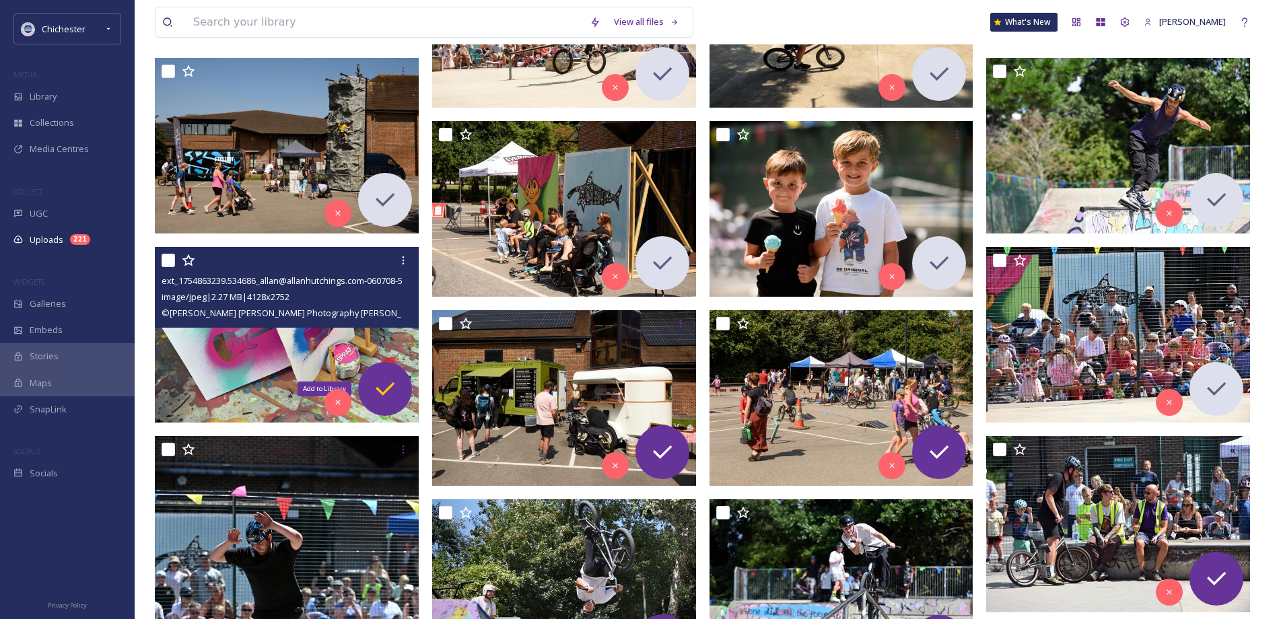
click at [386, 387] on icon at bounding box center [384, 389] width 27 height 27
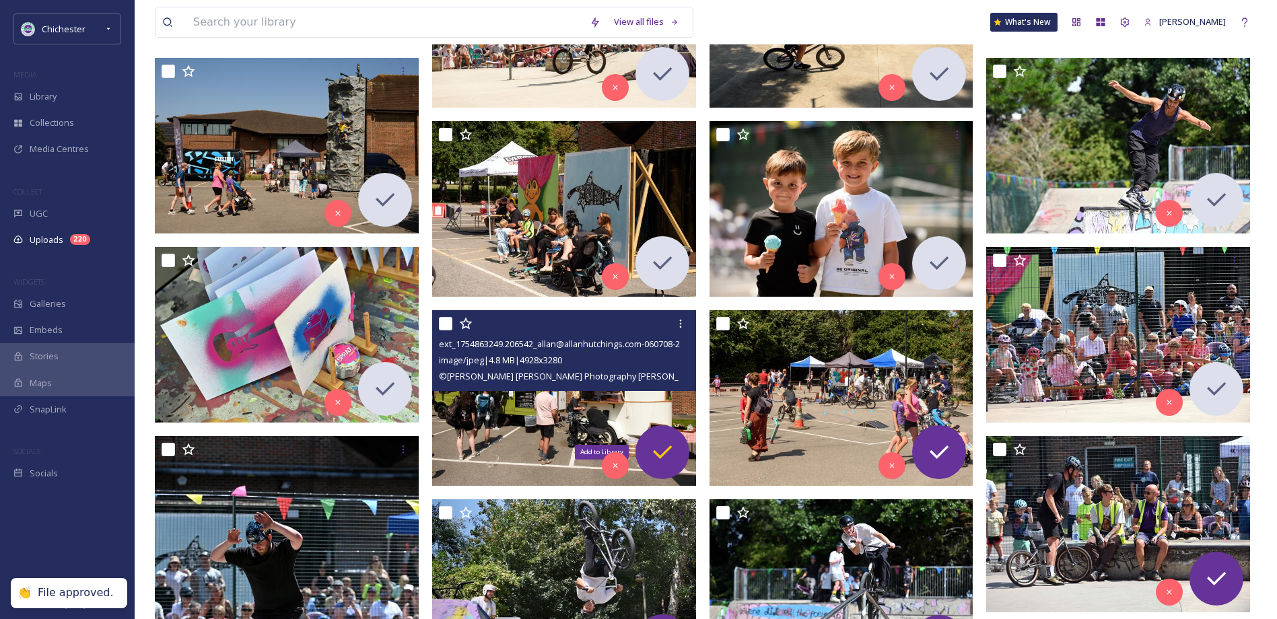
click at [661, 460] on icon at bounding box center [662, 452] width 27 height 27
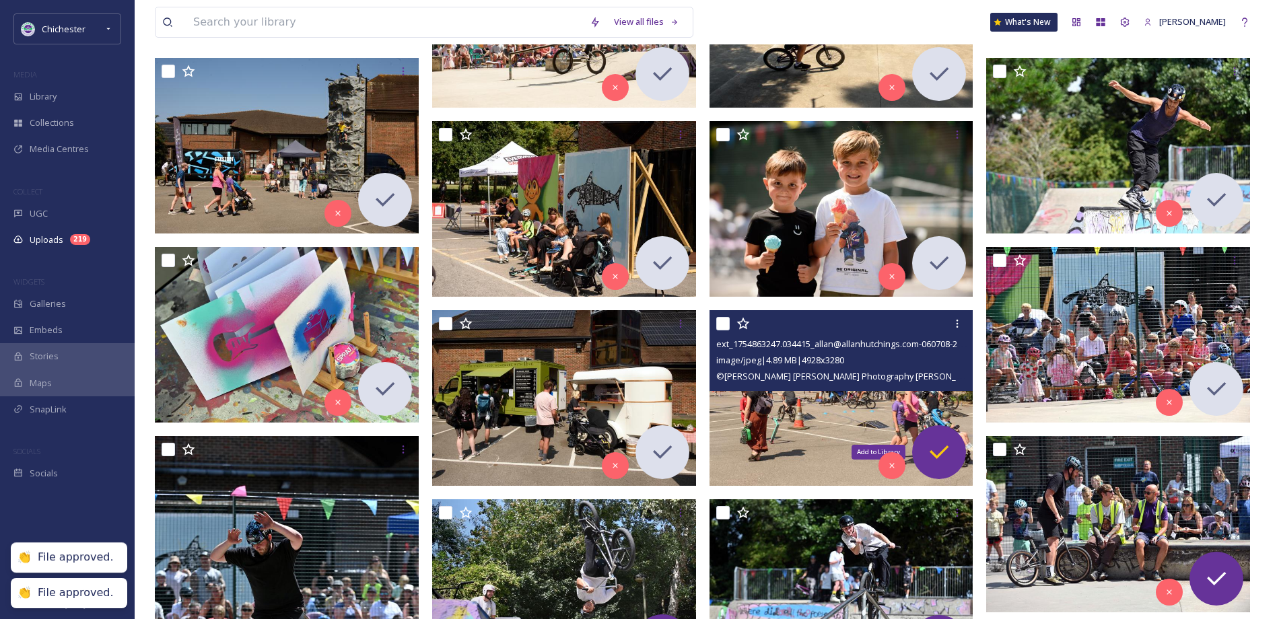
click at [946, 454] on icon at bounding box center [938, 452] width 27 height 27
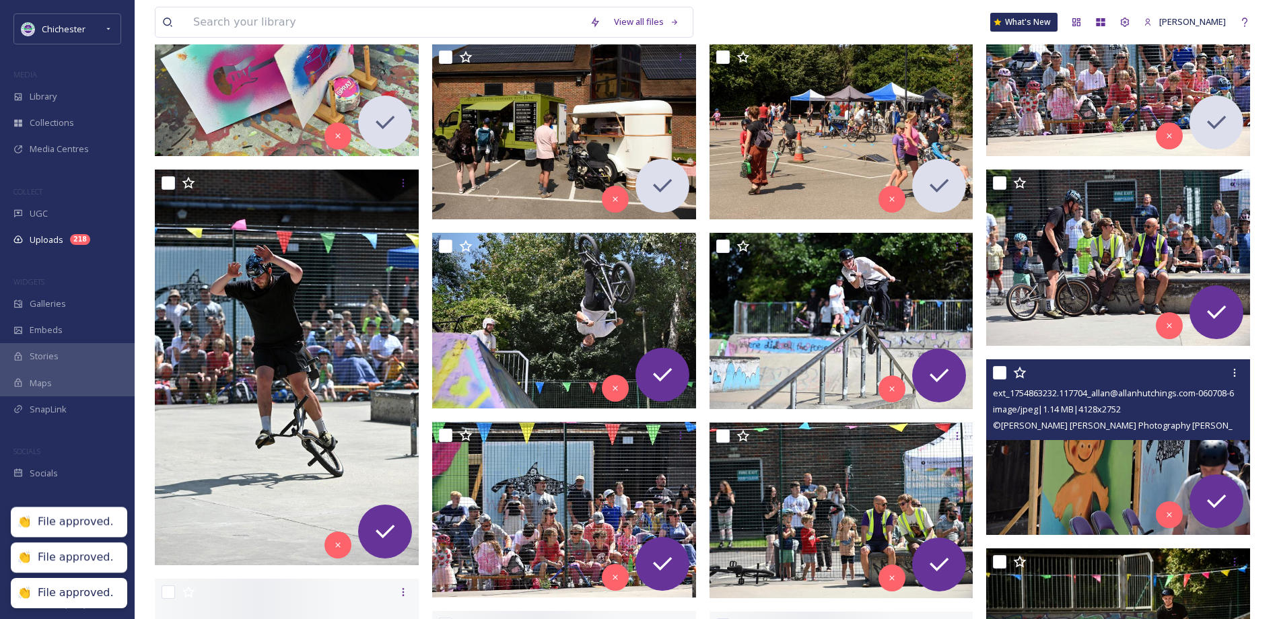
scroll to position [4980, 0]
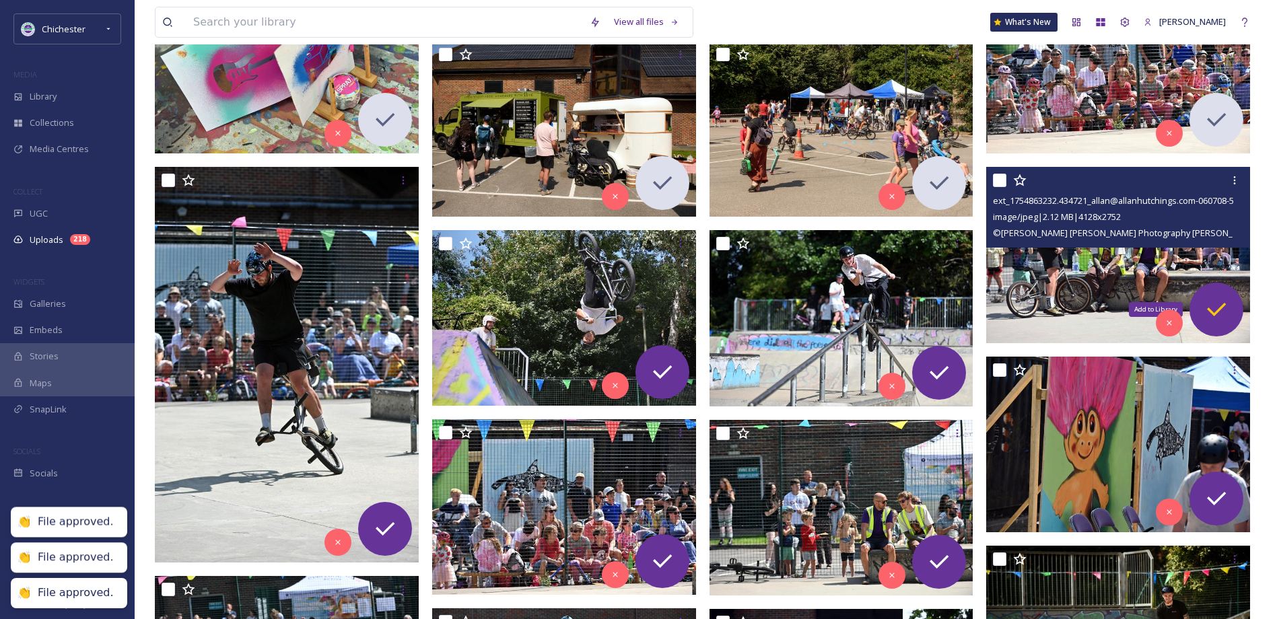
click at [1226, 311] on icon at bounding box center [1216, 309] width 27 height 27
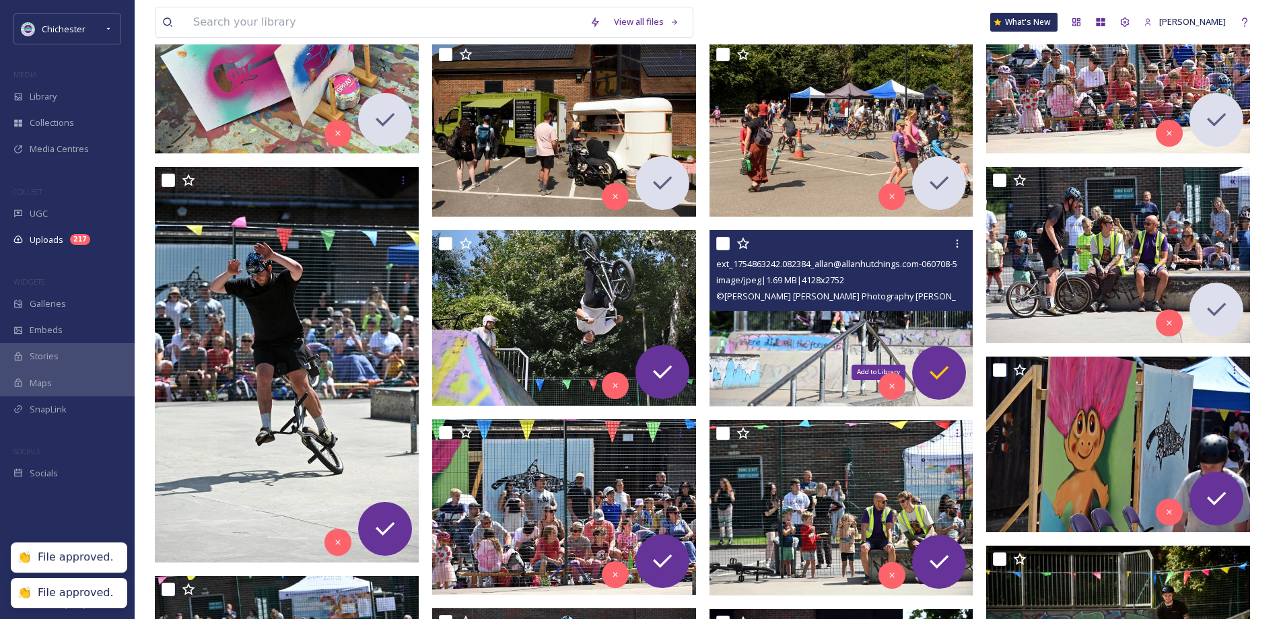
click at [950, 361] on icon at bounding box center [938, 372] width 27 height 27
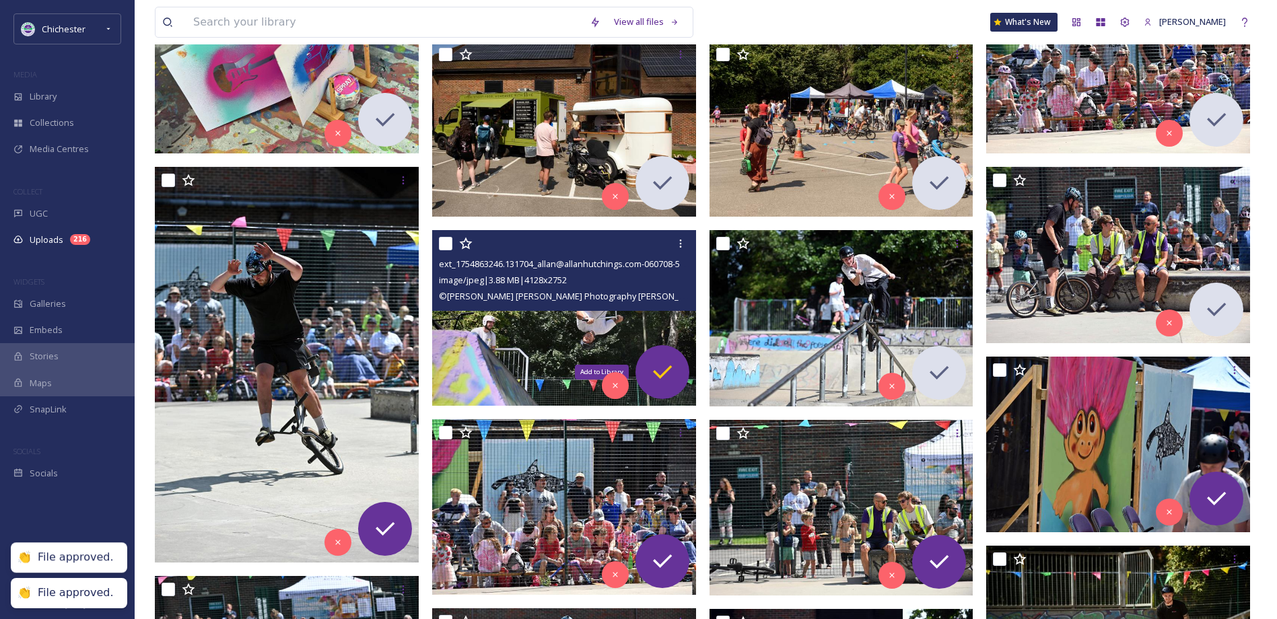
click at [682, 359] on div "Add to Library" at bounding box center [662, 372] width 54 height 54
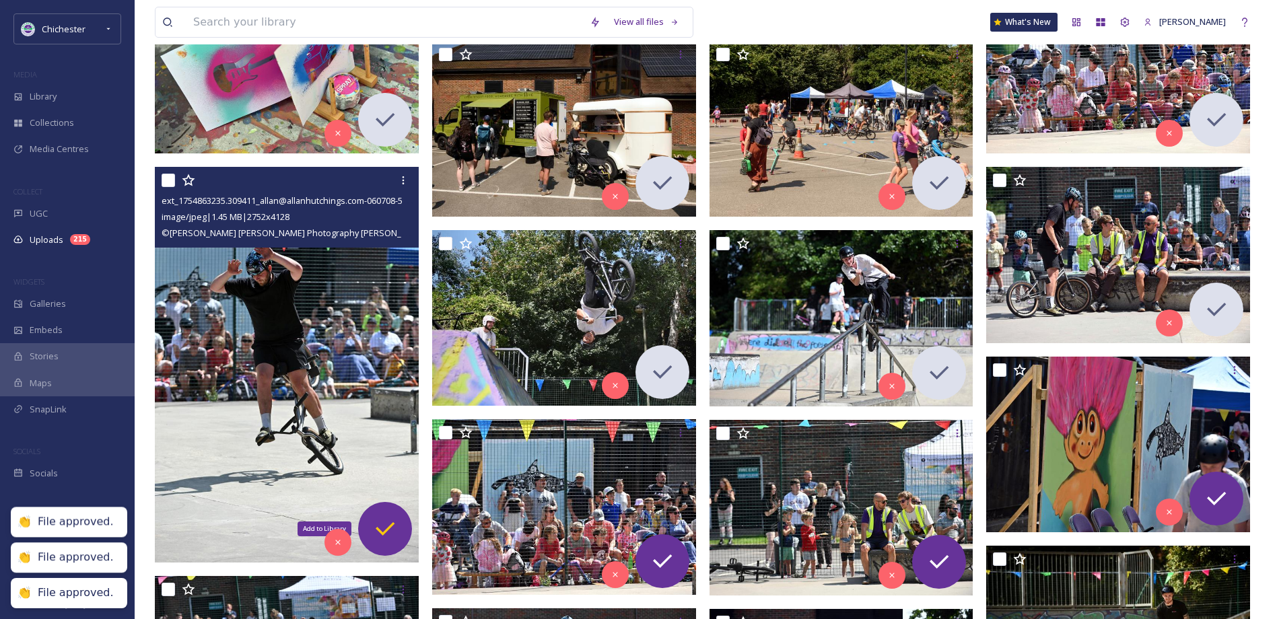
click at [386, 526] on icon at bounding box center [384, 529] width 27 height 27
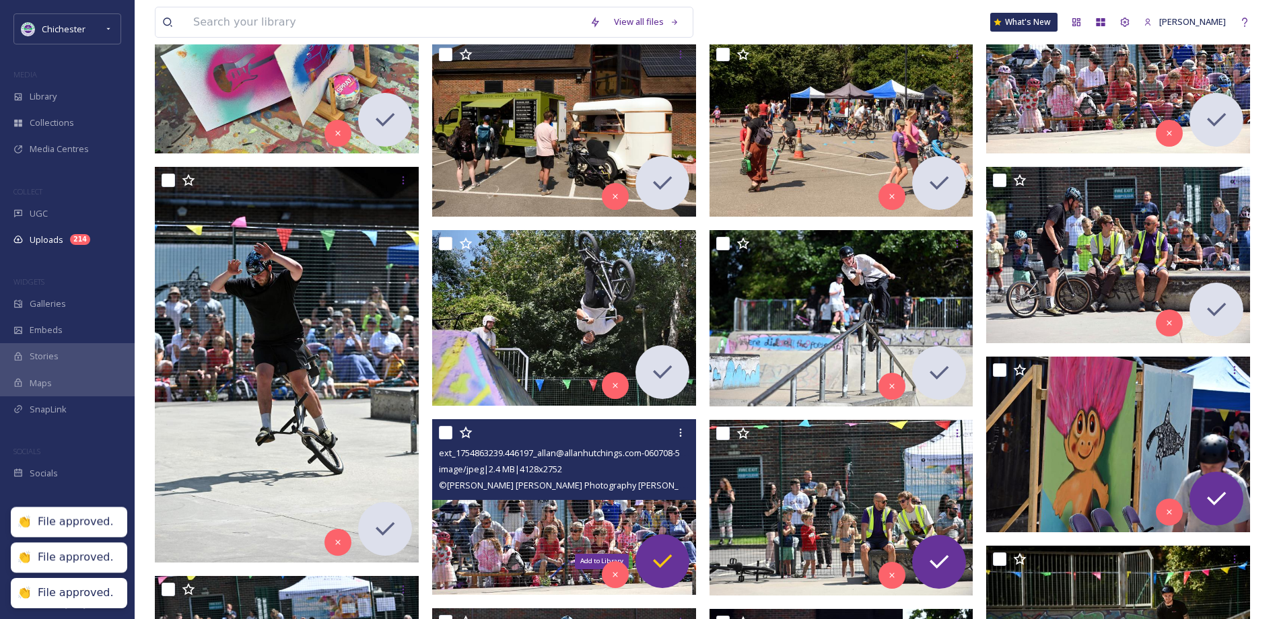
click at [660, 556] on icon at bounding box center [662, 561] width 27 height 27
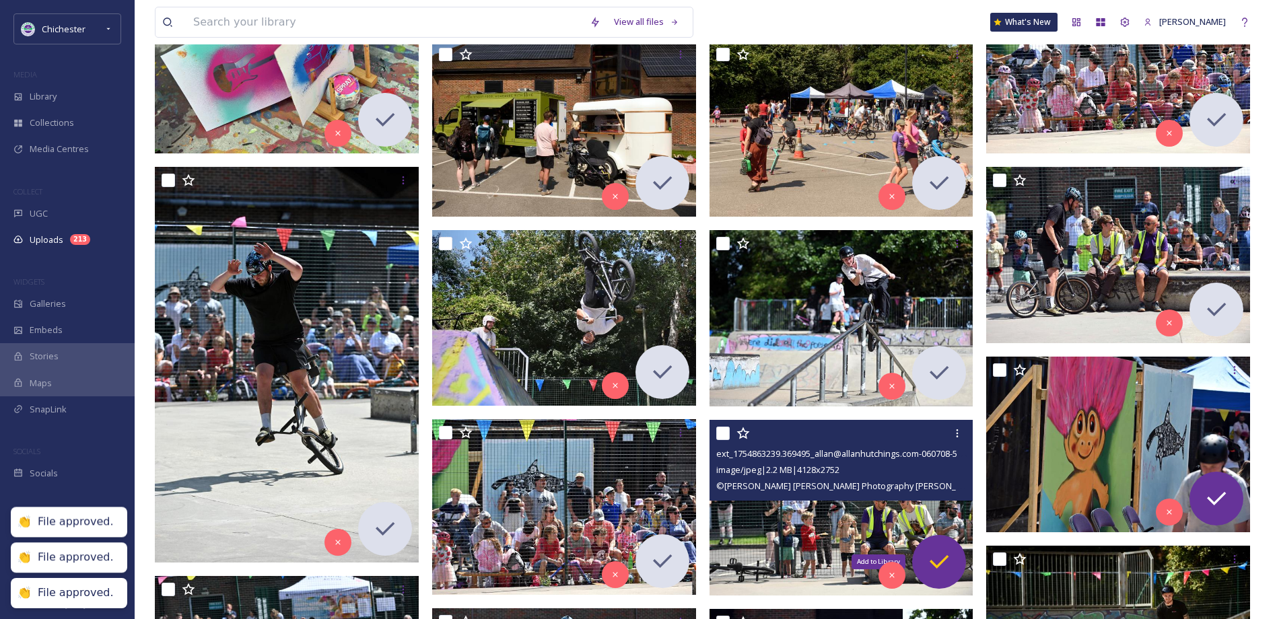
click at [930, 551] on icon at bounding box center [938, 562] width 27 height 27
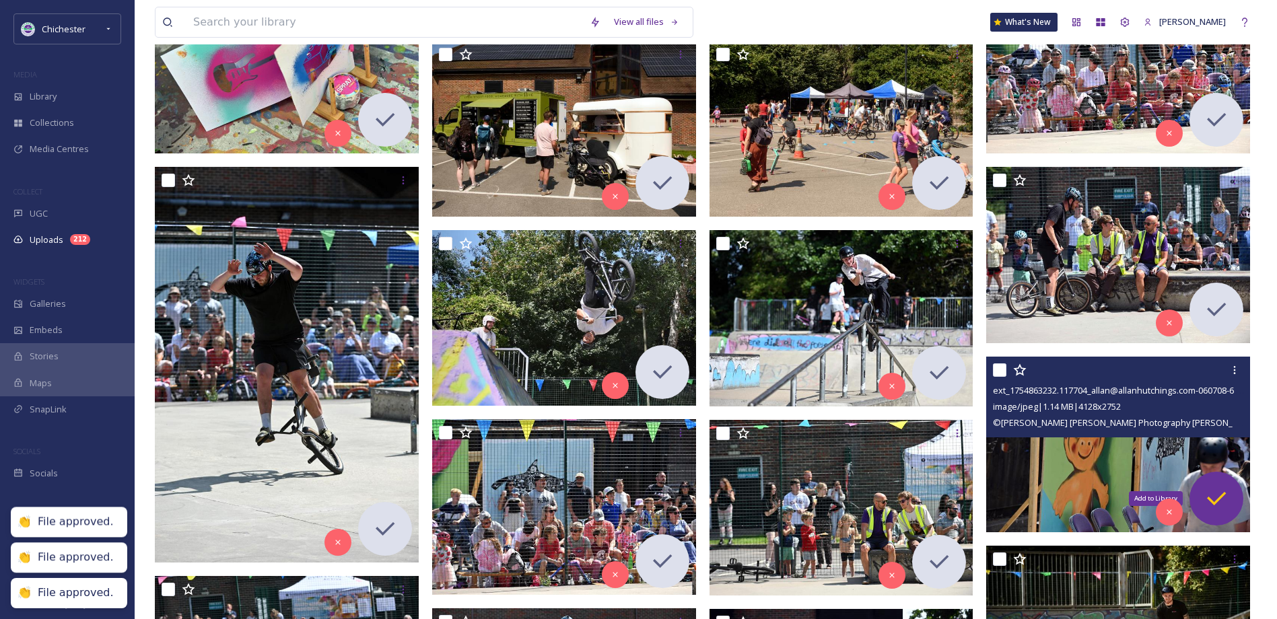
click at [1228, 487] on icon at bounding box center [1216, 498] width 27 height 27
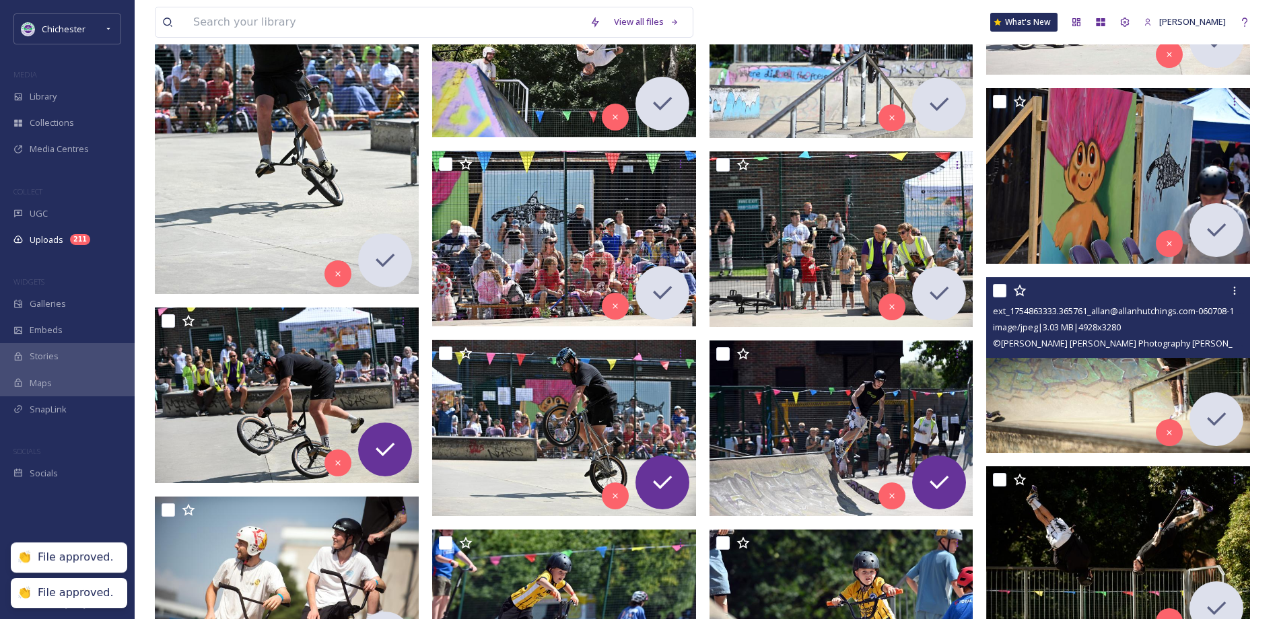
scroll to position [5249, 0]
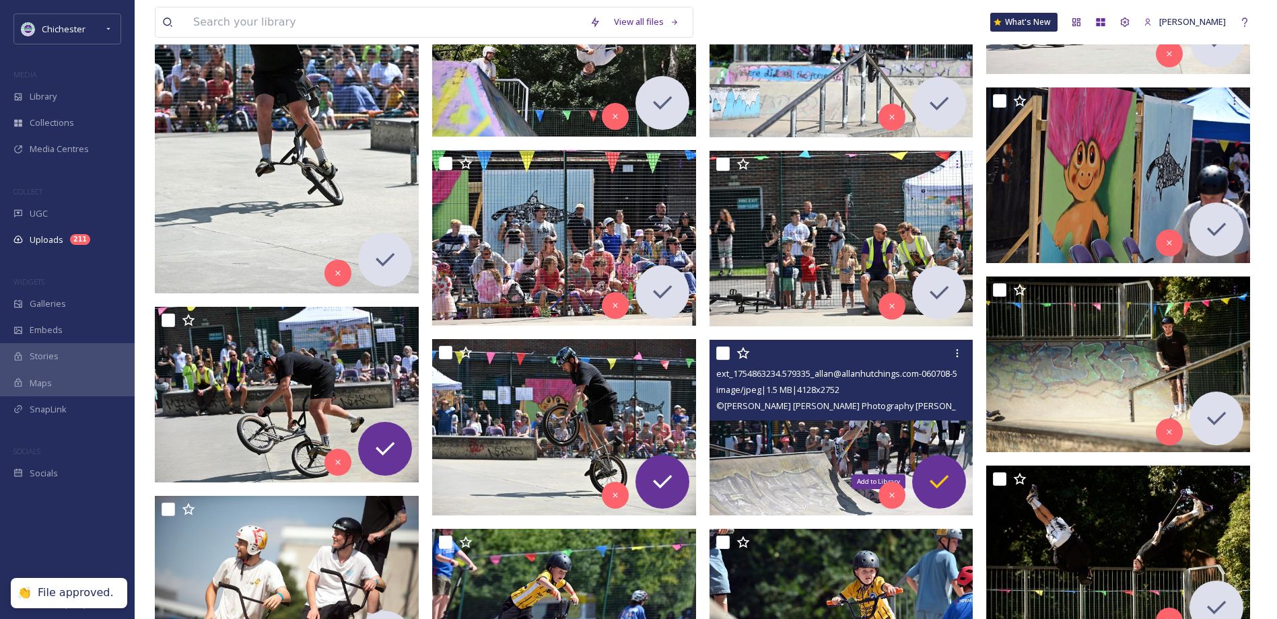
click at [950, 482] on icon at bounding box center [938, 481] width 27 height 27
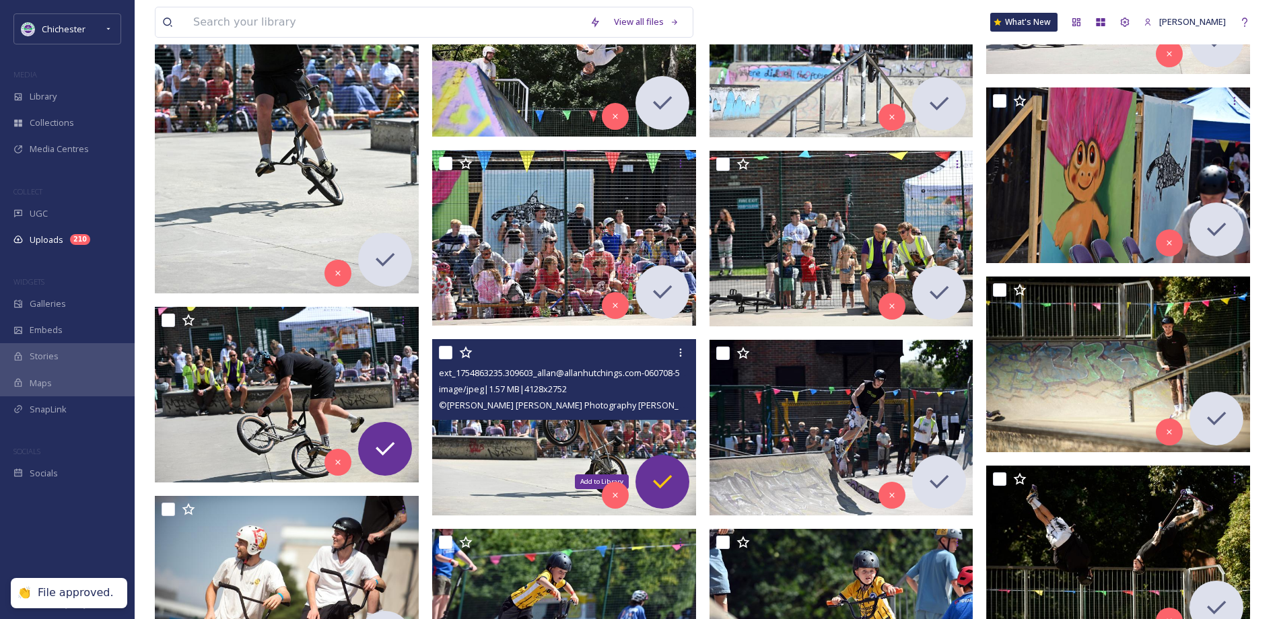
click at [676, 474] on div "Add to Library" at bounding box center [662, 482] width 54 height 54
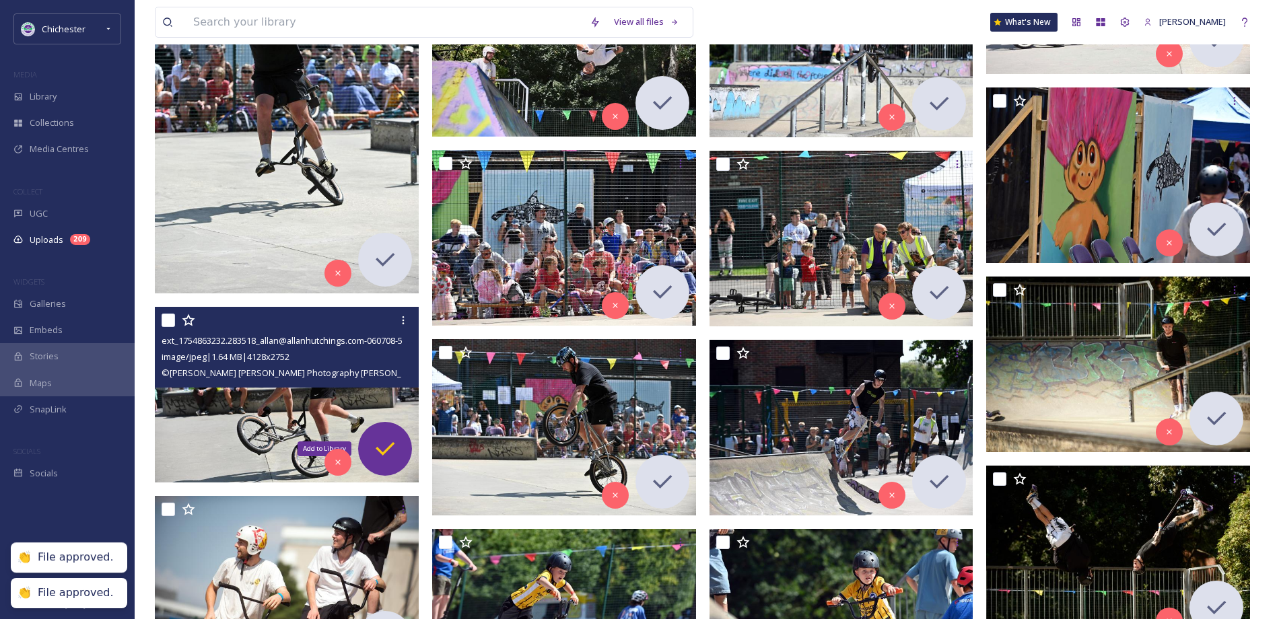
click at [398, 448] on icon at bounding box center [384, 448] width 27 height 27
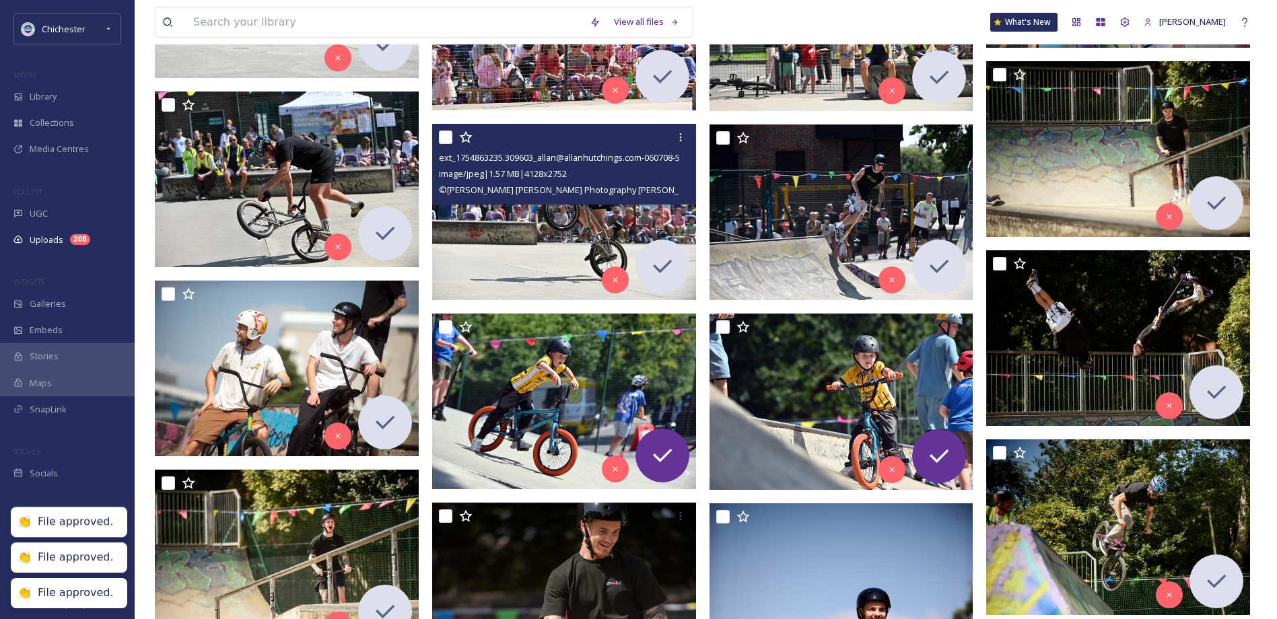
scroll to position [5519, 0]
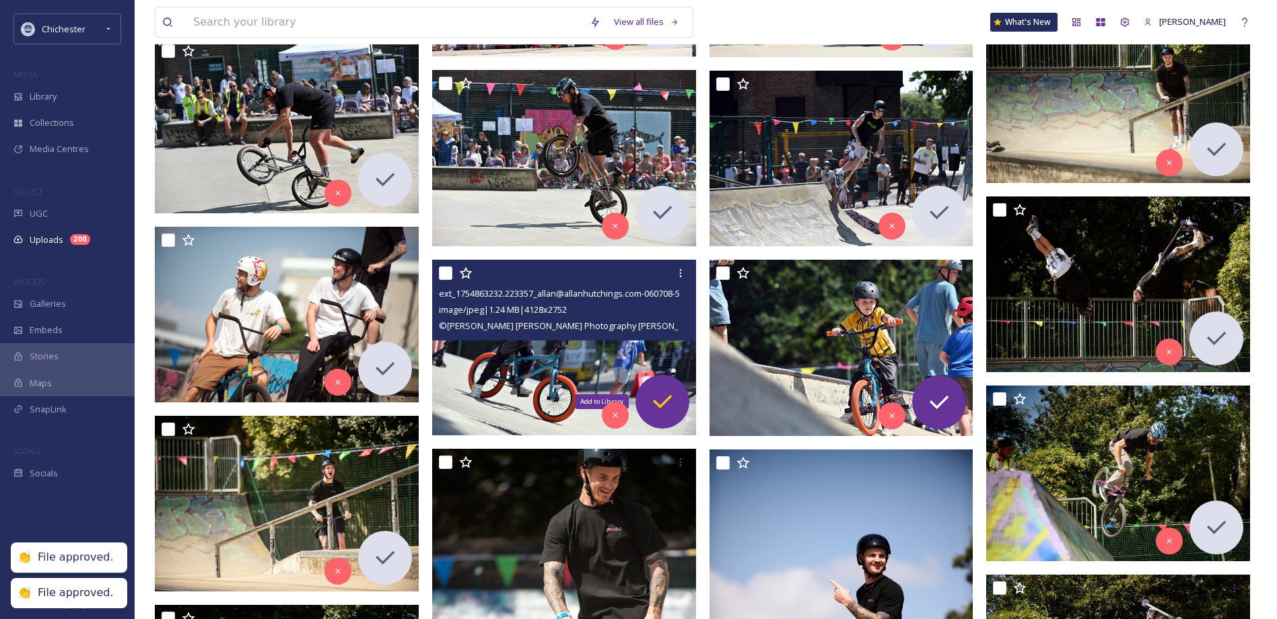
click at [674, 384] on div "Add to Library" at bounding box center [662, 402] width 54 height 54
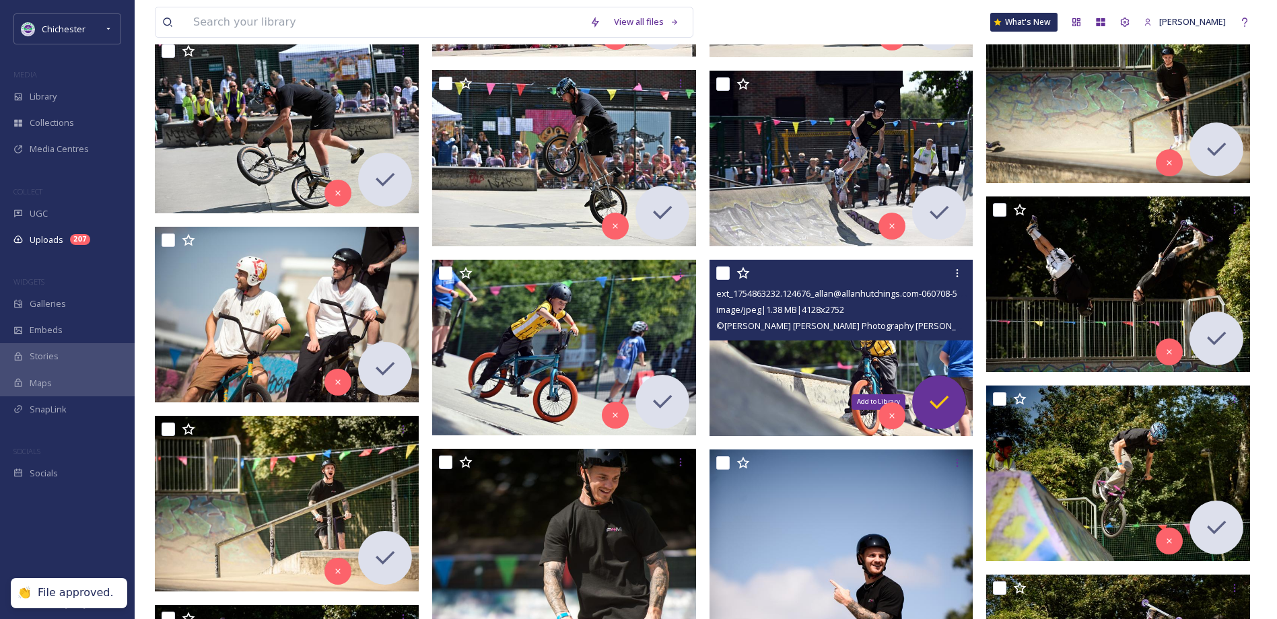
click at [940, 395] on icon at bounding box center [938, 402] width 27 height 27
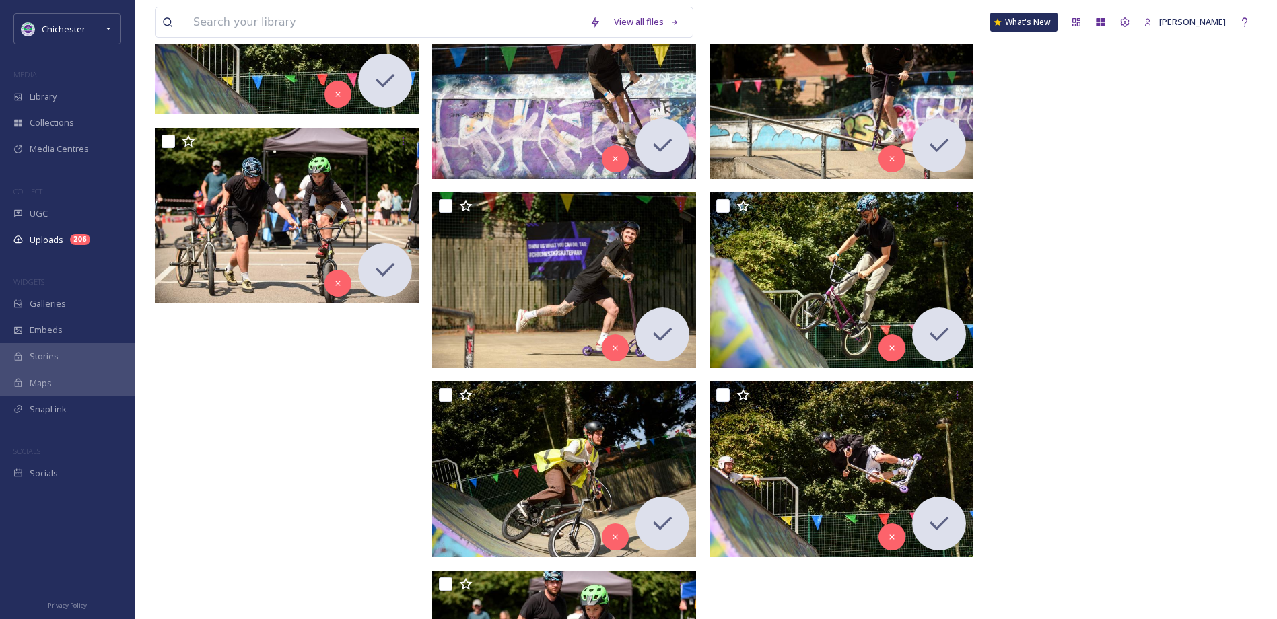
scroll to position [6255, 0]
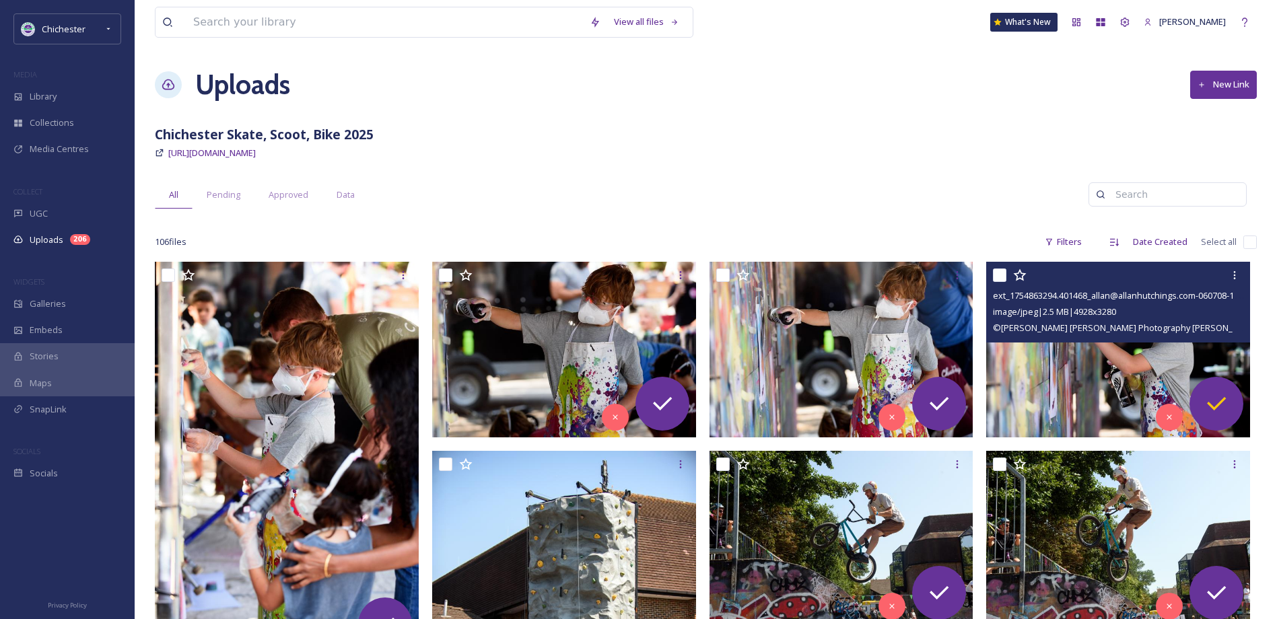
click at [1204, 394] on icon at bounding box center [1216, 403] width 27 height 27
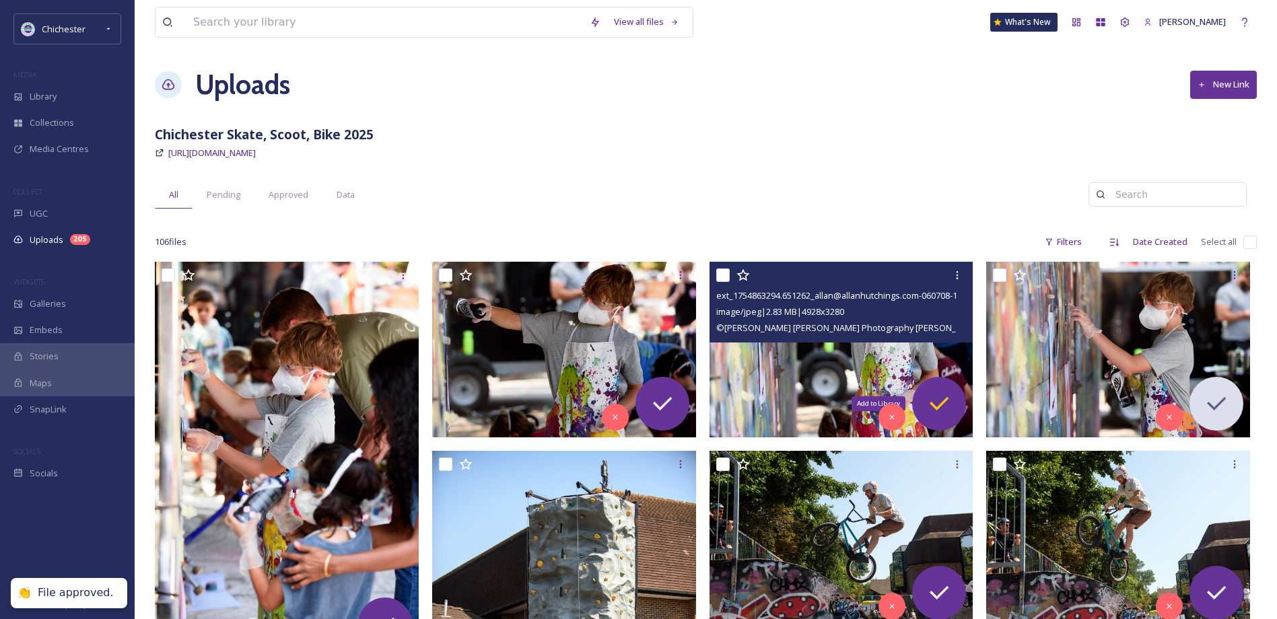
click at [955, 402] on div "Add to Library" at bounding box center [939, 404] width 54 height 54
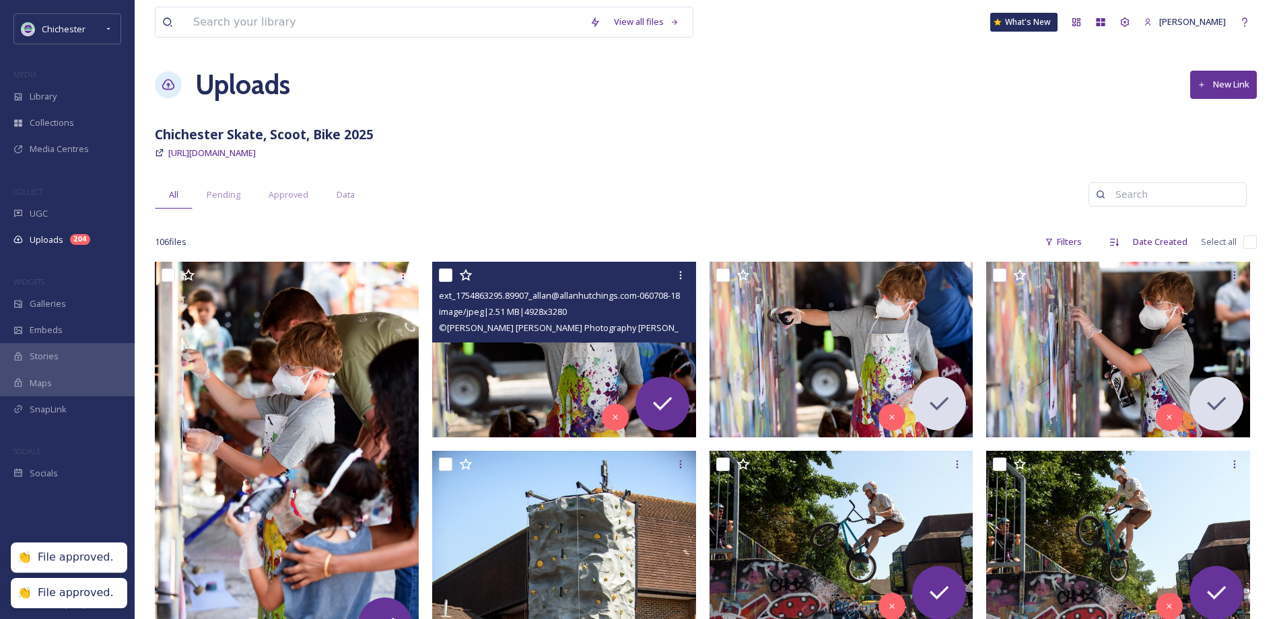
click at [685, 387] on img at bounding box center [564, 350] width 264 height 176
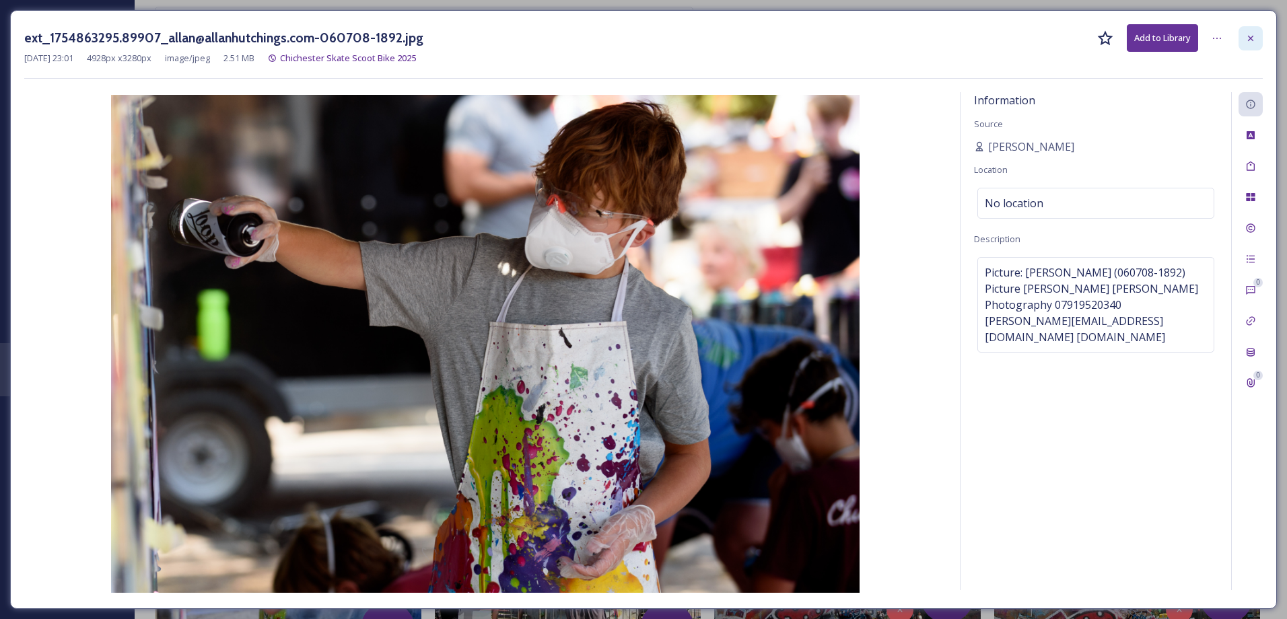
click at [1241, 28] on div at bounding box center [1250, 38] width 24 height 24
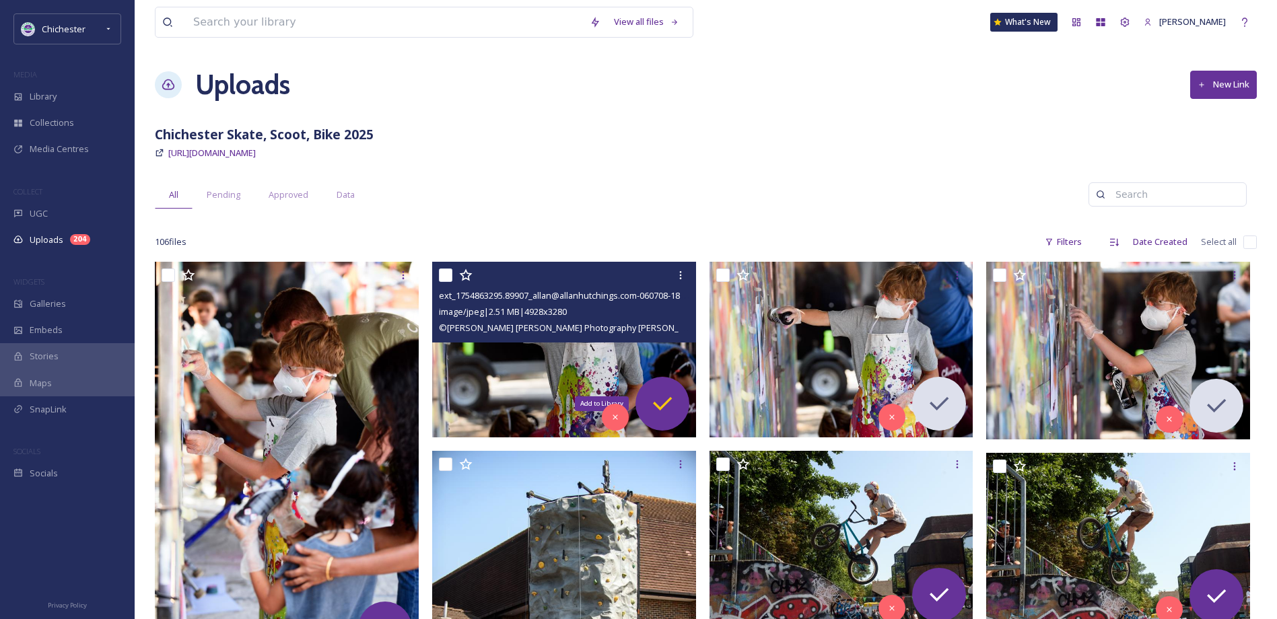
click at [655, 413] on icon at bounding box center [662, 403] width 27 height 27
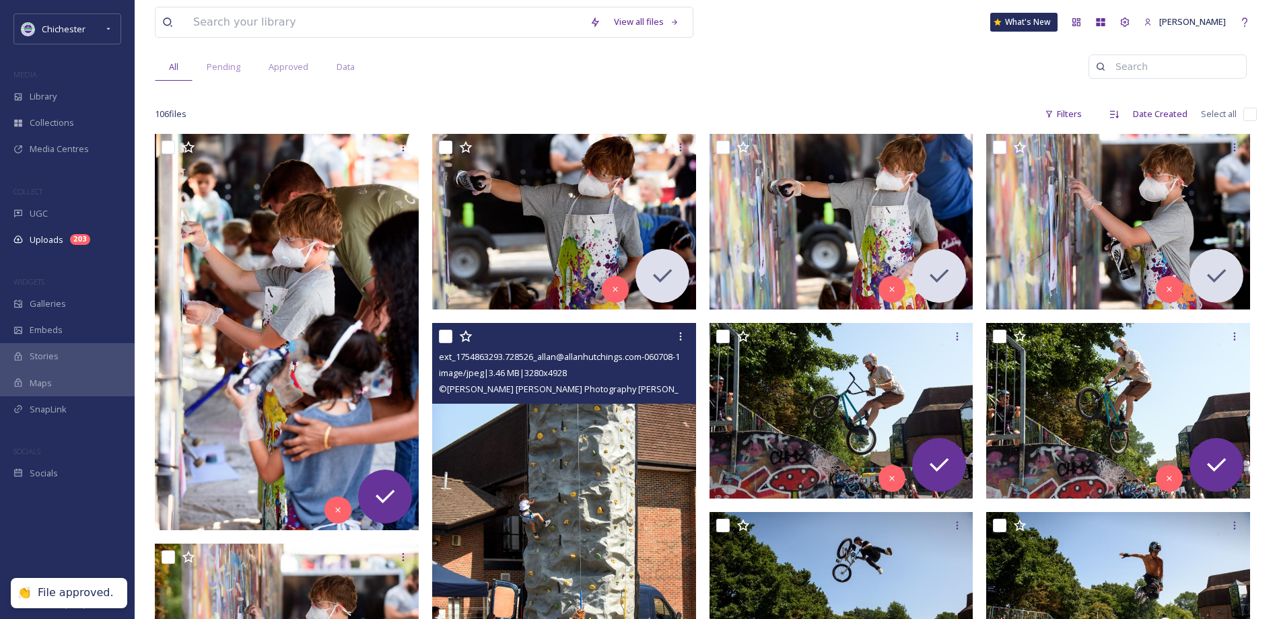
scroll to position [269, 0]
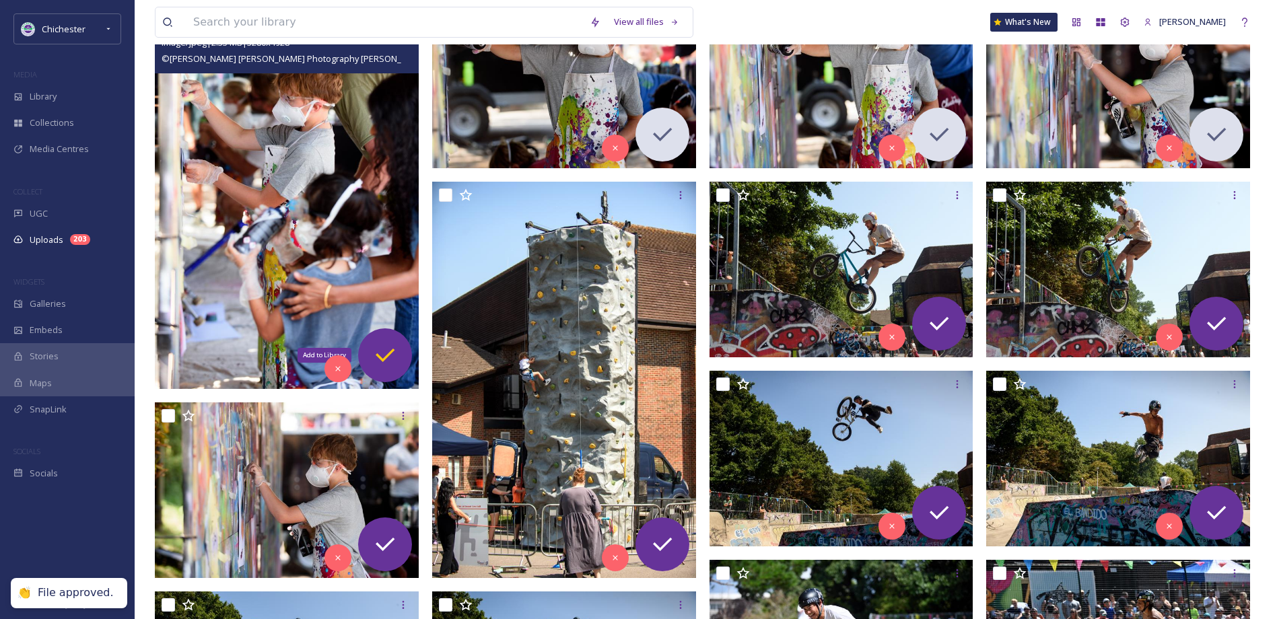
click at [401, 363] on div "Add to Library" at bounding box center [385, 355] width 54 height 54
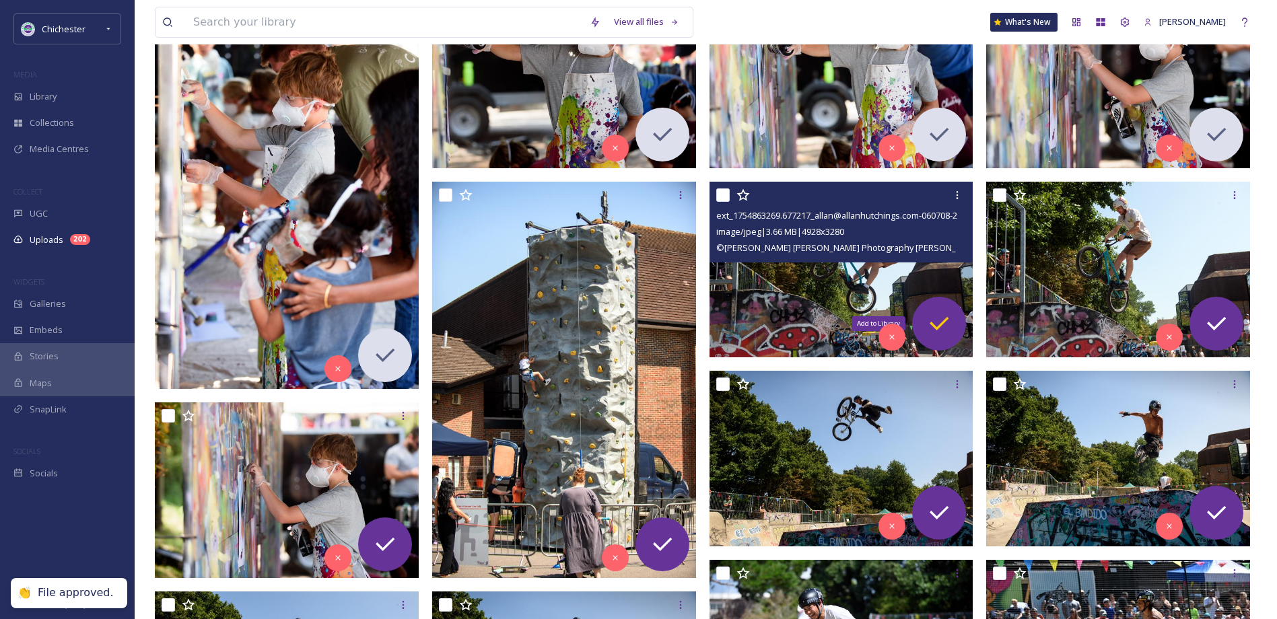
click at [941, 318] on icon at bounding box center [938, 323] width 27 height 27
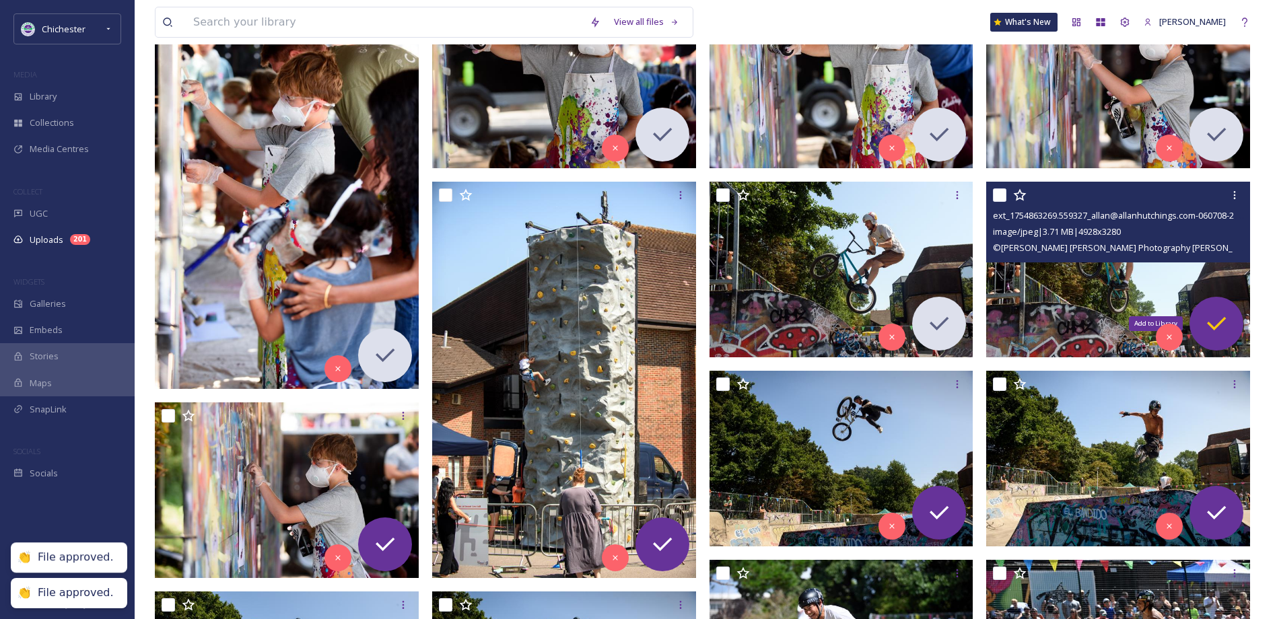
click at [1202, 312] on div "Add to Library" at bounding box center [1216, 324] width 54 height 54
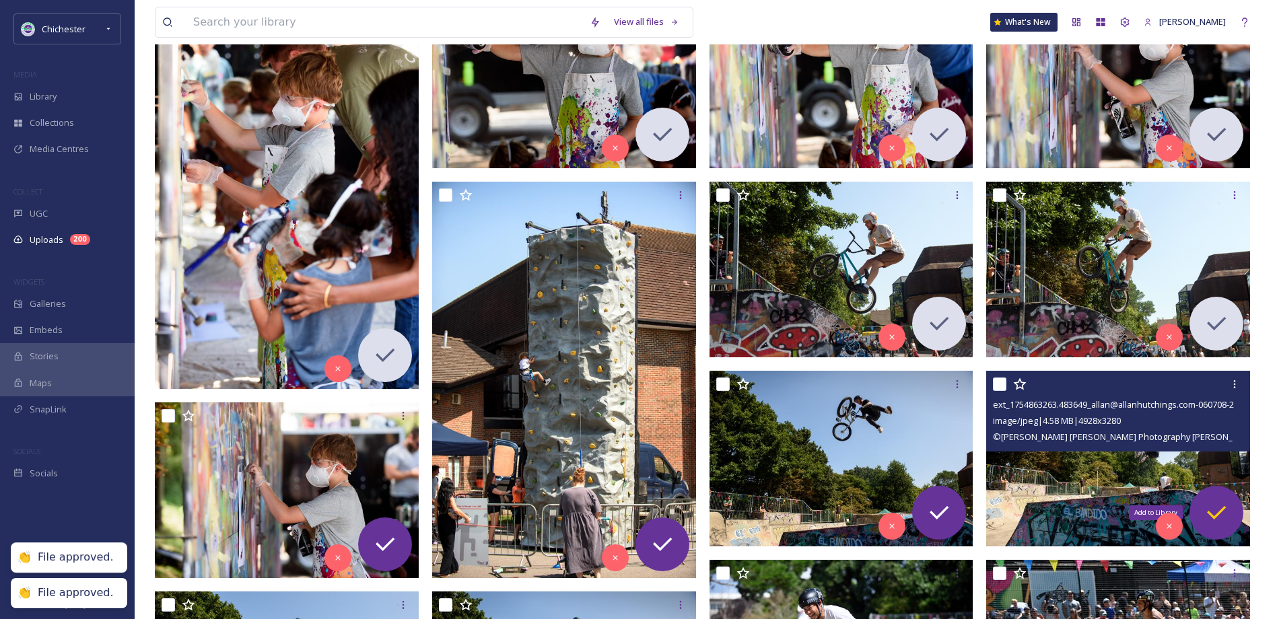
click at [1212, 498] on div "Add to Library" at bounding box center [1216, 513] width 54 height 54
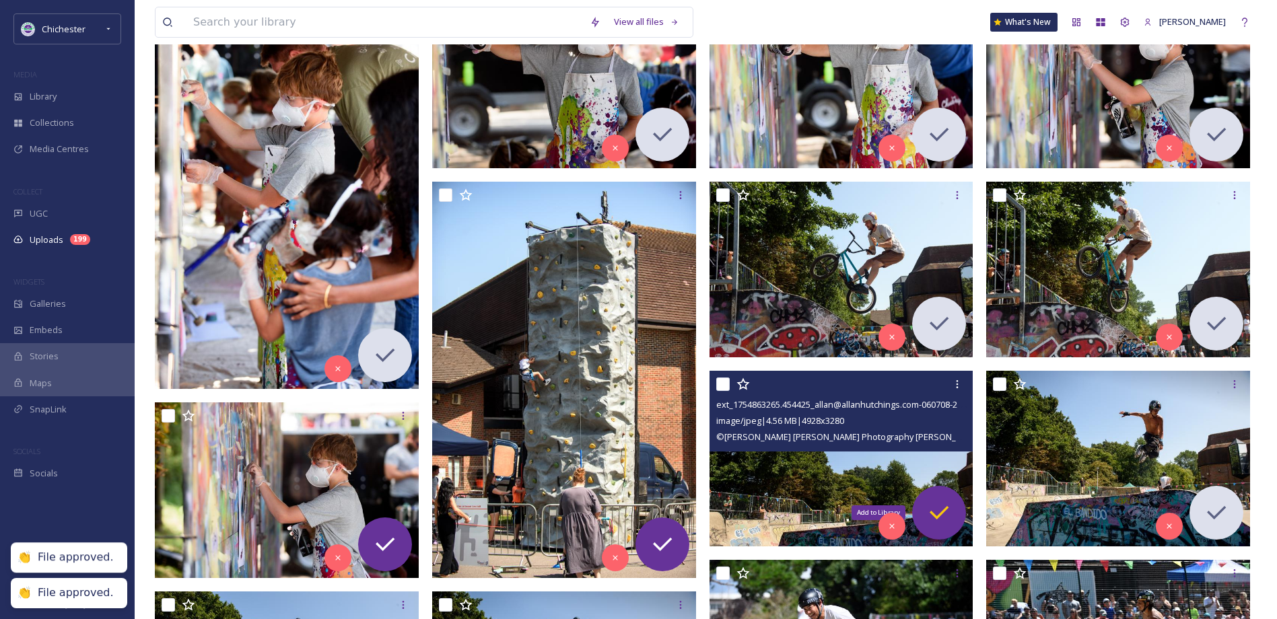
click at [958, 504] on div "Add to Library" at bounding box center [939, 513] width 54 height 54
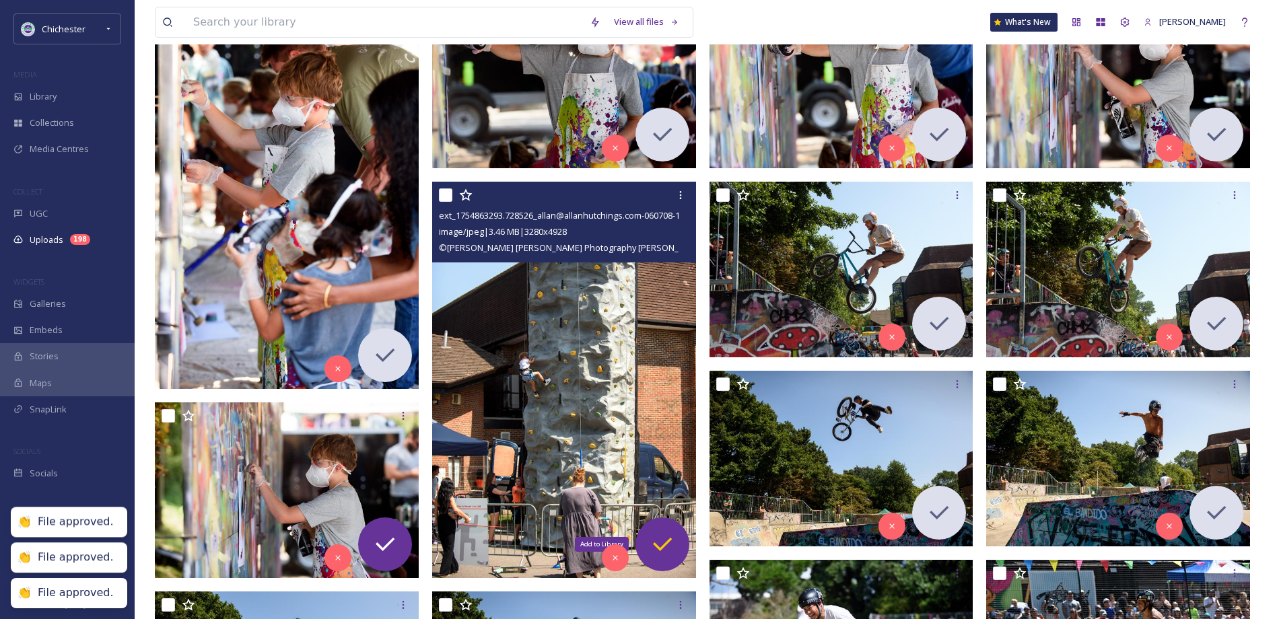
click at [663, 531] on icon at bounding box center [662, 544] width 27 height 27
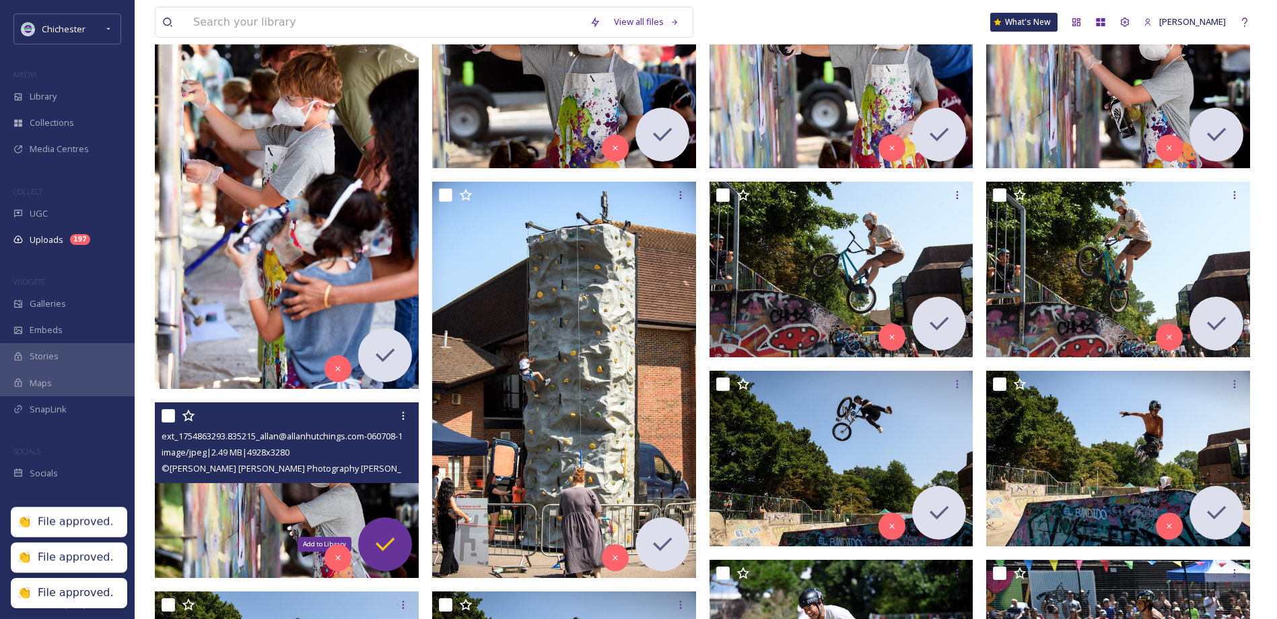
click at [395, 545] on icon at bounding box center [384, 544] width 27 height 27
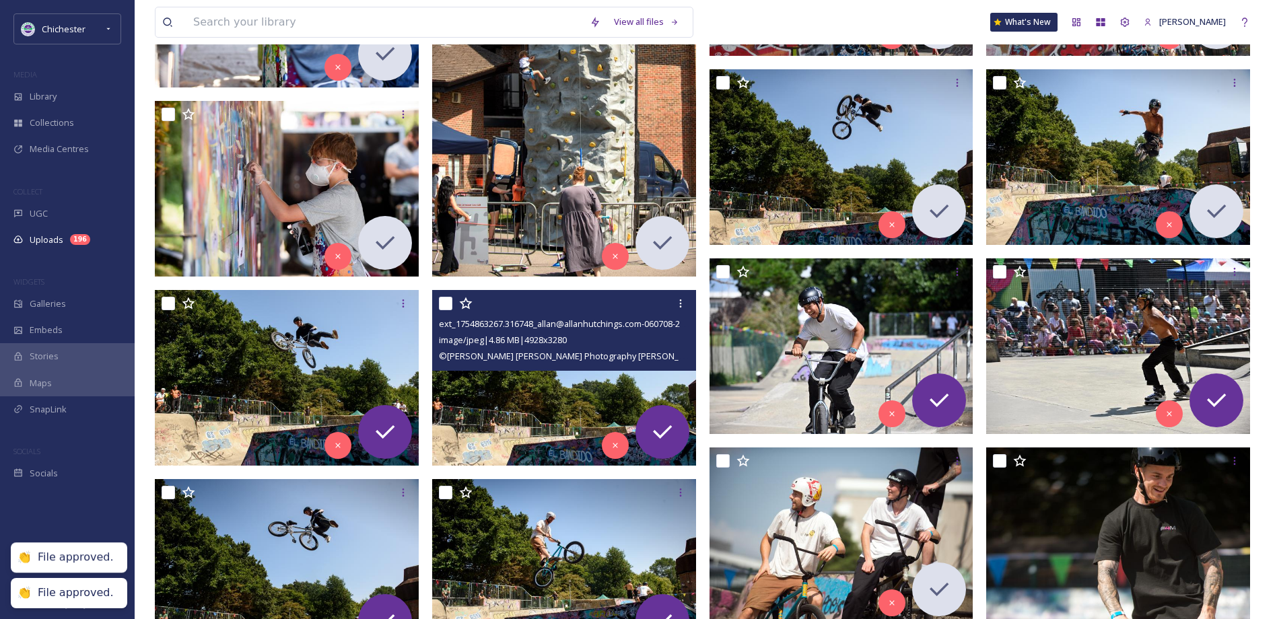
scroll to position [606, 0]
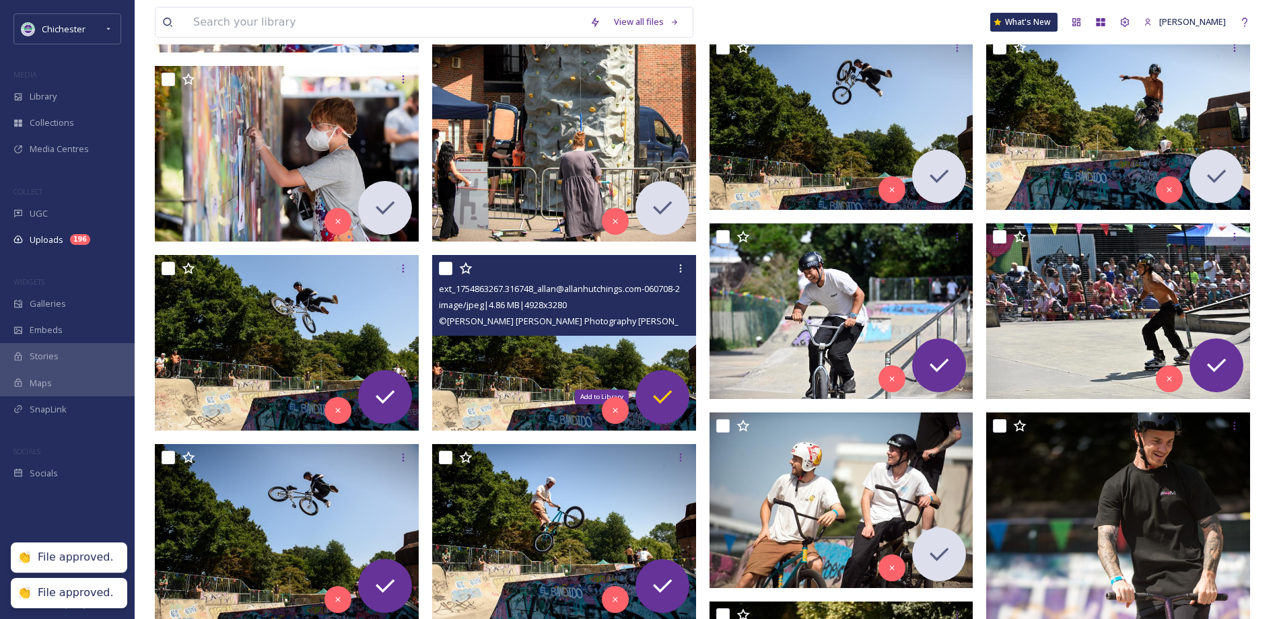
click at [664, 384] on icon at bounding box center [662, 397] width 27 height 27
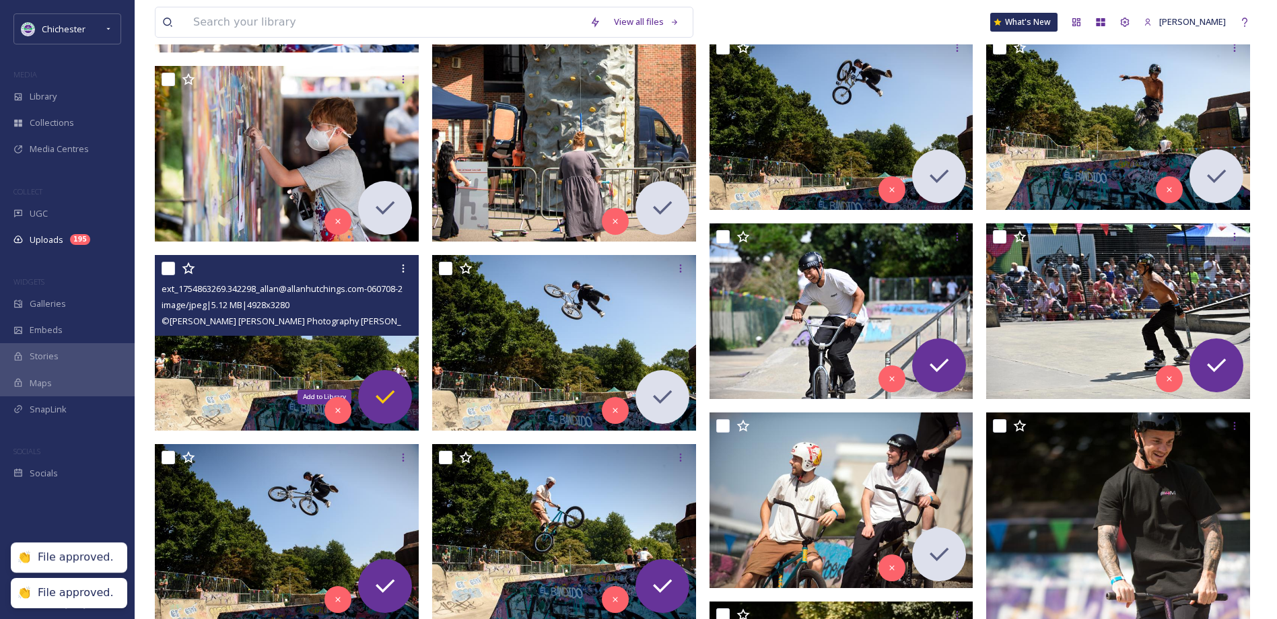
click at [389, 387] on icon at bounding box center [384, 397] width 27 height 27
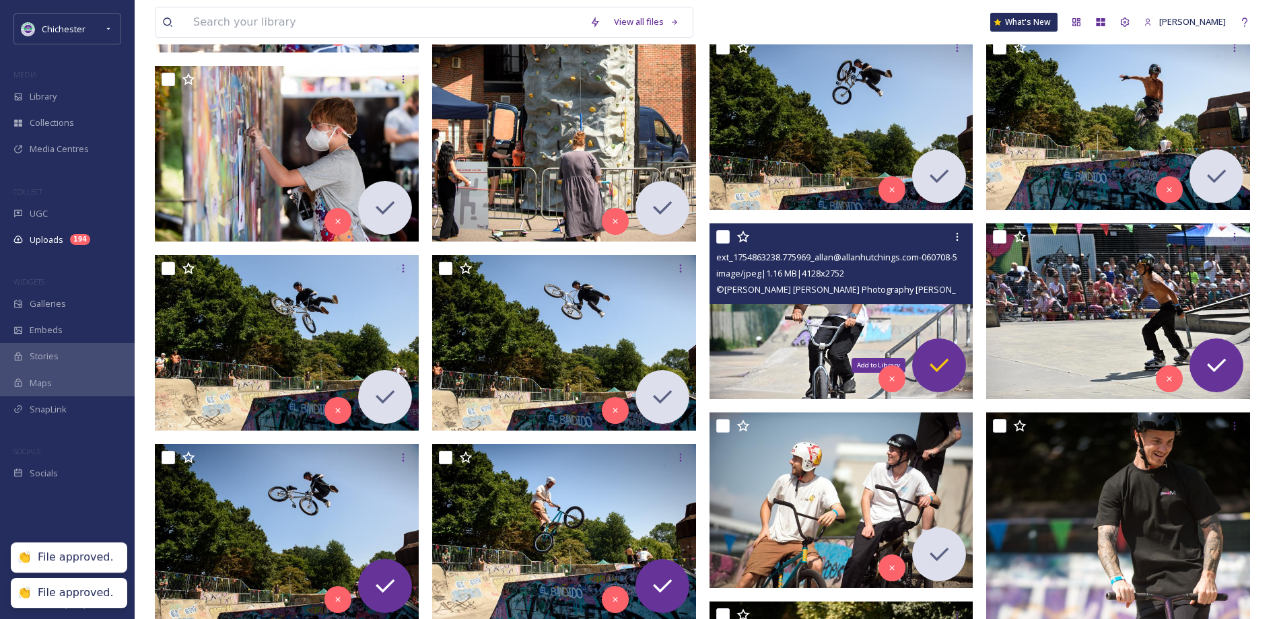
click at [942, 367] on icon at bounding box center [938, 365] width 19 height 13
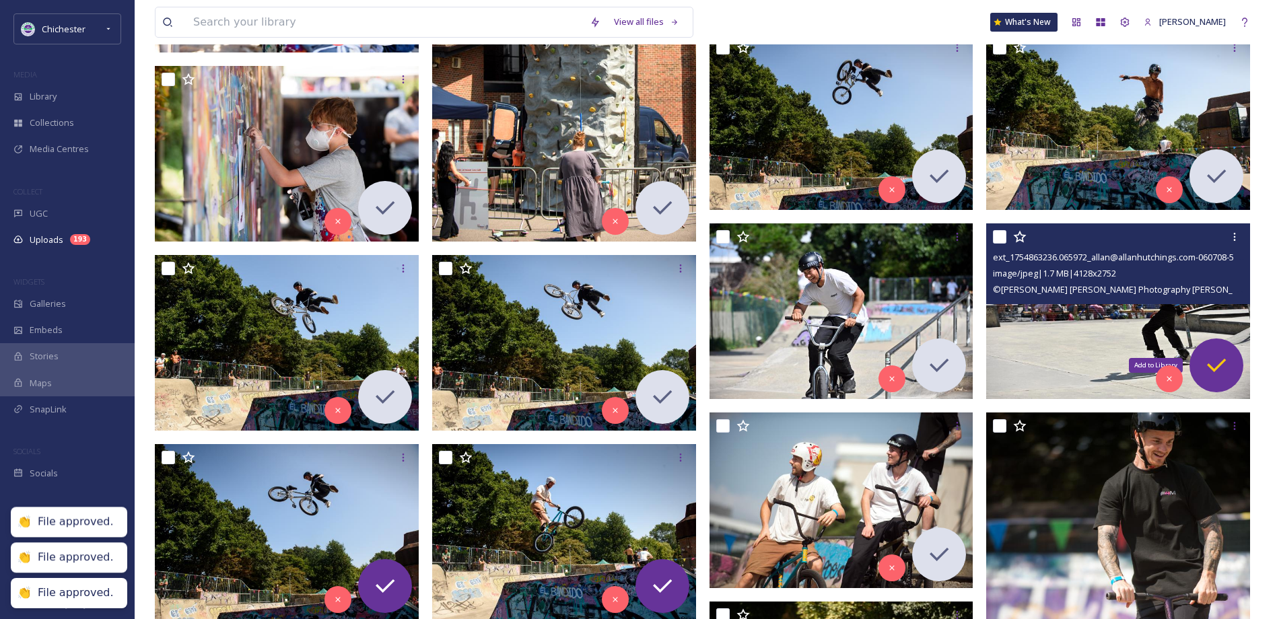
click at [1212, 354] on icon at bounding box center [1216, 365] width 27 height 27
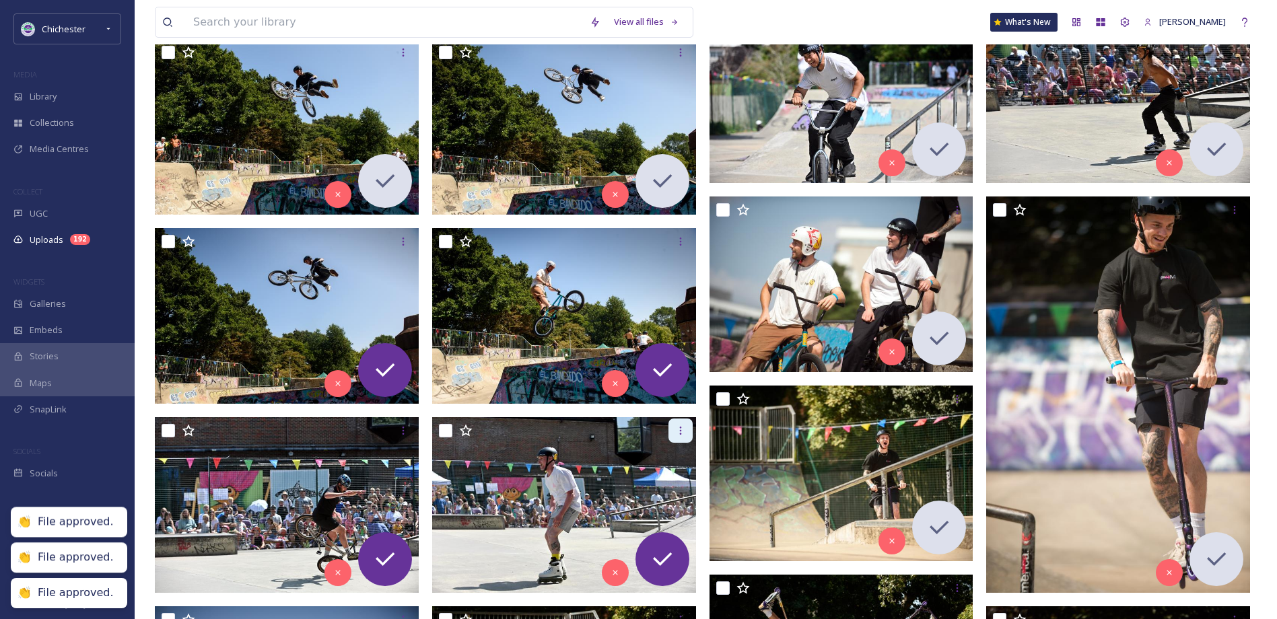
scroll to position [875, 0]
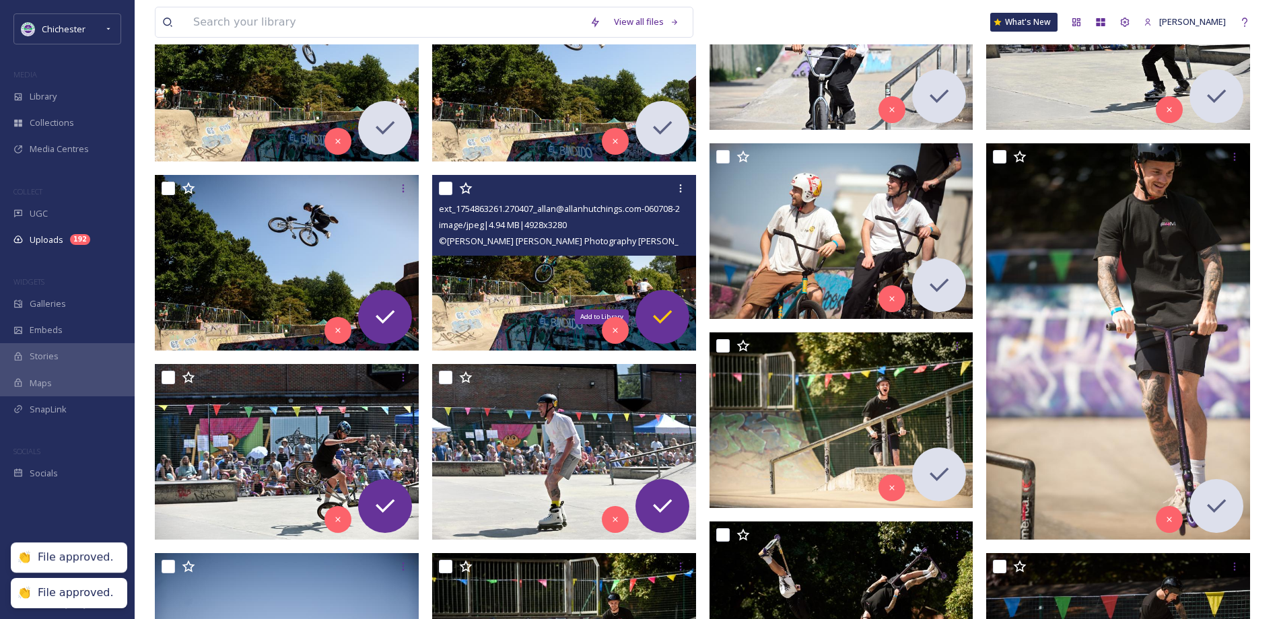
click at [666, 316] on icon at bounding box center [662, 316] width 19 height 13
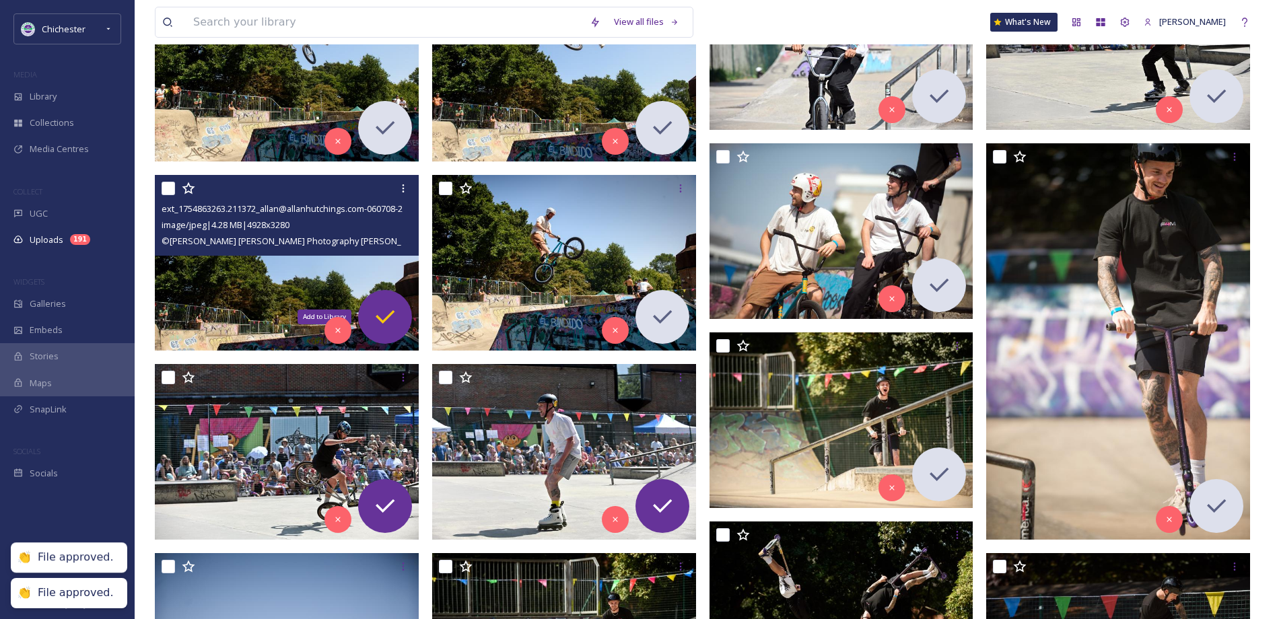
click at [382, 313] on icon at bounding box center [384, 317] width 27 height 27
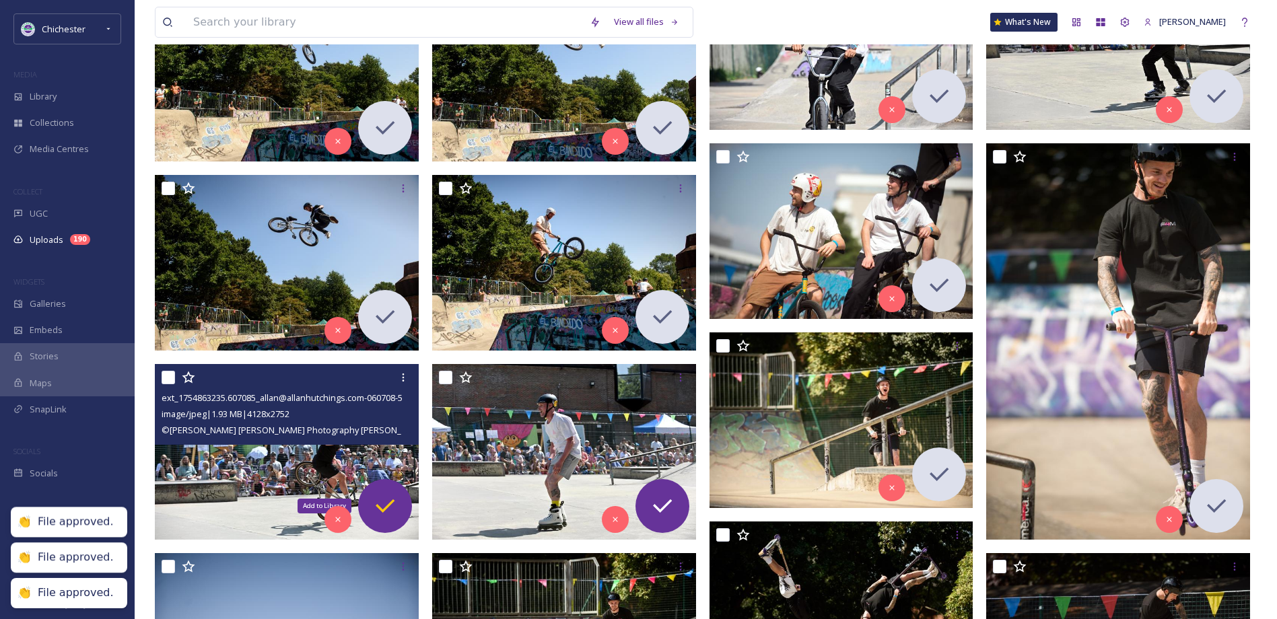
click at [400, 501] on div "Add to Library" at bounding box center [385, 506] width 54 height 54
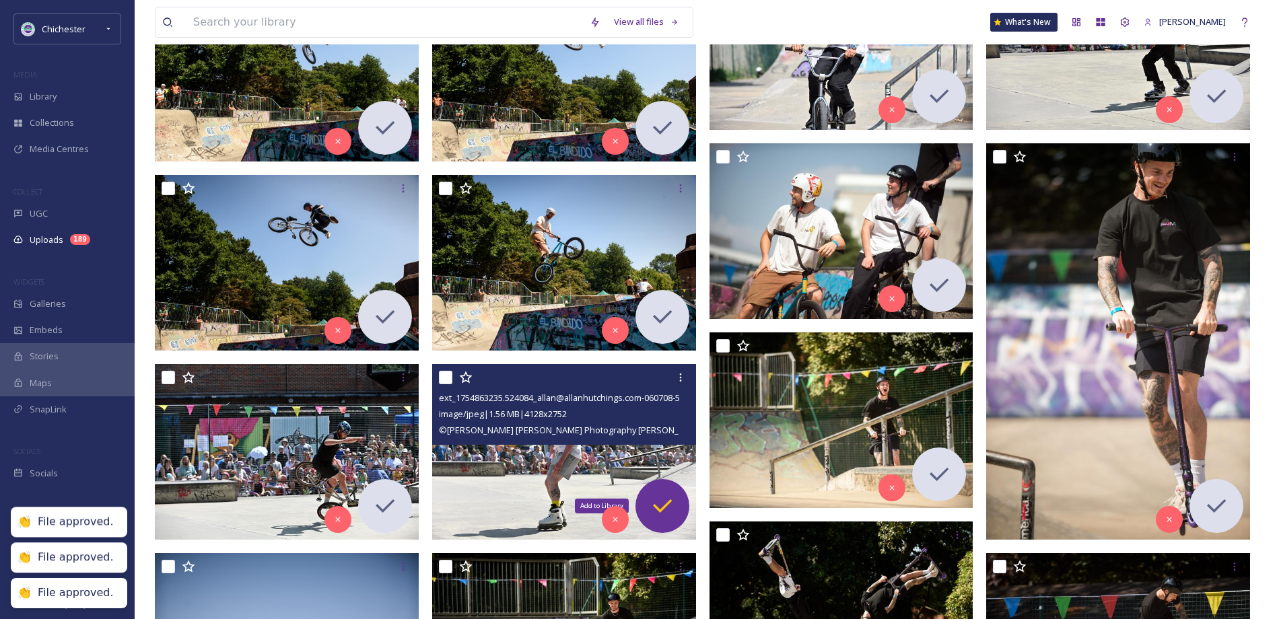
click at [665, 495] on icon at bounding box center [662, 506] width 27 height 27
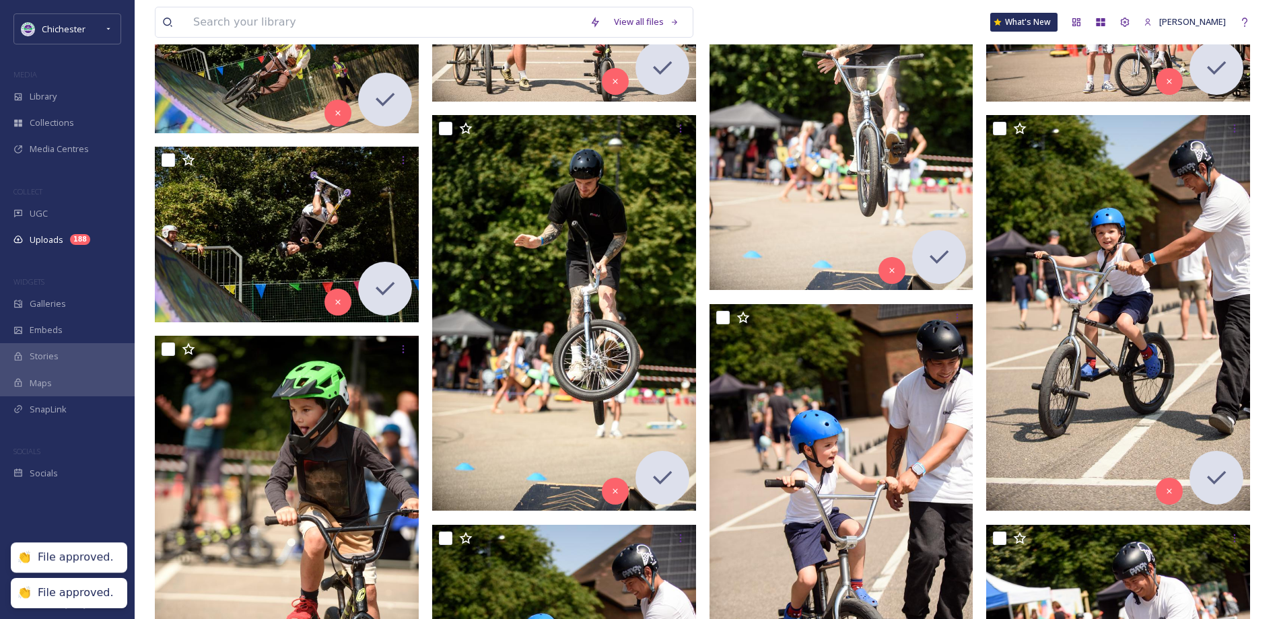
scroll to position [2692, 0]
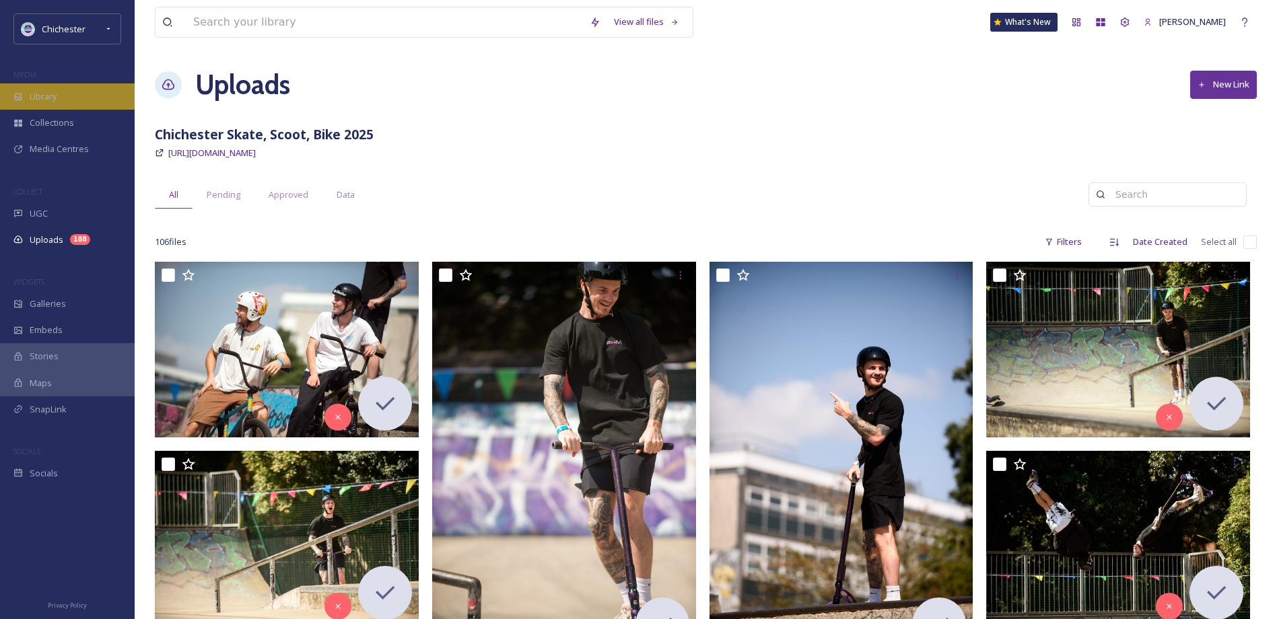
click at [71, 99] on div "Library" at bounding box center [67, 96] width 135 height 26
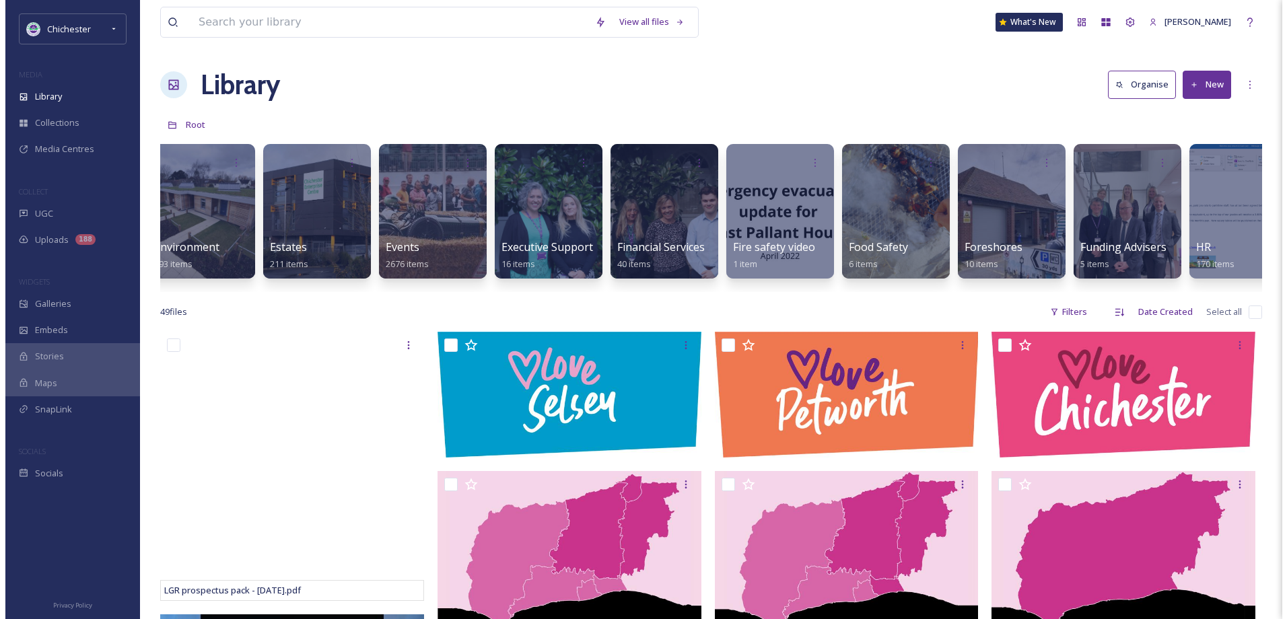
scroll to position [0, 2464]
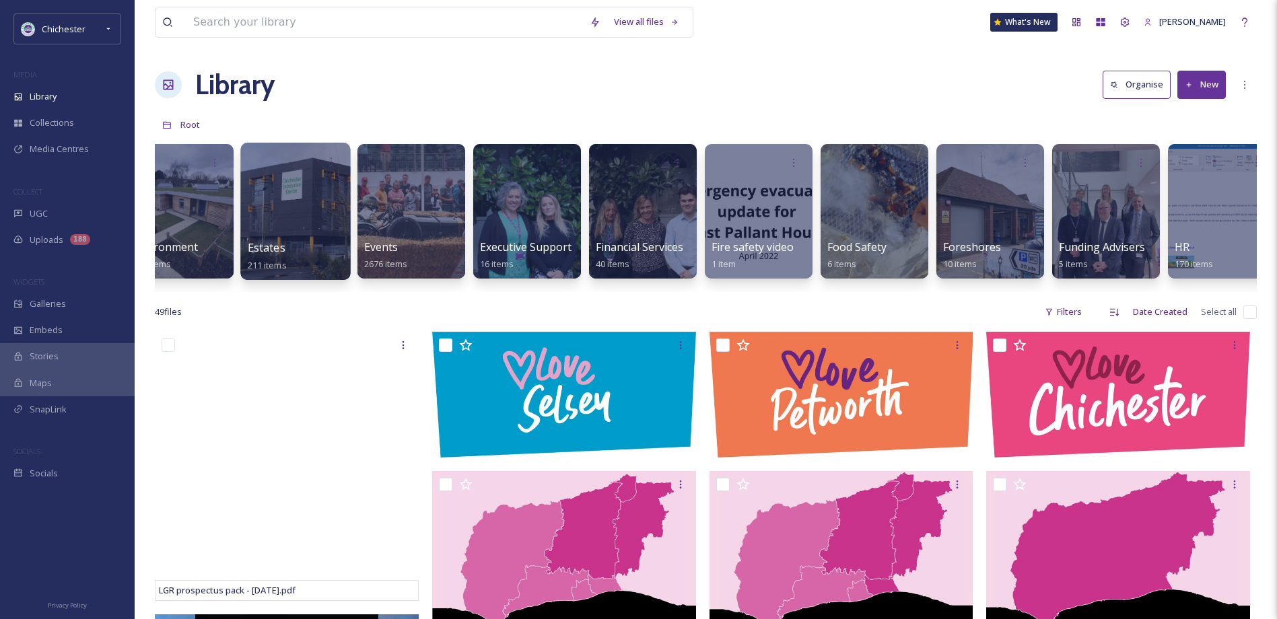
click at [345, 189] on div at bounding box center [295, 211] width 110 height 137
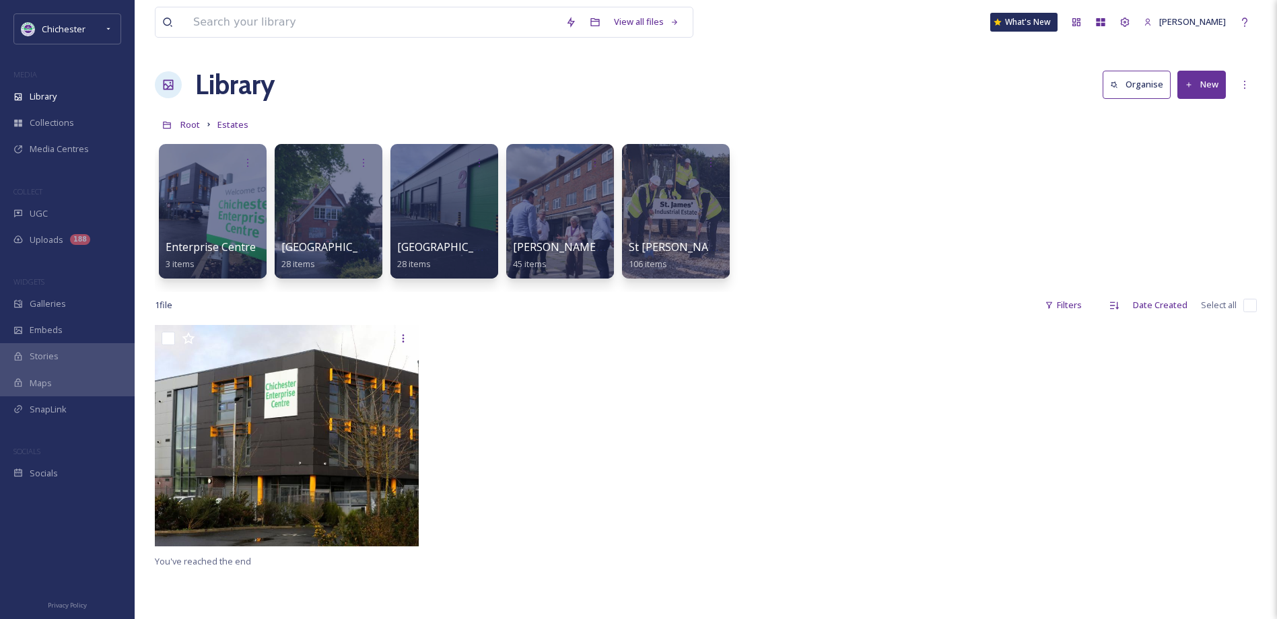
click at [192, 118] on link "Root" at bounding box center [190, 124] width 20 height 16
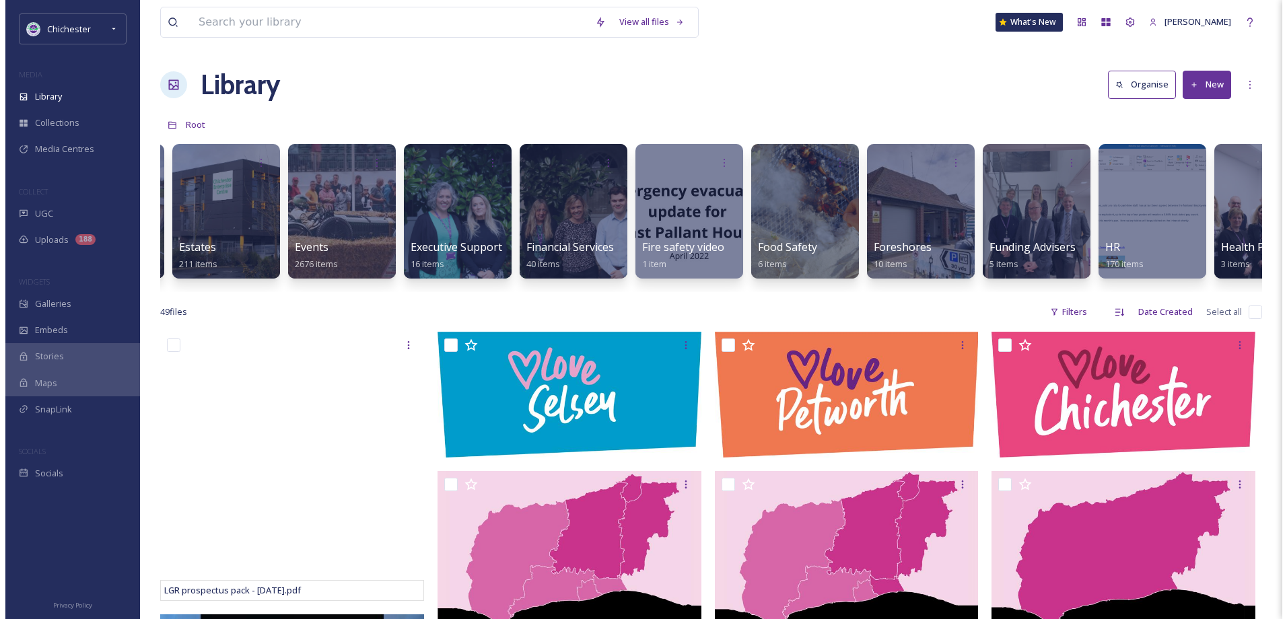
scroll to position [0, 2518]
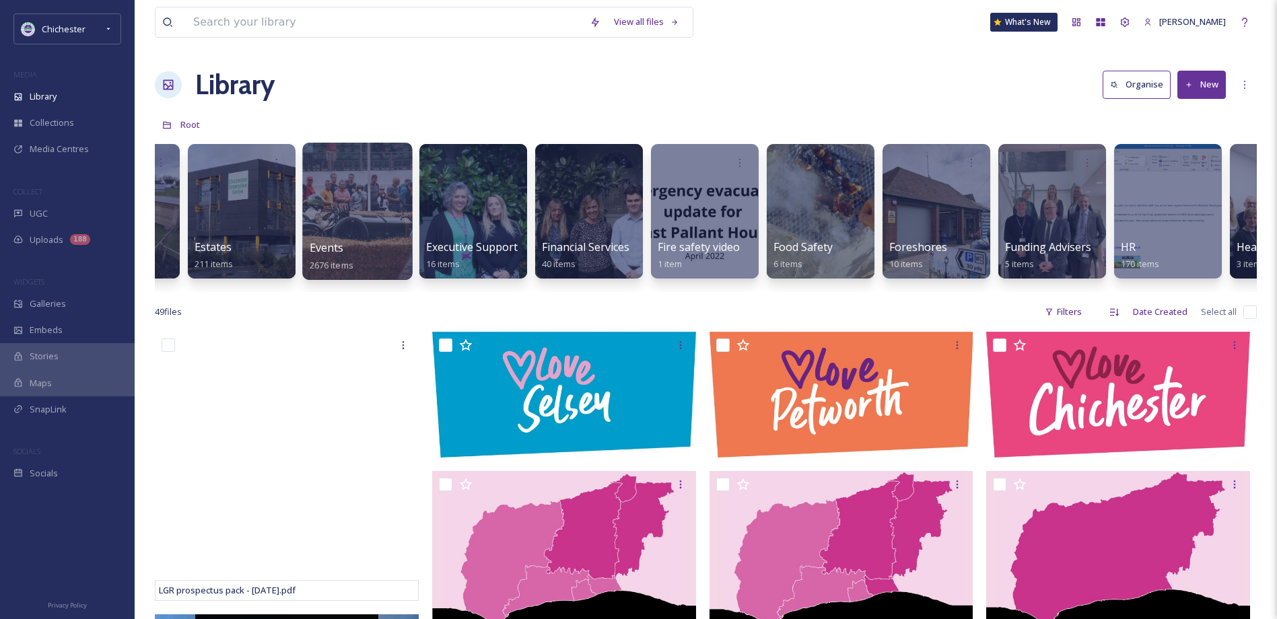
click at [384, 227] on div at bounding box center [357, 211] width 110 height 137
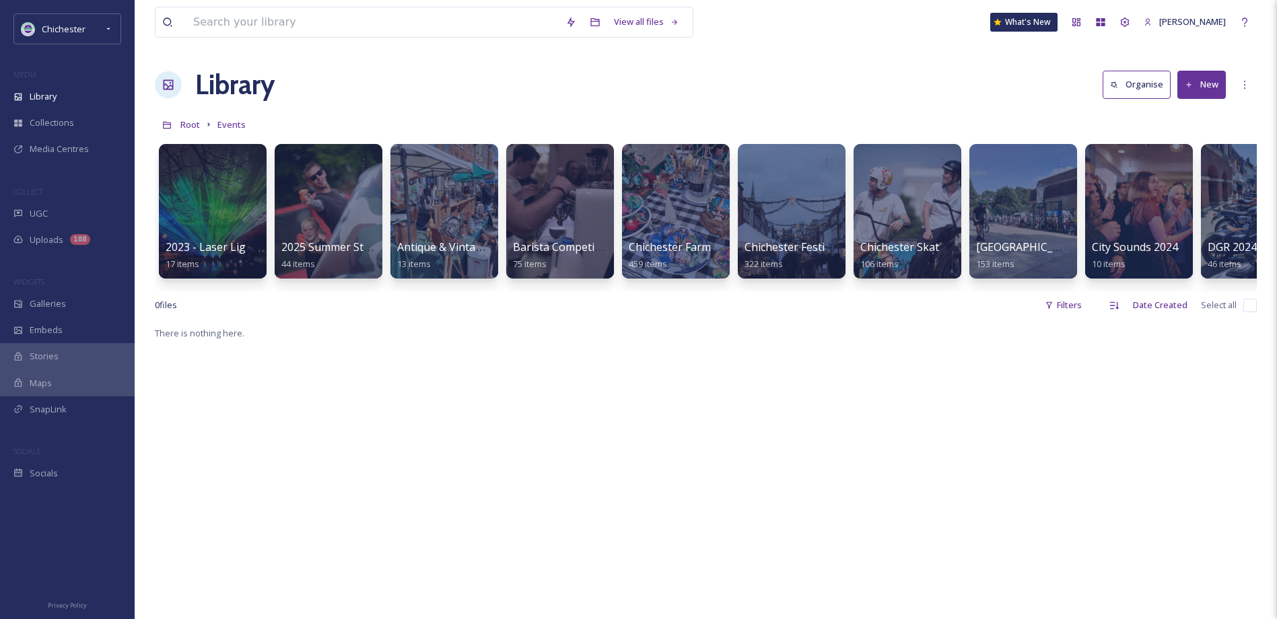
click at [499, 289] on div "2023 - Laser Light Show 17 items 2025 Summer Street Party 44 items Antique & Vi…" at bounding box center [706, 214] width 1102 height 155
click at [918, 178] on div at bounding box center [907, 211] width 110 height 137
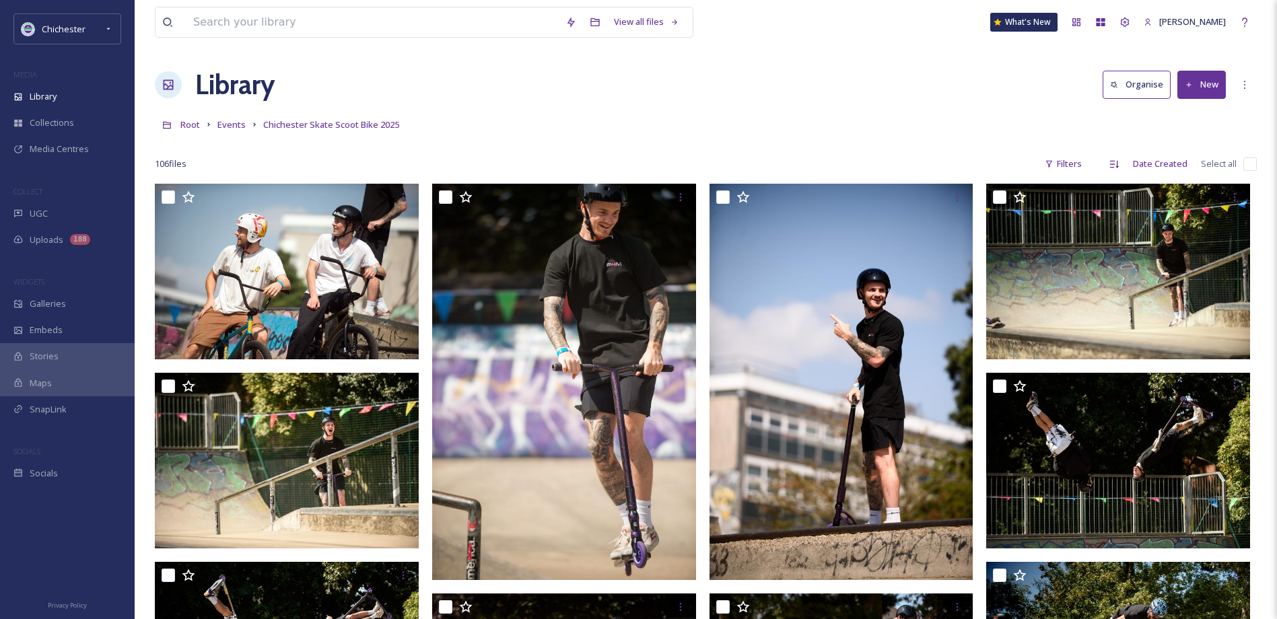
click at [1196, 92] on button "New" at bounding box center [1201, 85] width 48 height 28
click at [1176, 162] on span "Folder" at bounding box center [1186, 168] width 26 height 13
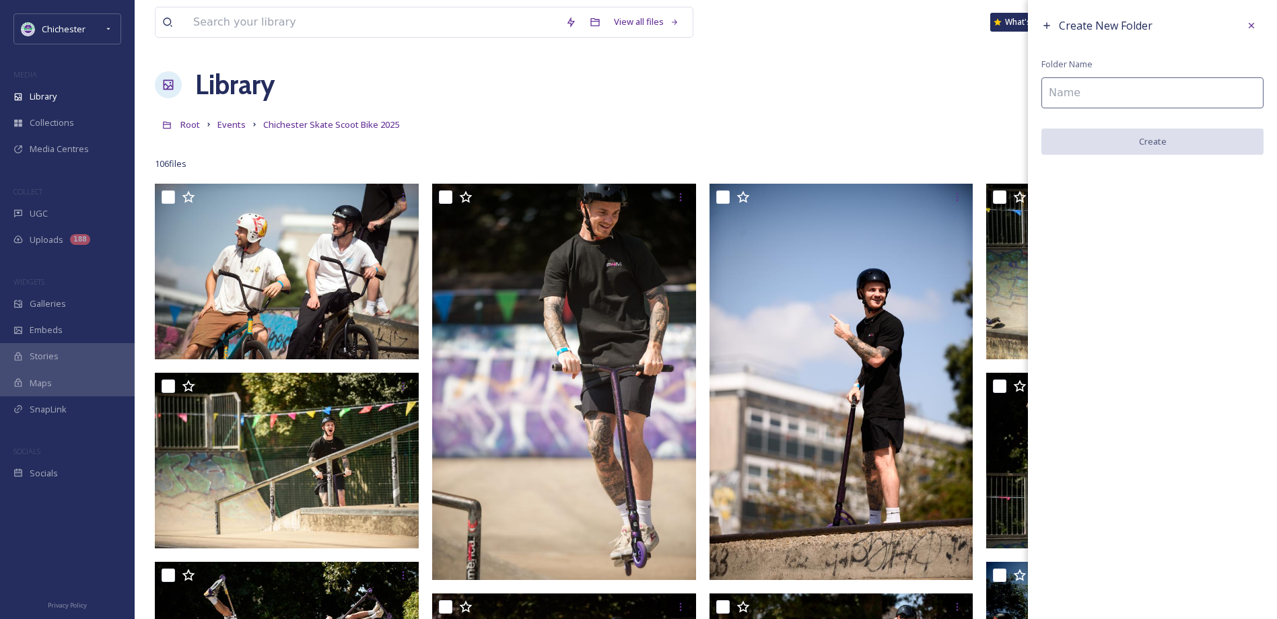
click at [1090, 101] on input at bounding box center [1152, 92] width 222 height 31
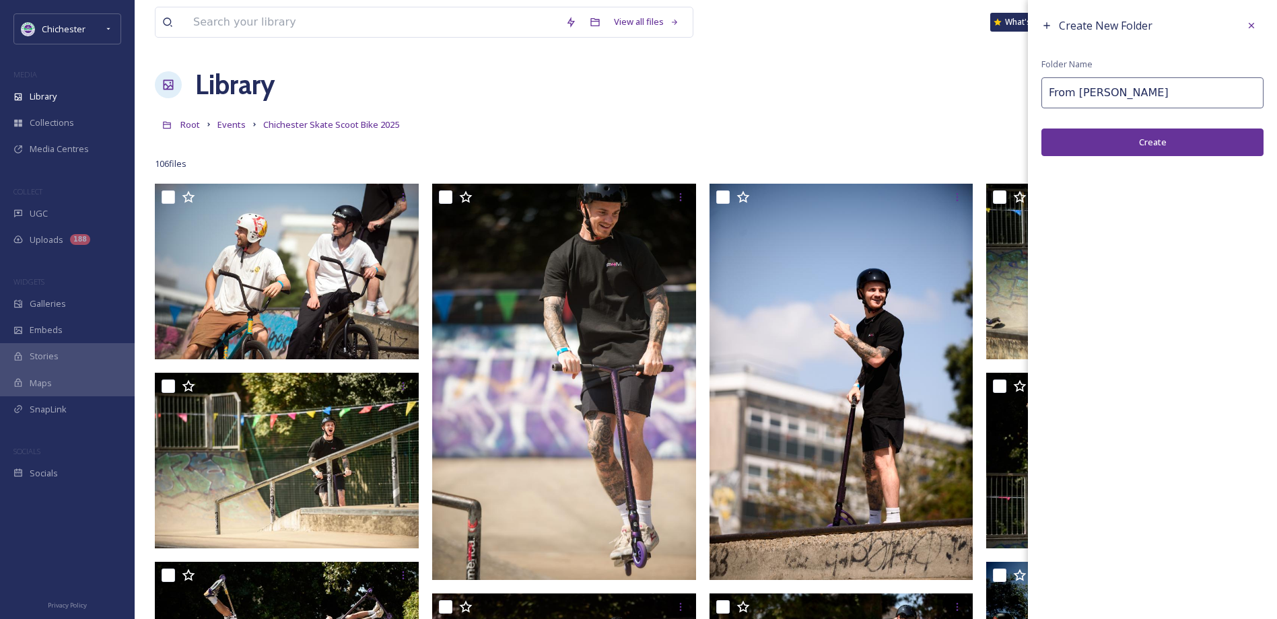
type input "From Allan"
click at [1174, 143] on button "Create" at bounding box center [1152, 143] width 222 height 28
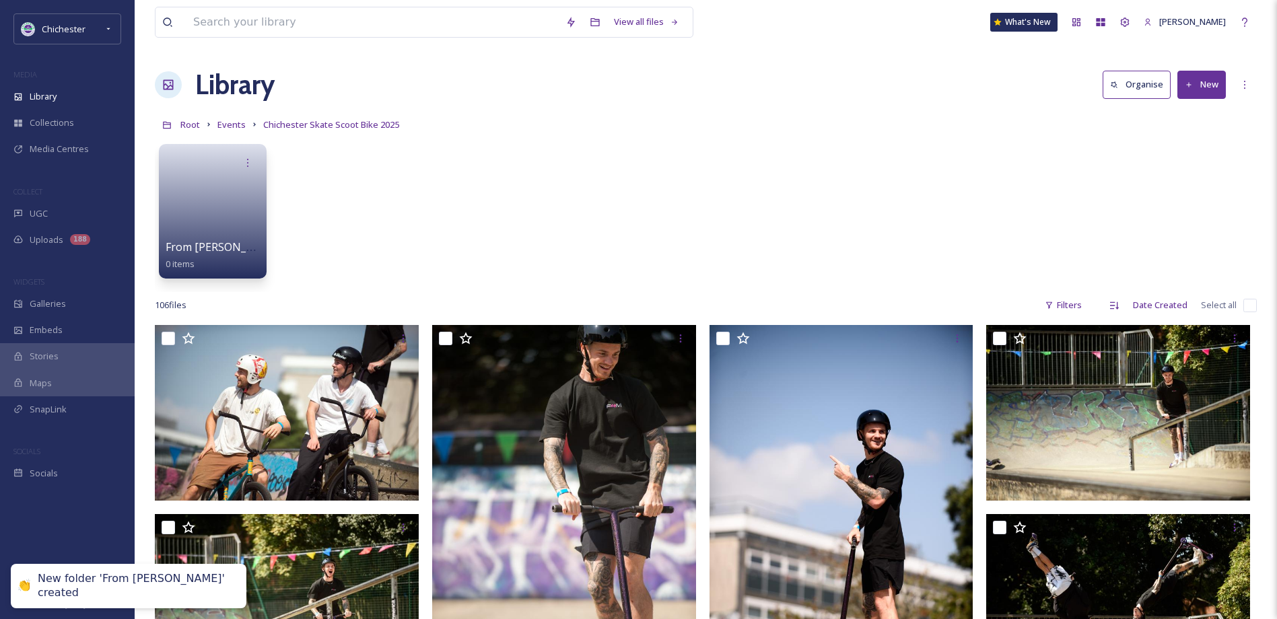
click at [1253, 305] on input "checkbox" at bounding box center [1249, 305] width 13 height 13
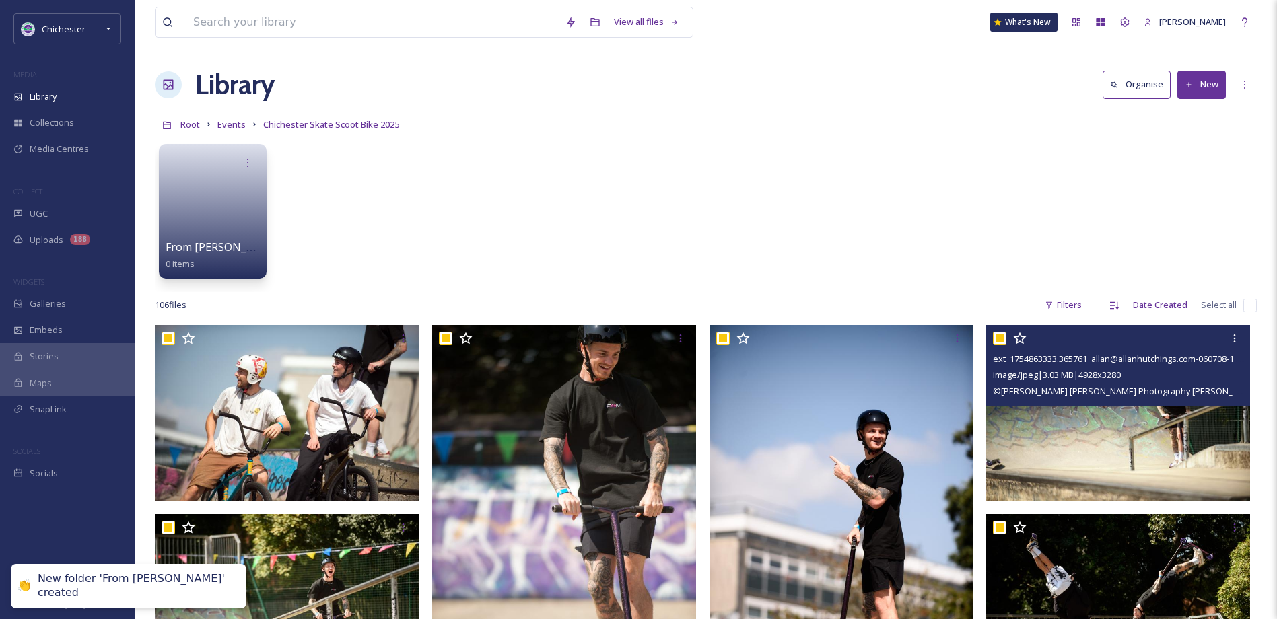
checkbox input "true"
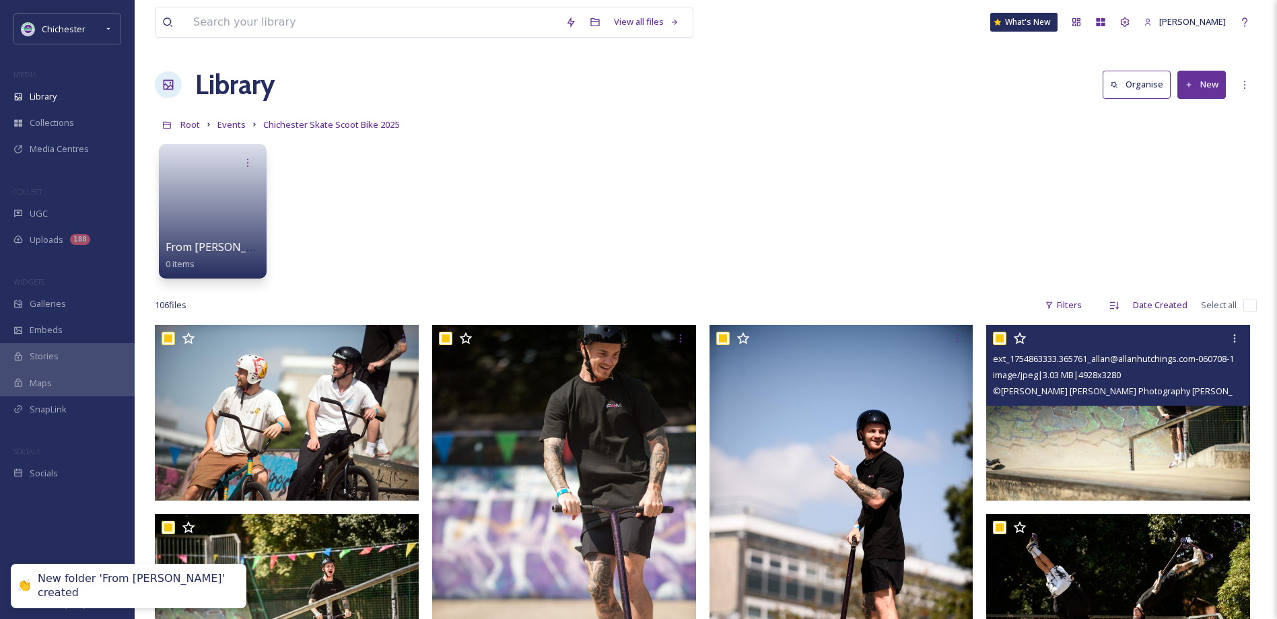
checkbox input "true"
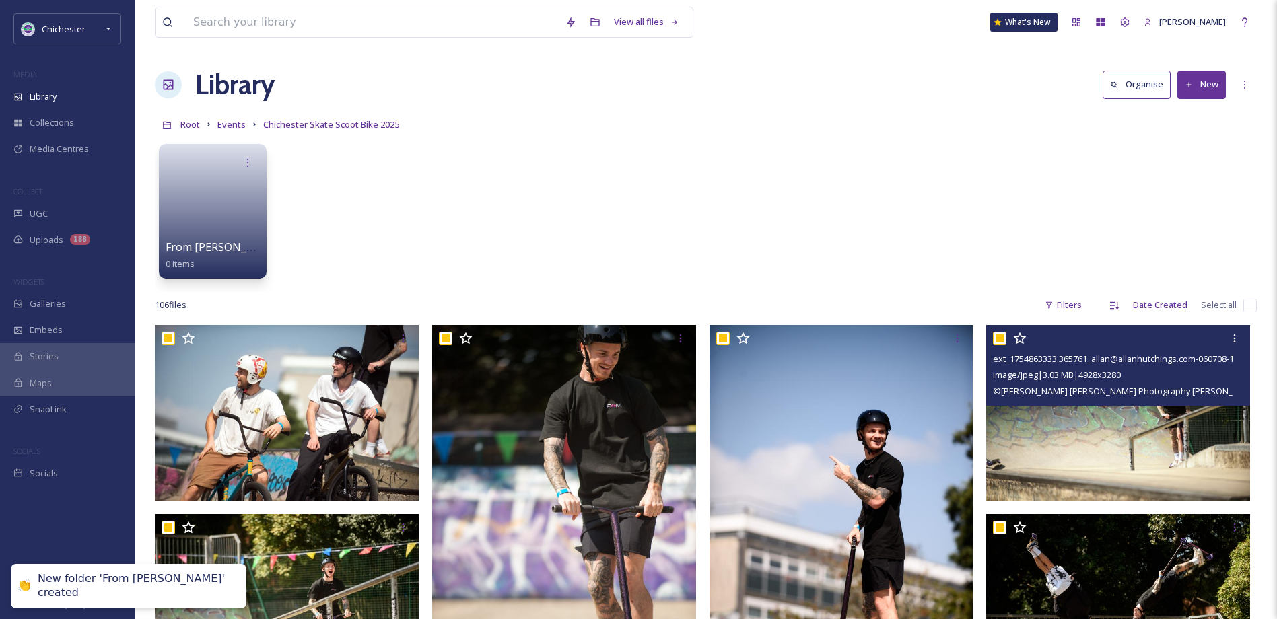
checkbox input "true"
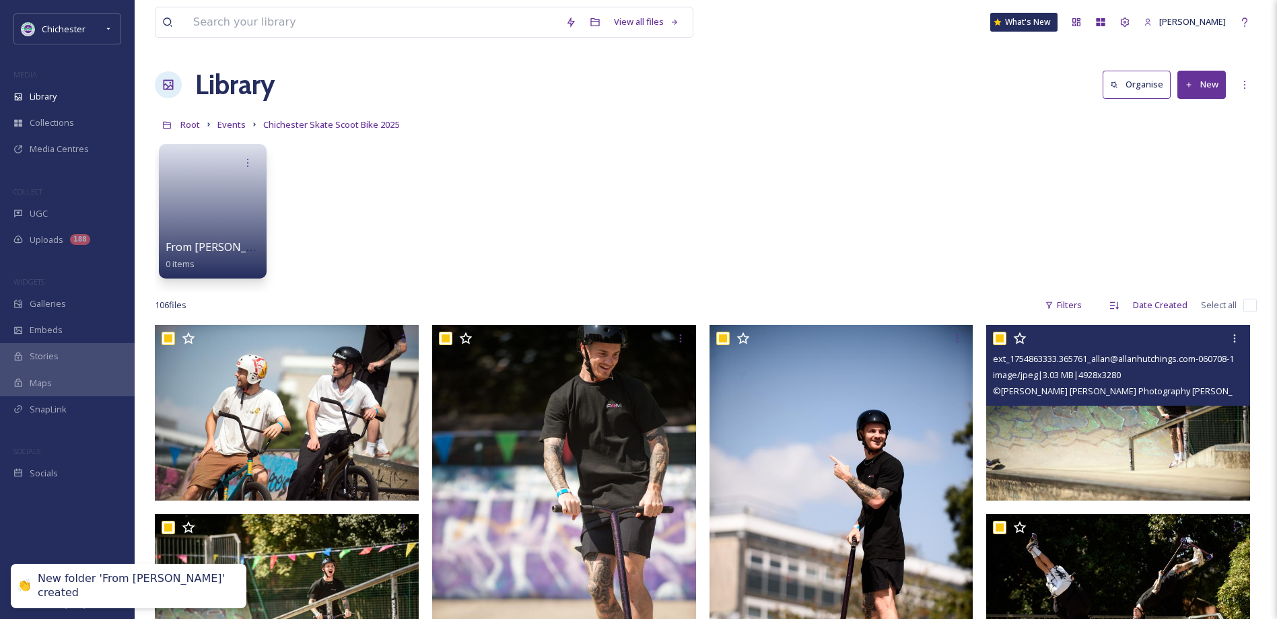
checkbox input "true"
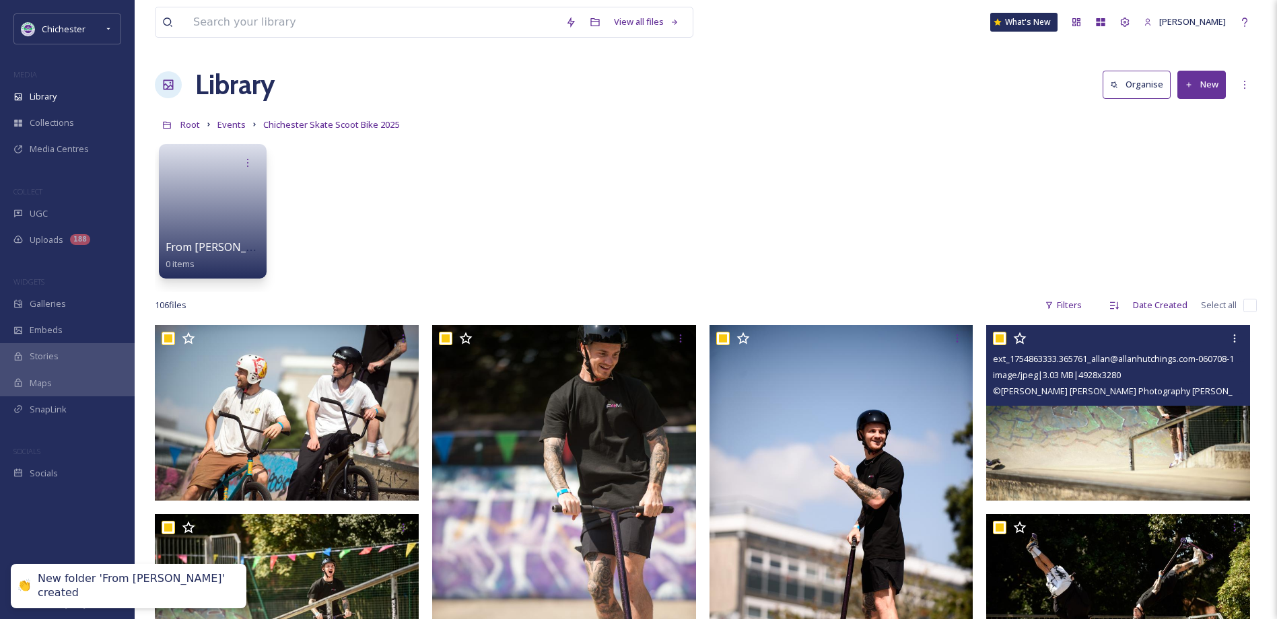
checkbox input "true"
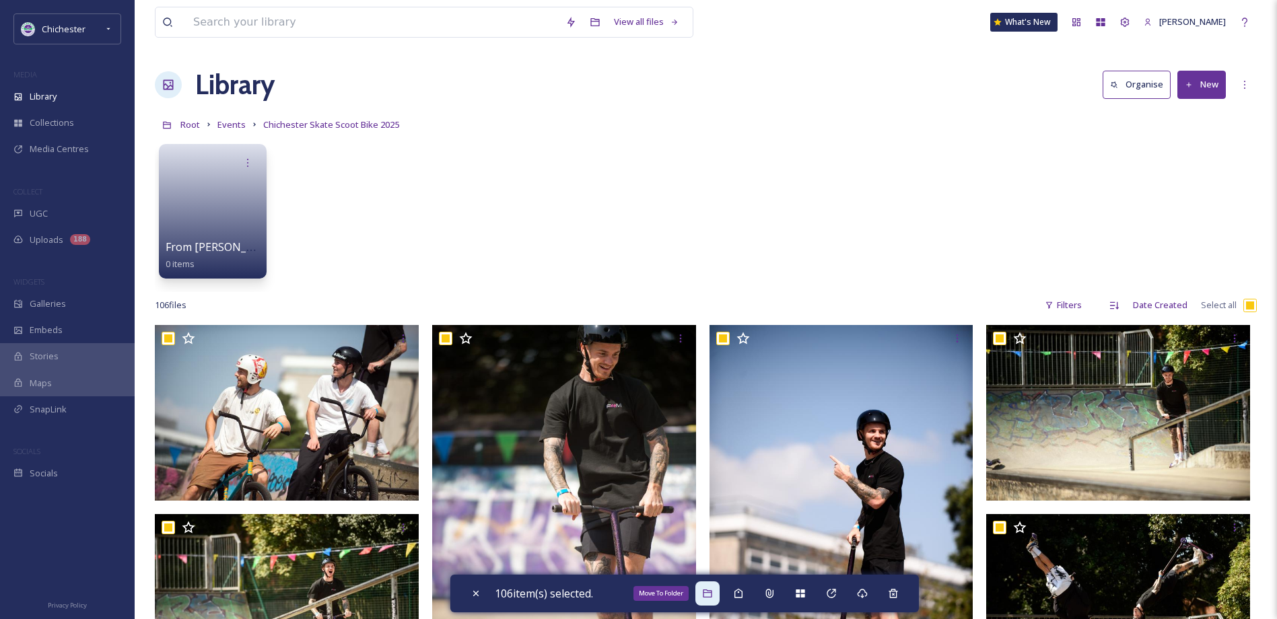
click at [702, 598] on div "Move To Folder" at bounding box center [707, 593] width 24 height 24
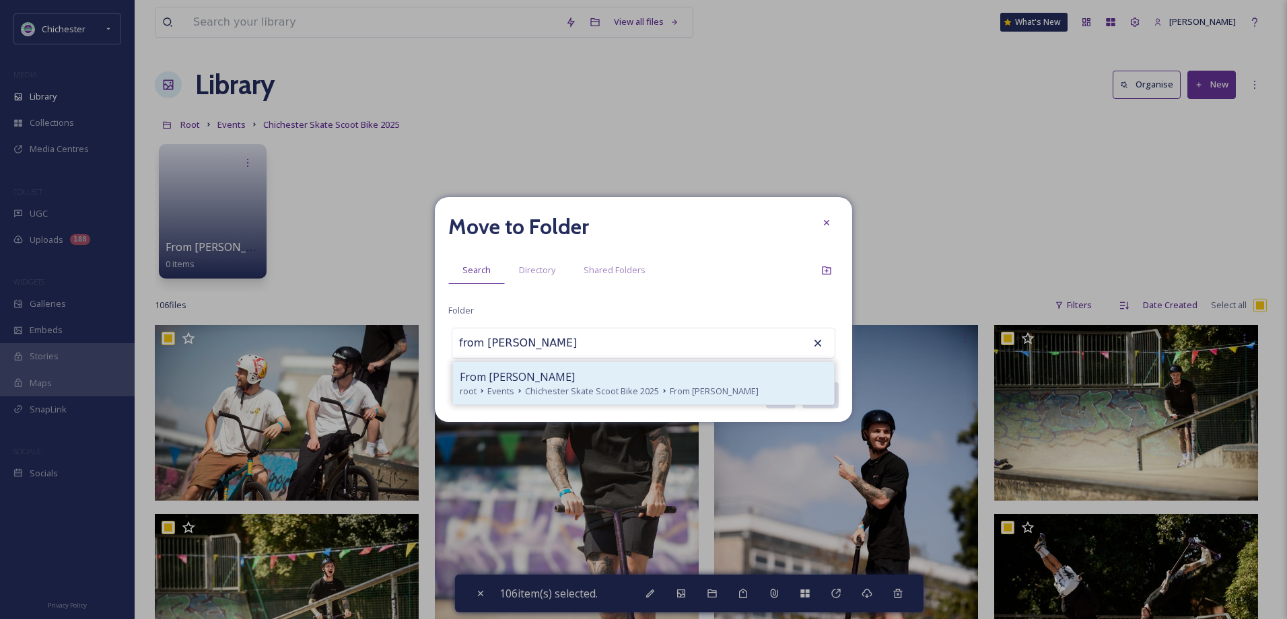
click at [569, 386] on span "Chichester Skate Scoot Bike 2025" at bounding box center [592, 391] width 134 height 13
type input "From Allan"
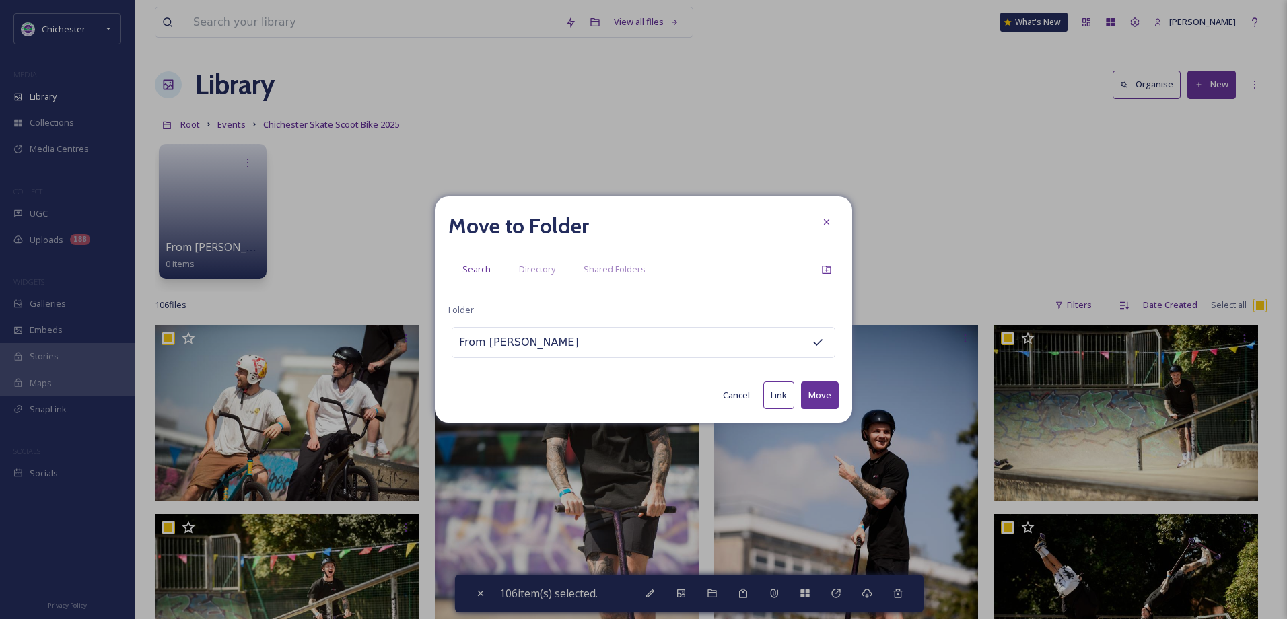
click at [806, 386] on button "Move" at bounding box center [820, 396] width 38 height 28
checkbox input "false"
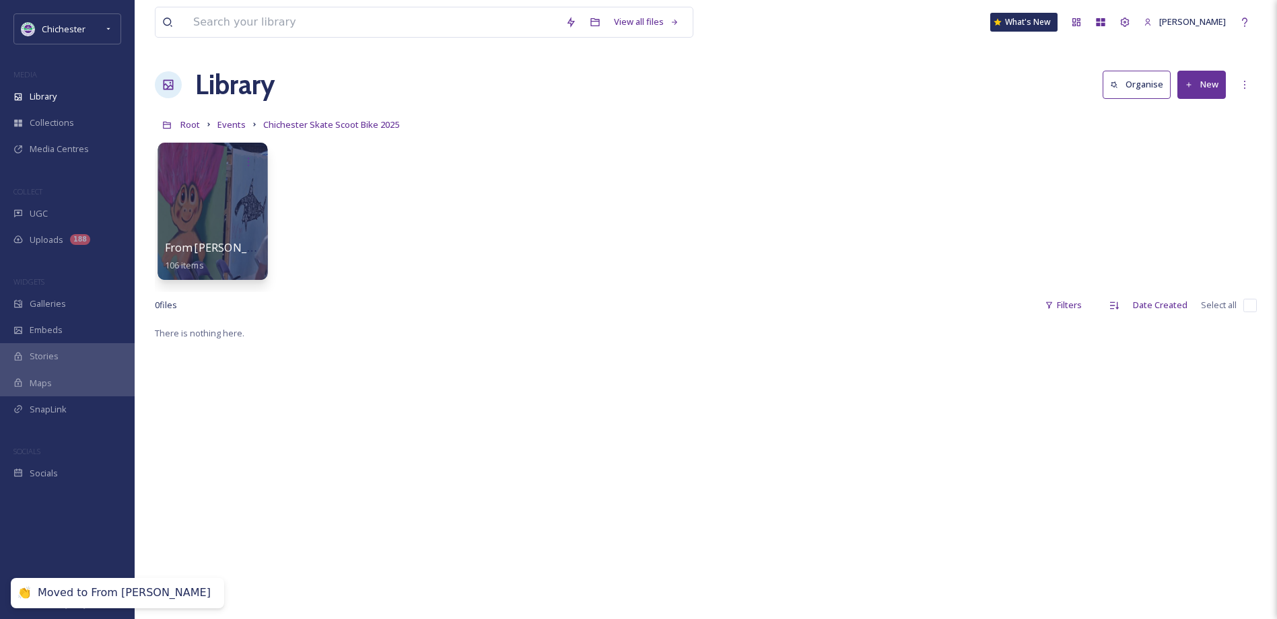
click at [220, 226] on div at bounding box center [212, 211] width 110 height 137
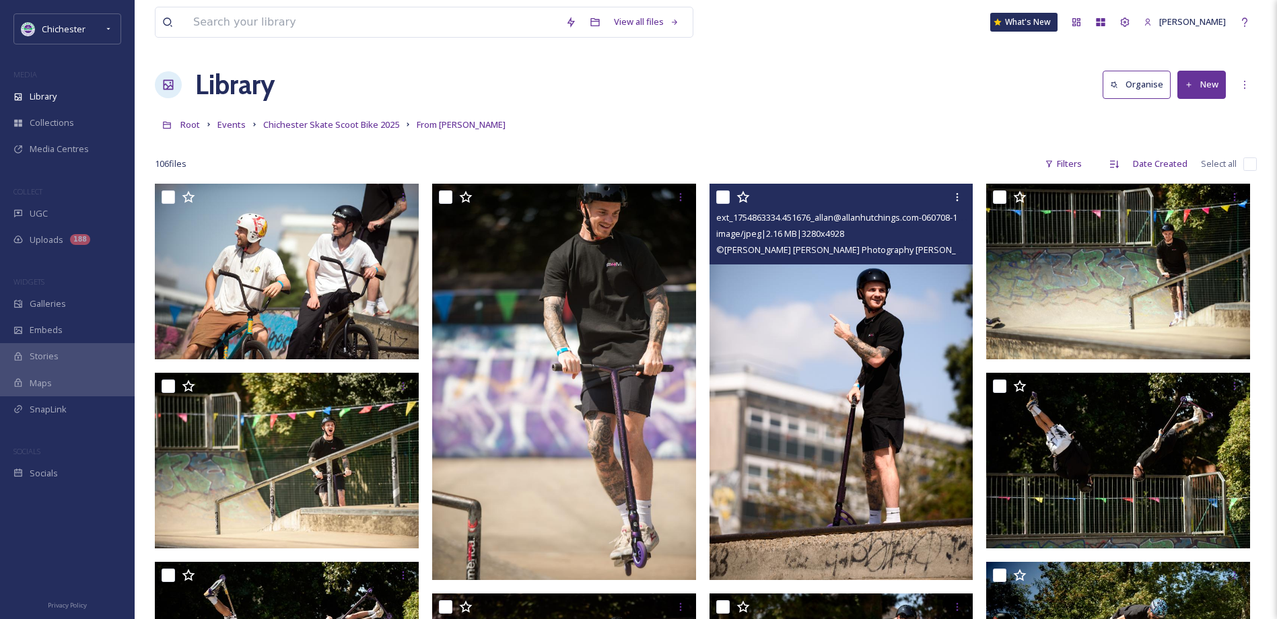
click at [923, 345] on img at bounding box center [841, 382] width 264 height 396
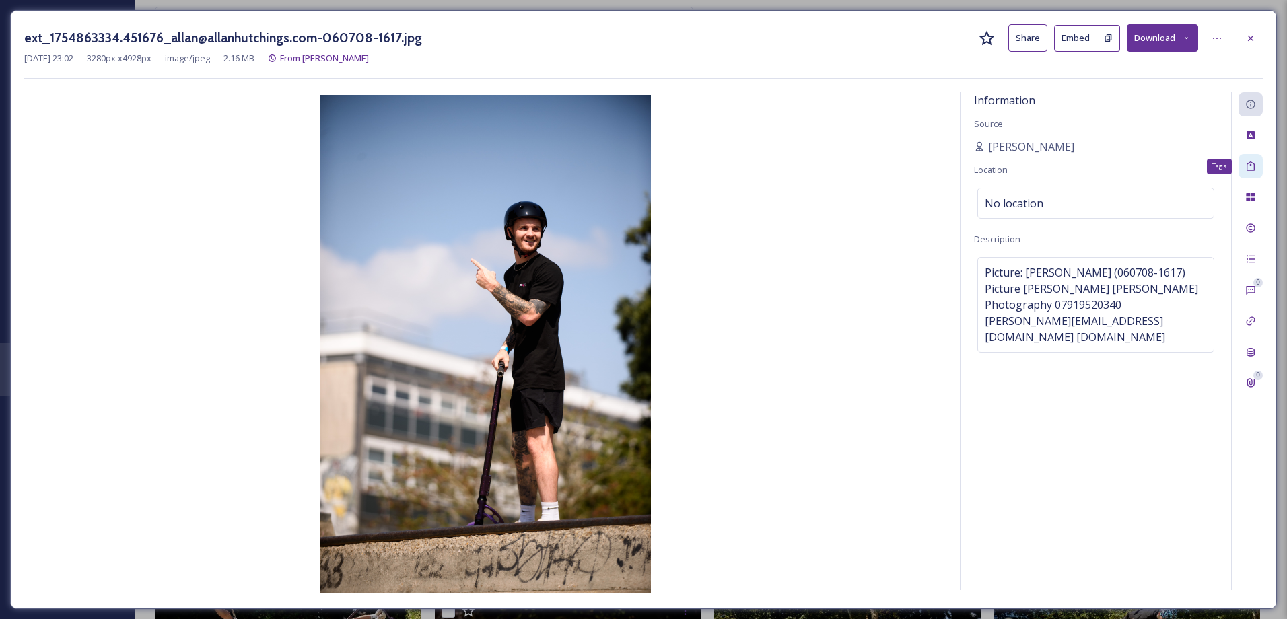
click at [1254, 172] on icon at bounding box center [1250, 166] width 11 height 11
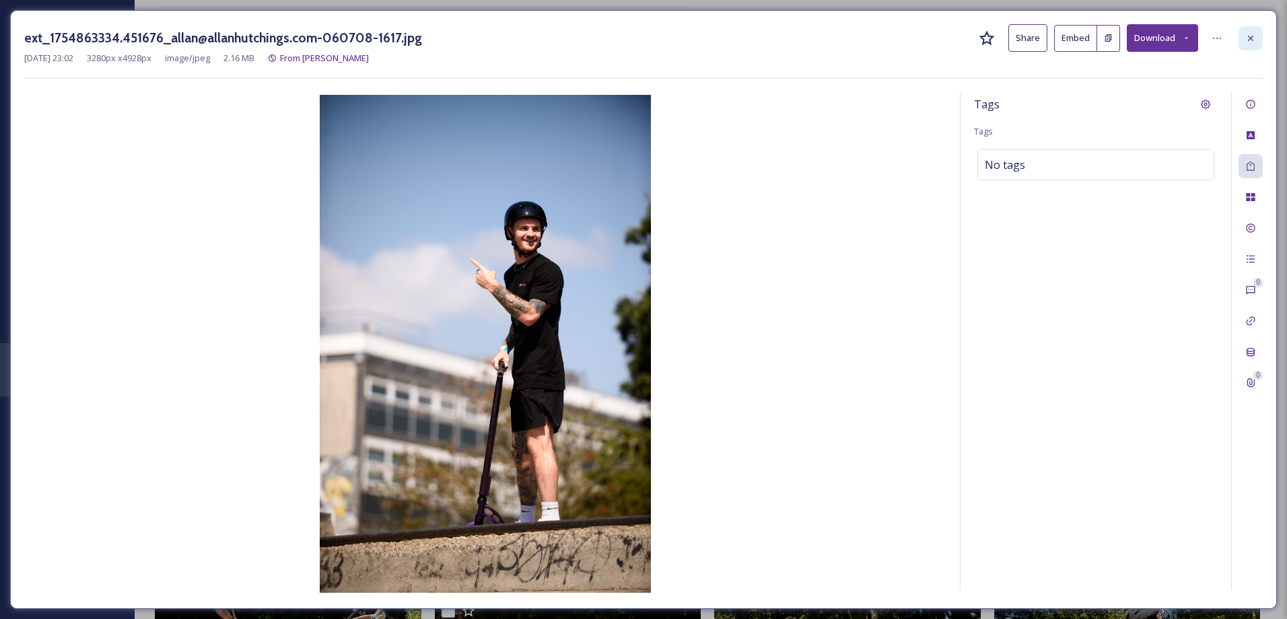
click at [1243, 38] on div at bounding box center [1250, 38] width 24 height 24
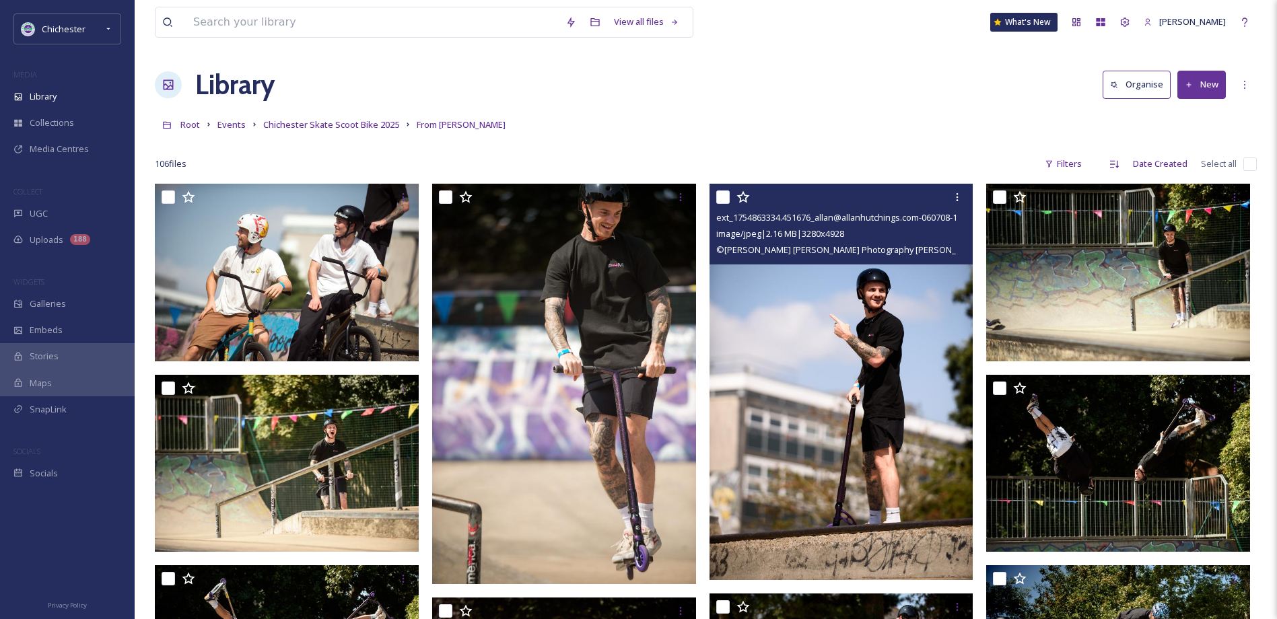
click at [1252, 158] on input "checkbox" at bounding box center [1249, 163] width 13 height 13
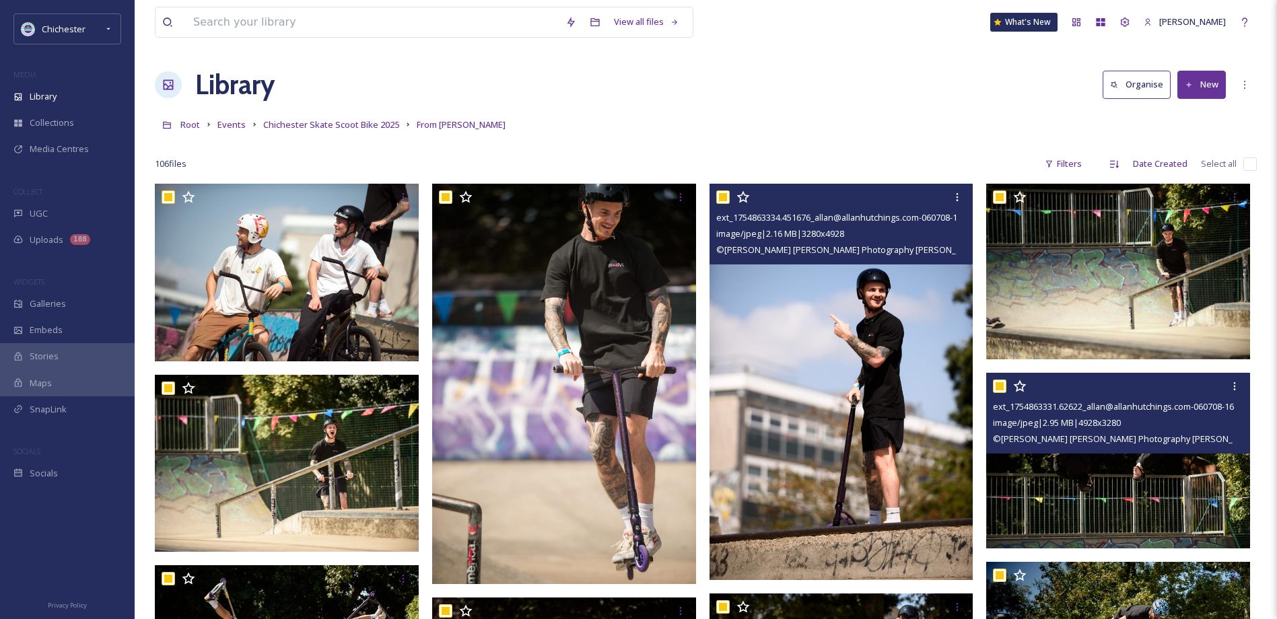
checkbox input "true"
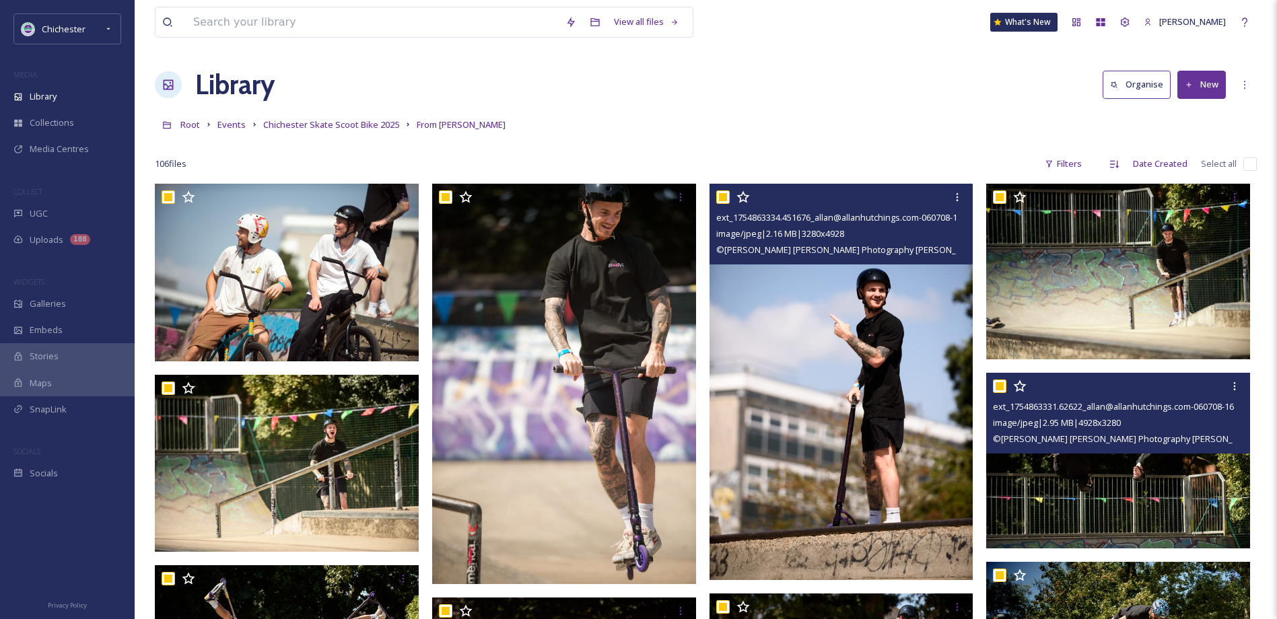
checkbox input "true"
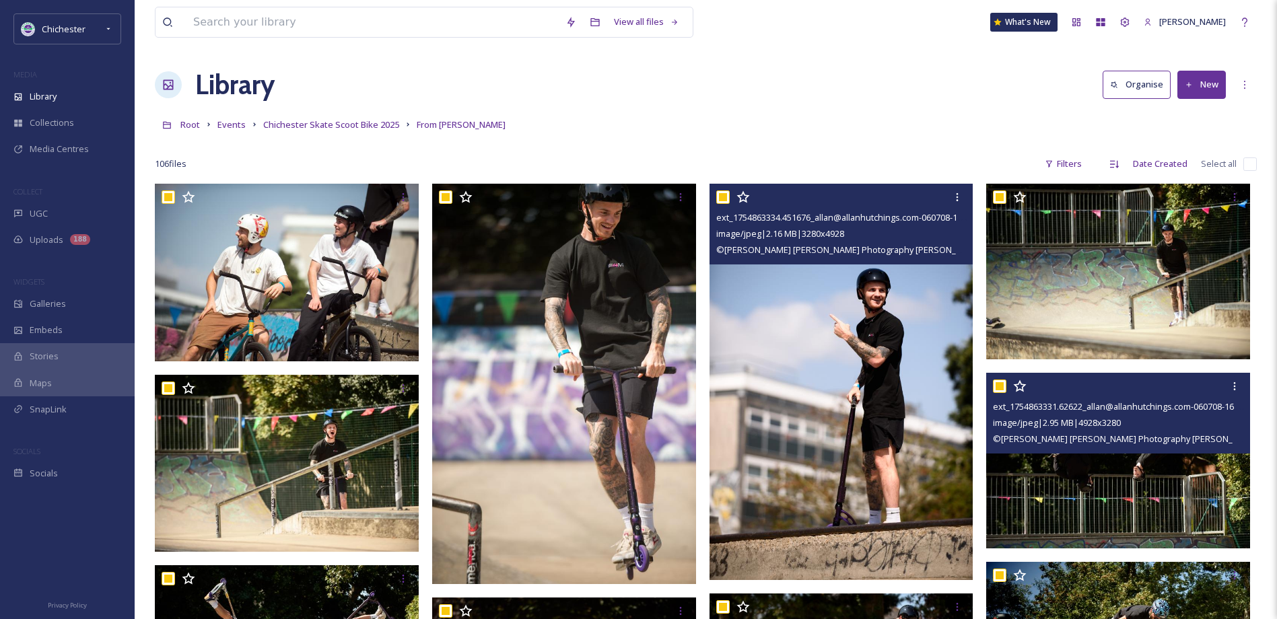
checkbox input "true"
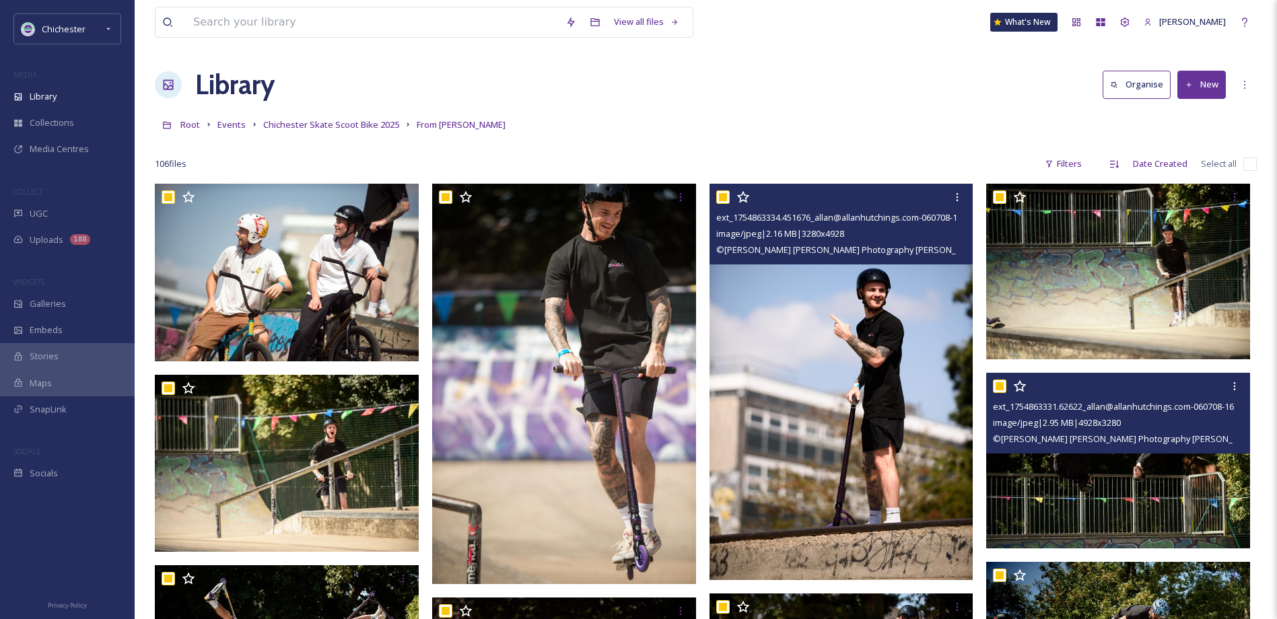
checkbox input "true"
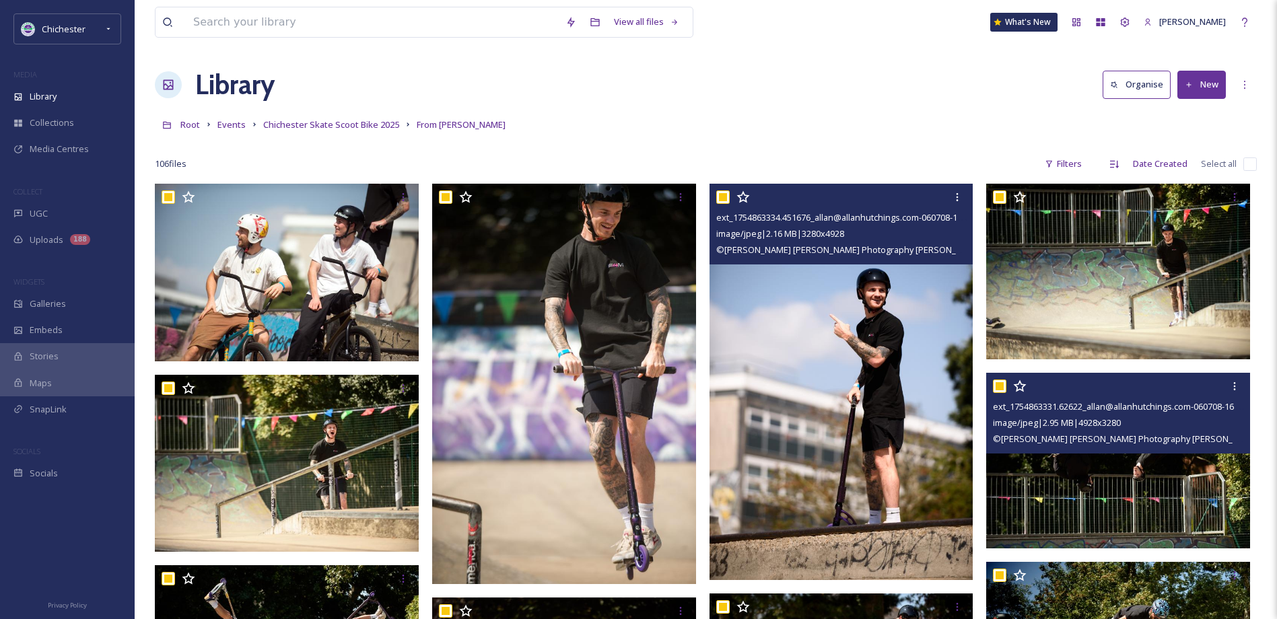
checkbox input "true"
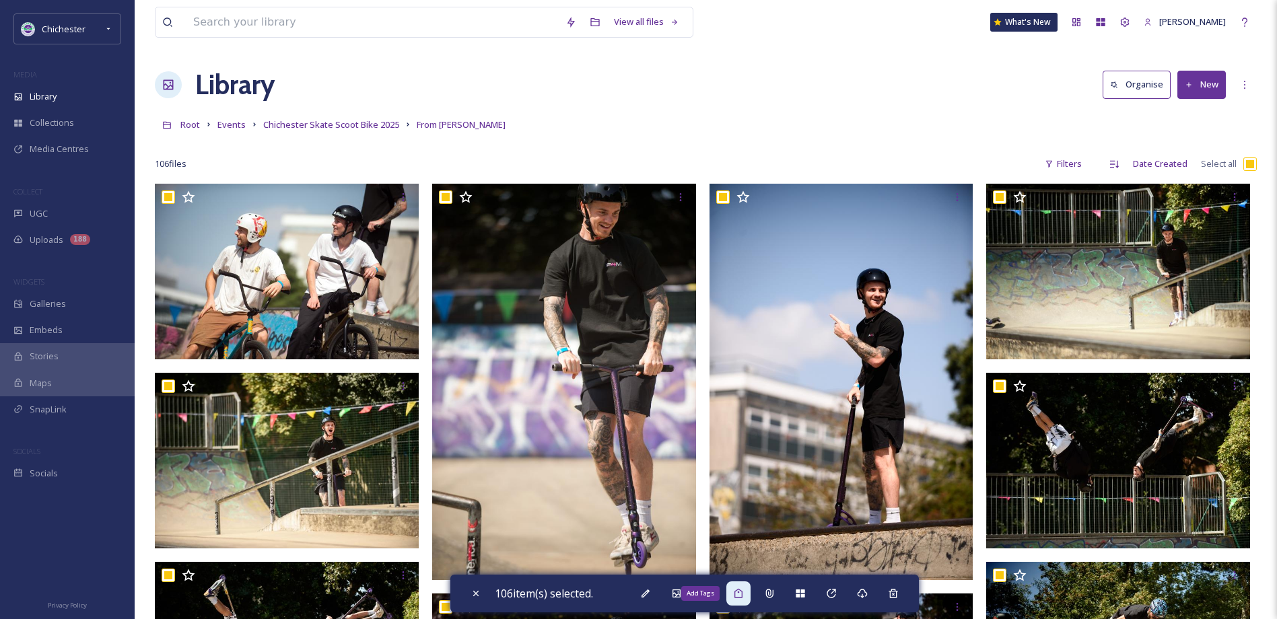
click at [748, 594] on div "Add Tags" at bounding box center [738, 593] width 24 height 24
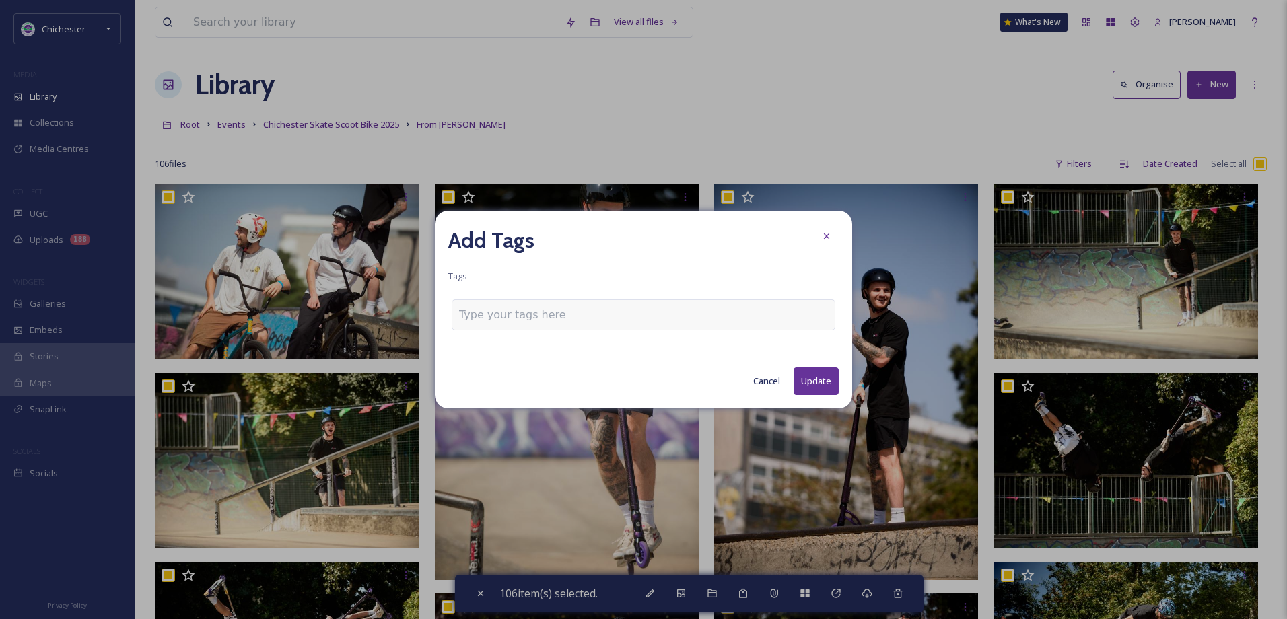
click at [567, 312] on input at bounding box center [526, 315] width 135 height 16
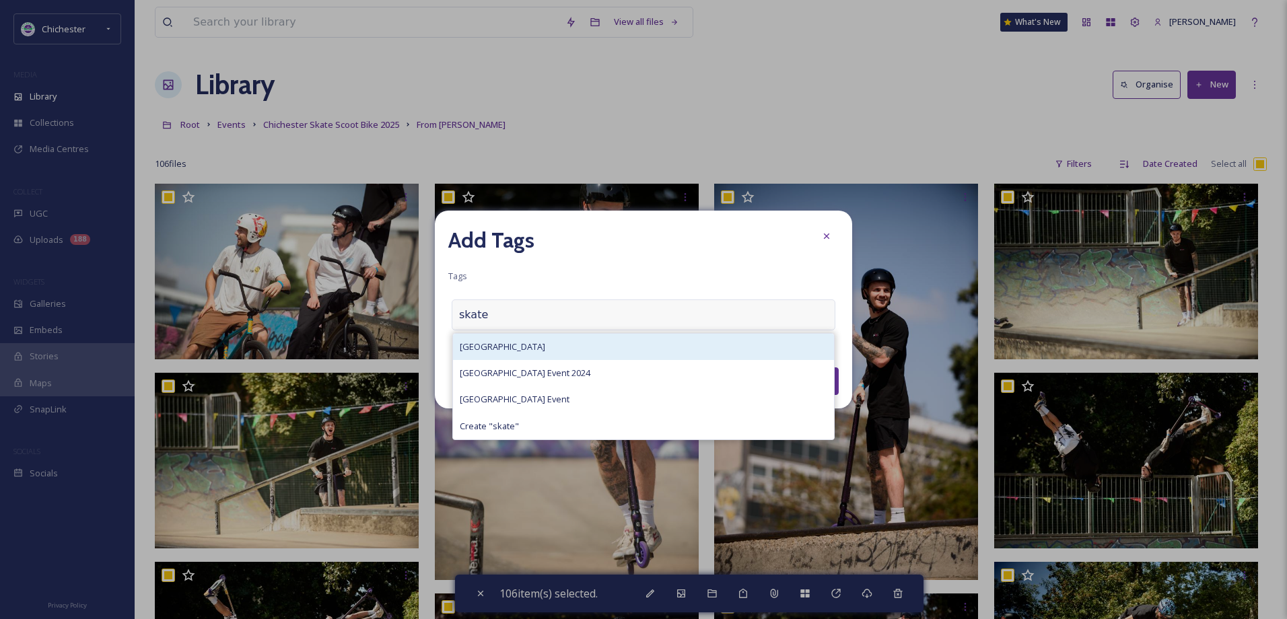
type input "skate"
click at [528, 334] on div "Chichester Skatepark" at bounding box center [643, 347] width 381 height 26
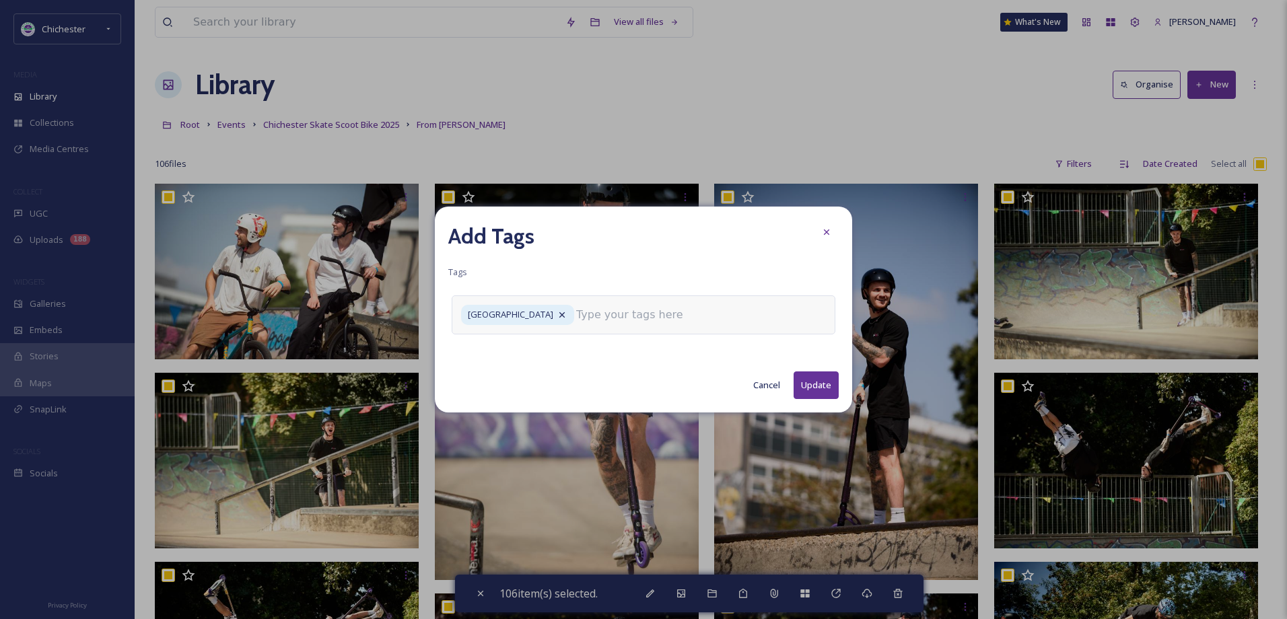
click at [609, 314] on input at bounding box center [643, 315] width 135 height 16
drag, startPoint x: 697, startPoint y: 319, endPoint x: 577, endPoint y: 318, distance: 120.5
click at [577, 318] on div "Chichester Skatepark chicester sk Create " chicester sk "" at bounding box center [644, 314] width 384 height 38
click at [632, 318] on input "chicester sk" at bounding box center [643, 315] width 135 height 16
type input "c"
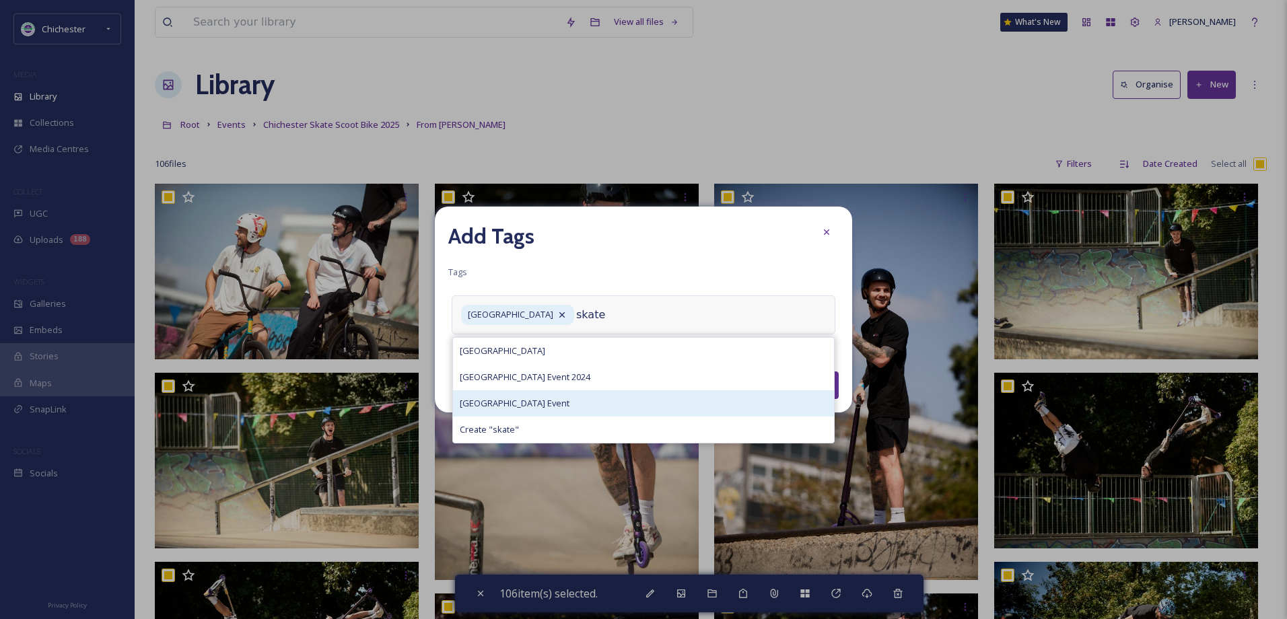
type input "skate"
click at [606, 402] on div "Chichester Skatepark Event" at bounding box center [643, 403] width 381 height 26
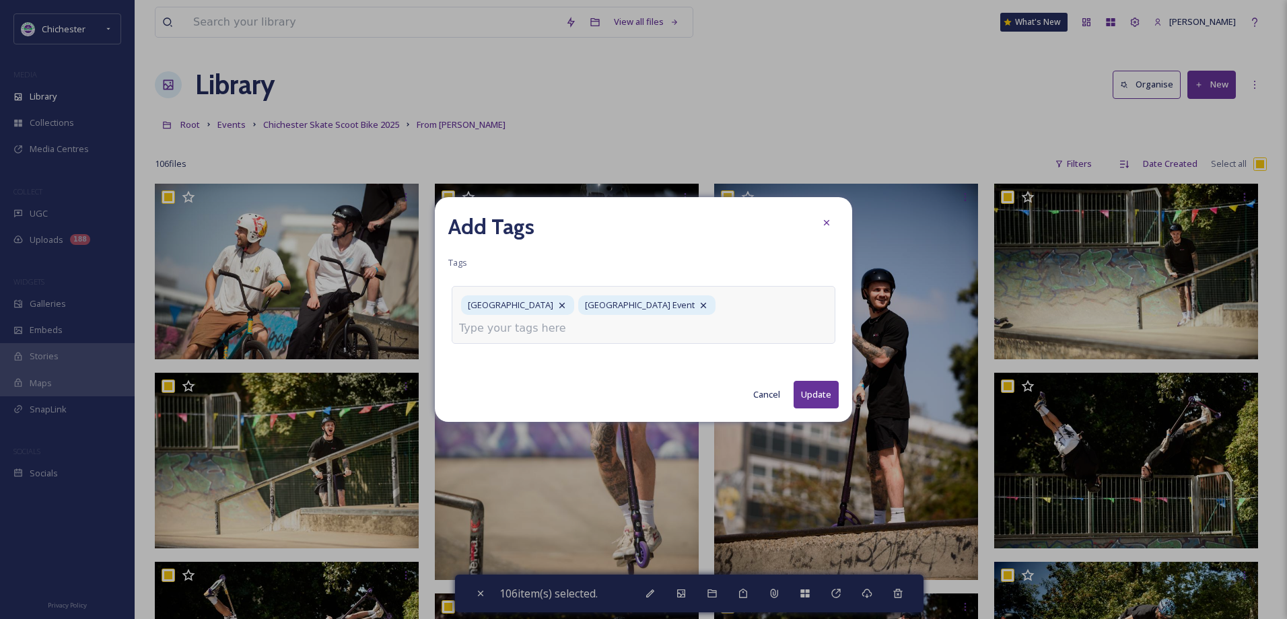
click at [574, 330] on input at bounding box center [526, 328] width 135 height 16
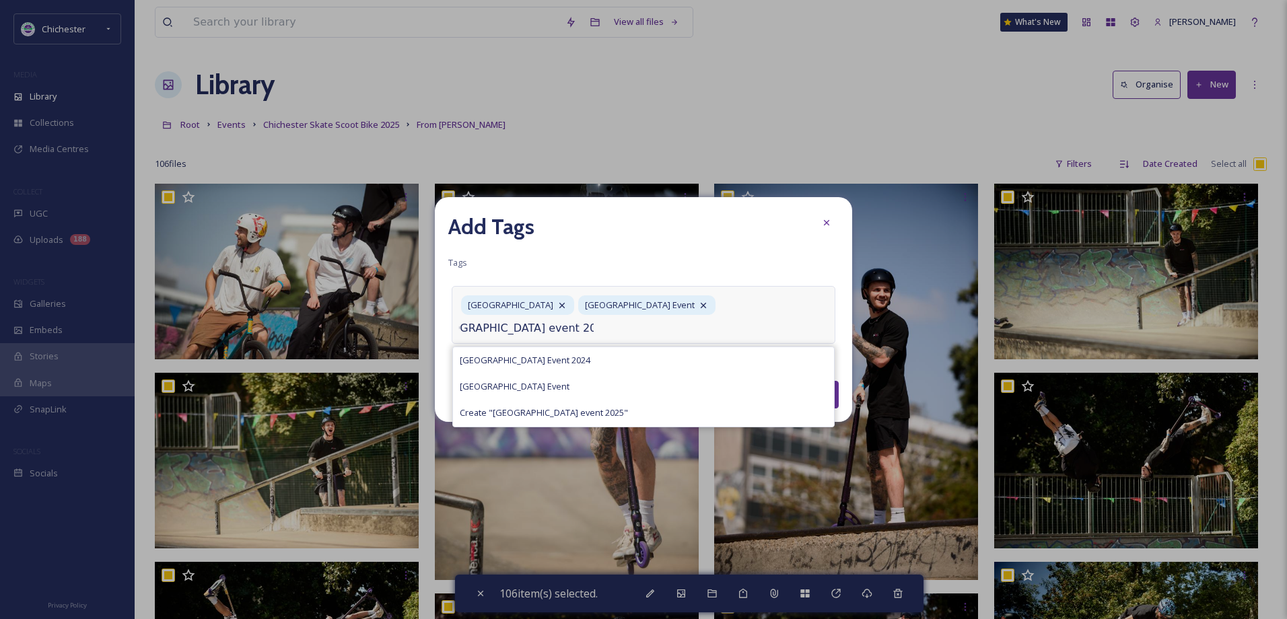
scroll to position [0, 32]
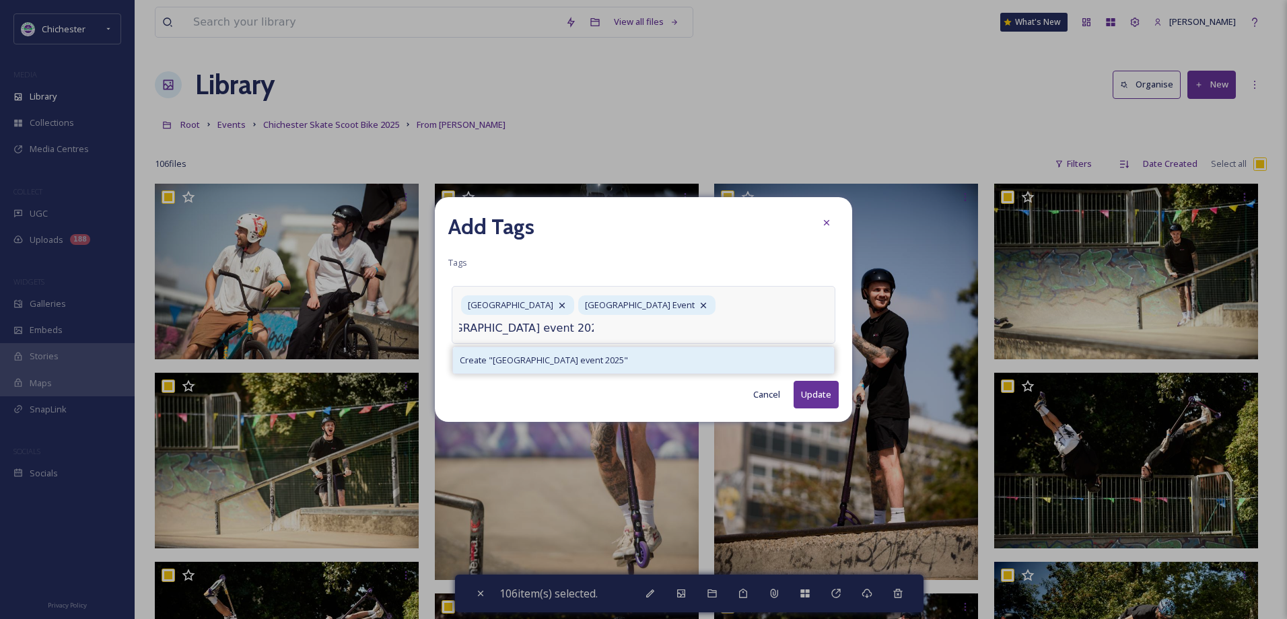
type input "Chichester Skatepark event 2025"
click at [616, 351] on div "Create " Chichester Skatepark event 2025 "" at bounding box center [643, 360] width 381 height 26
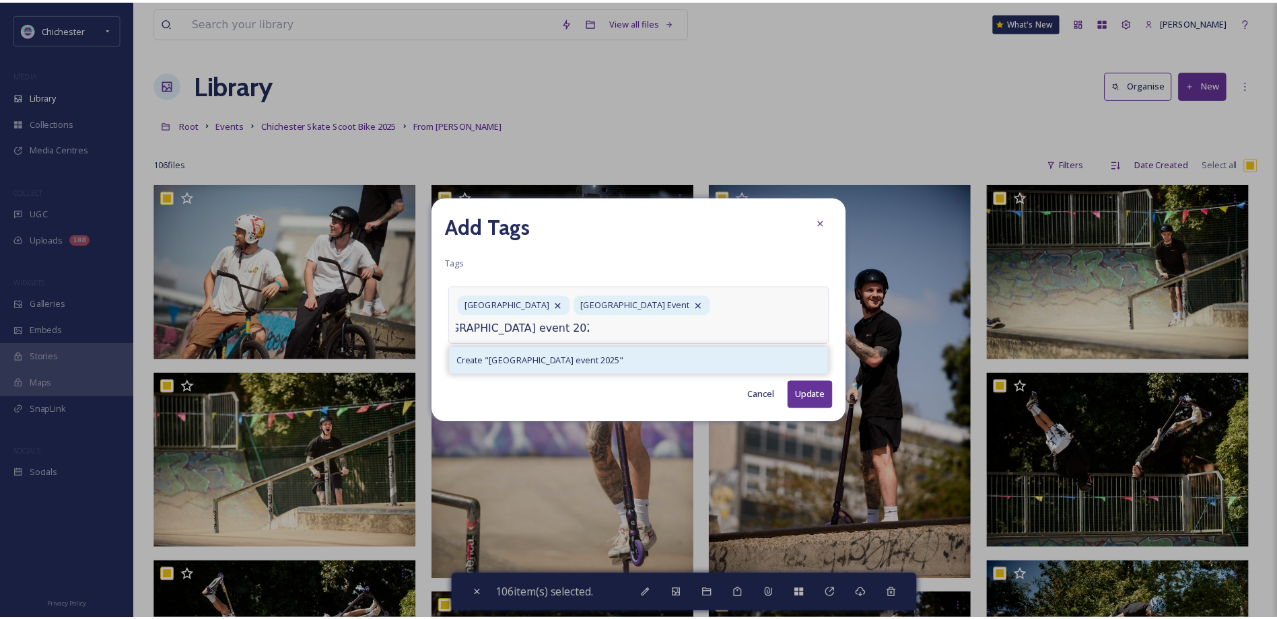
scroll to position [0, 0]
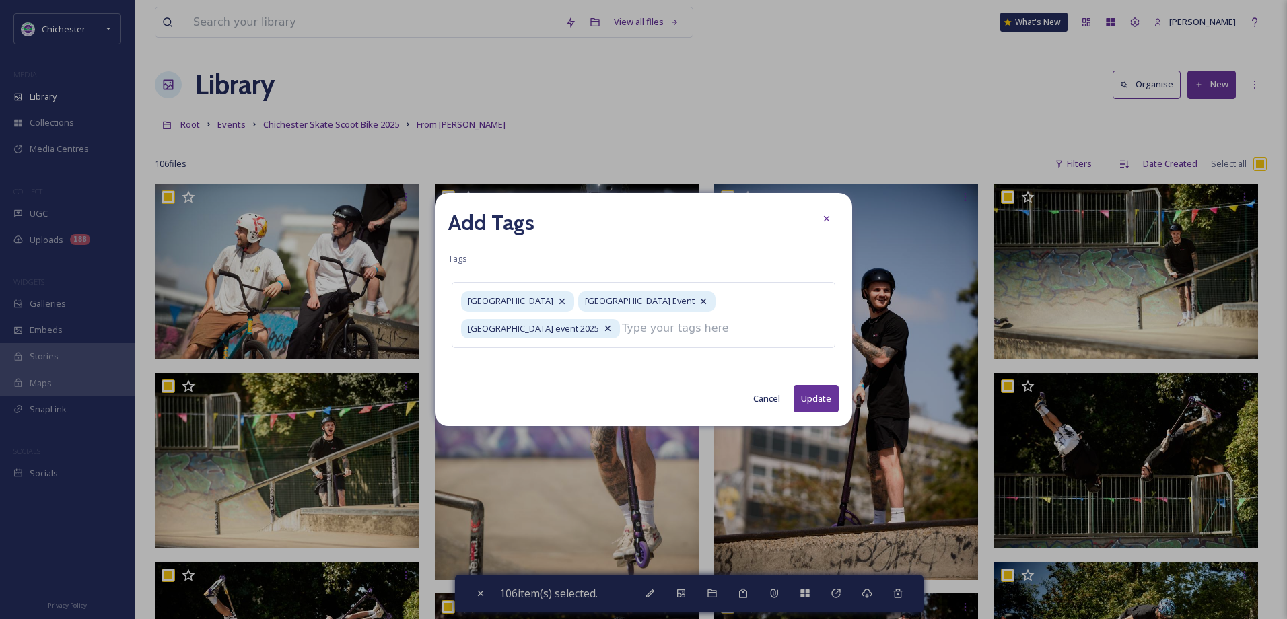
click at [813, 399] on button "Update" at bounding box center [815, 399] width 45 height 28
checkbox input "false"
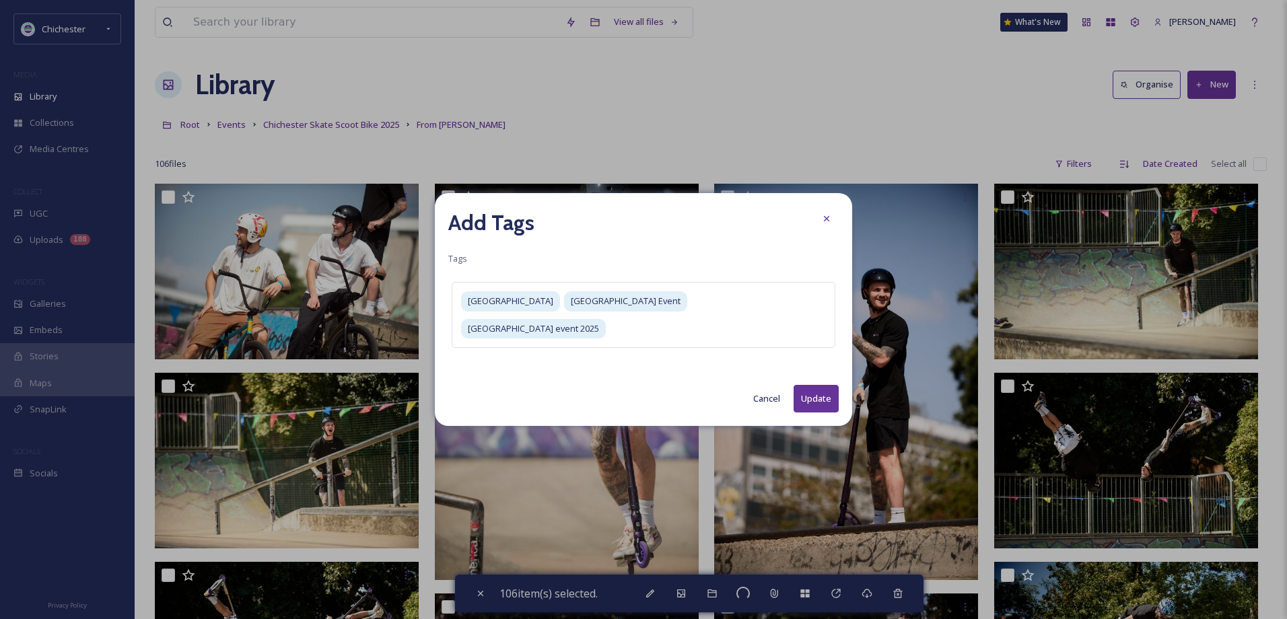
checkbox input "false"
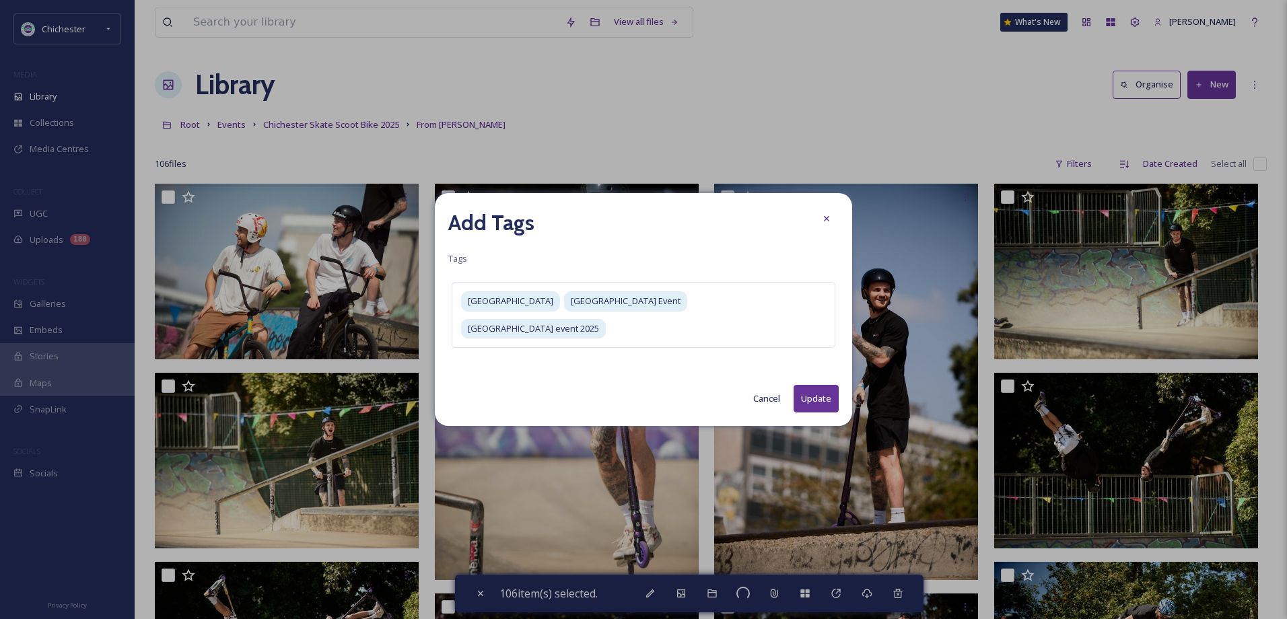
checkbox input "false"
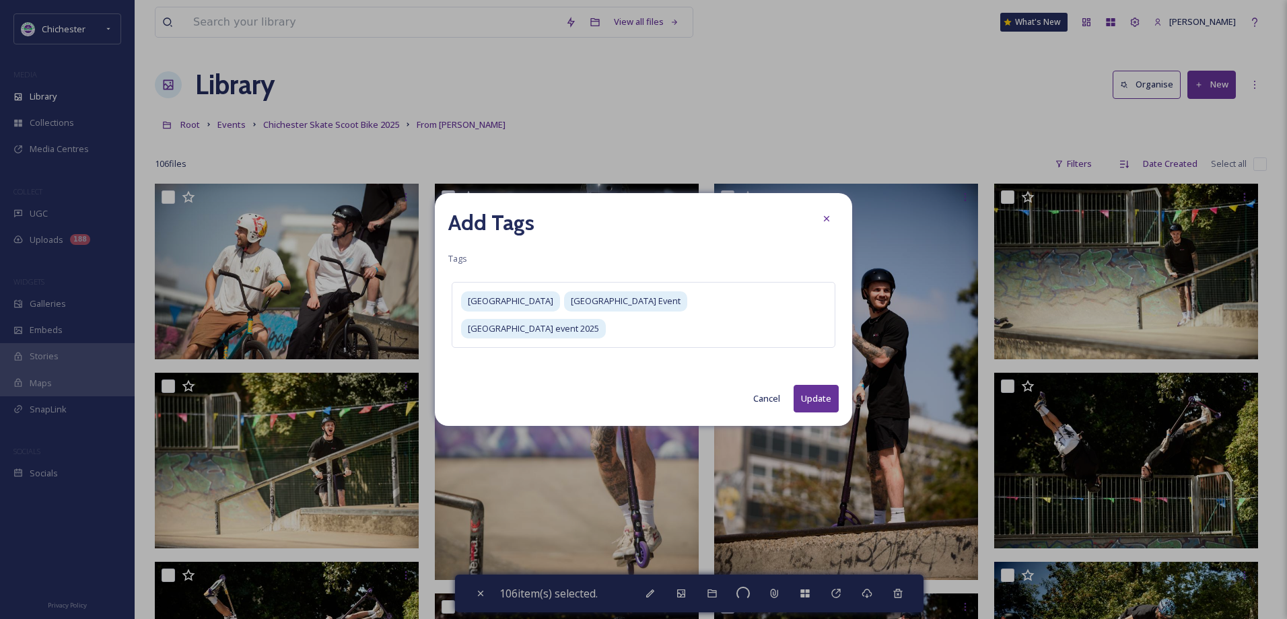
checkbox input "false"
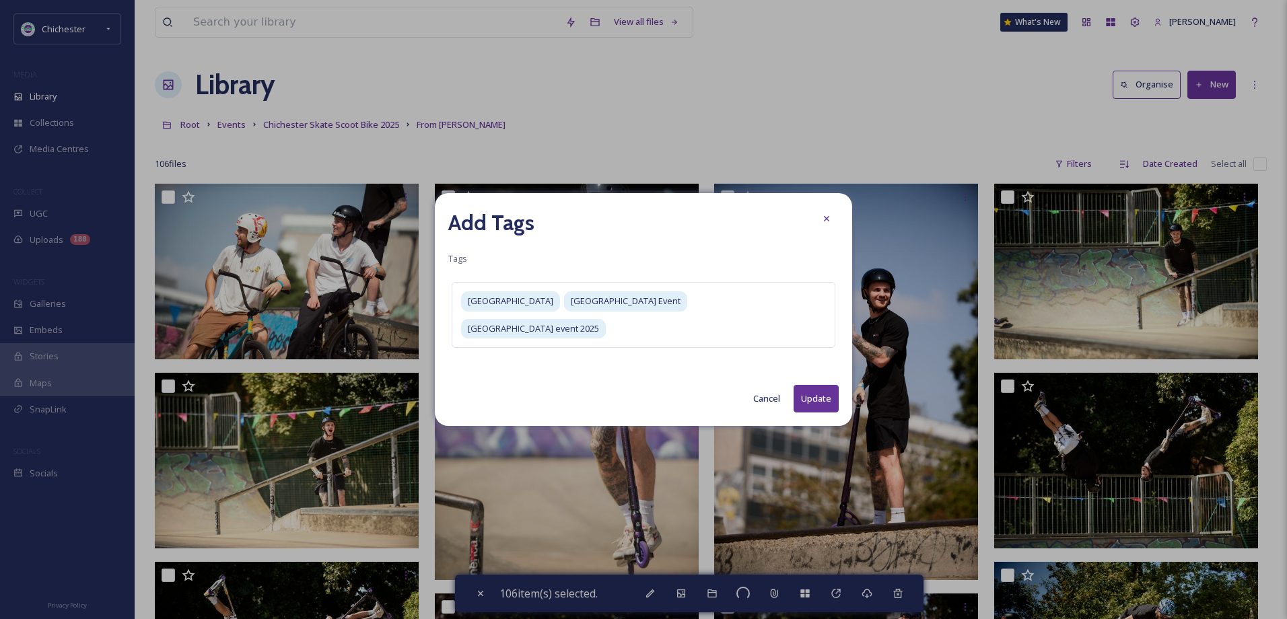
checkbox input "false"
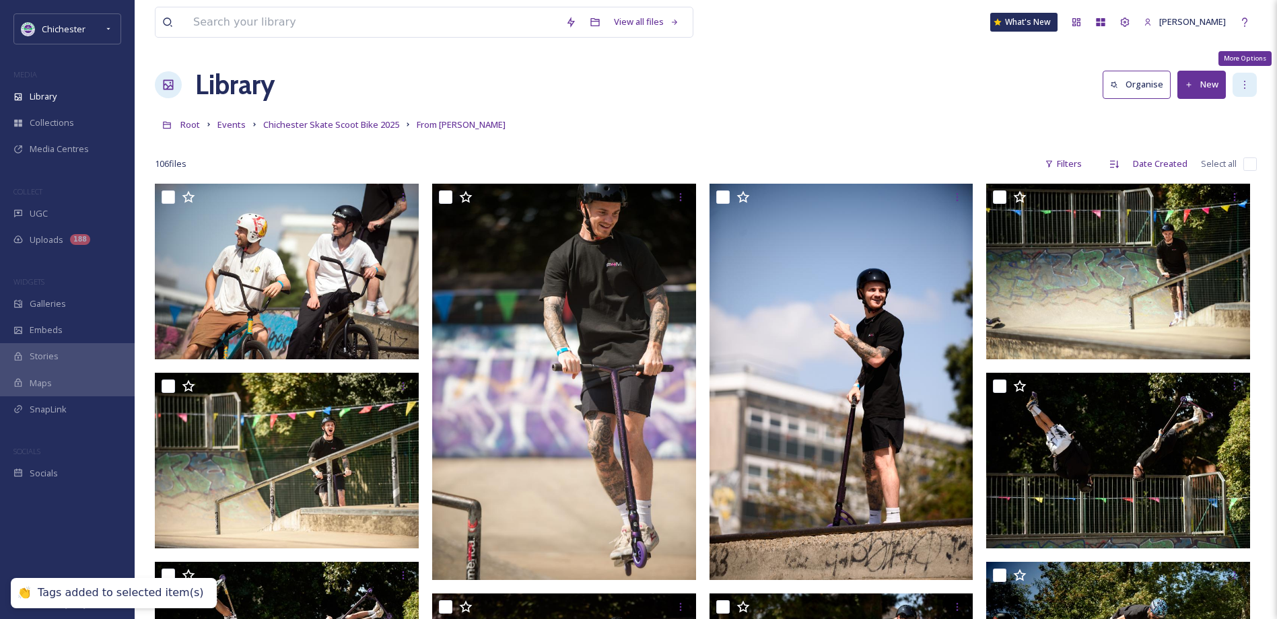
click at [1255, 84] on div "More Options" at bounding box center [1244, 85] width 24 height 24
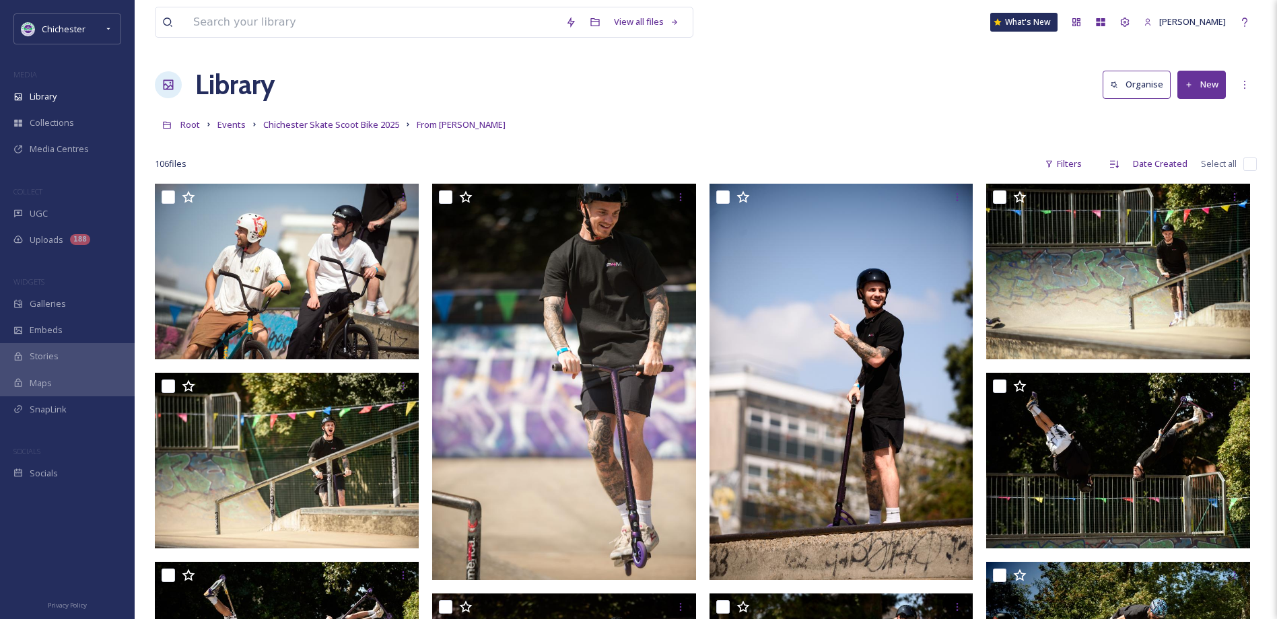
click at [871, 92] on div "Library Organise New" at bounding box center [706, 85] width 1102 height 40
click at [341, 122] on span "Chichester Skate Scoot Bike 2025" at bounding box center [331, 124] width 136 height 12
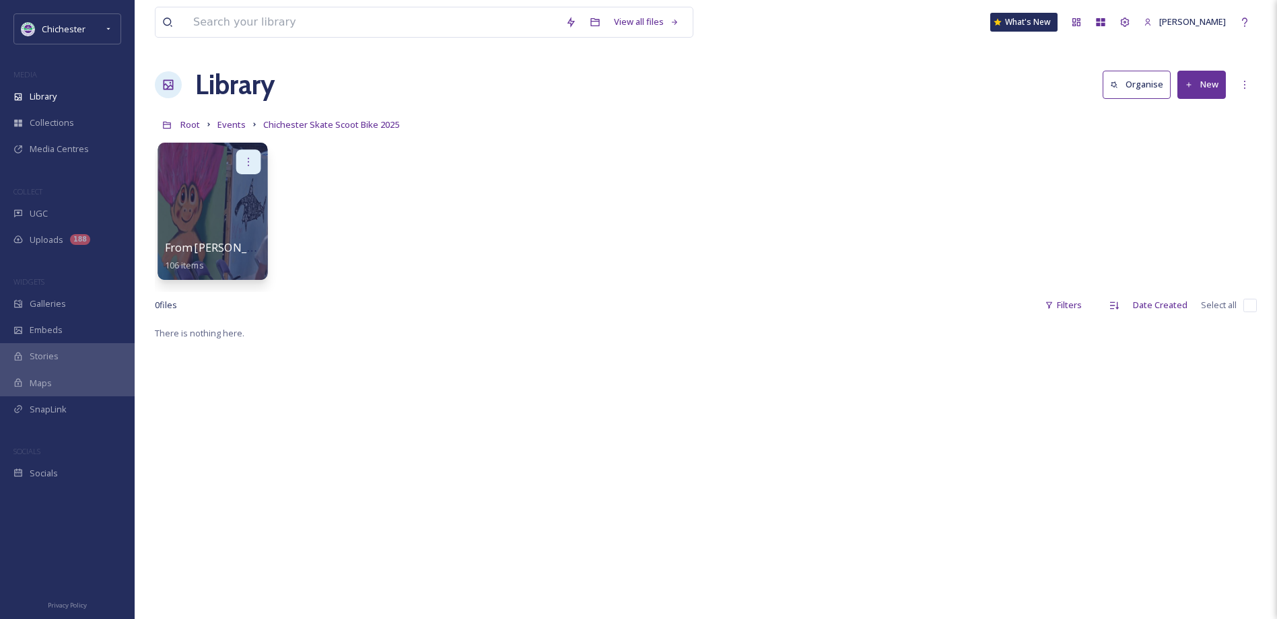
click at [256, 154] on div at bounding box center [248, 161] width 25 height 25
click at [234, 199] on div "Edit / Share" at bounding box center [222, 191] width 75 height 27
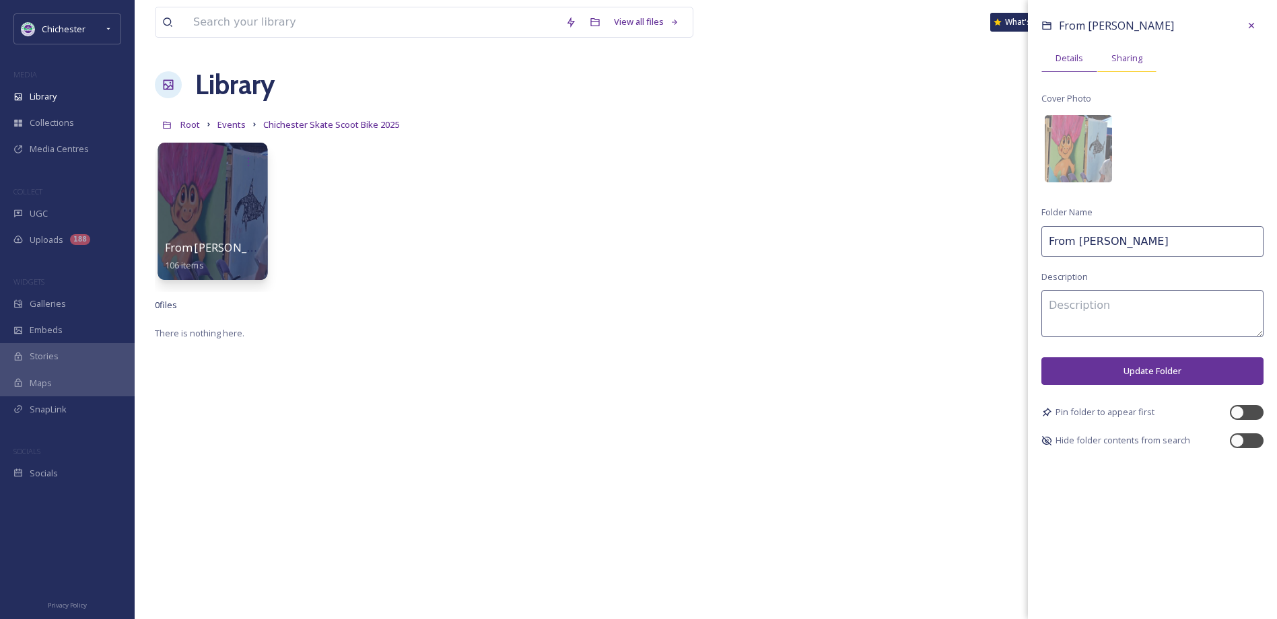
click at [1145, 53] on div "Sharing" at bounding box center [1126, 58] width 59 height 28
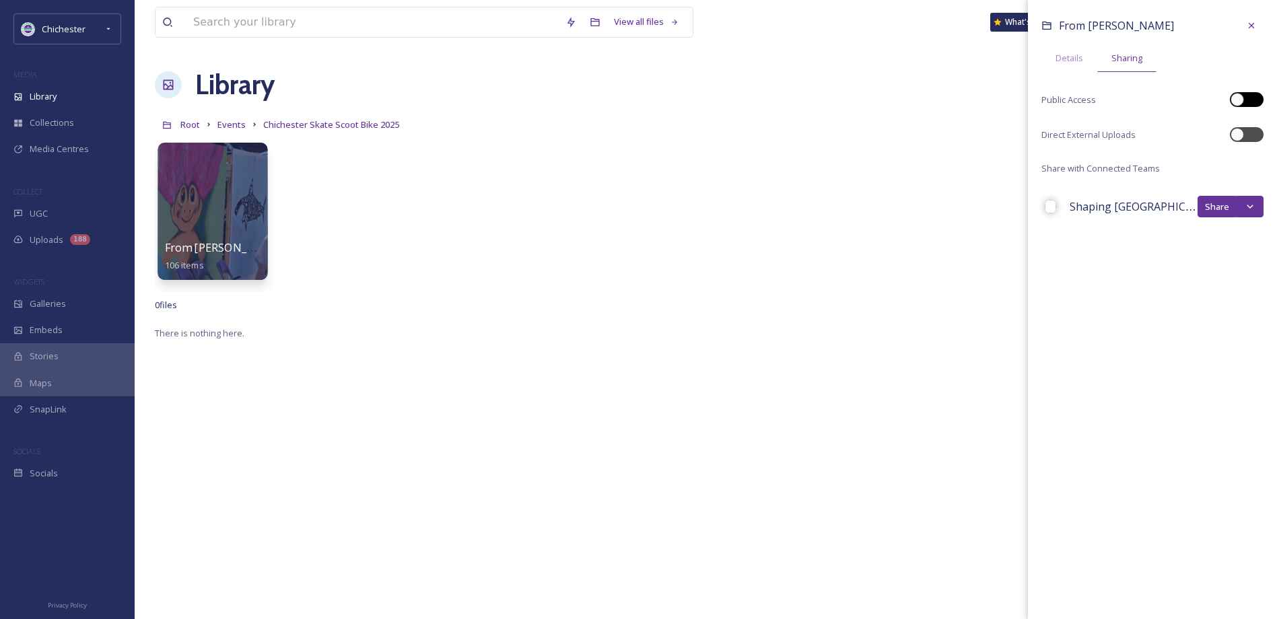
click at [1246, 96] on div at bounding box center [1247, 99] width 34 height 15
checkbox input "true"
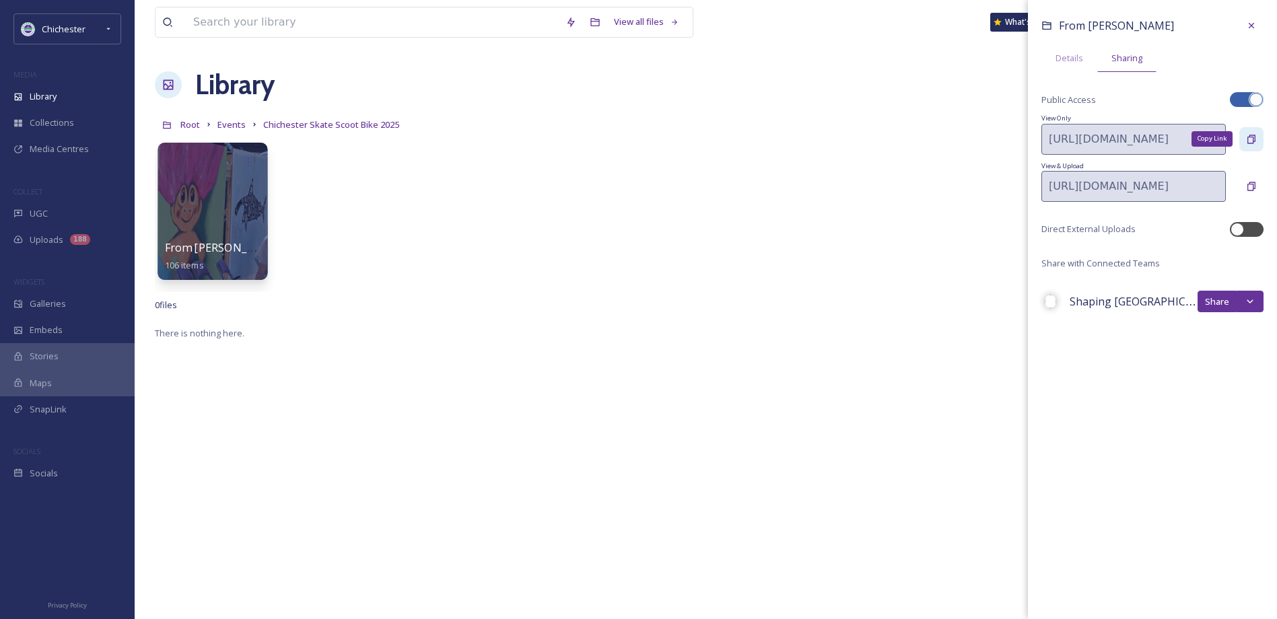
click at [1257, 143] on div "Copy Link" at bounding box center [1251, 139] width 24 height 24
click at [571, 219] on div "From Allan 106 items From Allan Details Sharing Public Access View Only https:/…" at bounding box center [706, 214] width 1102 height 155
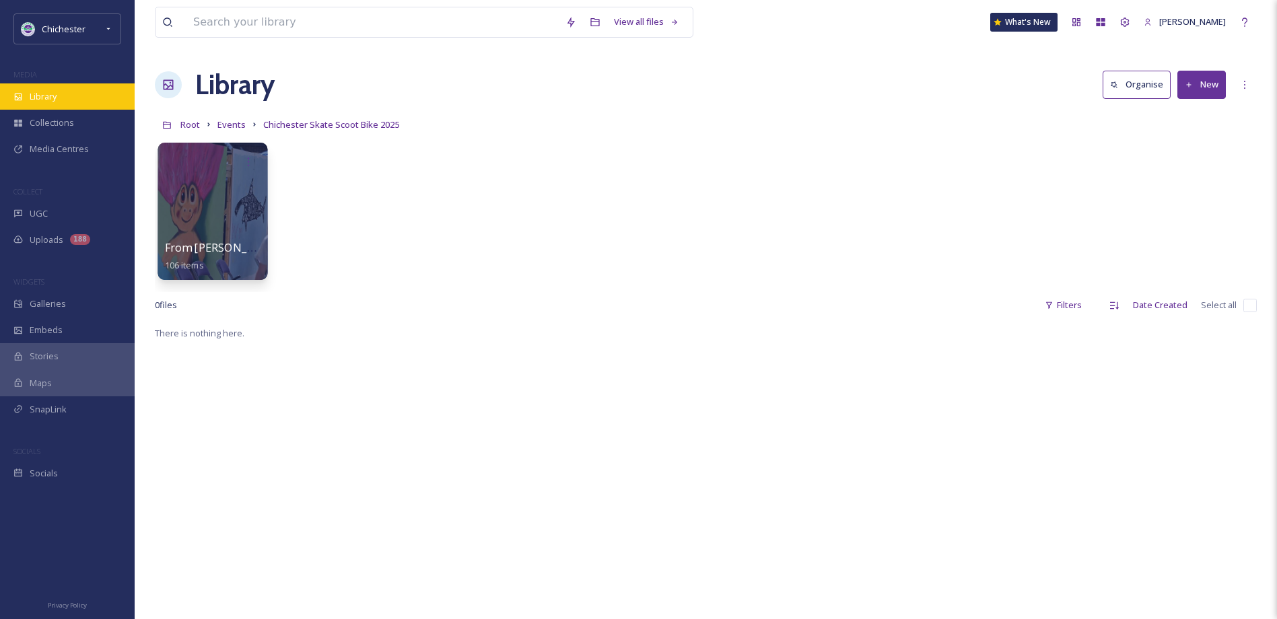
click at [98, 95] on div "Library" at bounding box center [67, 96] width 135 height 26
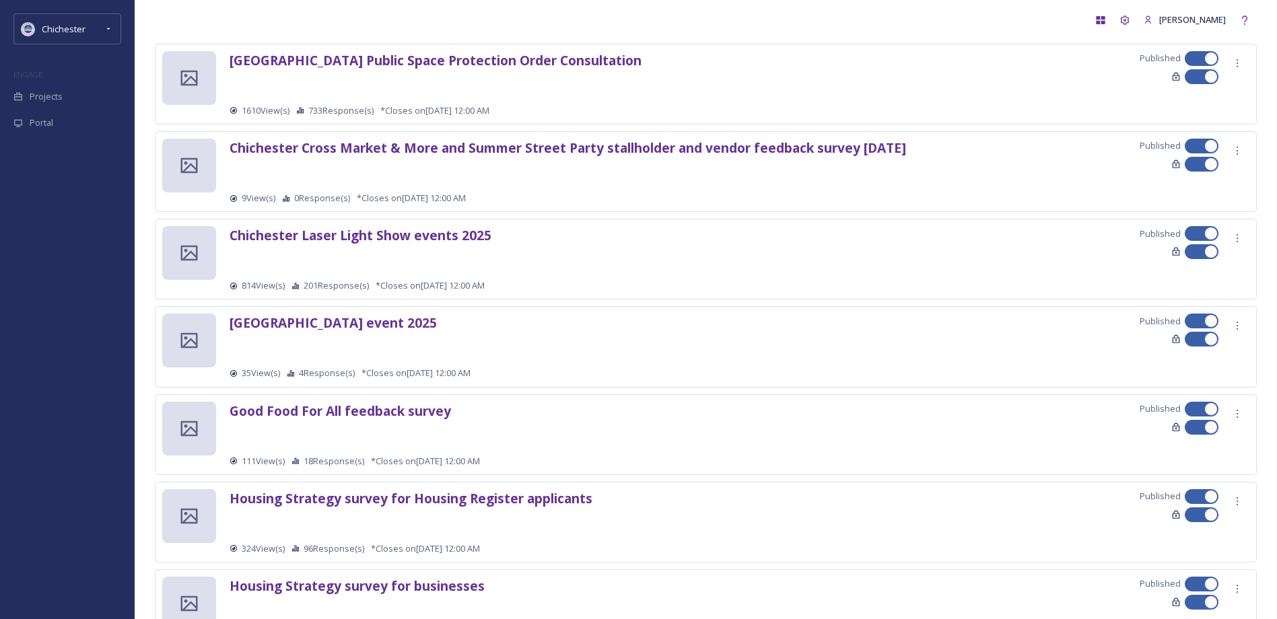
scroll to position [337, 0]
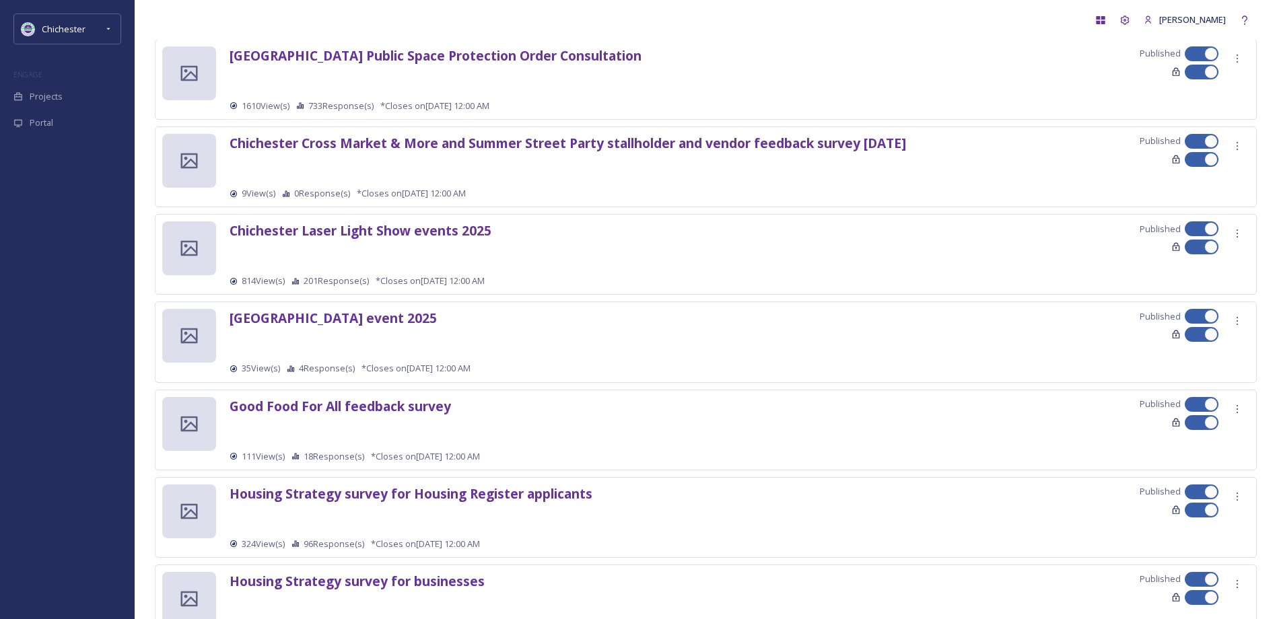
click at [1203, 337] on div at bounding box center [1201, 334] width 34 height 15
checkbox input "false"
click at [312, 320] on strong "Chichester skatepark event 2025" at bounding box center [332, 318] width 207 height 18
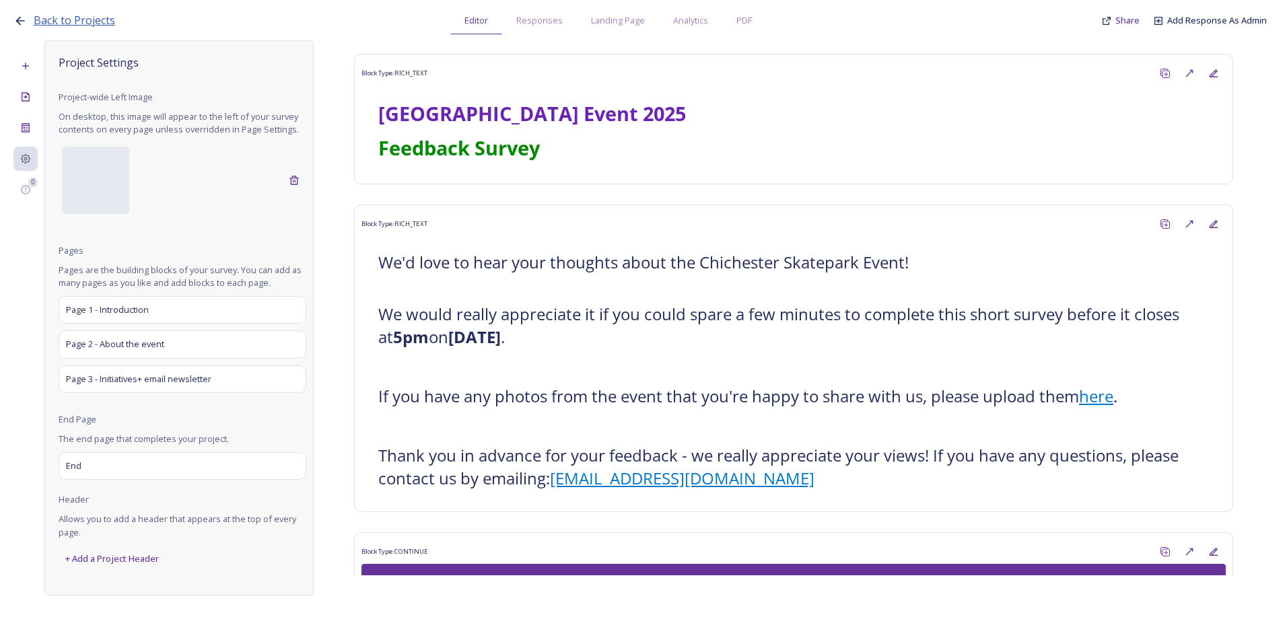
click at [85, 25] on span "Back to Projects" at bounding box center [74, 20] width 81 height 15
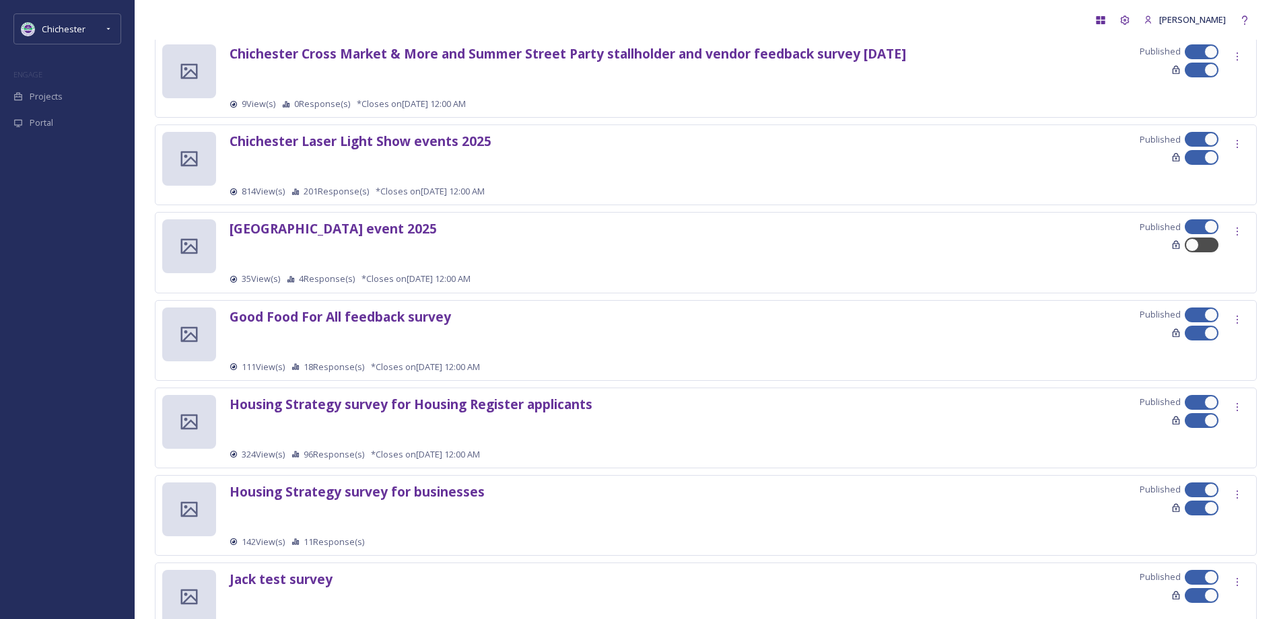
scroll to position [404, 0]
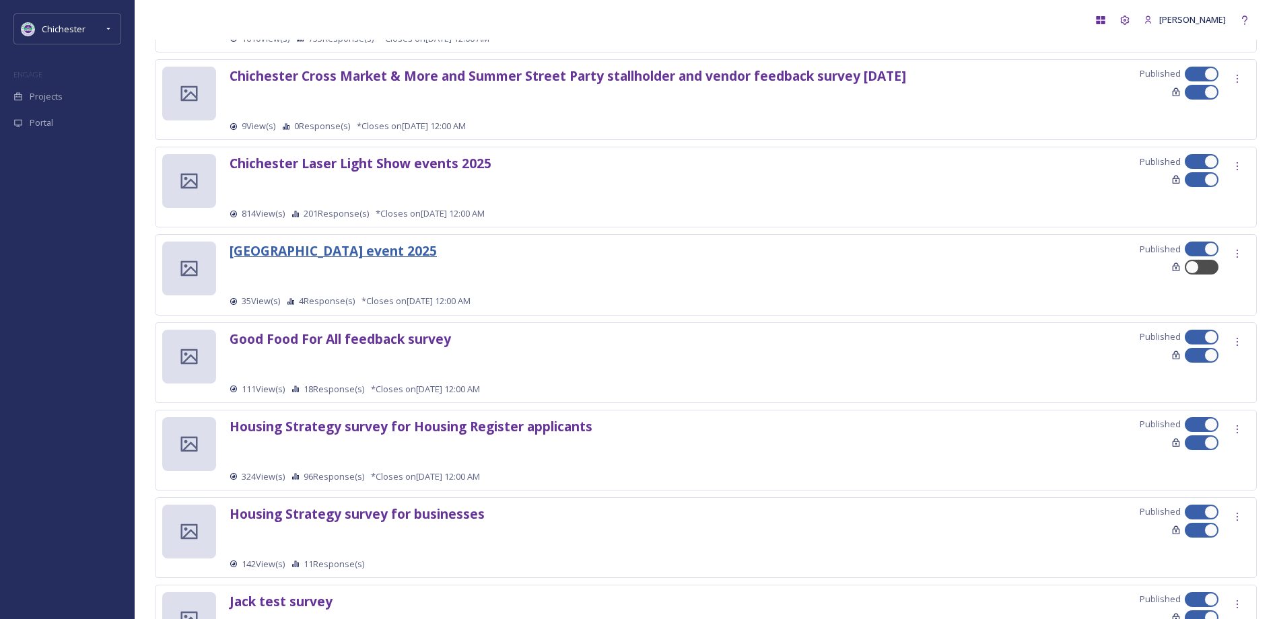
click at [353, 260] on strong "Chichester skatepark event 2025" at bounding box center [332, 251] width 207 height 18
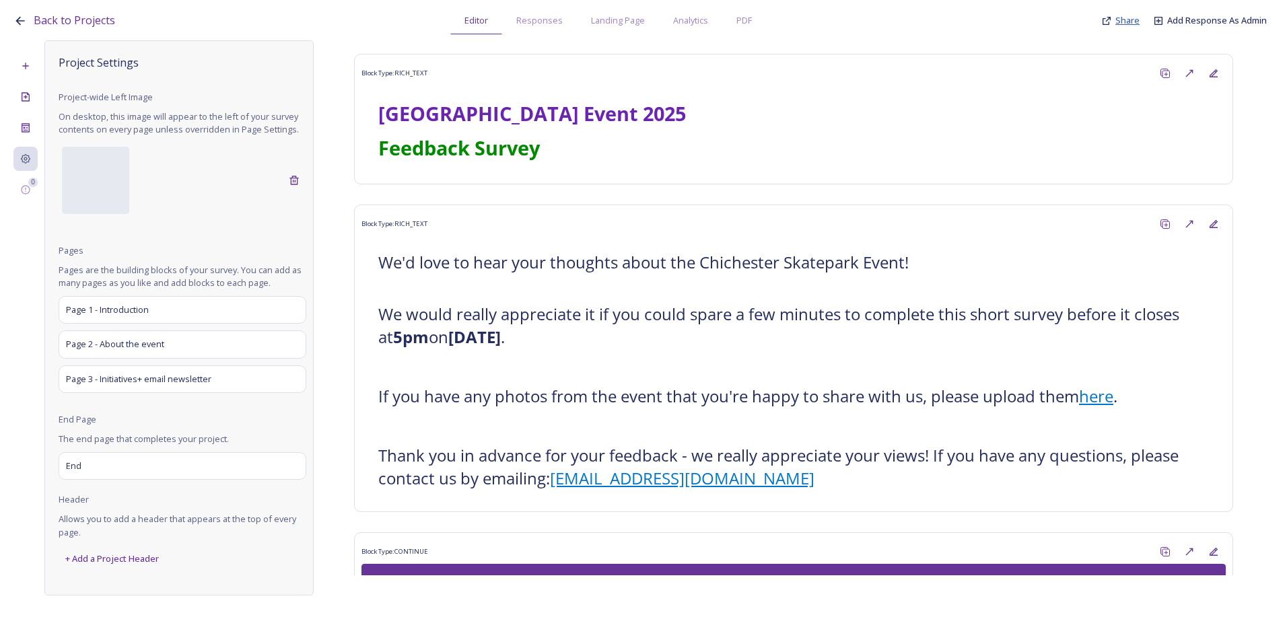
click at [1117, 19] on span "Share" at bounding box center [1127, 20] width 24 height 12
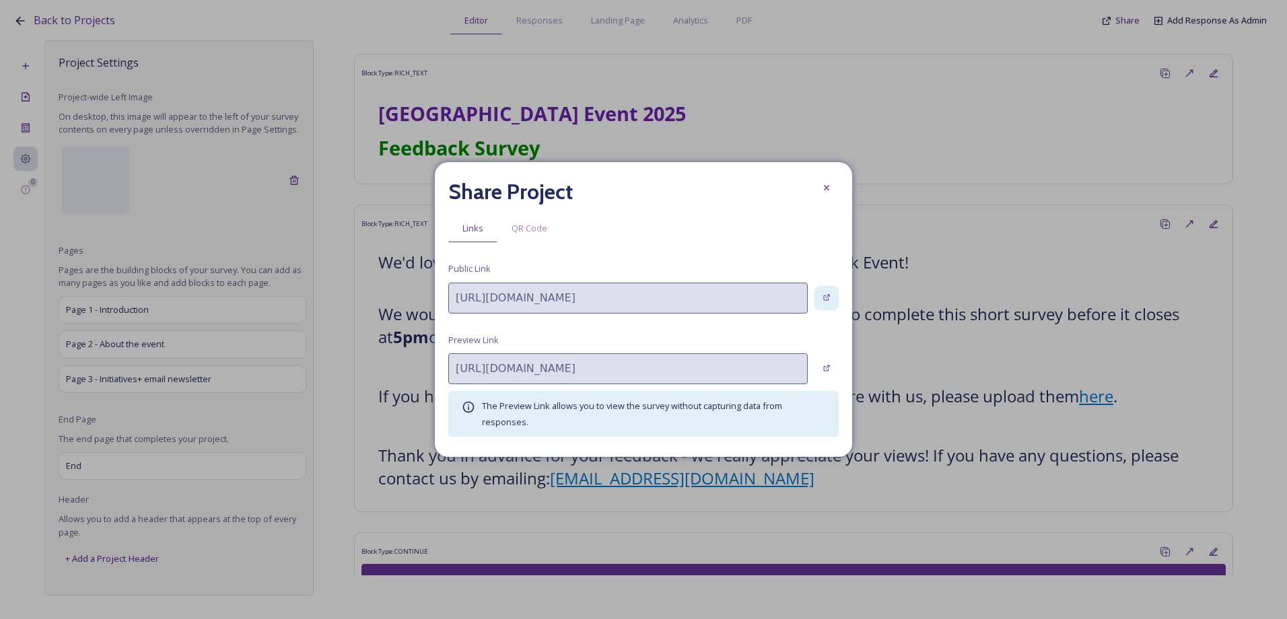
click at [826, 300] on icon at bounding box center [826, 297] width 9 height 9
